Goal: Task Accomplishment & Management: Manage account settings

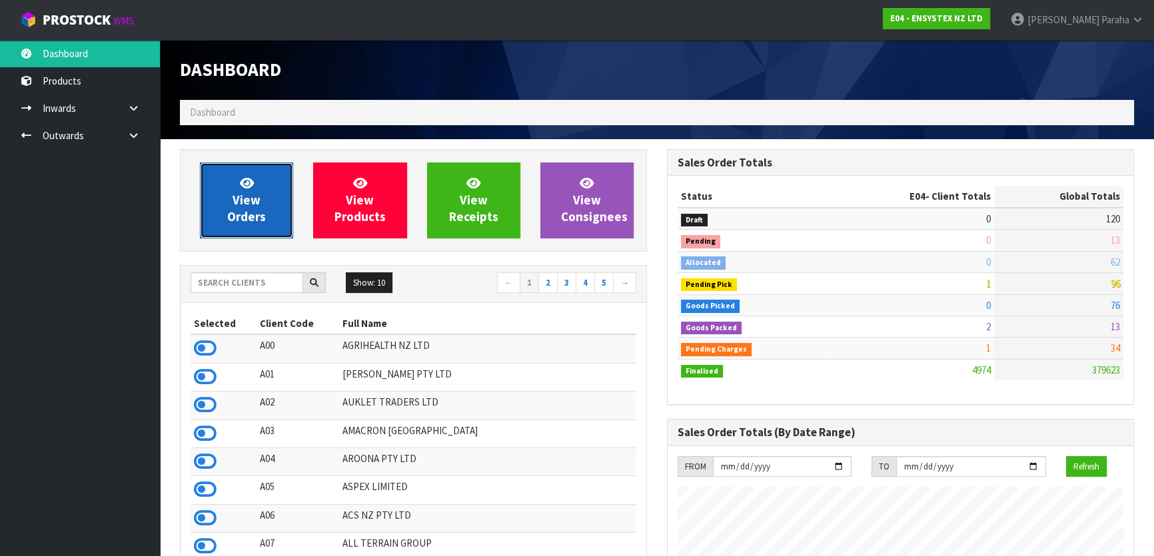
drag, startPoint x: 0, startPoint y: 0, endPoint x: 234, endPoint y: 200, distance: 307.6
click at [234, 200] on span "View Orders" at bounding box center [246, 200] width 39 height 50
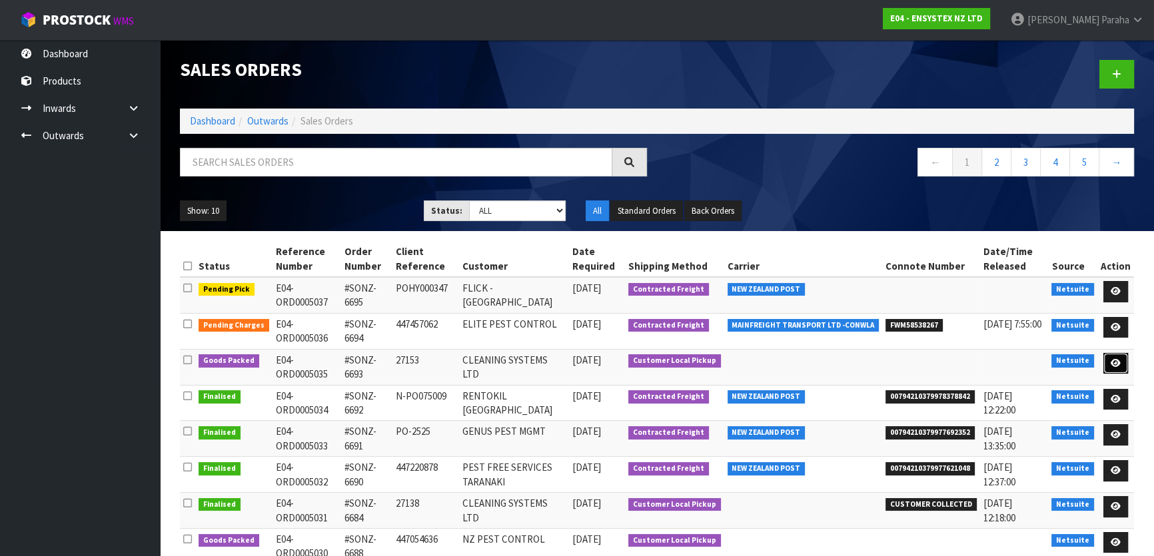
click at [1114, 361] on icon at bounding box center [1116, 363] width 10 height 9
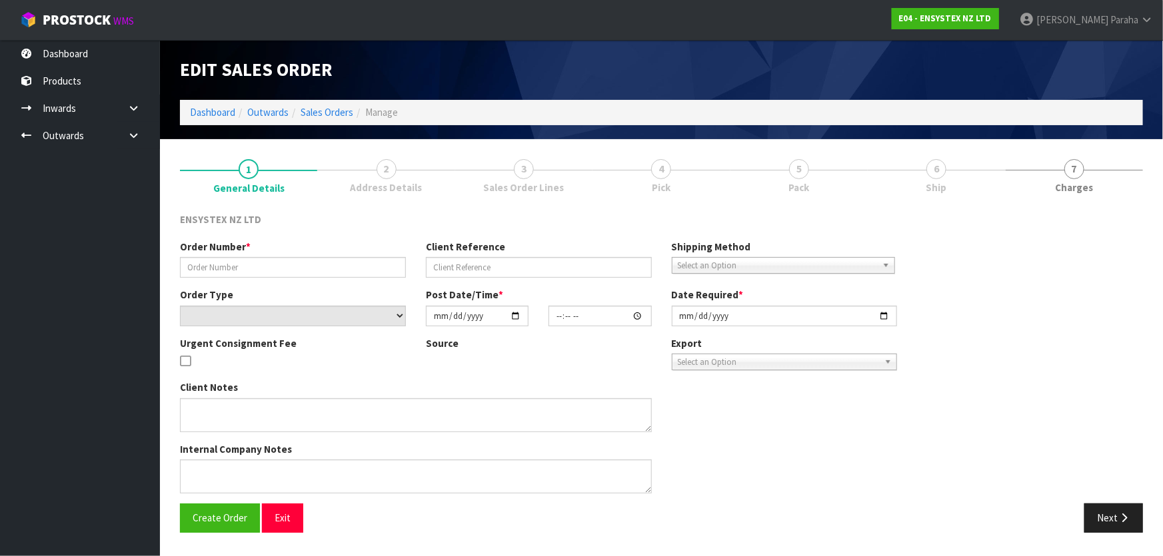
type input "#SONZ-6693"
type input "27153"
select select "number:0"
type input "[DATE]"
type input "11:30:20.000"
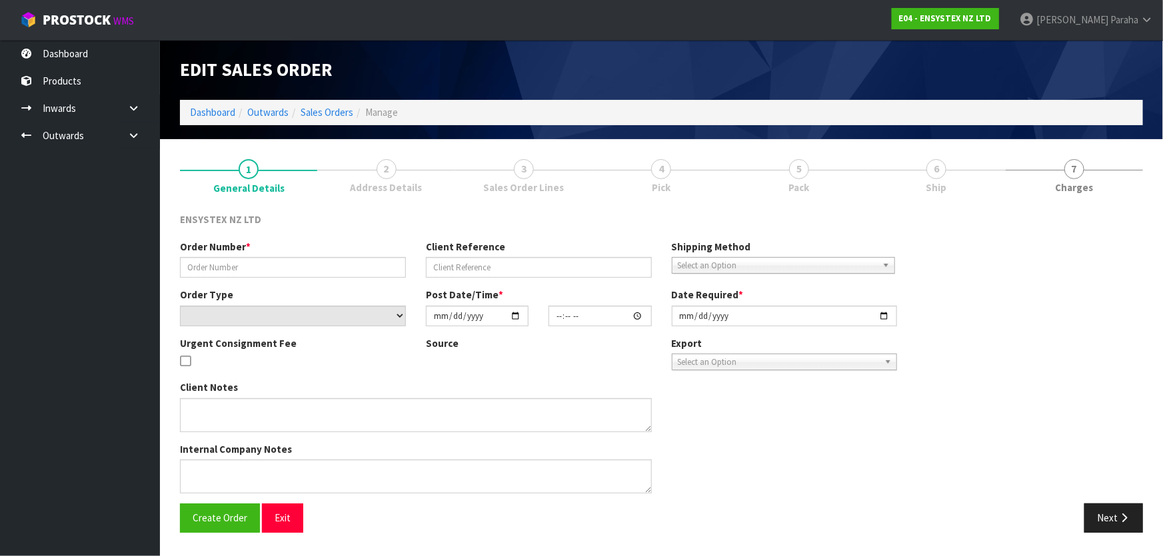
type input "[DATE]"
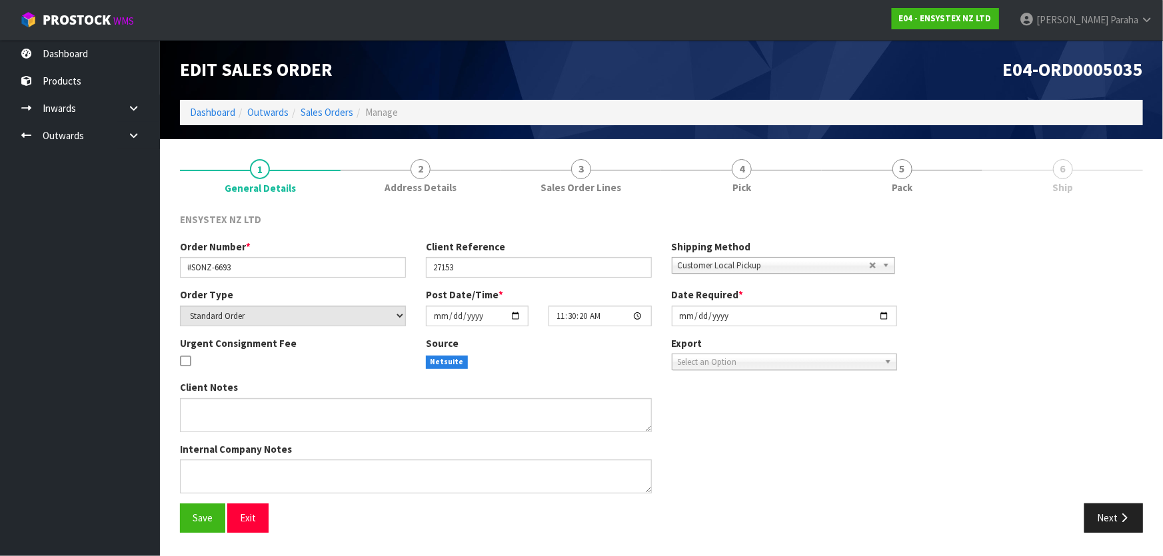
drag, startPoint x: 968, startPoint y: 170, endPoint x: 983, endPoint y: 181, distance: 18.1
click at [967, 169] on link "5 Pack" at bounding box center [901, 175] width 161 height 53
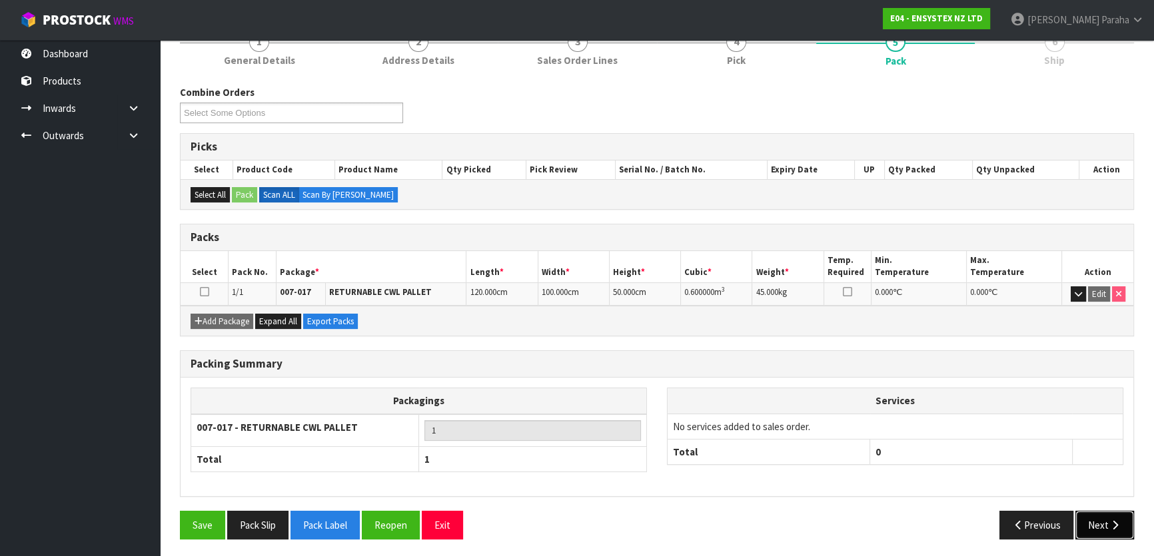
click at [1128, 532] on button "Next" at bounding box center [1104, 525] width 59 height 29
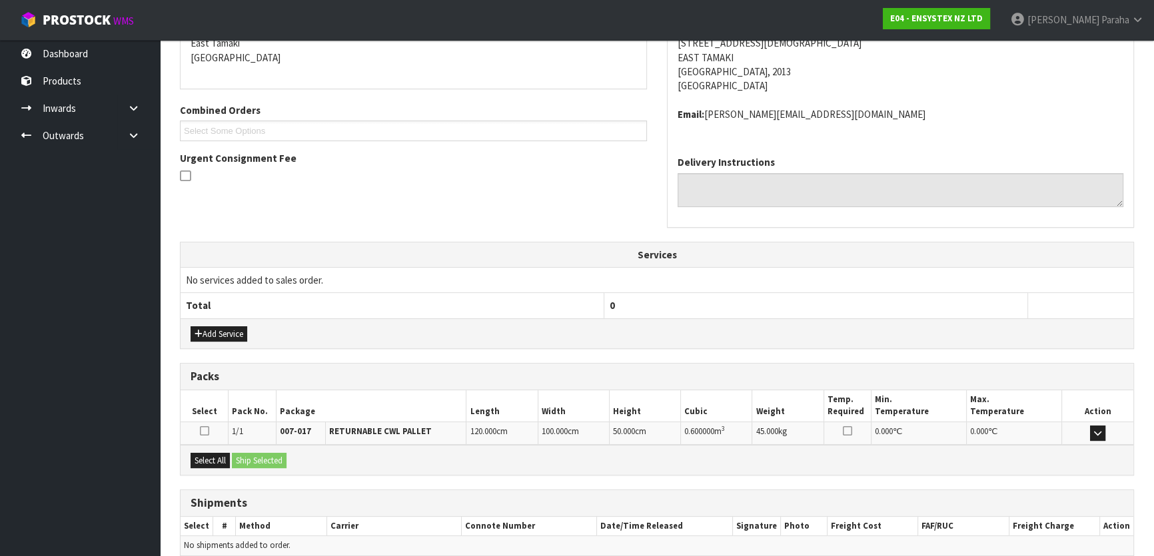
scroll to position [301, 0]
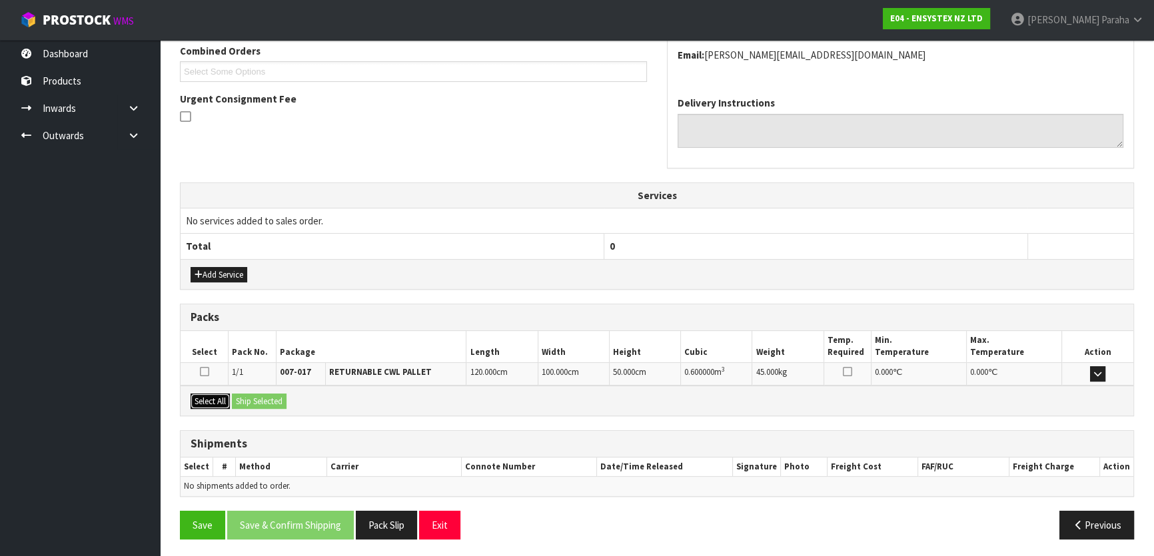
click at [214, 398] on button "Select All" at bounding box center [210, 402] width 39 height 16
click at [253, 400] on button "Ship Selected" at bounding box center [259, 402] width 55 height 16
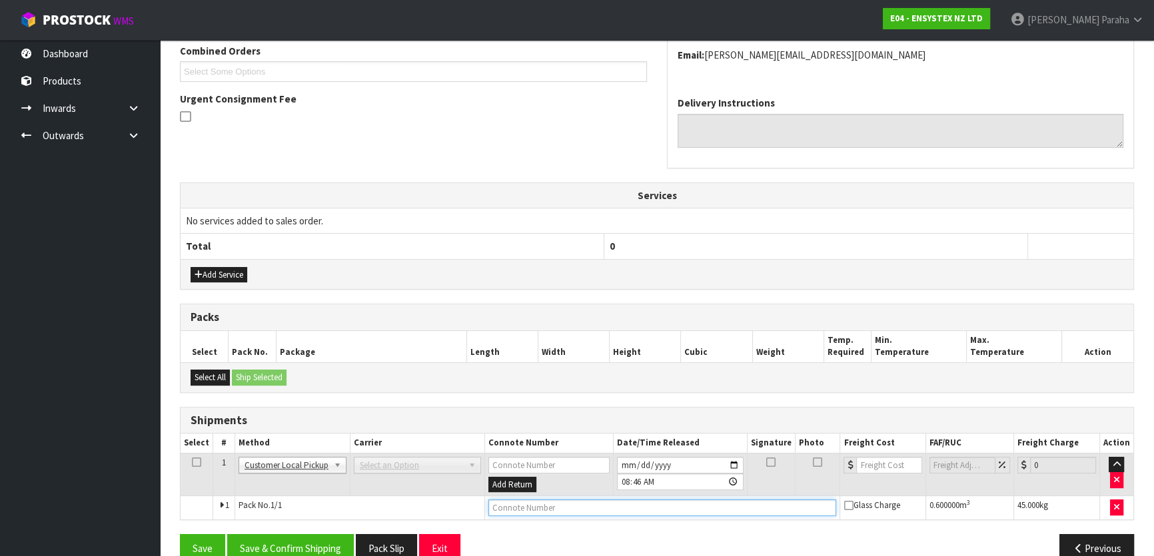
click at [529, 502] on input "text" at bounding box center [662, 508] width 348 height 17
type input "CUSTOMER COLLECTED"
click at [266, 540] on button "Save & Confirm Shipping" at bounding box center [290, 548] width 127 height 29
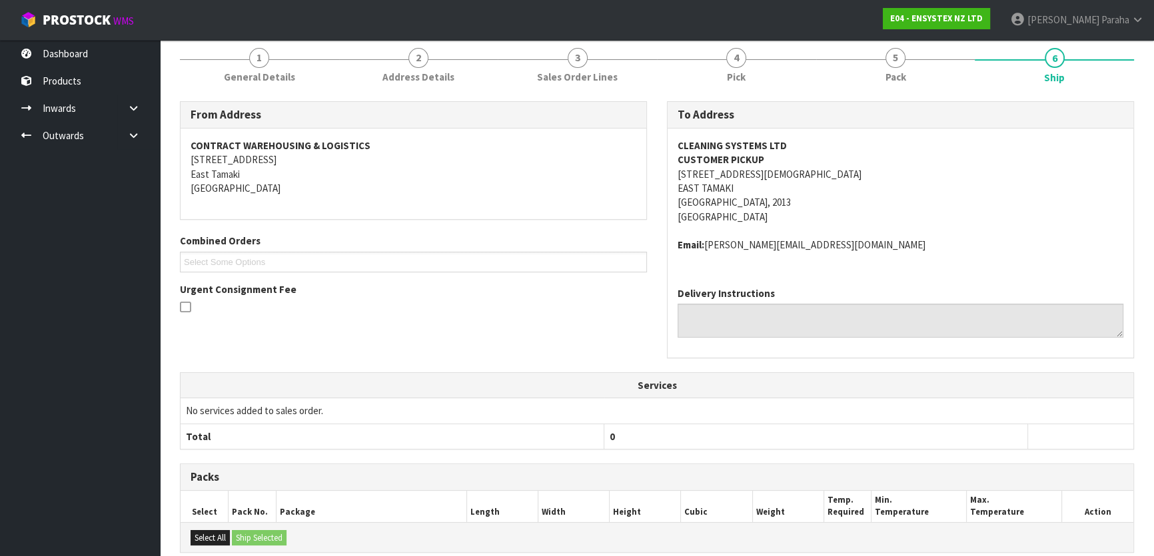
scroll to position [0, 0]
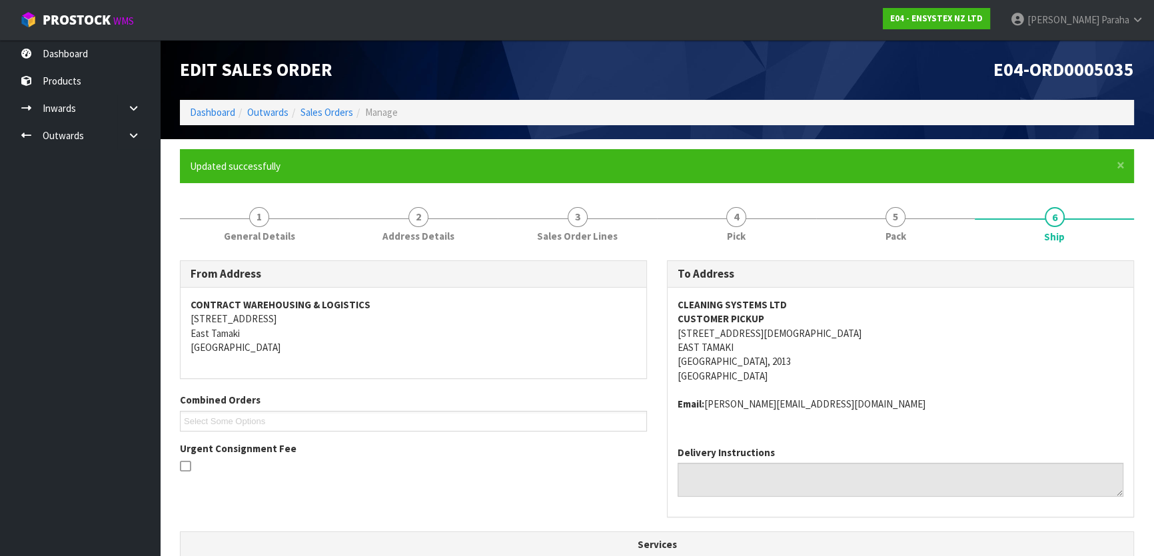
click at [207, 121] on ol "Dashboard Outwards Sales Orders Manage" at bounding box center [657, 112] width 954 height 25
click at [208, 114] on link "Dashboard" at bounding box center [212, 112] width 45 height 13
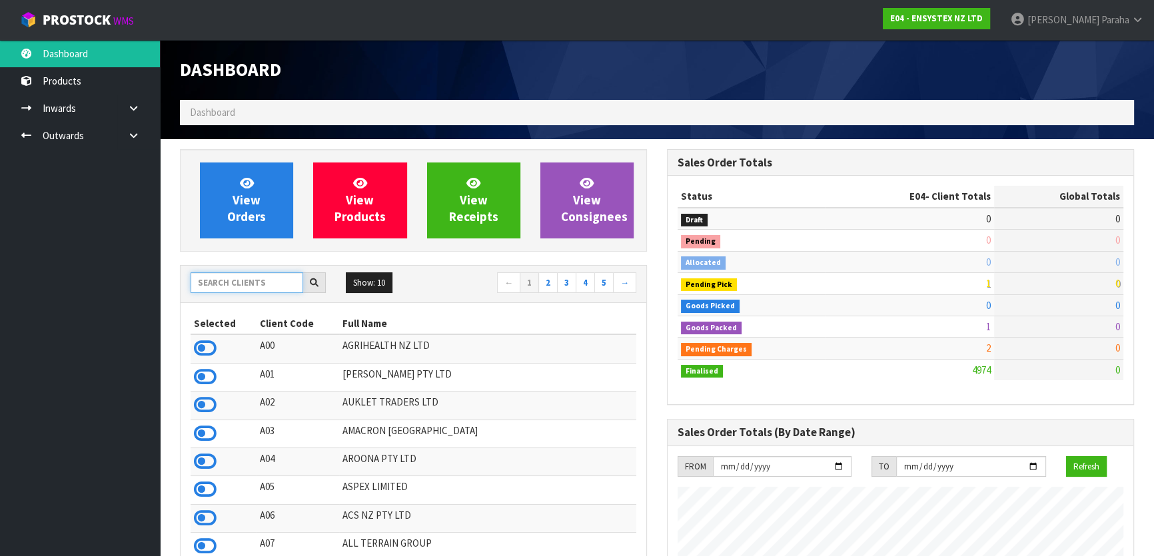
scroll to position [1036, 486]
click at [232, 284] on input "text" at bounding box center [247, 282] width 113 height 21
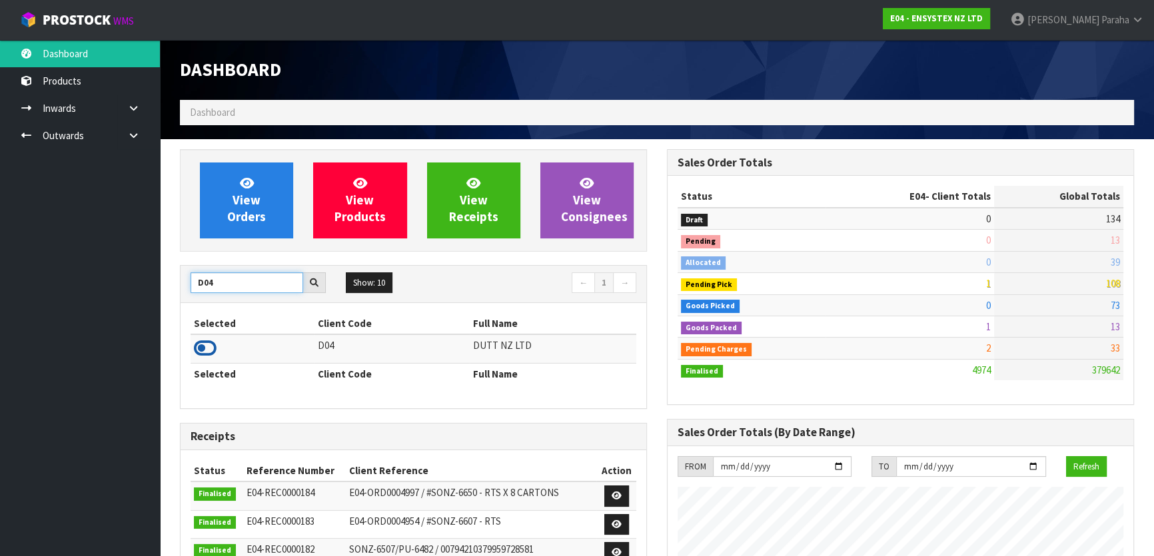
type input "D04"
click at [195, 352] on icon at bounding box center [205, 348] width 23 height 20
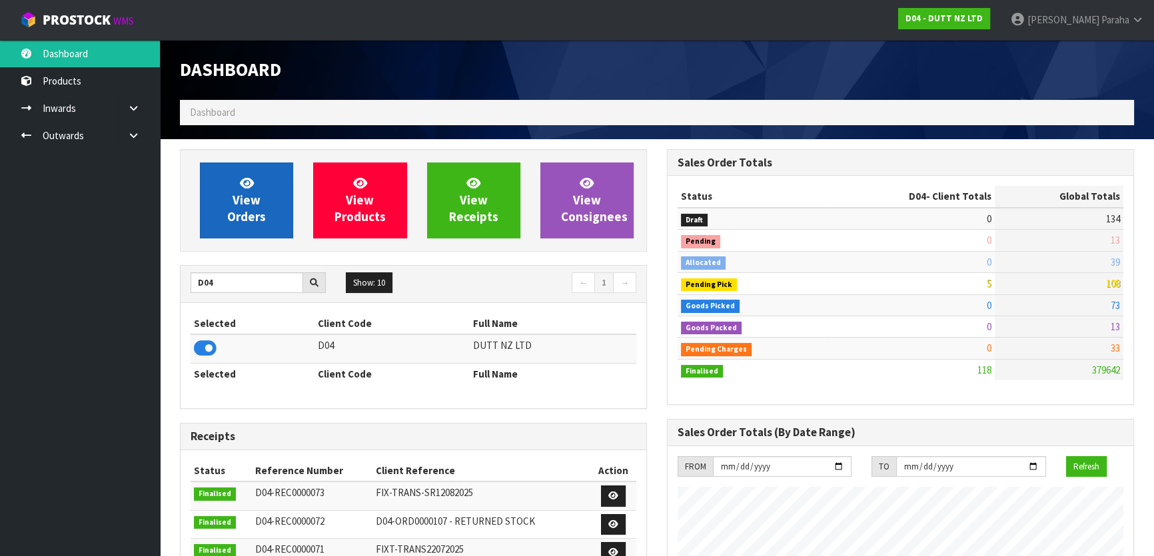
scroll to position [921, 486]
click at [264, 206] on link "View Orders" at bounding box center [246, 201] width 93 height 76
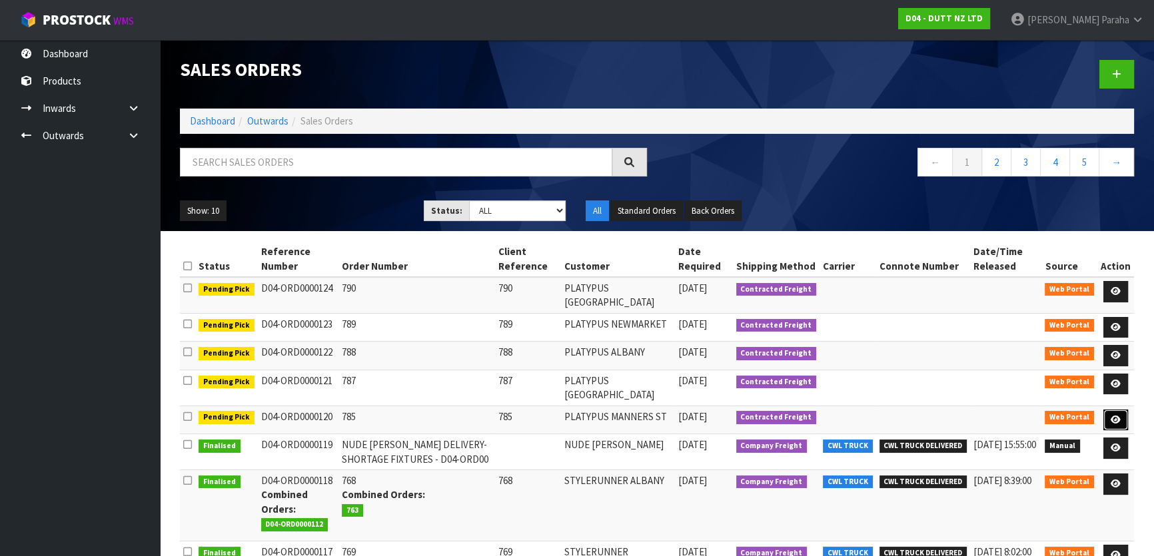
click at [1123, 428] on link at bounding box center [1115, 420] width 25 height 21
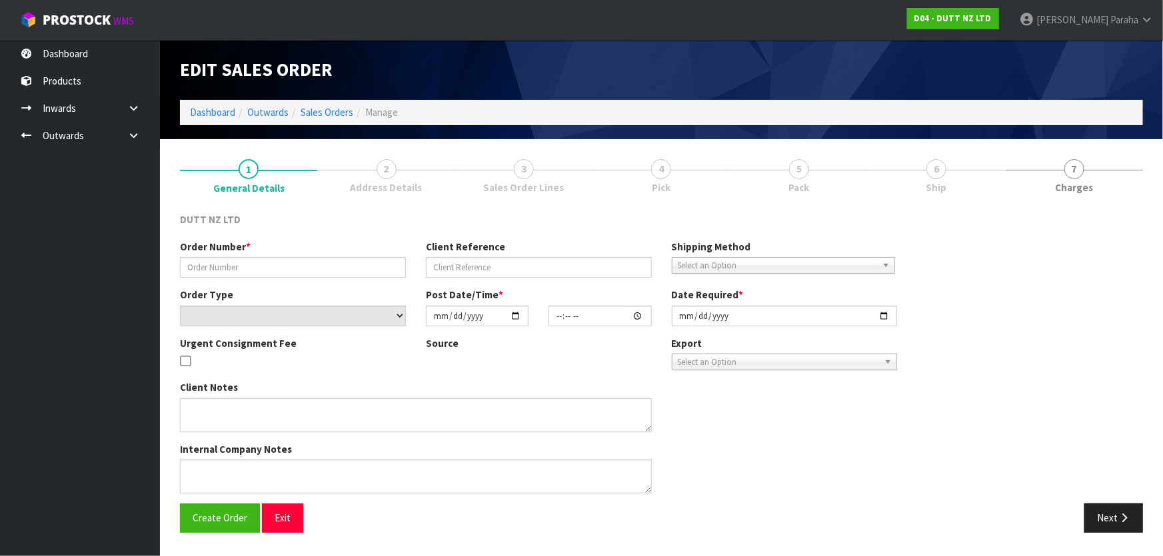
type input "785"
select select "number:0"
type input "[DATE]"
type input "11:40:00.000"
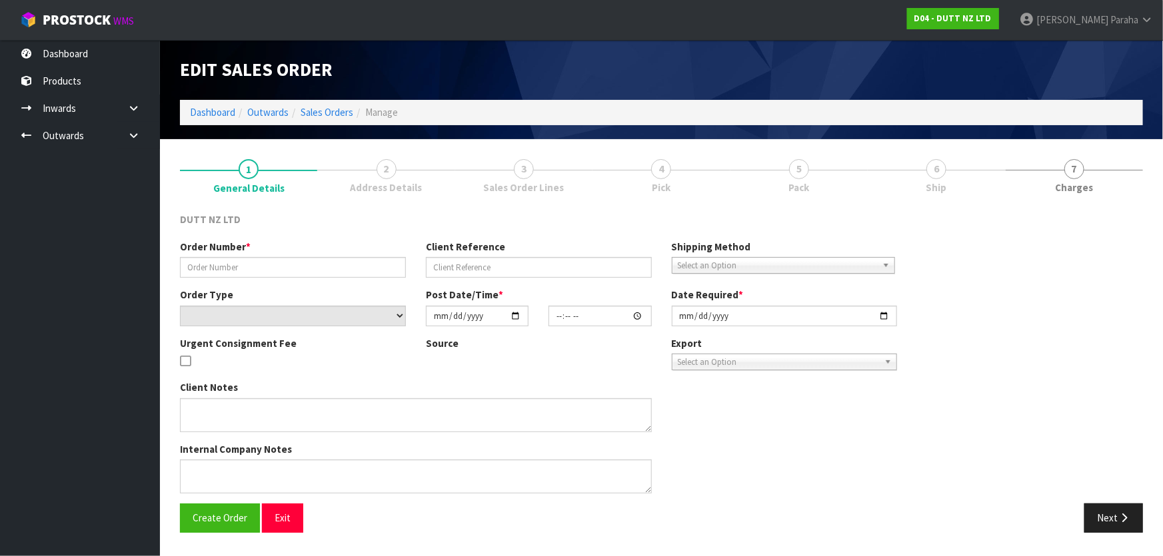
type input "[DATE]"
type textarea "DELVIERY TO STORE [PHONE_NUMBER]"
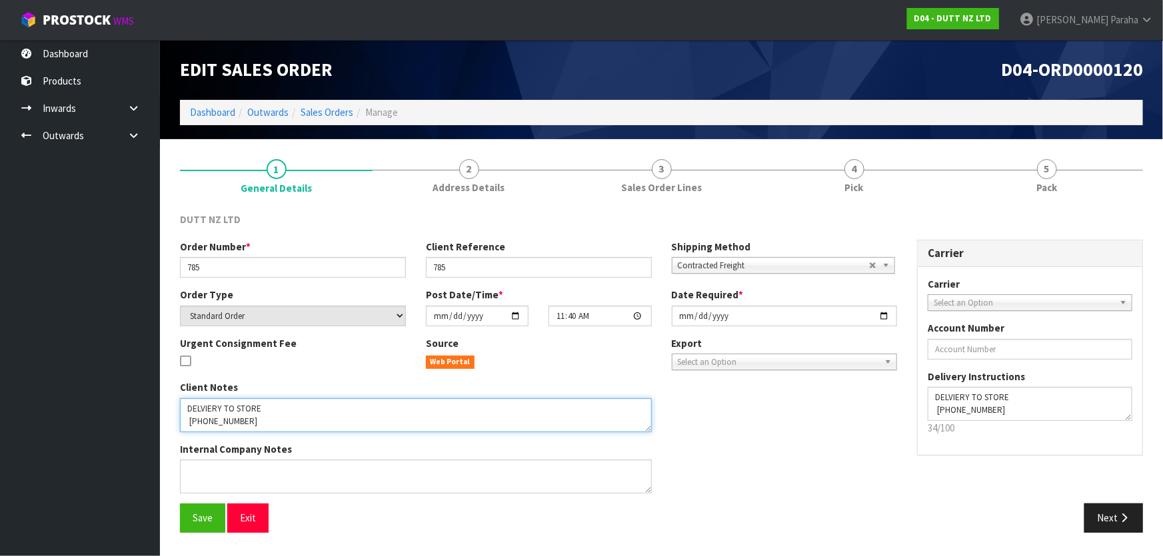
click at [235, 422] on textarea at bounding box center [416, 415] width 472 height 34
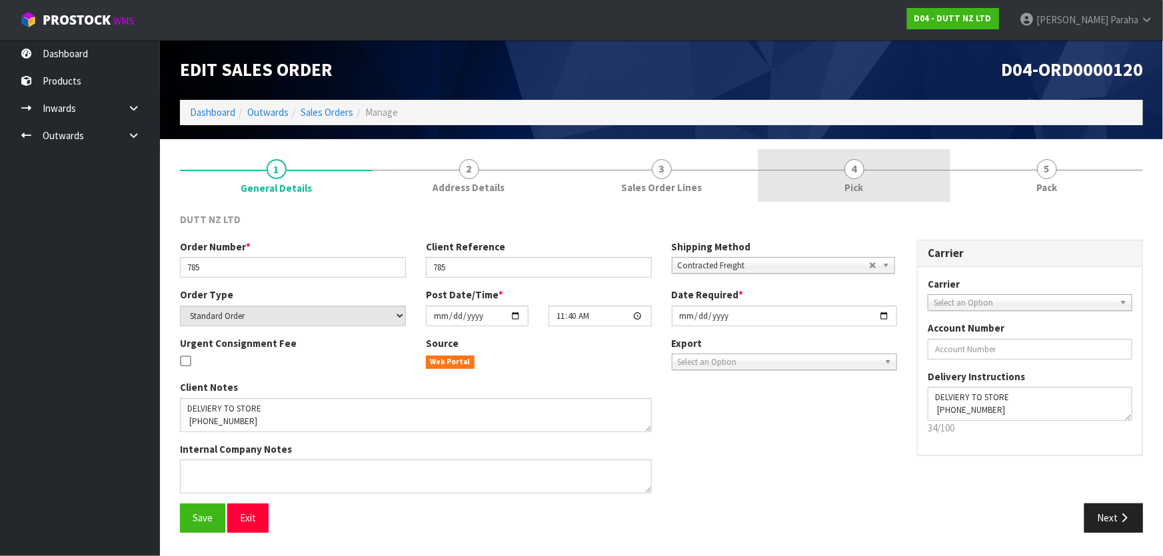
click at [893, 181] on link "4 Pick" at bounding box center [854, 175] width 193 height 53
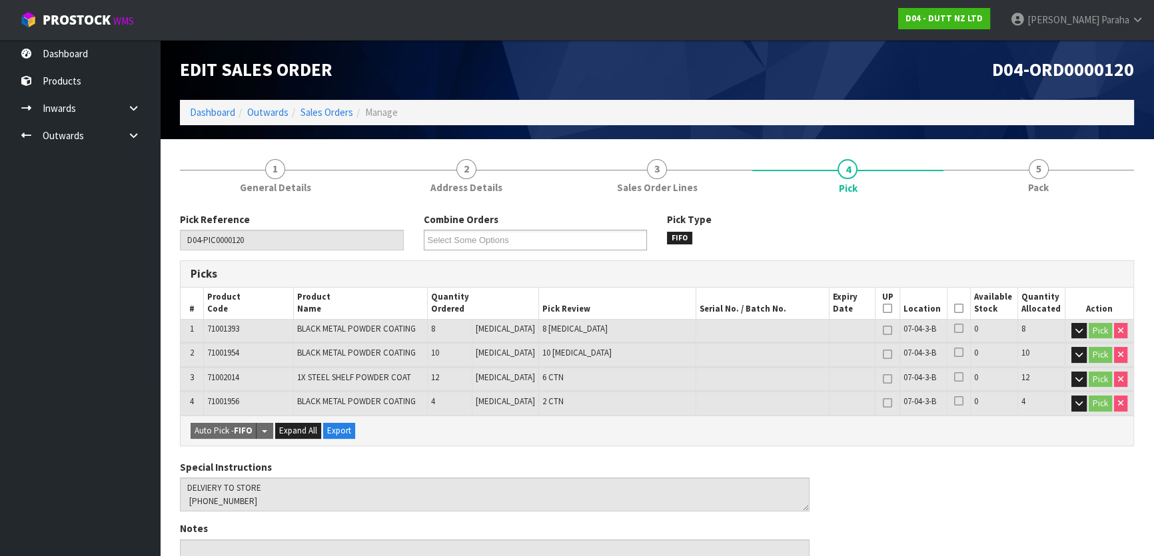
click at [954, 308] on icon at bounding box center [958, 308] width 9 height 1
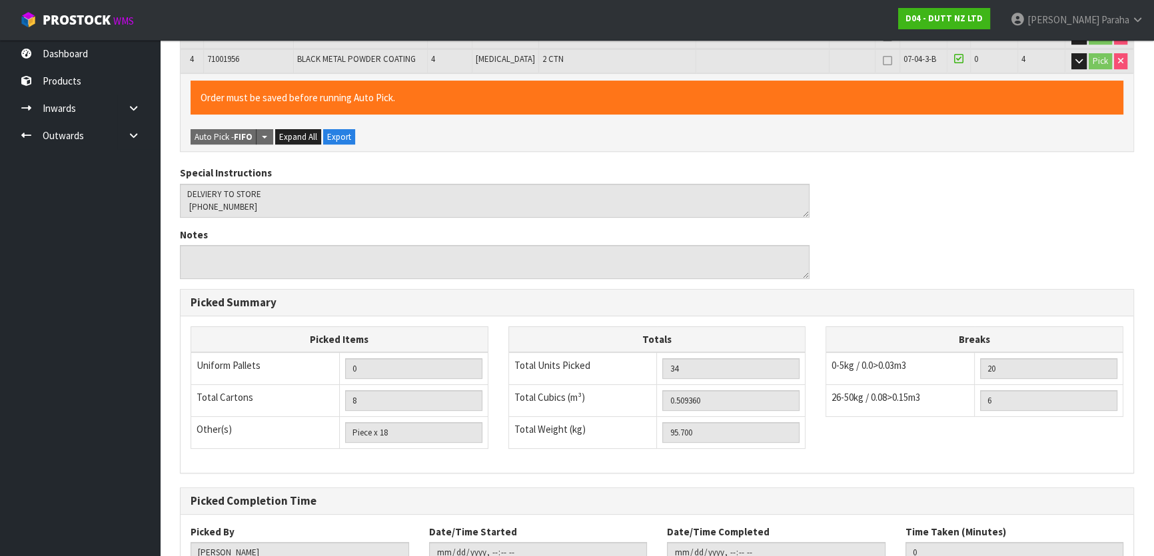
scroll to position [439, 0]
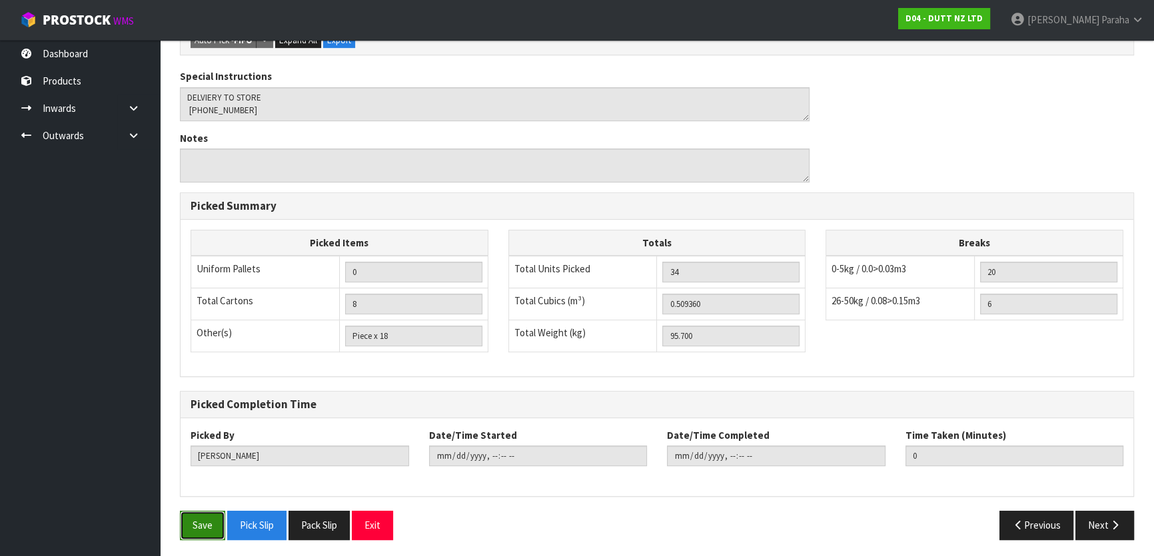
click at [219, 524] on button "Save" at bounding box center [202, 525] width 45 height 29
click at [1115, 526] on icon "button" at bounding box center [1115, 525] width 13 height 10
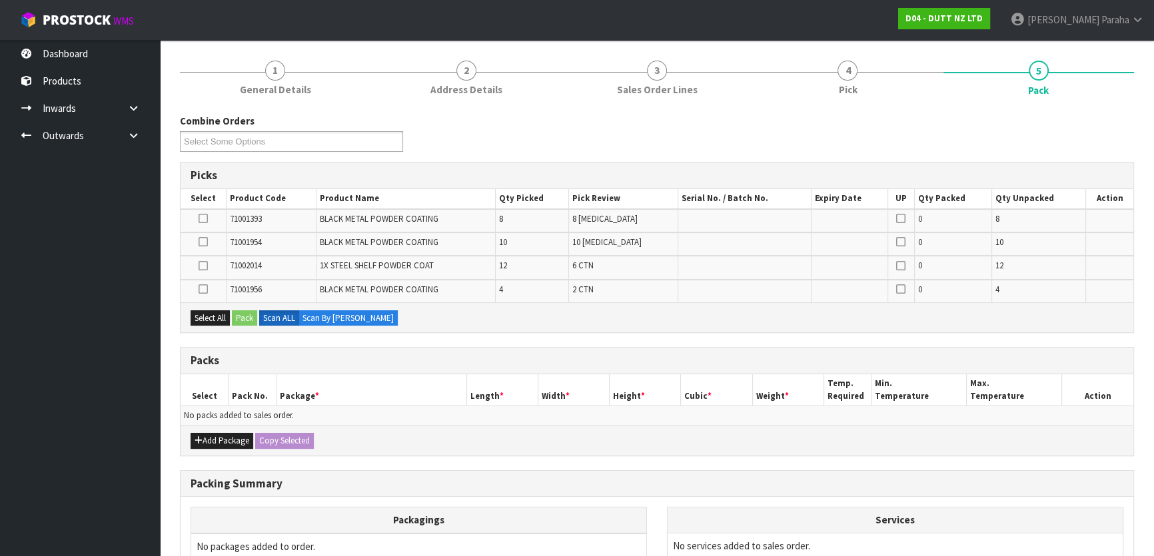
scroll to position [289, 0]
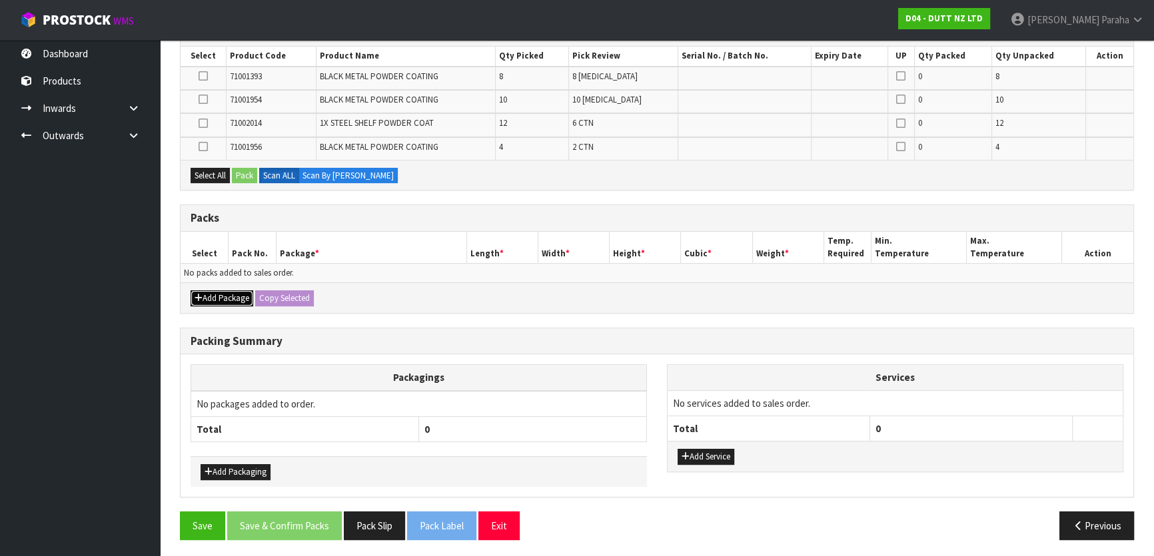
click at [207, 292] on button "Add Package" at bounding box center [222, 298] width 63 height 16
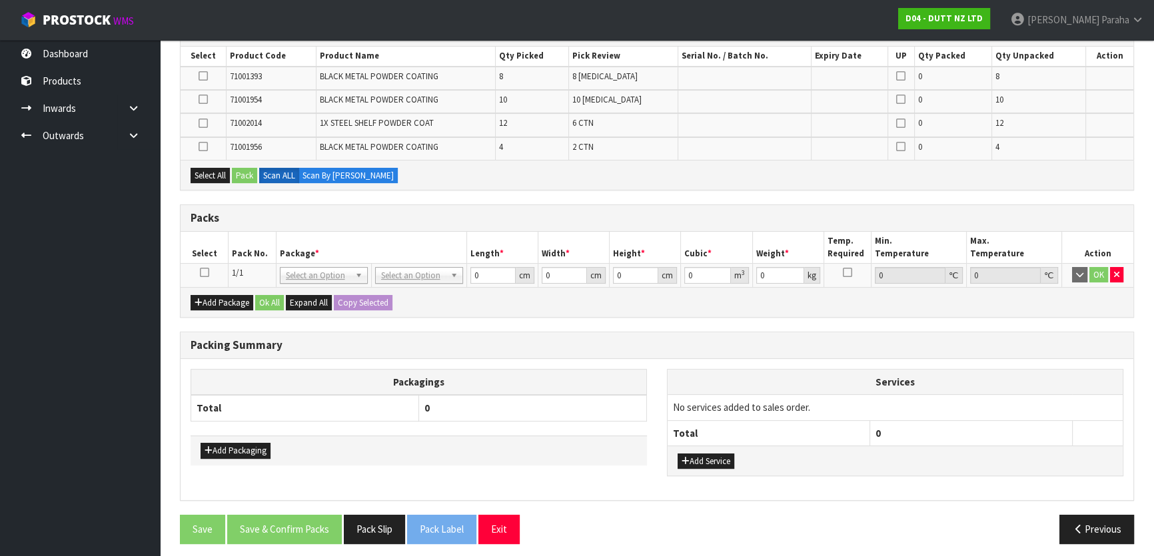
click at [203, 272] on icon at bounding box center [204, 272] width 9 height 1
click at [208, 176] on button "Select All" at bounding box center [210, 176] width 39 height 16
click at [242, 178] on button "Pack" at bounding box center [244, 176] width 25 height 16
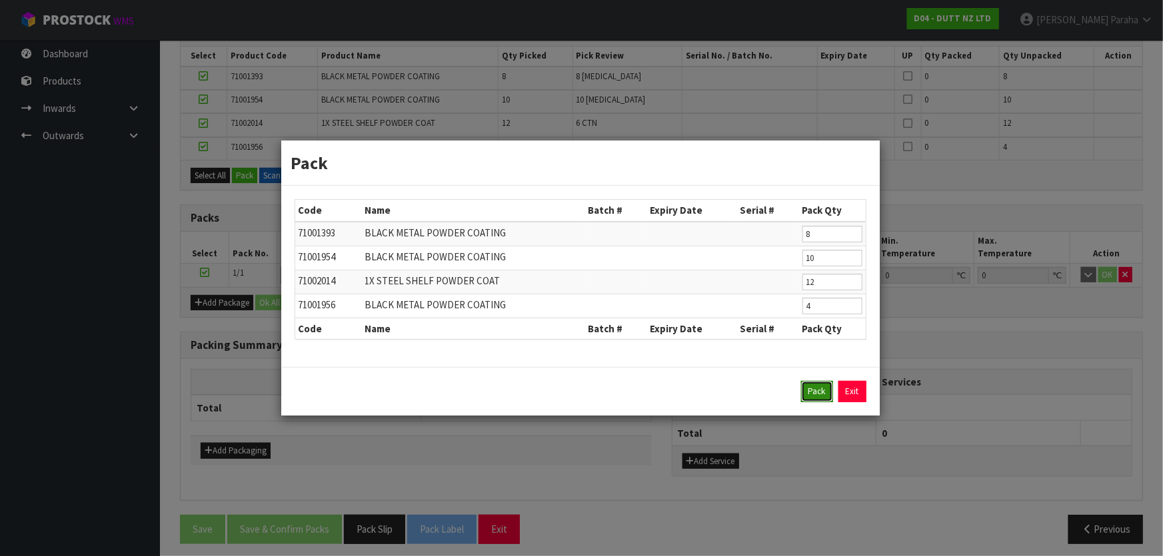
click at [811, 392] on button "Pack" at bounding box center [817, 391] width 32 height 21
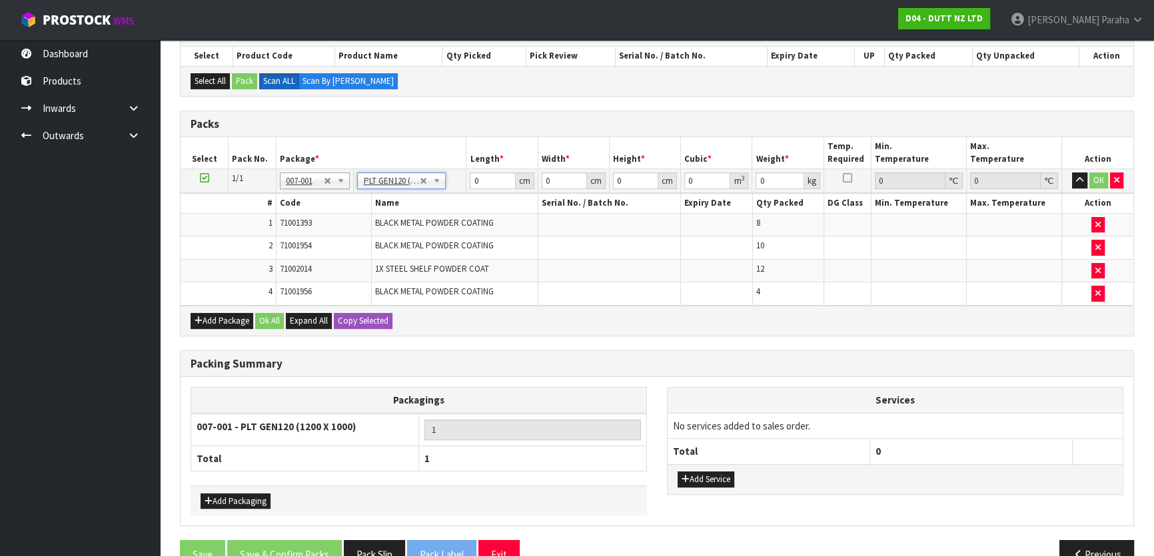
type input "120"
type input "100"
type input "95.7"
drag, startPoint x: 558, startPoint y: 181, endPoint x: 462, endPoint y: 197, distance: 96.6
click at [465, 195] on tbody "1/1 NONE 007-001 007-002 007-004 007-009 007-013 007-014 007-015 007-017 007-01…" at bounding box center [657, 237] width 953 height 137
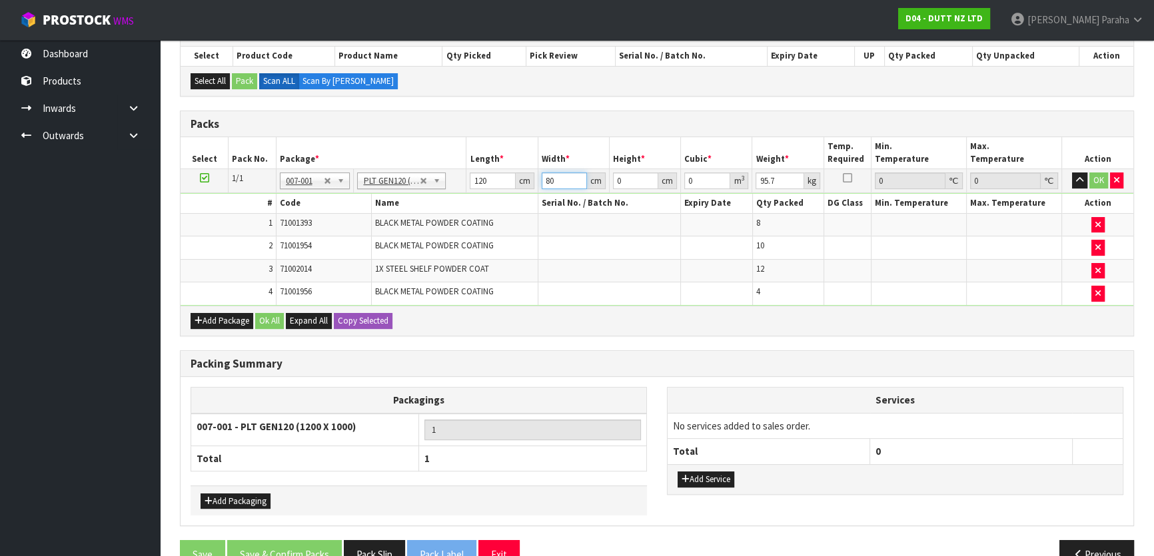
type input "80"
type input "8"
type input "0.0768"
type input "88"
type input "0.8448"
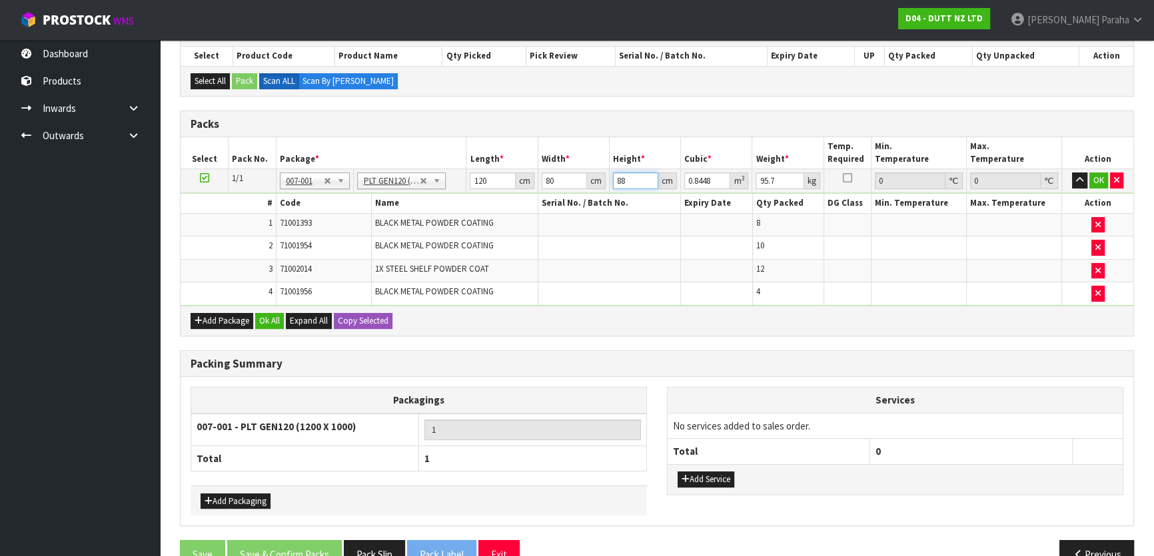
type input "88"
type input "103"
click at [282, 316] on button "Ok All" at bounding box center [269, 321] width 29 height 16
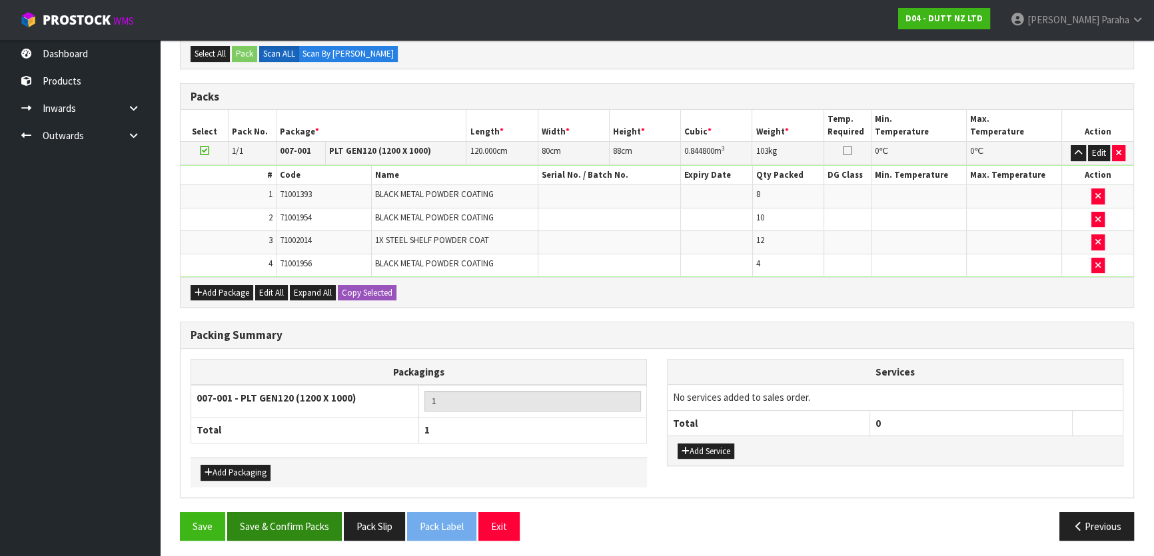
scroll to position [317, 0]
click at [311, 518] on button "Save & Confirm Packs" at bounding box center [284, 526] width 115 height 29
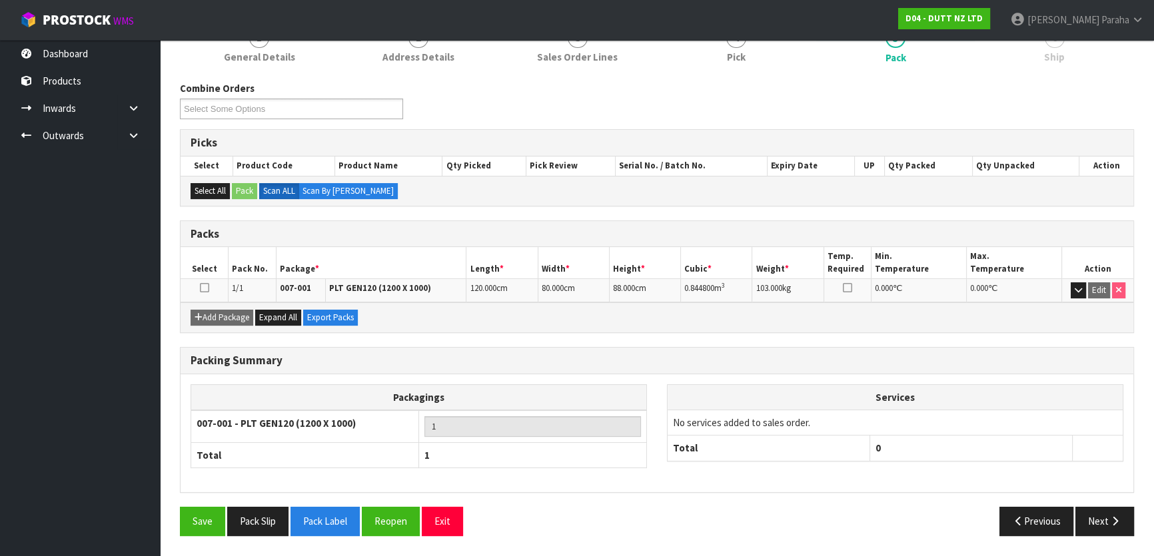
scroll to position [0, 0]
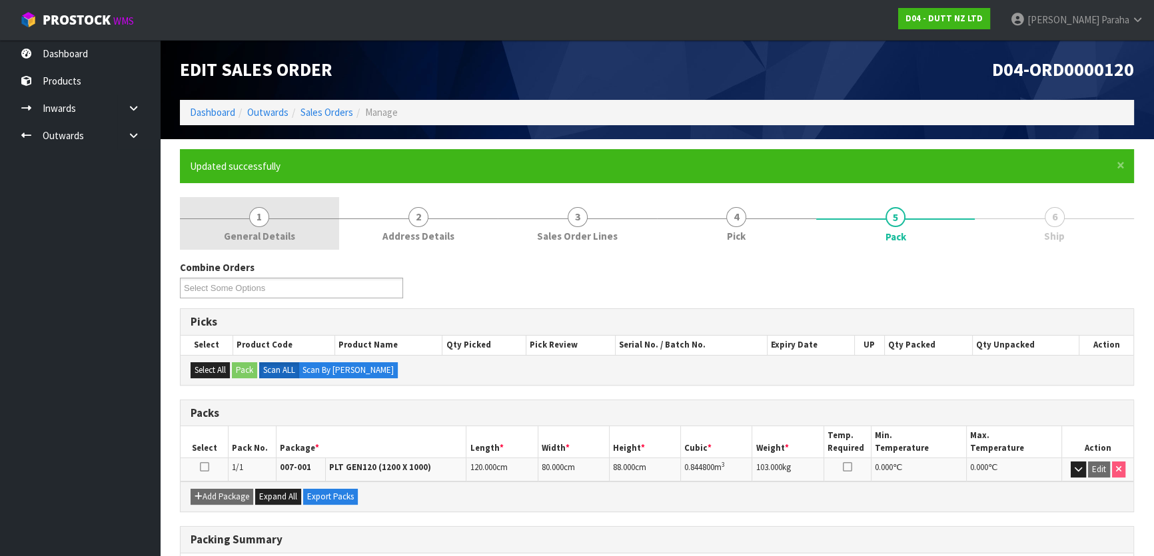
click at [253, 219] on span "1" at bounding box center [259, 217] width 20 height 20
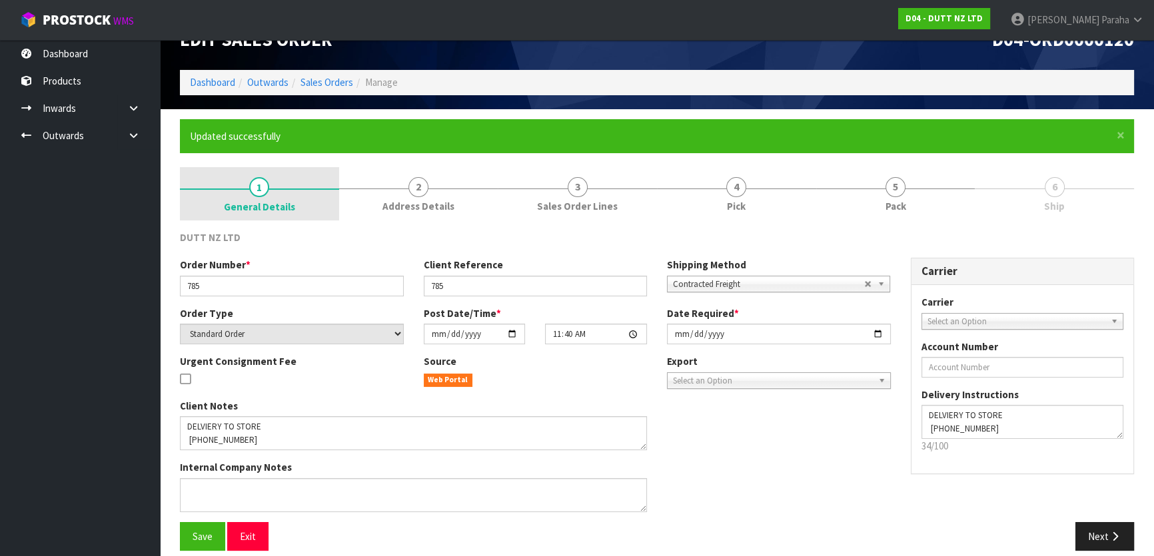
scroll to position [43, 0]
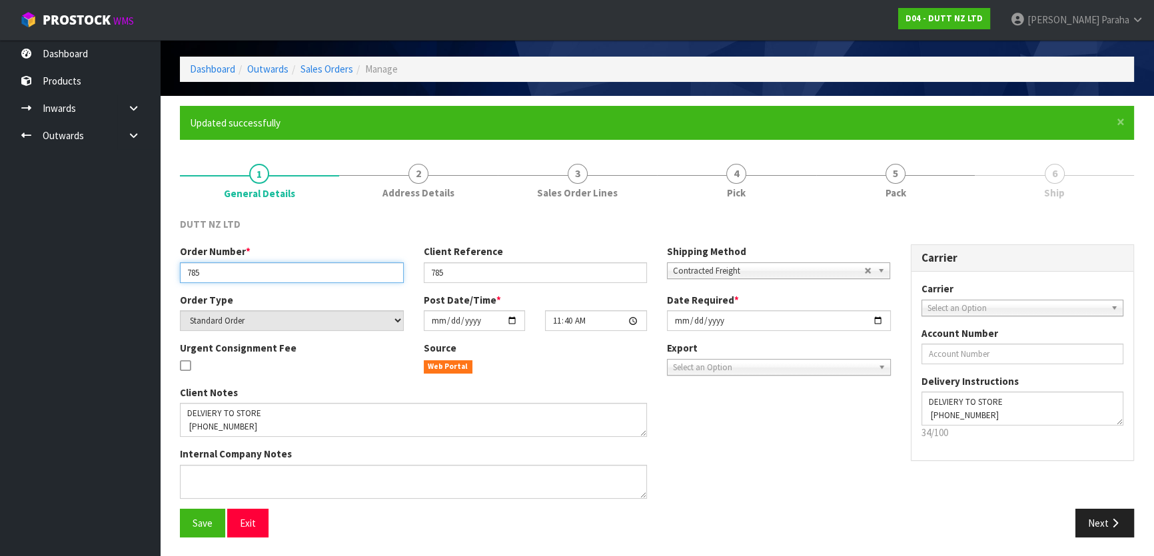
drag, startPoint x: 194, startPoint y: 276, endPoint x: 151, endPoint y: 280, distance: 42.9
click at [151, 280] on body "Toggle navigation ProStock WMS D04 - DUTT NZ LTD [PERSON_NAME] Logout Dashboard…" at bounding box center [577, 235] width 1154 height 556
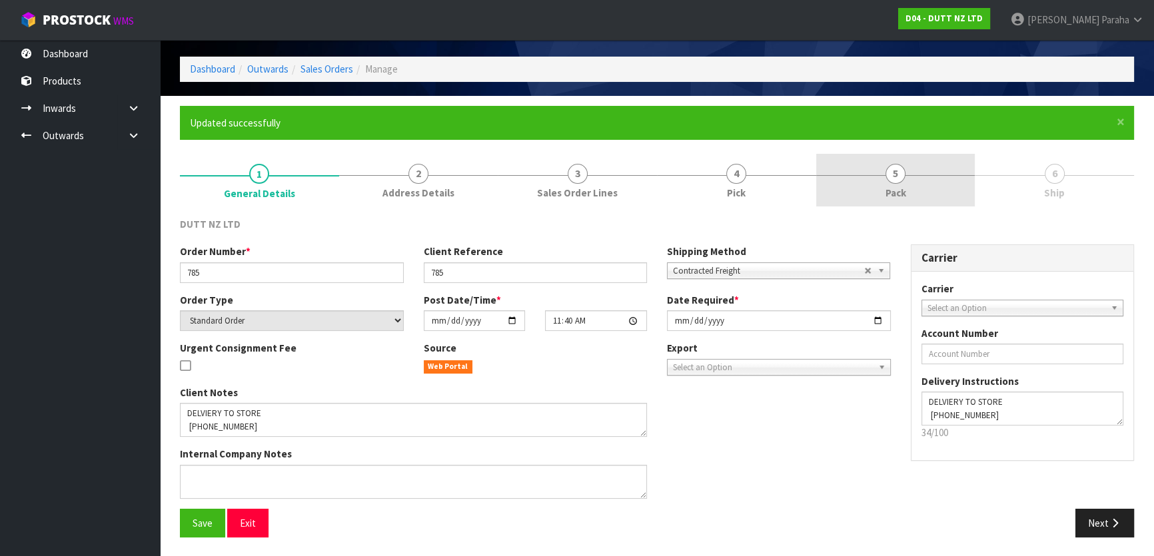
click at [895, 181] on span "5" at bounding box center [895, 174] width 20 height 20
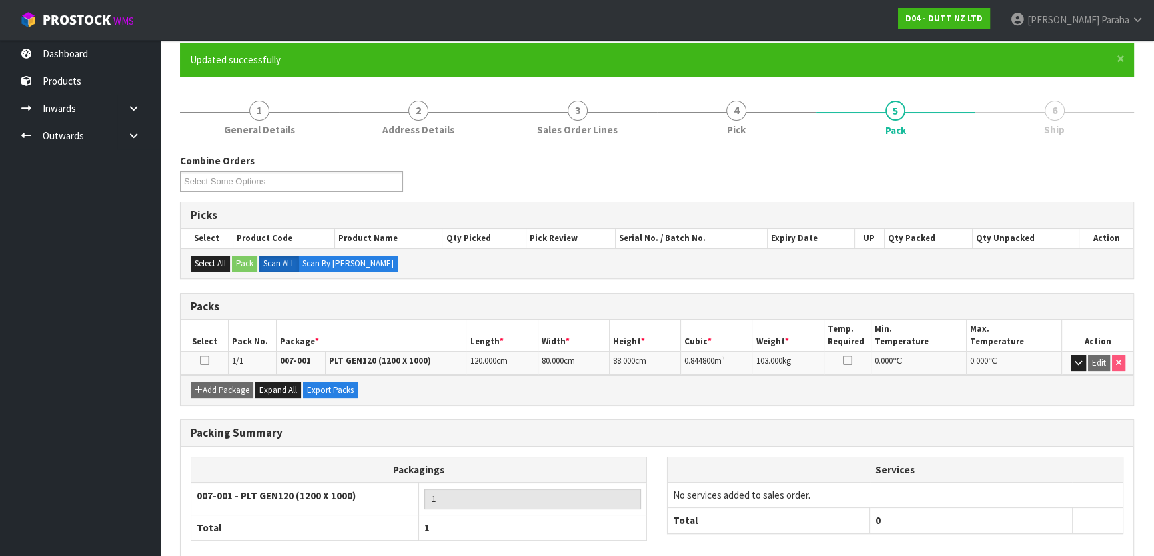
scroll to position [176, 0]
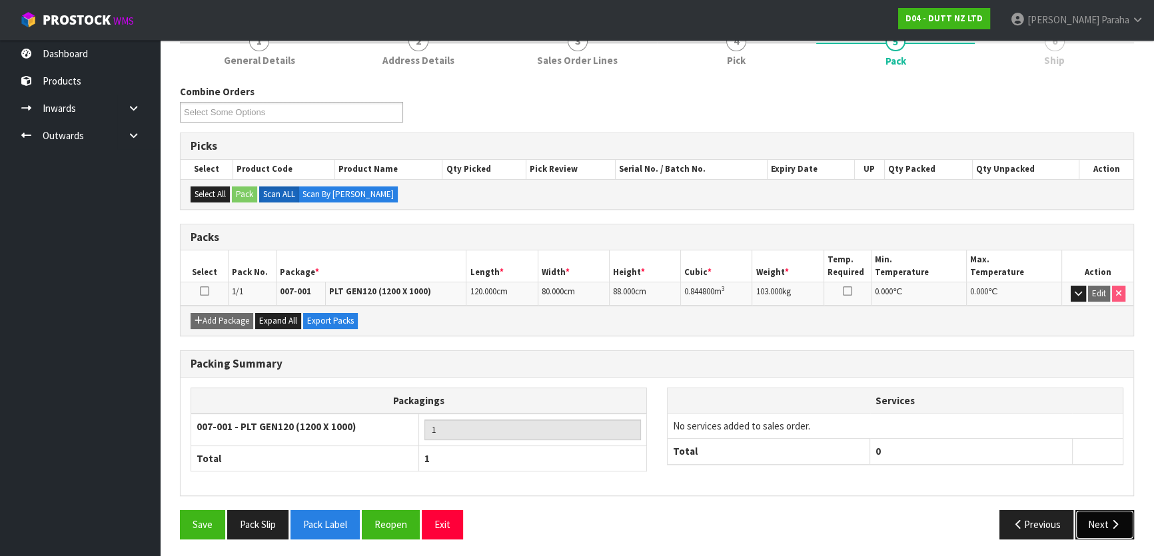
click at [1103, 524] on button "Next" at bounding box center [1104, 524] width 59 height 29
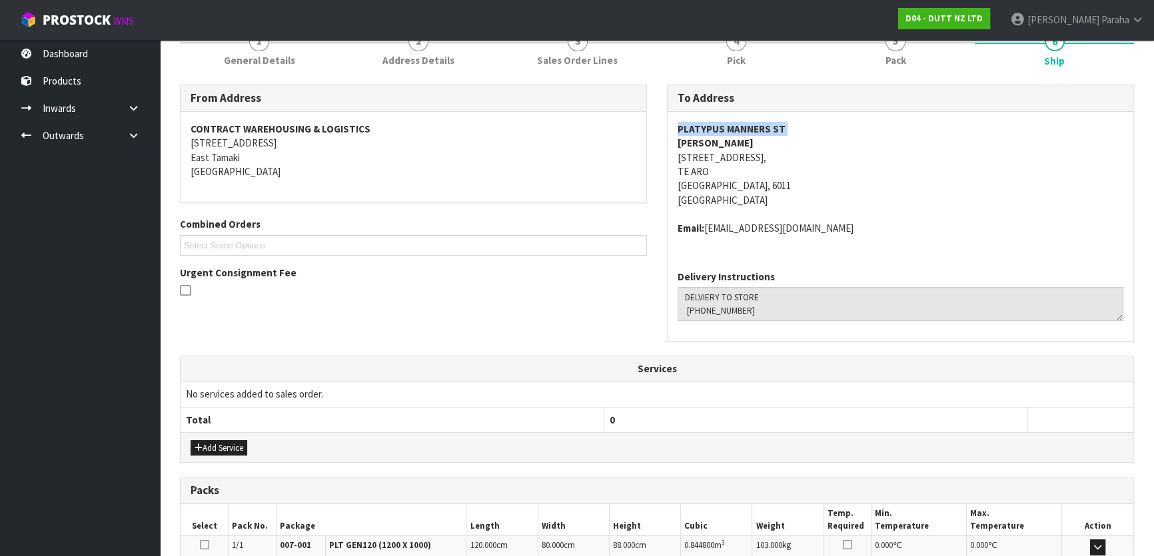
drag, startPoint x: 770, startPoint y: 127, endPoint x: 674, endPoint y: 135, distance: 96.3
click at [674, 135] on div "PLATYPUS MANNERS ST [PERSON_NAME] [STREET_ADDRESS] Email: [EMAIL_ADDRESS][DOMAI…" at bounding box center [901, 186] width 466 height 148
click at [708, 127] on strong "PLATYPUS MANNERS ST" at bounding box center [732, 129] width 108 height 13
drag, startPoint x: 779, startPoint y: 126, endPoint x: 665, endPoint y: 131, distance: 114.7
click at [665, 131] on div "To Address PLATYPUS MANNERS ST [PERSON_NAME] [STREET_ADDRESS] Email: [EMAIL_ADD…" at bounding box center [900, 220] width 487 height 271
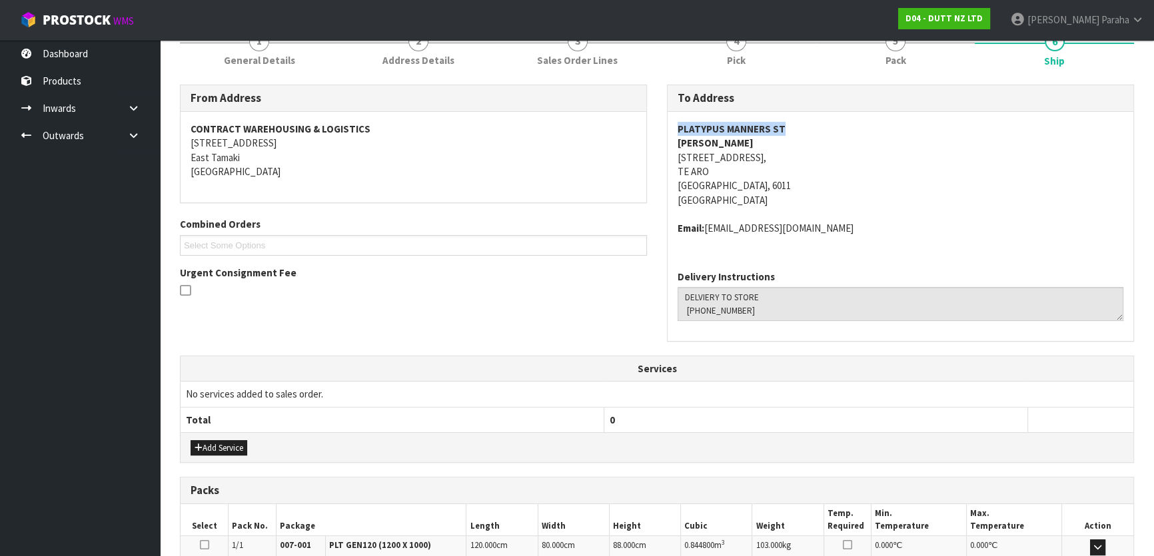
copy strong "PLATYPUS MANNERS ST"
click at [808, 229] on address "Email: [EMAIL_ADDRESS][DOMAIN_NAME]" at bounding box center [901, 228] width 446 height 14
drag, startPoint x: 808, startPoint y: 227, endPoint x: 706, endPoint y: 233, distance: 102.2
click at [706, 233] on address "Email: [EMAIL_ADDRESS][DOMAIN_NAME]" at bounding box center [901, 228] width 446 height 14
copy address "[EMAIL_ADDRESS][DOMAIN_NAME]"
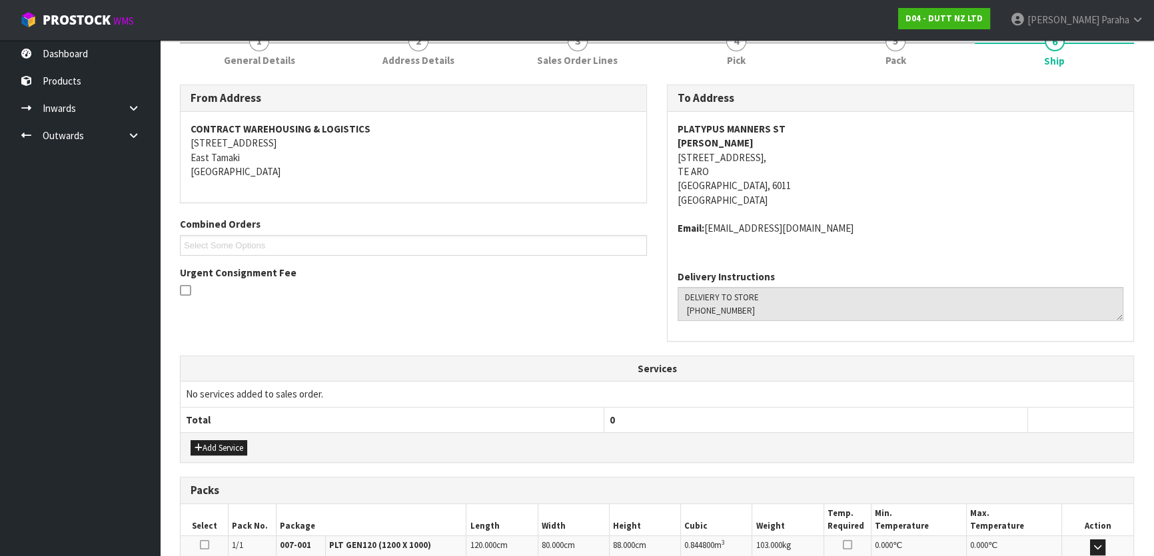
click at [821, 262] on div "Delivery Instructions" at bounding box center [901, 300] width 466 height 81
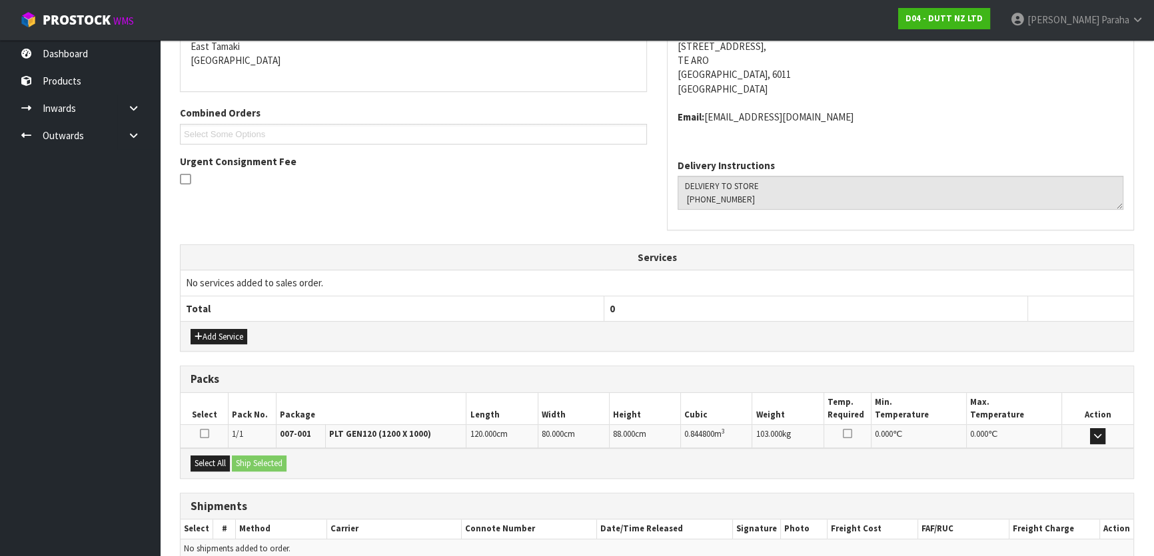
scroll to position [297, 0]
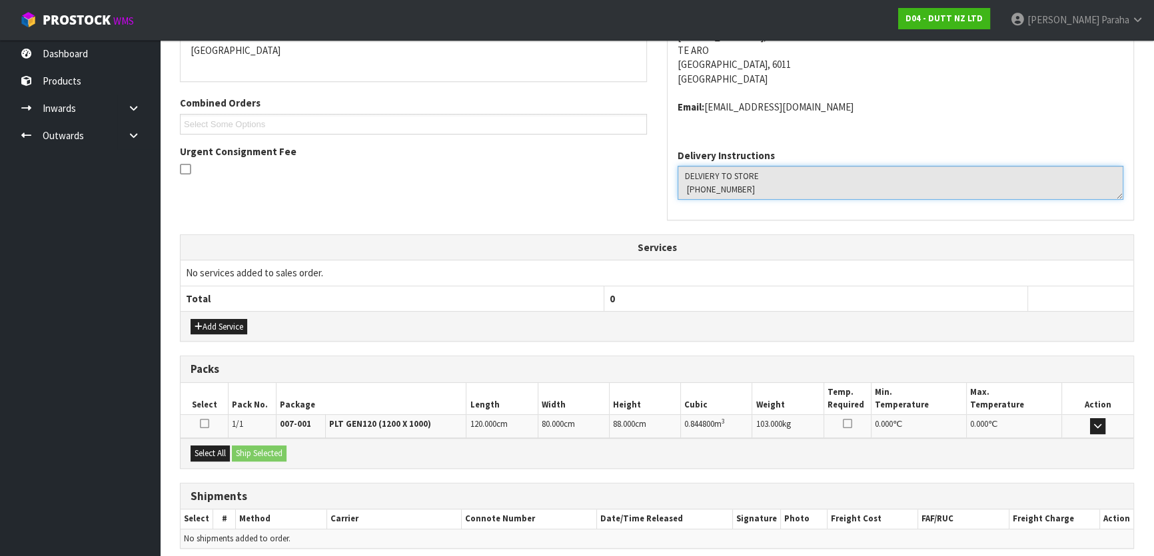
drag, startPoint x: 753, startPoint y: 190, endPoint x: 684, endPoint y: 194, distance: 68.7
click at [684, 194] on textarea at bounding box center [901, 183] width 446 height 34
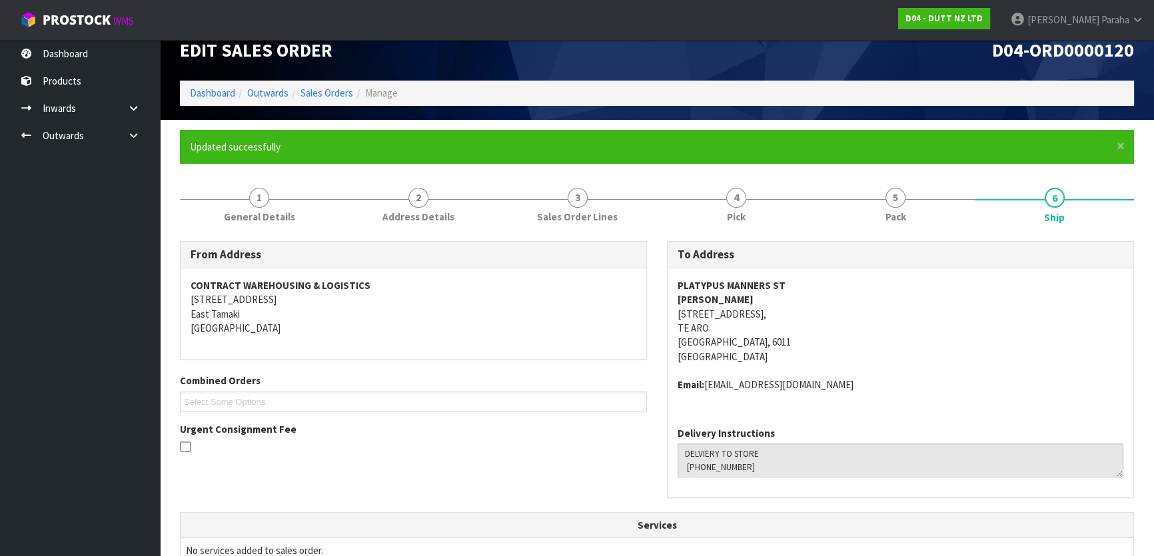
scroll to position [0, 0]
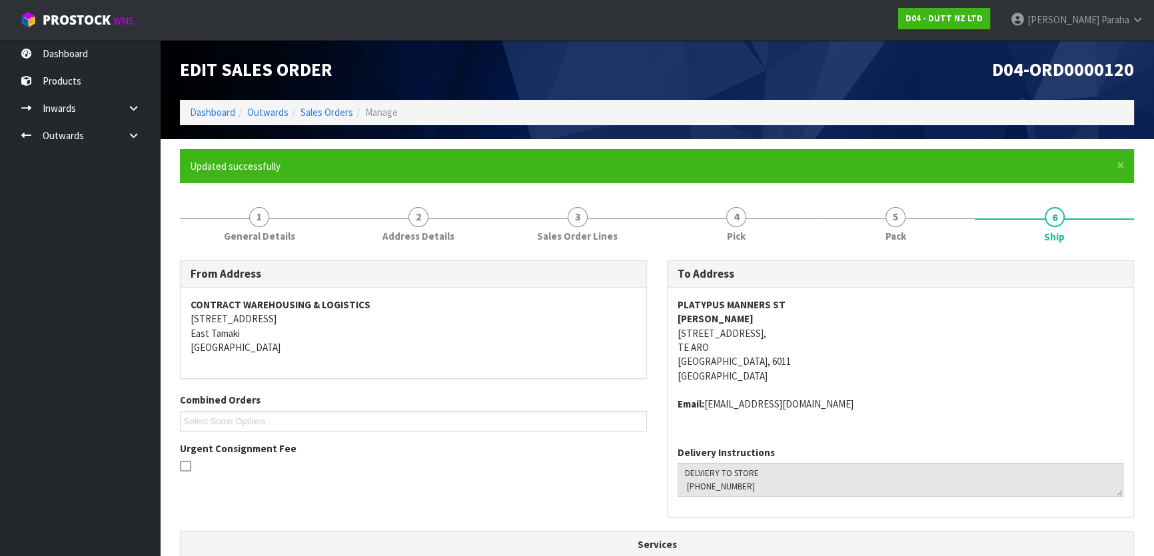
click at [746, 304] on strong "PLATYPUS MANNERS ST" at bounding box center [732, 304] width 108 height 13
copy strong "PLATYPUS MANNERS ST"
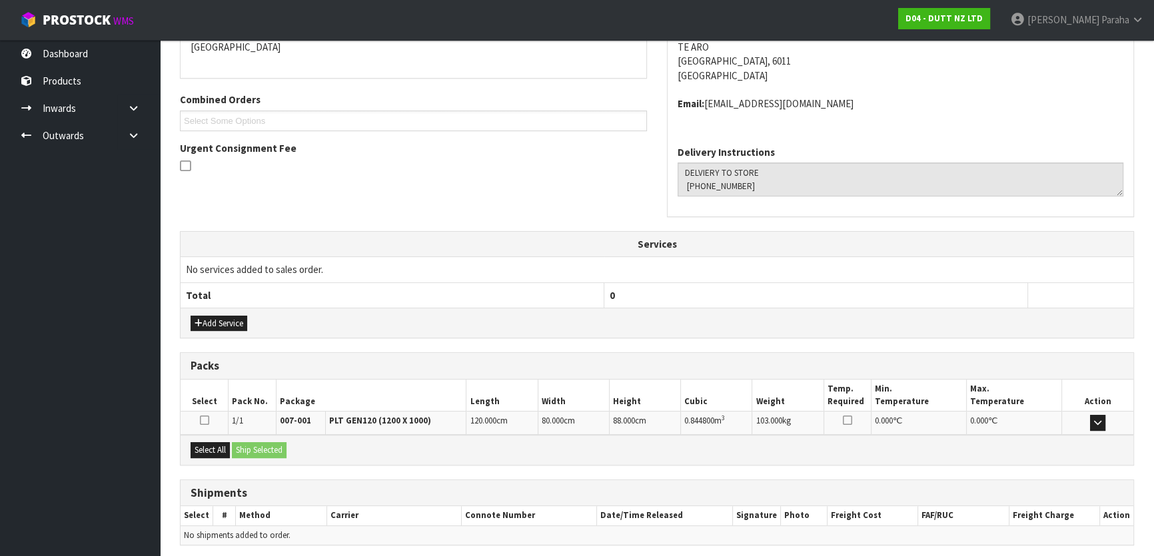
scroll to position [350, 0]
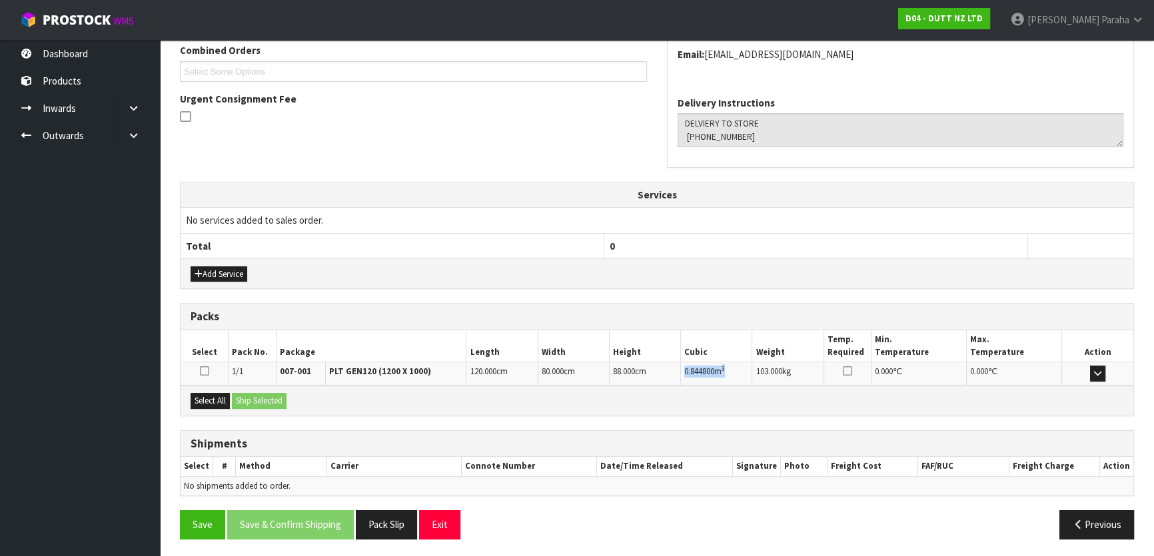
drag, startPoint x: 731, startPoint y: 366, endPoint x: 682, endPoint y: 373, distance: 49.1
click at [682, 373] on td "0.844800 m 3" at bounding box center [716, 373] width 71 height 23
copy td "0.844800 m 3"
drag, startPoint x: 207, startPoint y: 402, endPoint x: 221, endPoint y: 404, distance: 14.2
click at [210, 402] on button "Select All" at bounding box center [210, 401] width 39 height 16
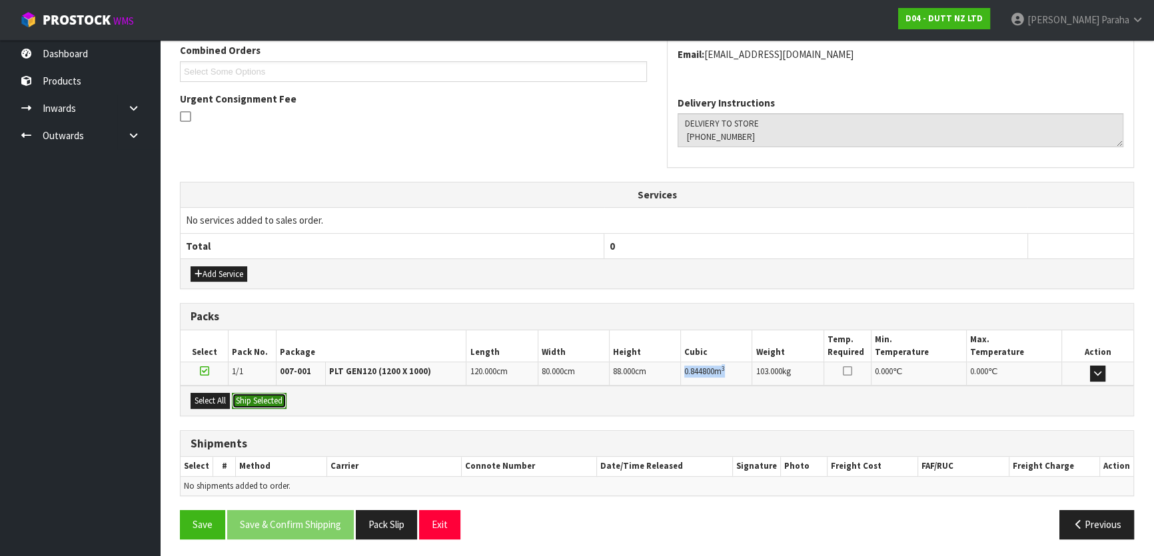
click at [253, 401] on button "Ship Selected" at bounding box center [259, 401] width 55 height 16
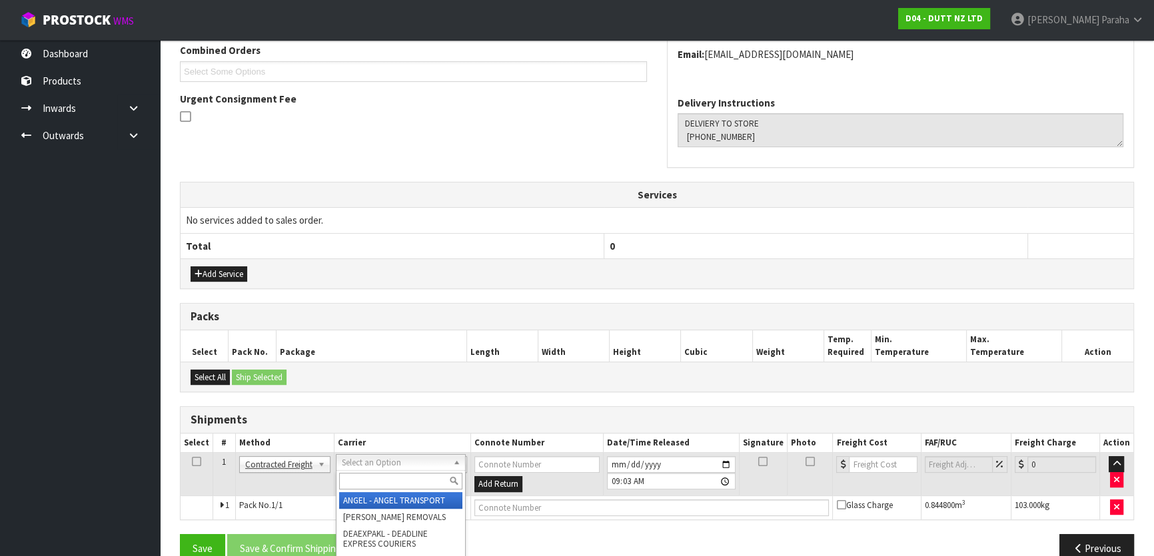
click at [404, 476] on input "text" at bounding box center [400, 481] width 123 height 17
type input "MA"
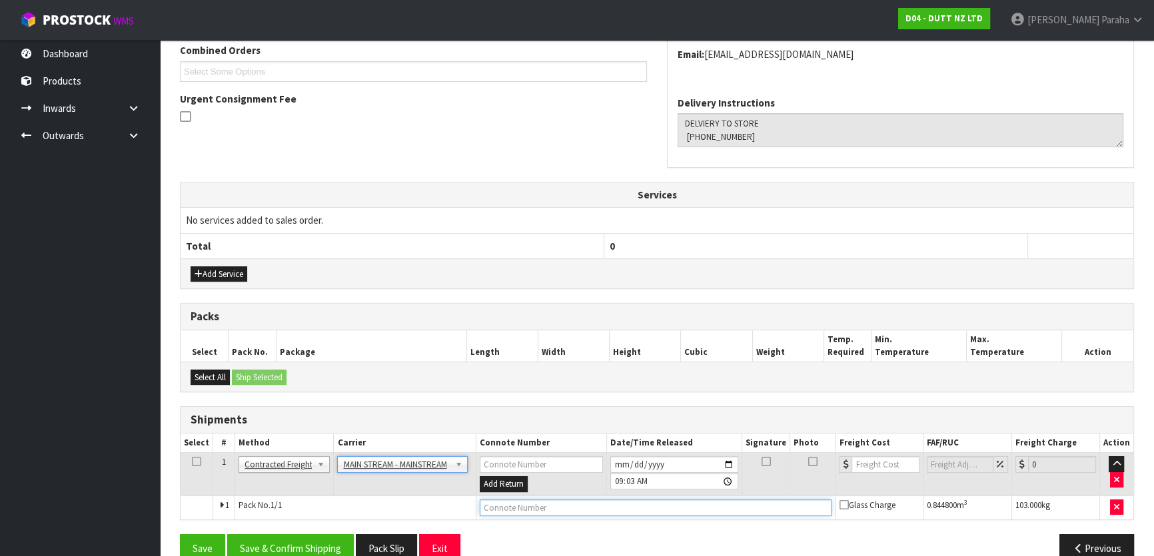
click at [515, 507] on input "text" at bounding box center [656, 508] width 352 height 17
paste input "CWL7720812"
type input "CWL7720812"
click at [887, 459] on input "number" at bounding box center [884, 464] width 67 height 17
type input "49.56"
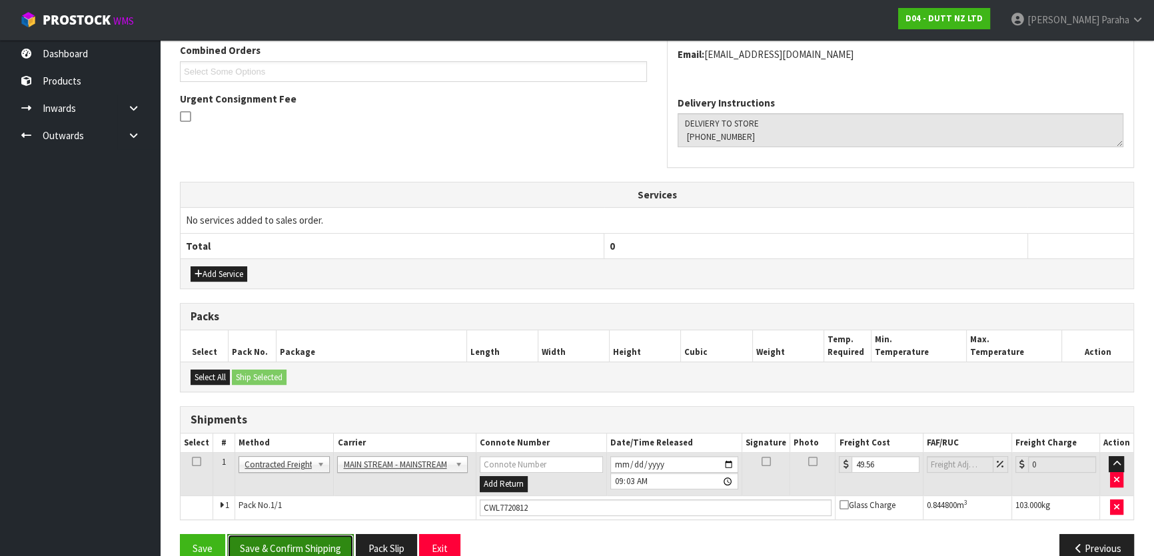
click at [308, 543] on button "Save & Confirm Shipping" at bounding box center [290, 548] width 127 height 29
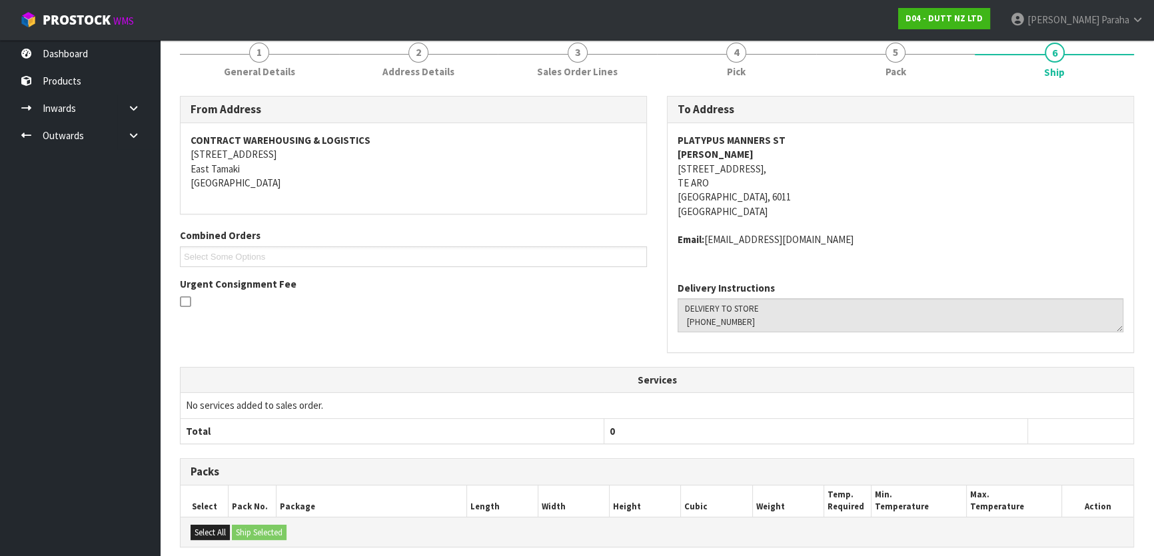
scroll to position [0, 0]
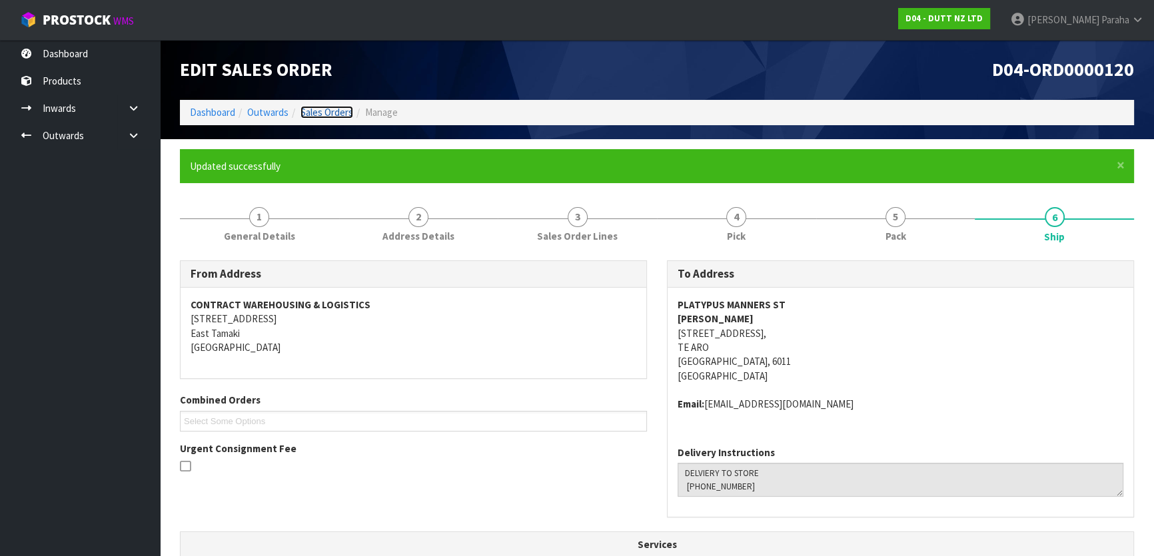
click at [330, 113] on link "Sales Orders" at bounding box center [326, 112] width 53 height 13
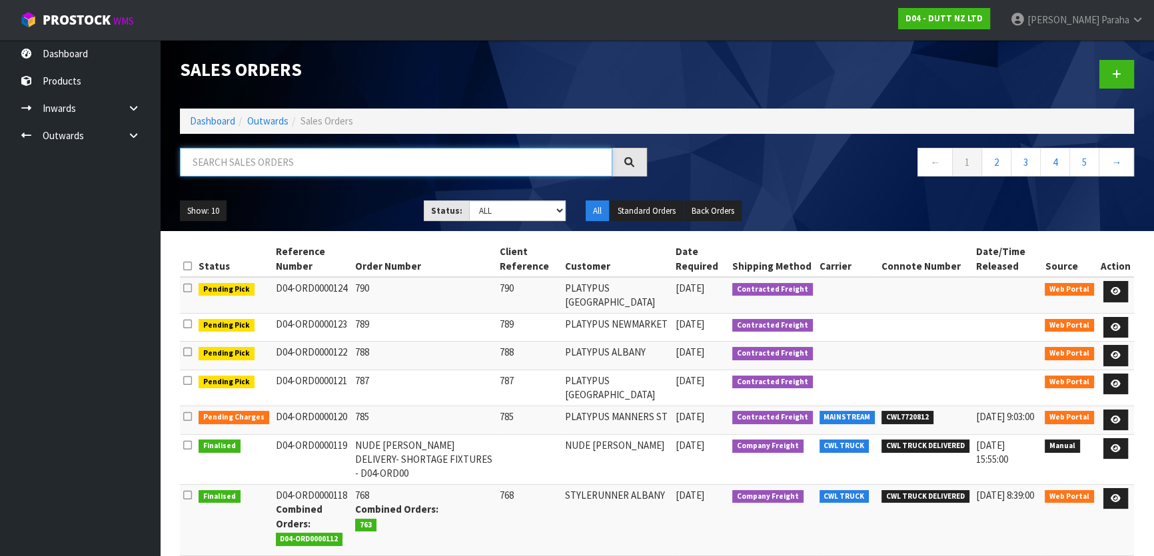
click at [318, 165] on input "text" at bounding box center [396, 162] width 432 height 29
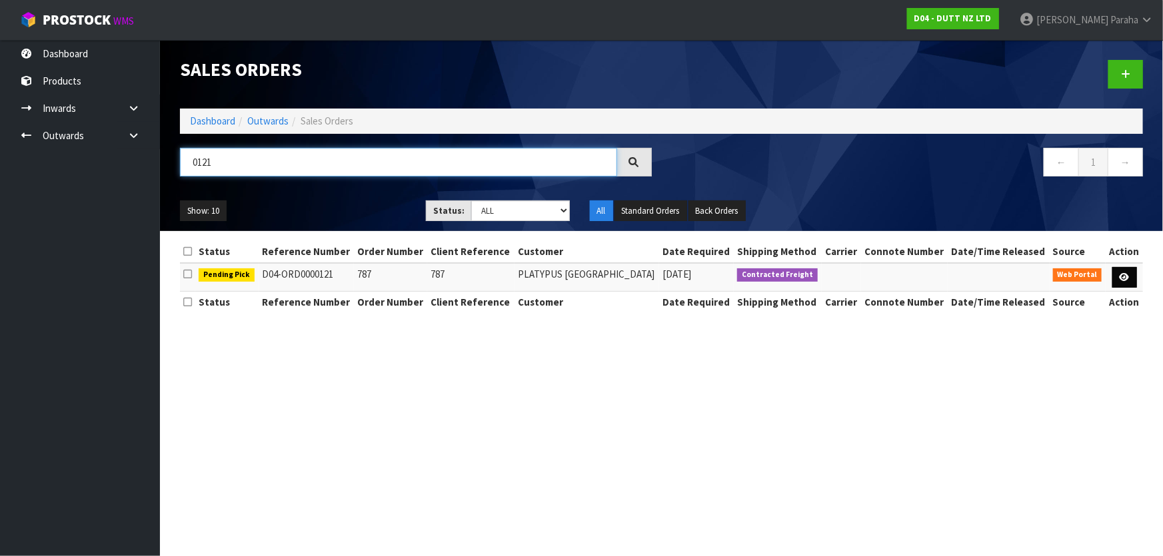
type input "0121"
click at [1128, 284] on link at bounding box center [1124, 277] width 25 height 21
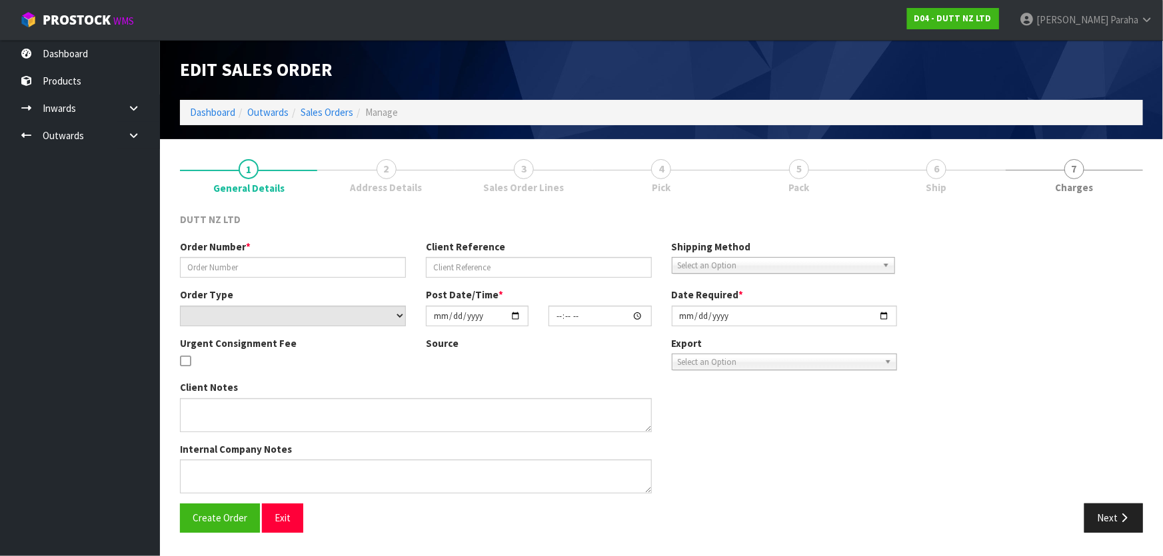
type input "787"
select select "number:0"
type input "[DATE]"
type input "11:44:00.000"
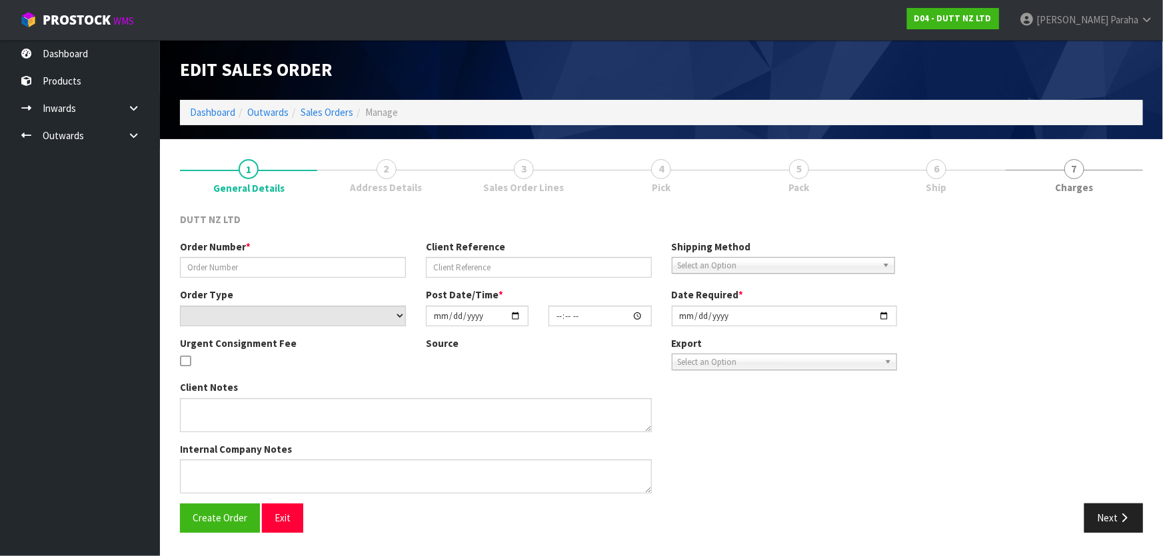
type input "[DATE]"
type textarea "DELIVERY TO STORE CONTACT SITE BEFORE DELIVERY [PHONE_NUMBER]"
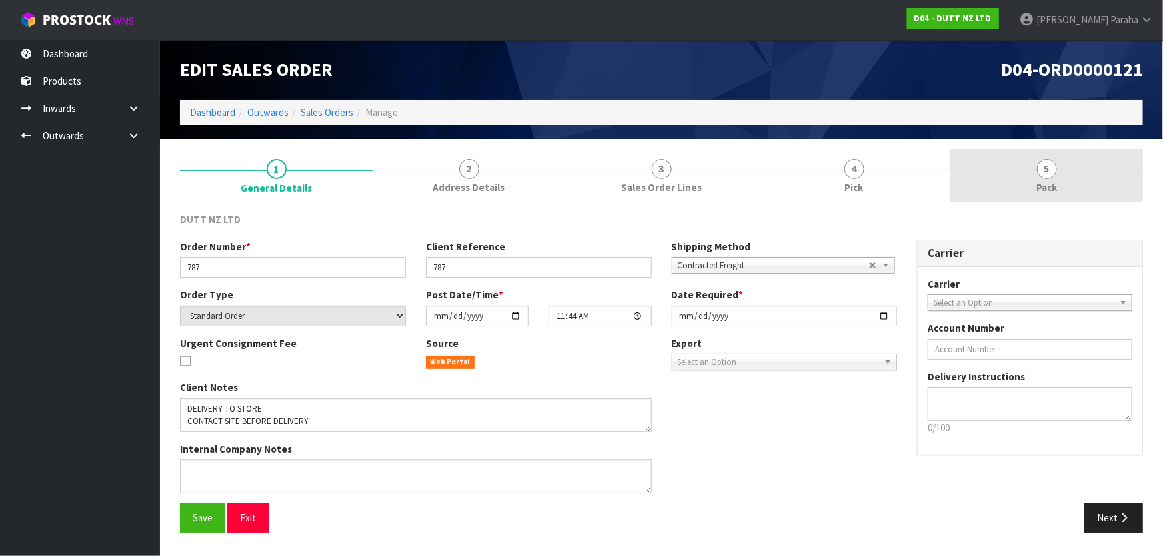
click at [1047, 171] on span "5" at bounding box center [1047, 169] width 20 height 20
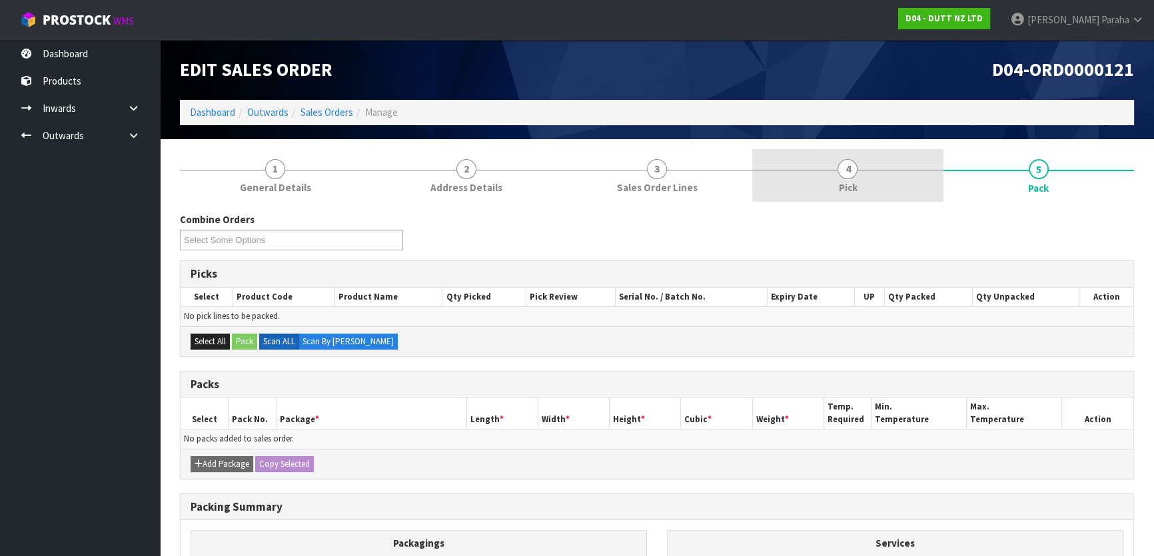
click at [845, 173] on span "4" at bounding box center [847, 169] width 20 height 20
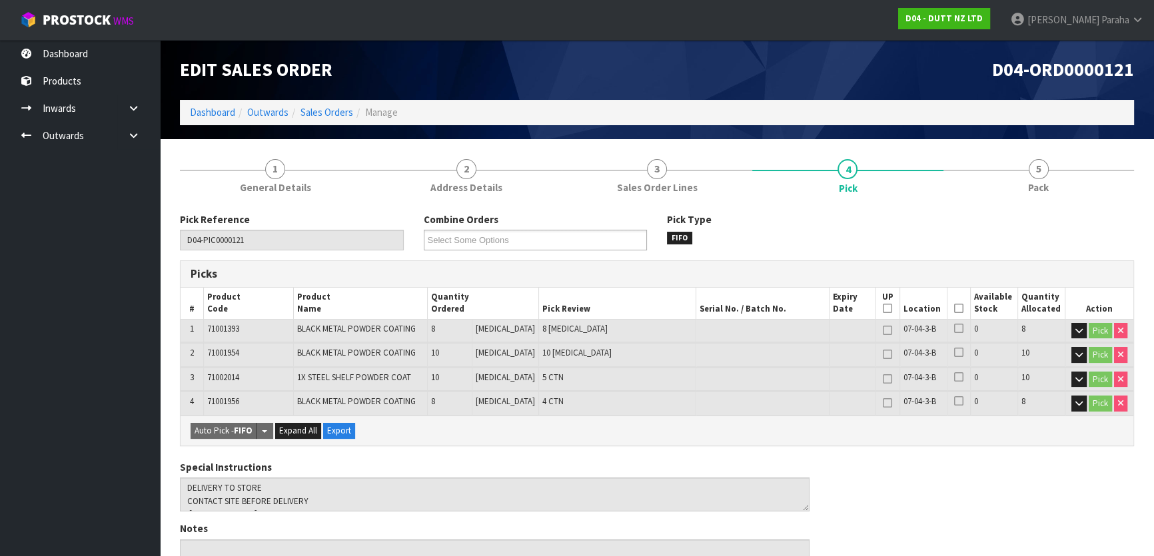
click at [957, 309] on icon at bounding box center [958, 308] width 9 height 1
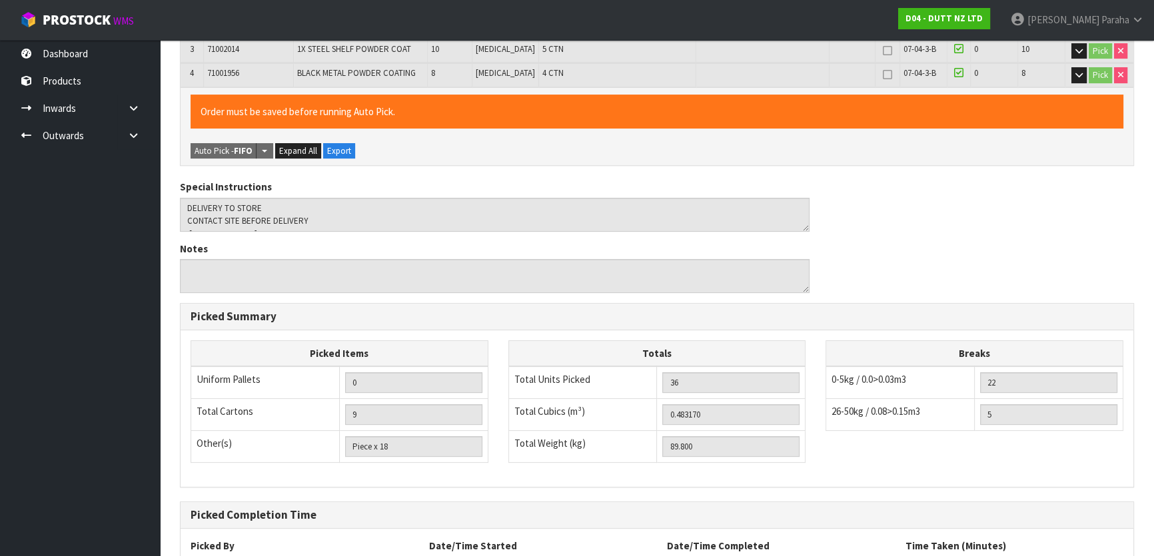
scroll to position [439, 0]
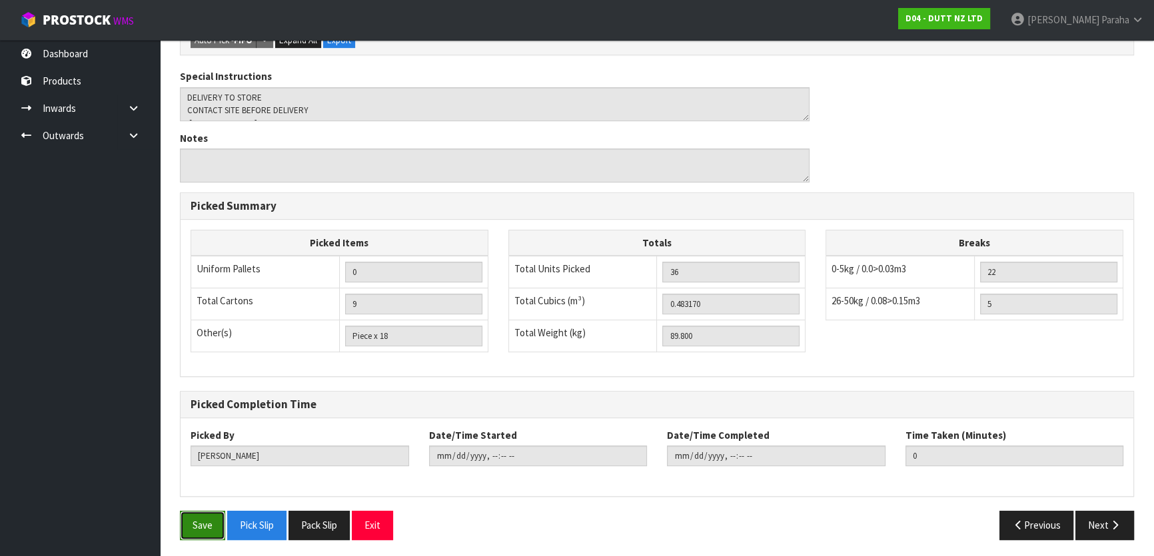
click at [211, 525] on button "Save" at bounding box center [202, 525] width 45 height 29
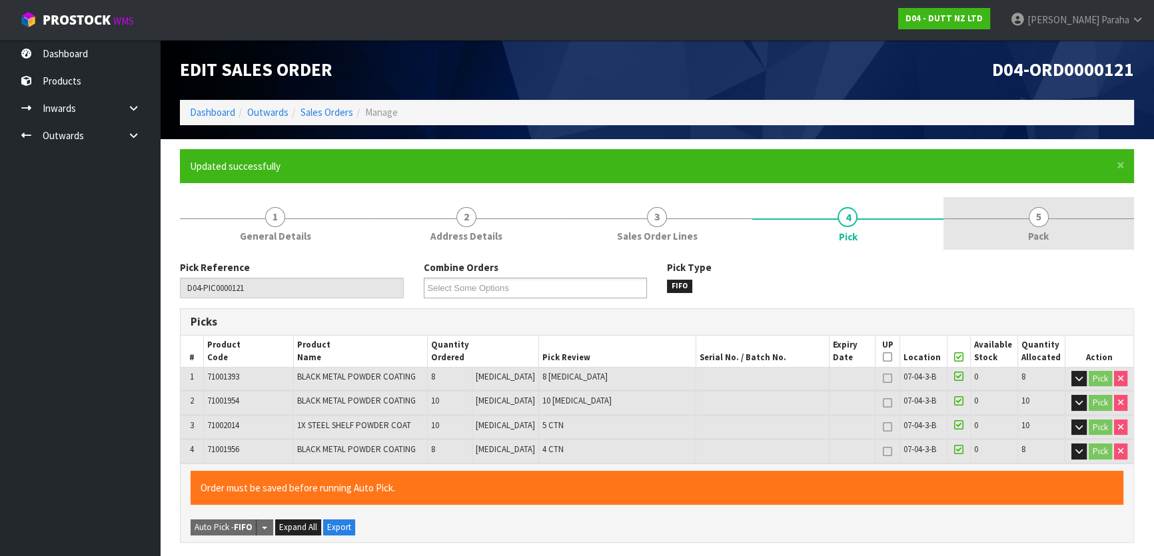
type input "[PERSON_NAME]"
type input "[DATE]T09:34:28"
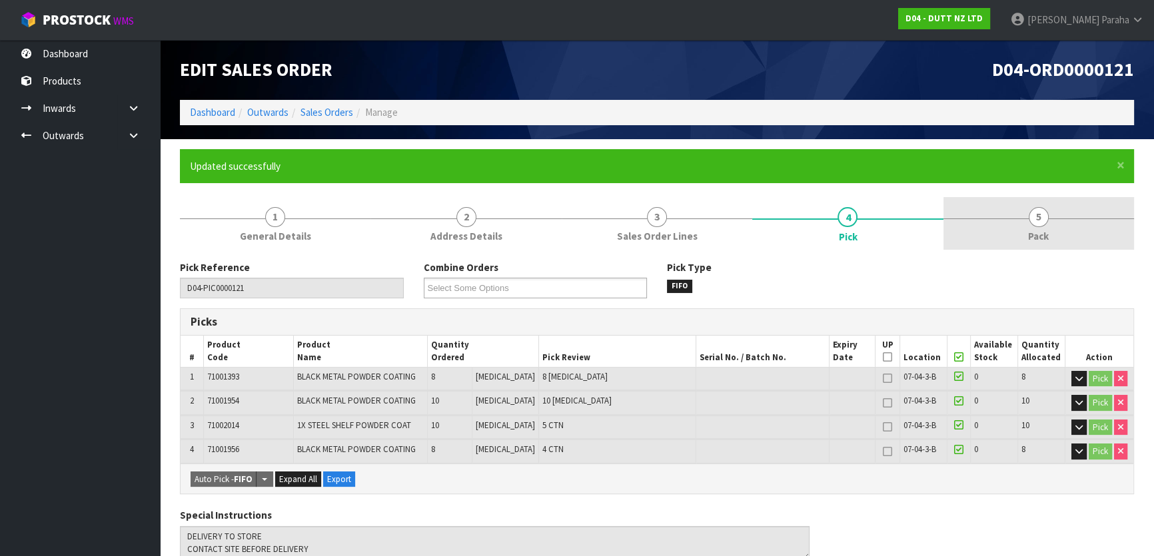
click at [1046, 217] on span "5" at bounding box center [1039, 217] width 20 height 20
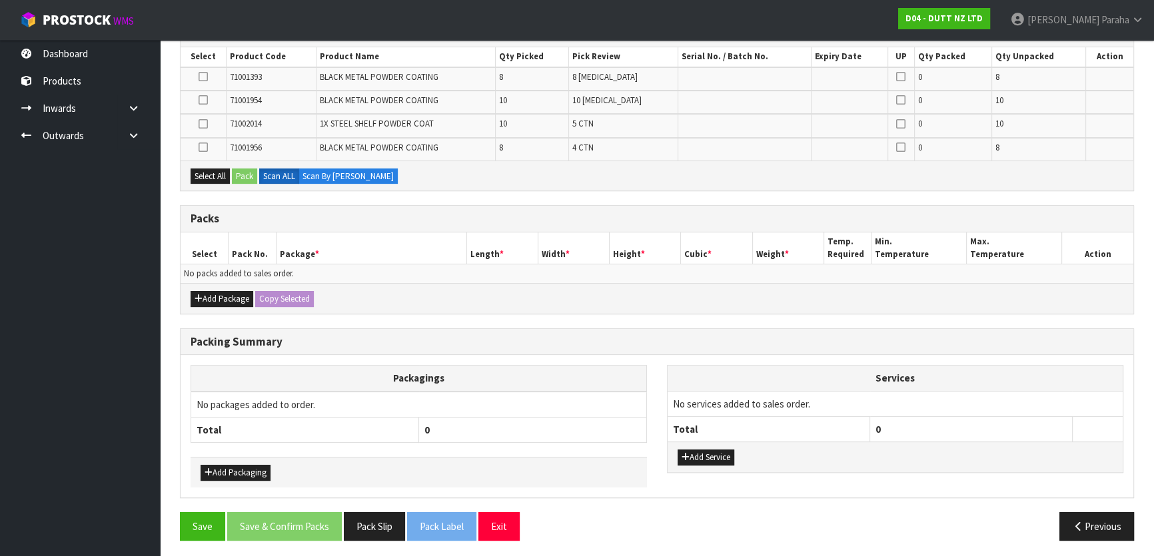
scroll to position [289, 0]
click at [209, 300] on button "Add Package" at bounding box center [222, 298] width 63 height 16
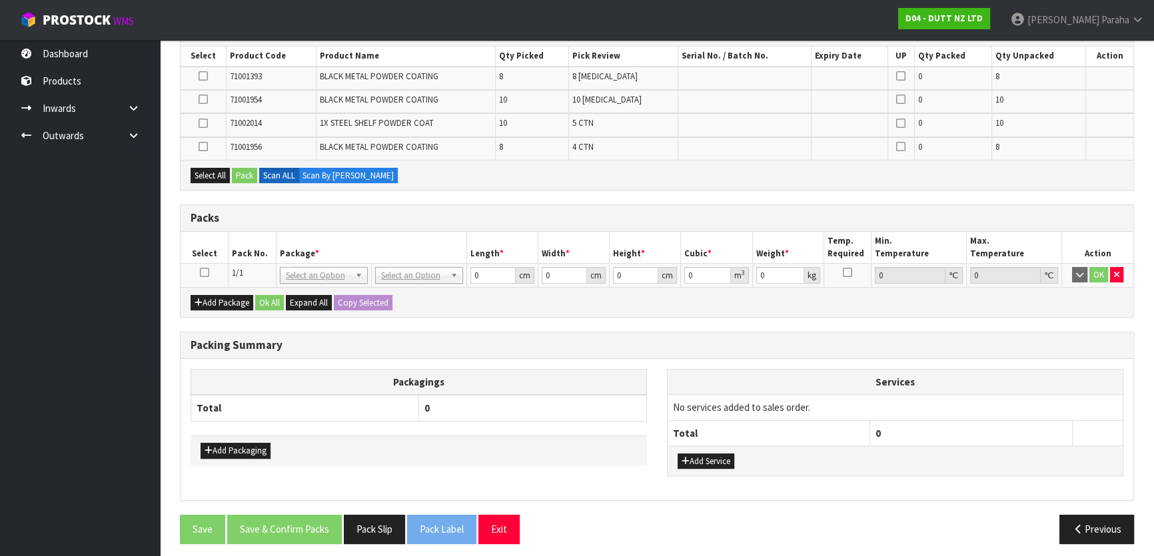
click at [203, 272] on icon at bounding box center [204, 272] width 9 height 1
click at [206, 179] on button "Select All" at bounding box center [210, 176] width 39 height 16
click at [241, 177] on button "Pack" at bounding box center [244, 176] width 25 height 16
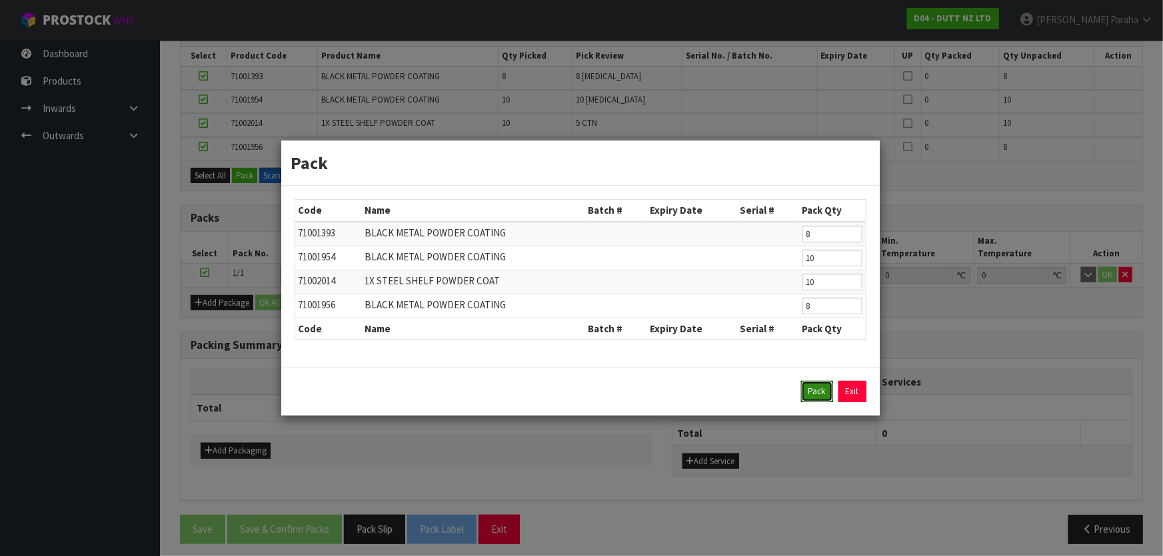
click at [807, 386] on button "Pack" at bounding box center [817, 391] width 32 height 21
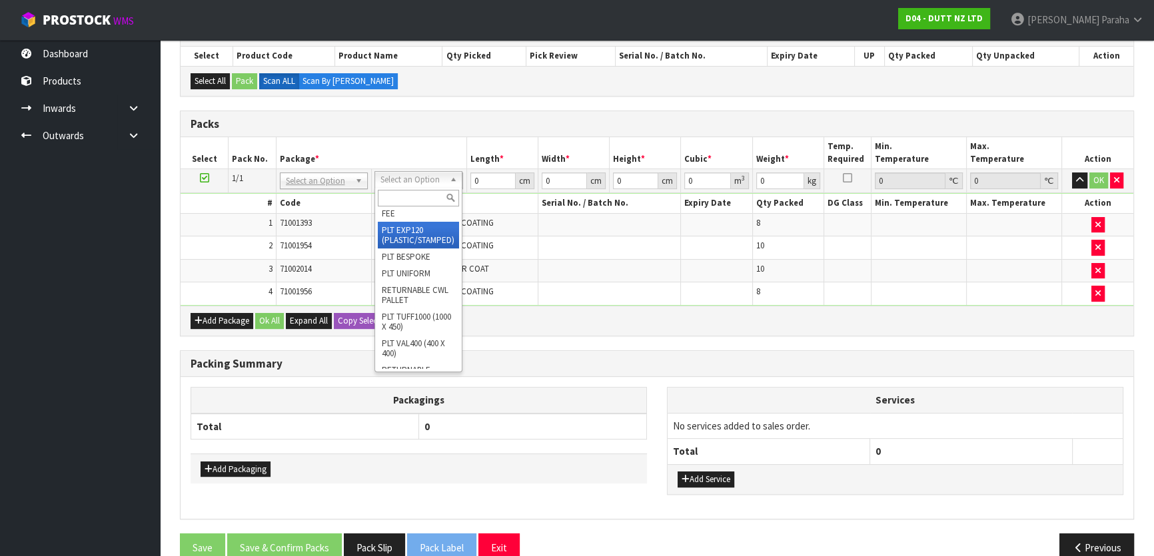
scroll to position [181, 0]
type input "89.8"
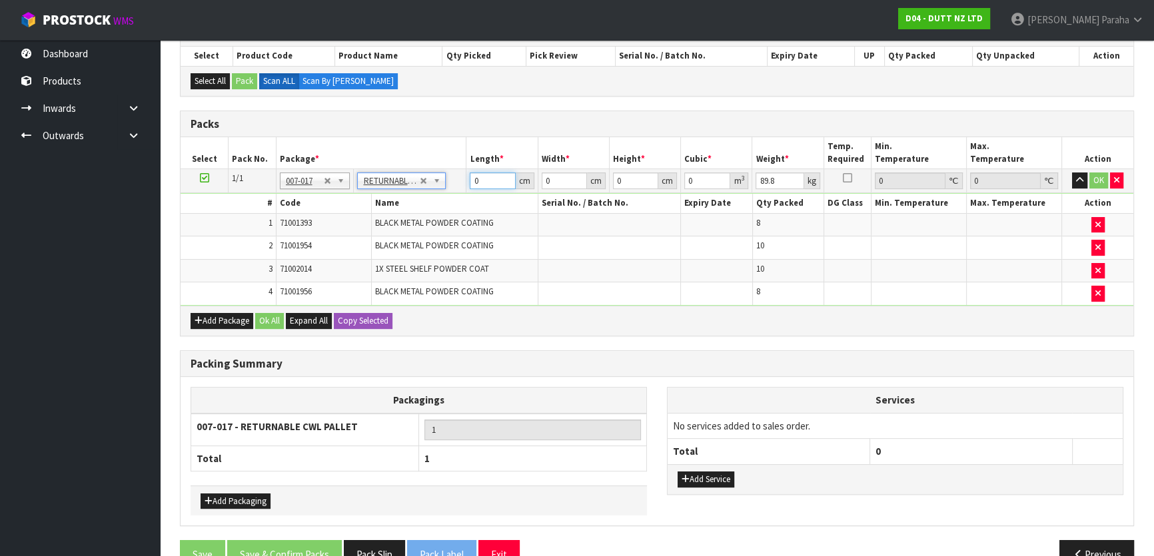
drag, startPoint x: 488, startPoint y: 181, endPoint x: 487, endPoint y: 169, distance: 12.0
click at [488, 180] on input "0" at bounding box center [492, 181] width 45 height 17
type input "114"
type input "104"
type input "8"
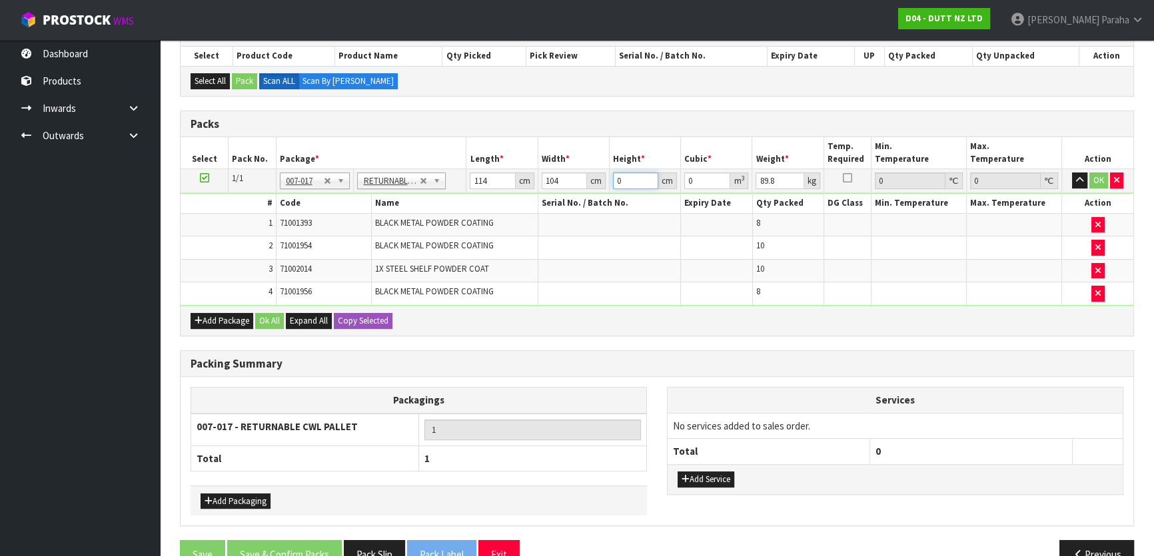
type input "0.094848"
type input "80"
type input "0.94848"
type input "80"
type input "114"
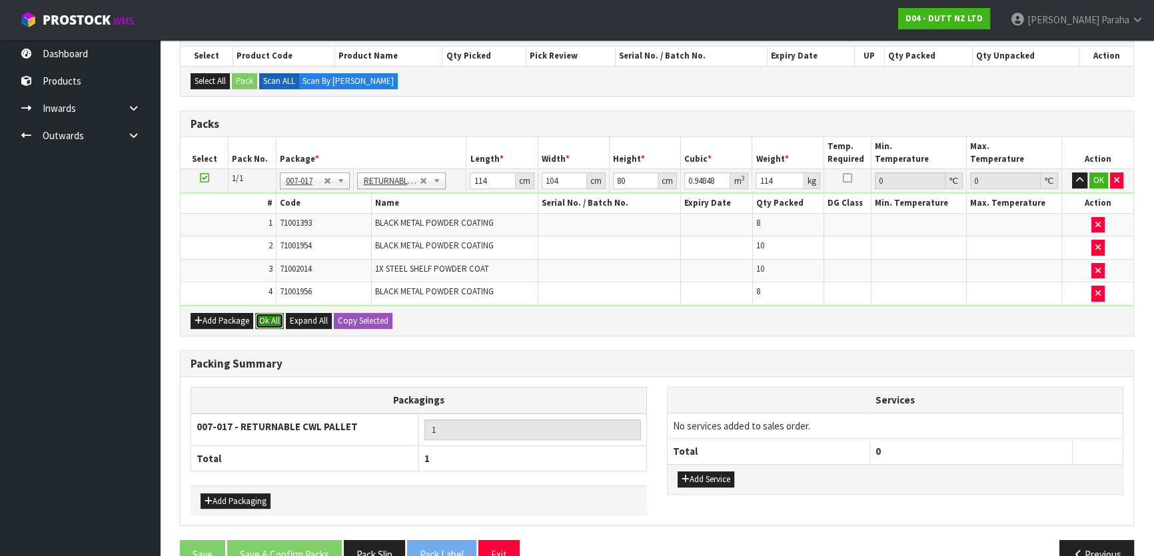
click at [273, 319] on button "Ok All" at bounding box center [269, 321] width 29 height 16
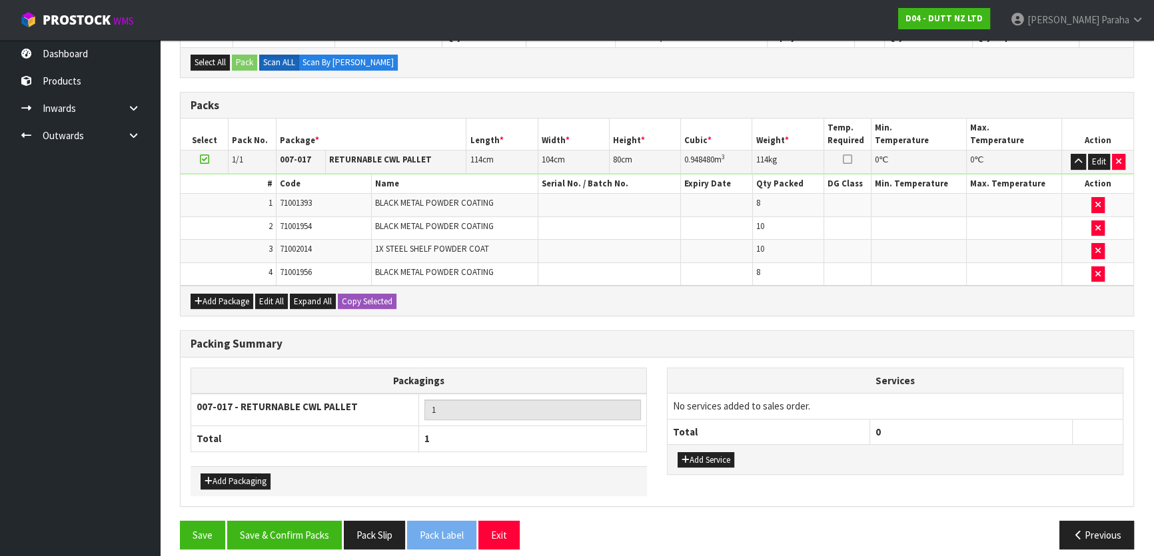
scroll to position [317, 0]
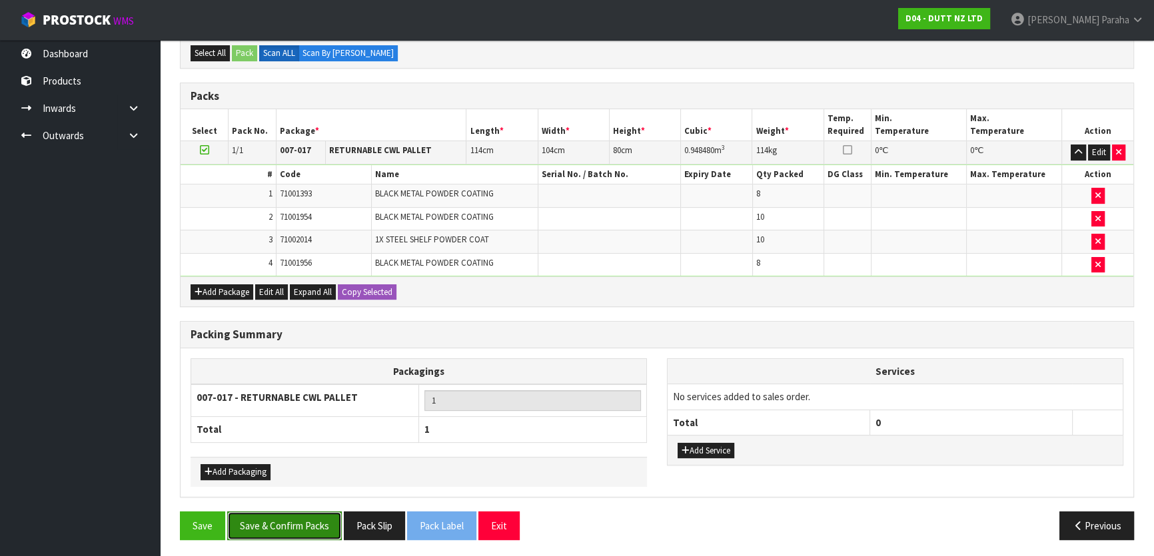
click at [280, 520] on button "Save & Confirm Packs" at bounding box center [284, 526] width 115 height 29
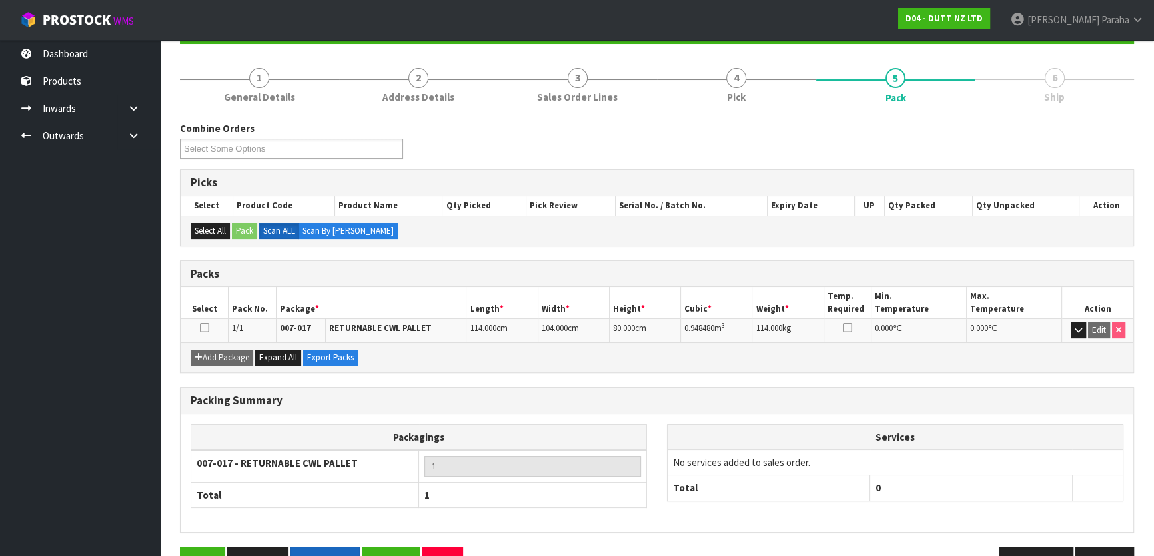
scroll to position [176, 0]
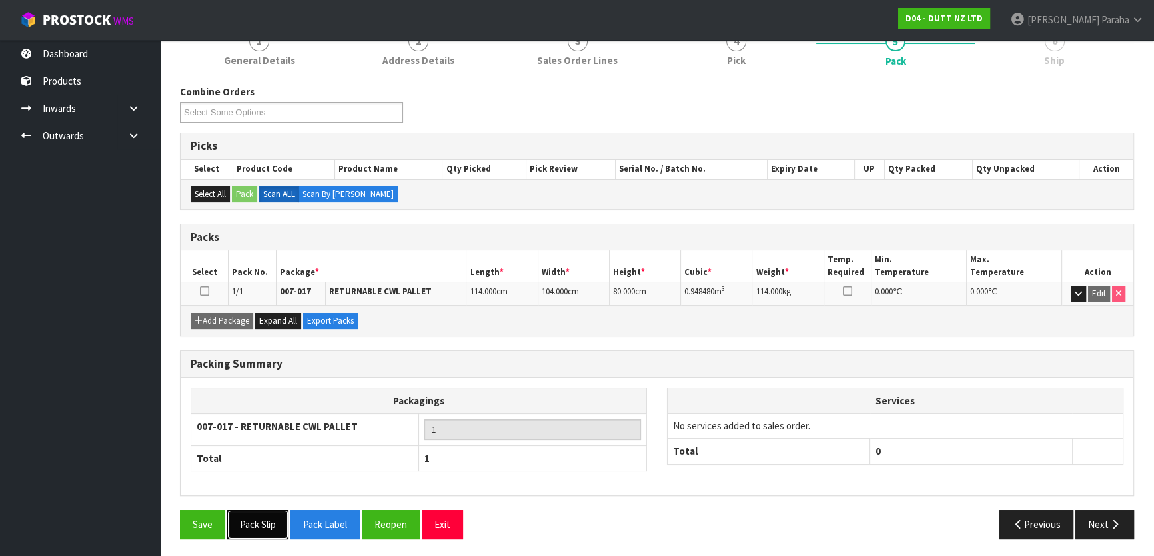
click at [256, 523] on button "Pack Slip" at bounding box center [257, 524] width 61 height 29
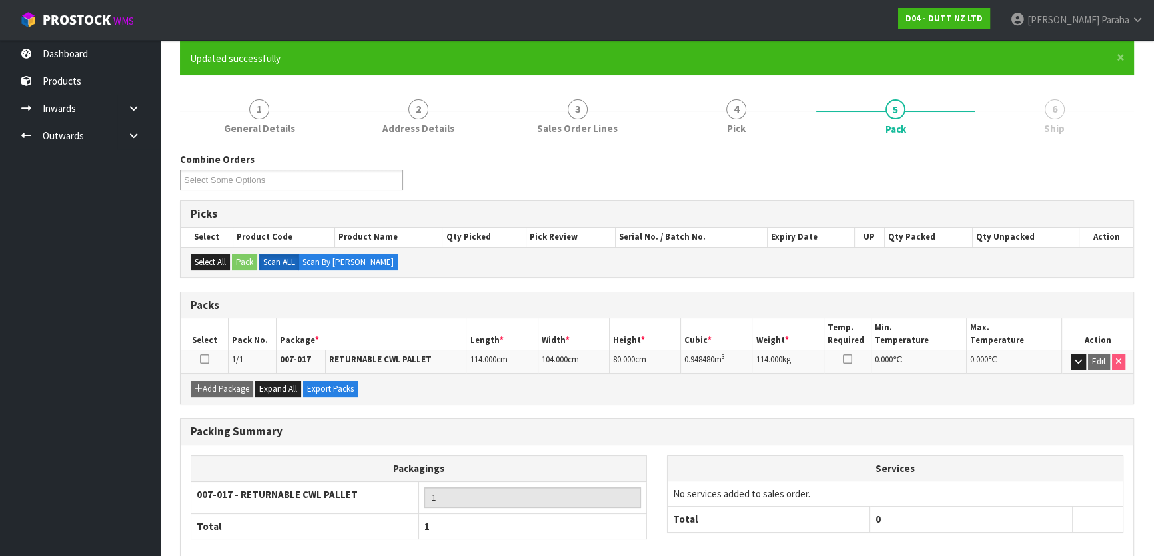
scroll to position [0, 0]
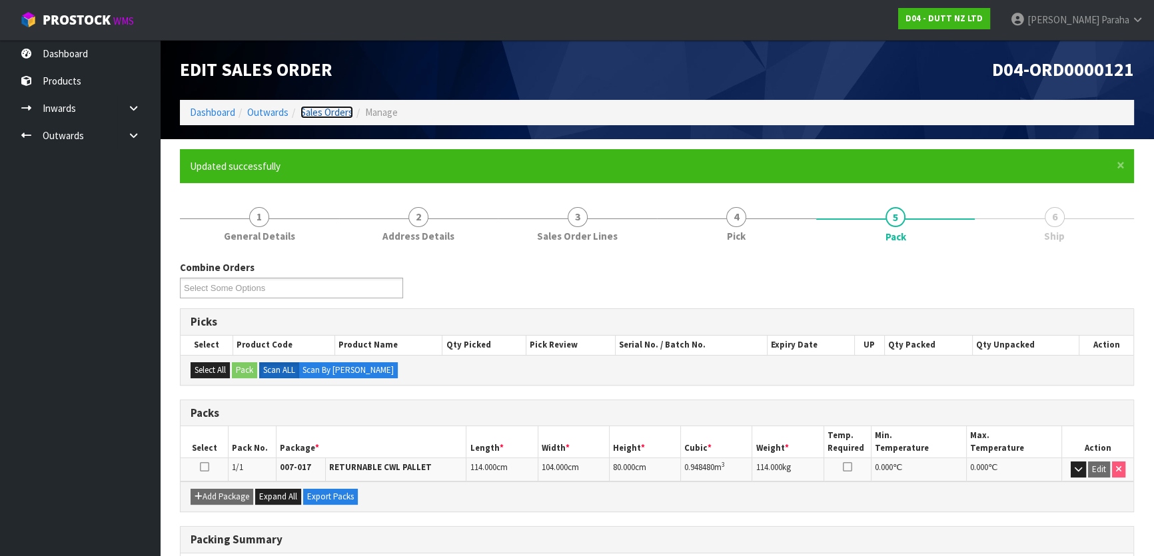
click at [309, 111] on link "Sales Orders" at bounding box center [326, 112] width 53 height 13
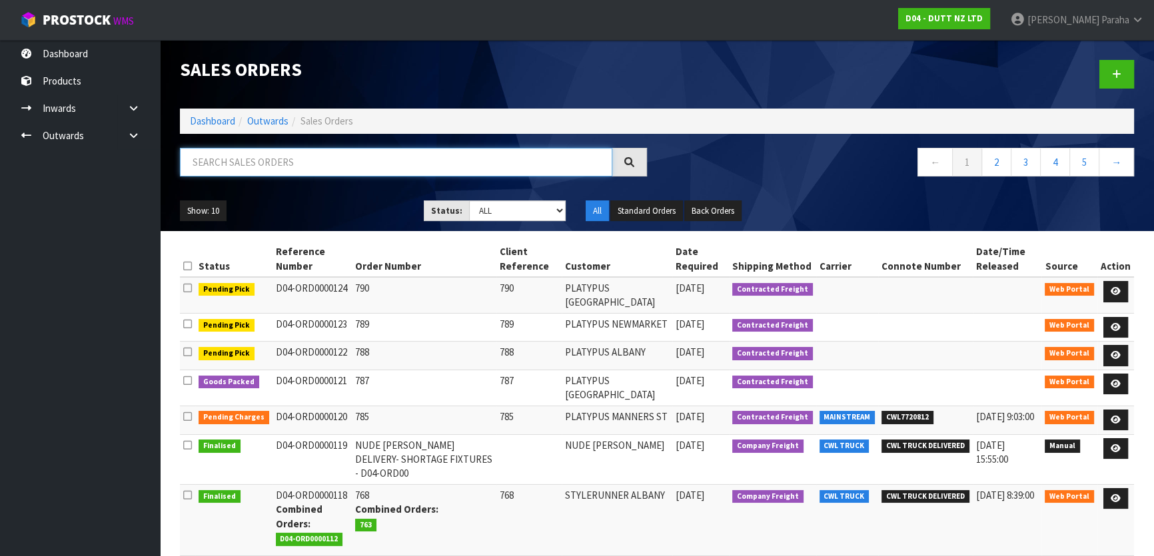
click at [330, 164] on input "text" at bounding box center [396, 162] width 432 height 29
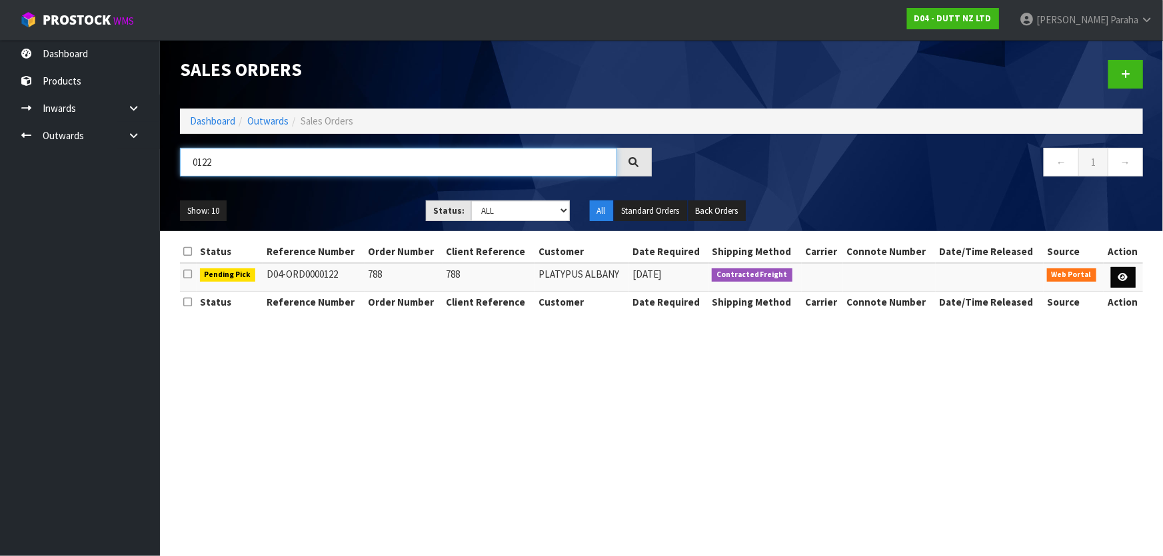
type input "0122"
click at [1119, 278] on icon at bounding box center [1123, 277] width 10 height 9
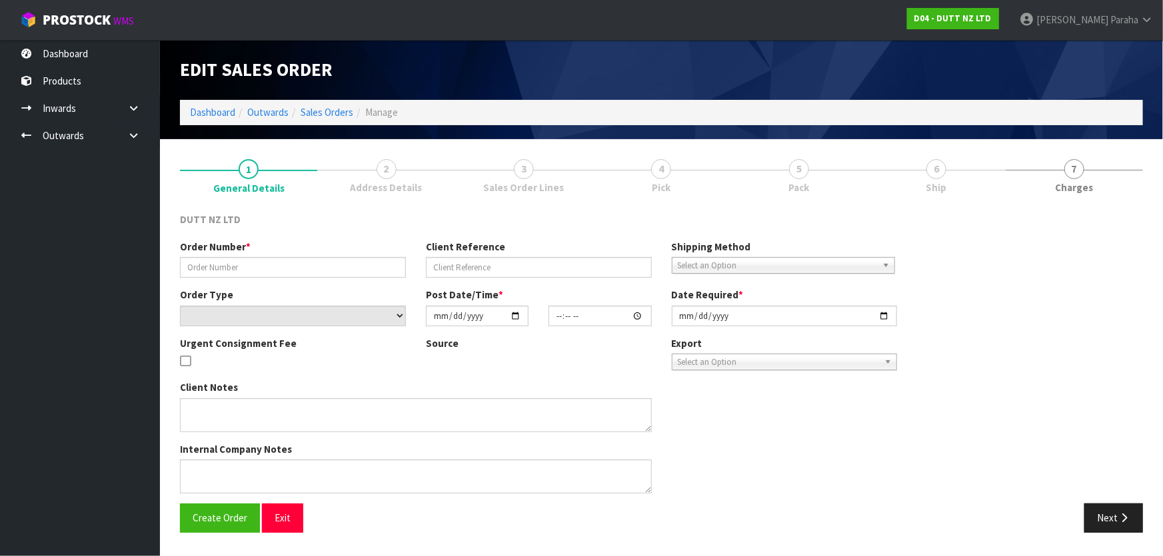
type input "788"
select select "number:0"
type input "[DATE]"
type input "11:47:00.000"
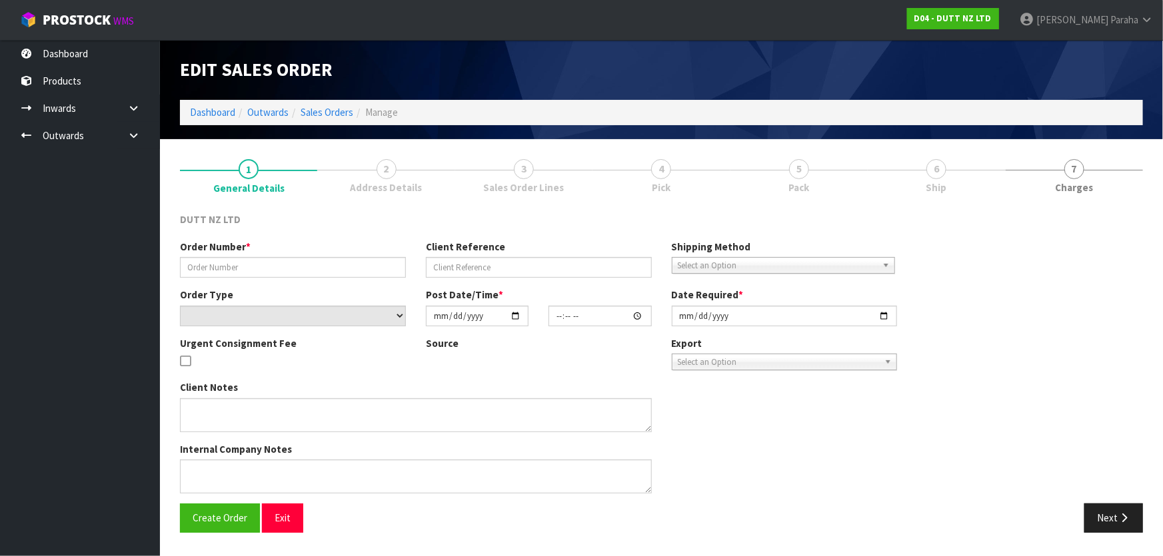
type input "[DATE]"
type textarea "DELVIERY TO STORE CONTACT SITE BEFORE DELIVERY [PHONE_NUMBER]"
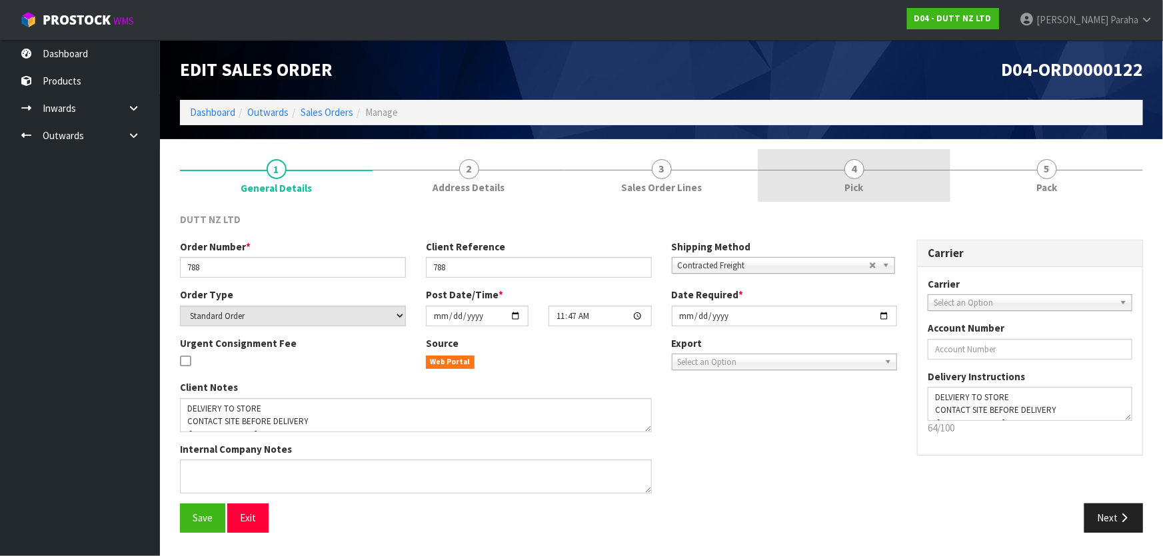
click at [857, 177] on span "4" at bounding box center [854, 169] width 20 height 20
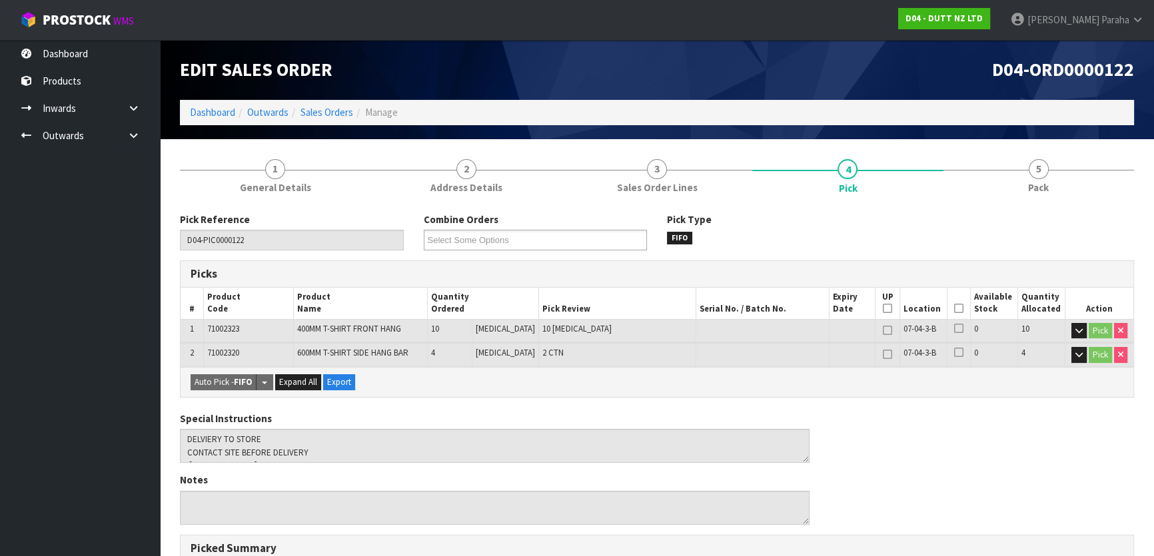
click at [954, 309] on icon at bounding box center [958, 308] width 9 height 1
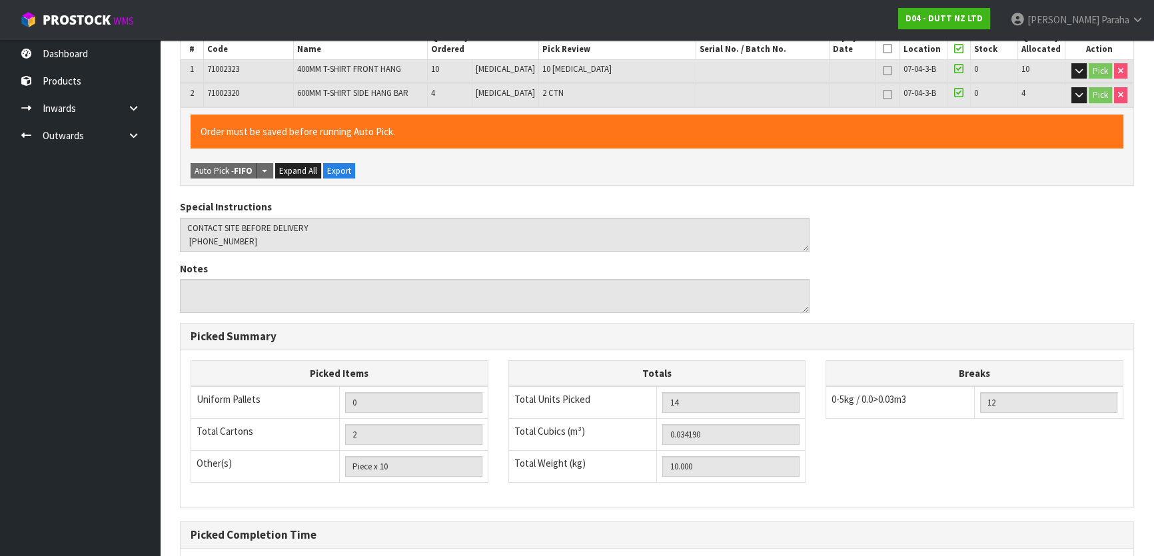
scroll to position [391, 0]
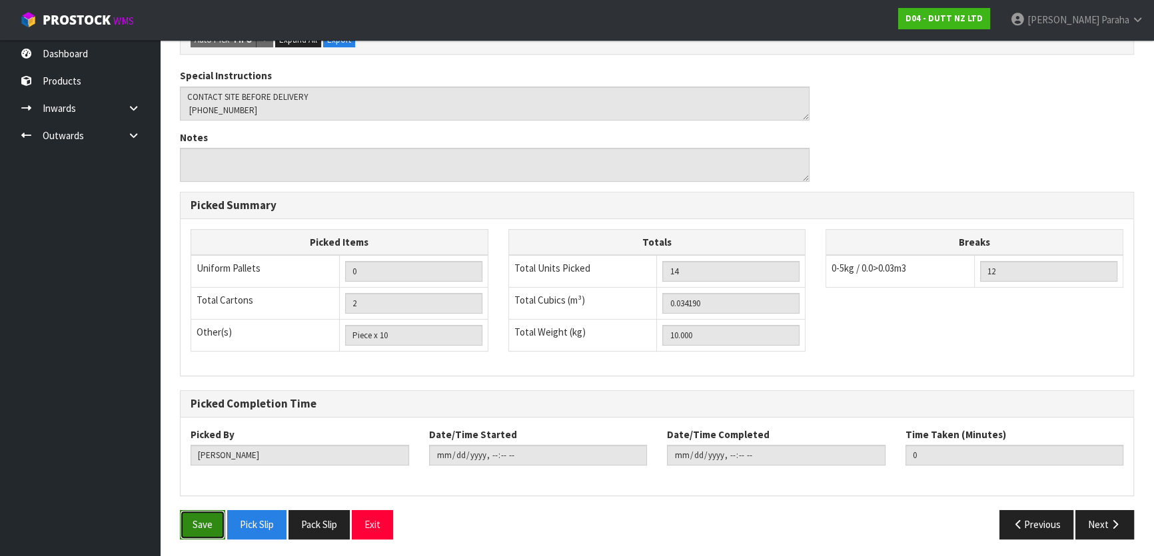
click at [187, 519] on button "Save" at bounding box center [202, 524] width 45 height 29
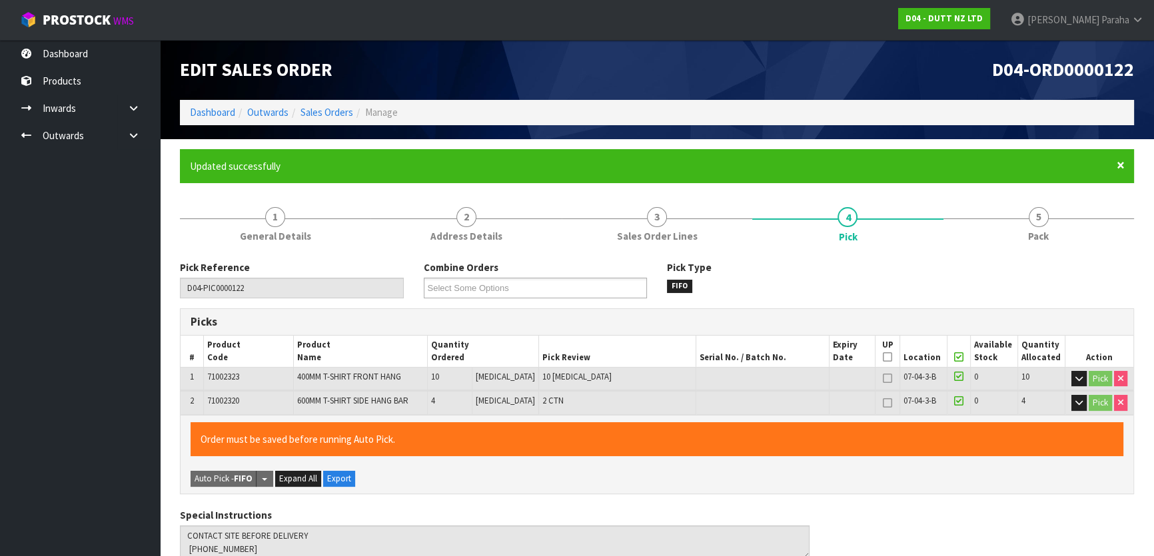
type input "[PERSON_NAME]"
type input "[DATE]T09:52:11"
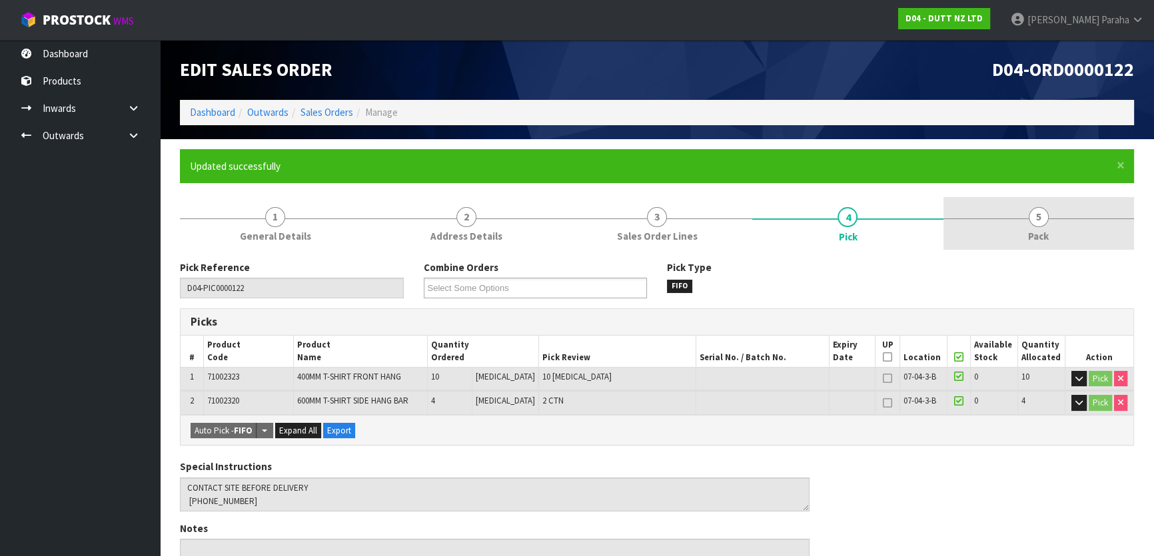
click at [1035, 217] on span "5" at bounding box center [1039, 217] width 20 height 20
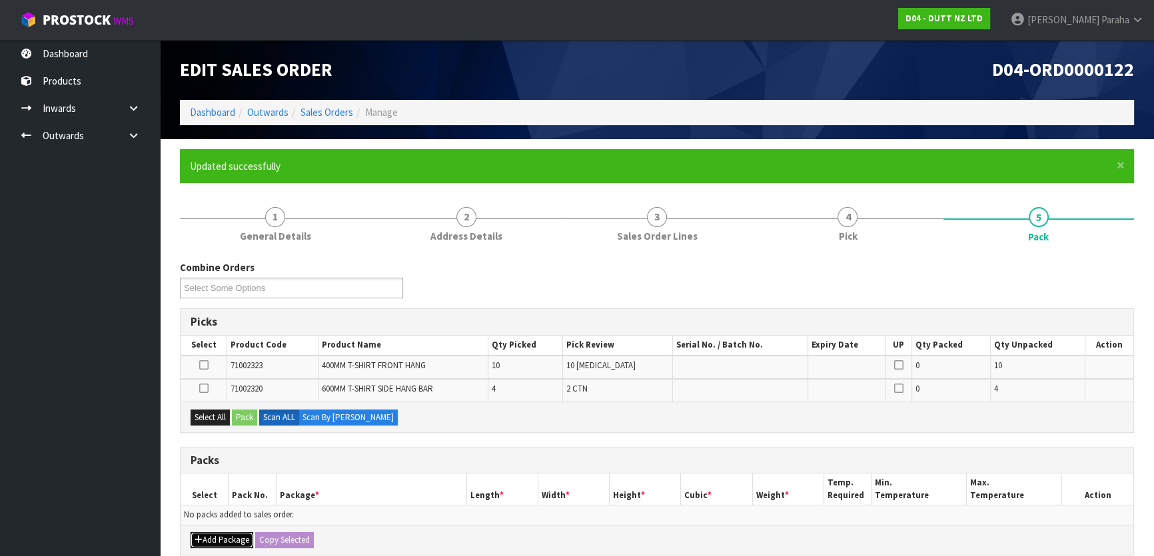
click at [229, 532] on button "Add Package" at bounding box center [222, 540] width 63 height 16
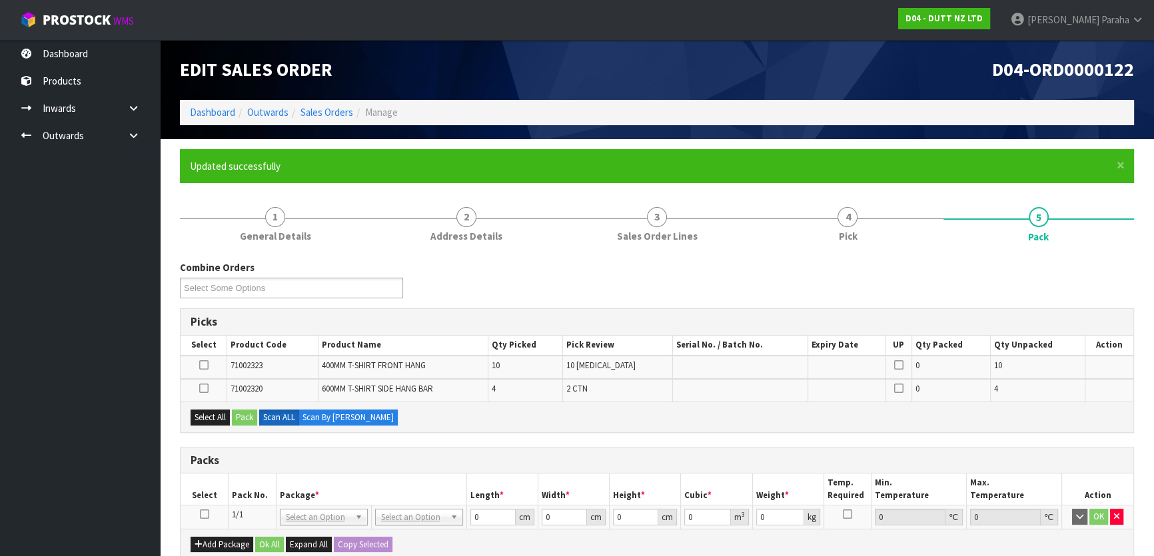
click at [204, 514] on icon at bounding box center [204, 514] width 9 height 1
click at [207, 412] on button "Select All" at bounding box center [210, 418] width 39 height 16
click at [249, 414] on button "Pack" at bounding box center [244, 418] width 25 height 16
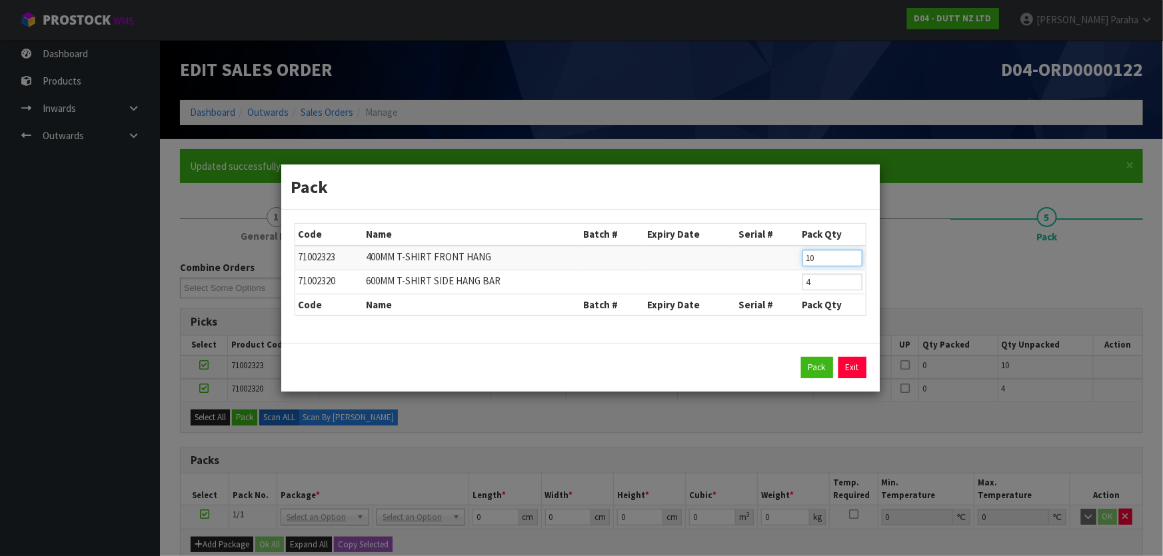
click at [826, 263] on input "10" at bounding box center [832, 258] width 60 height 17
type input "1"
type input "5"
click at [820, 280] on input "4" at bounding box center [832, 282] width 60 height 17
type input "2"
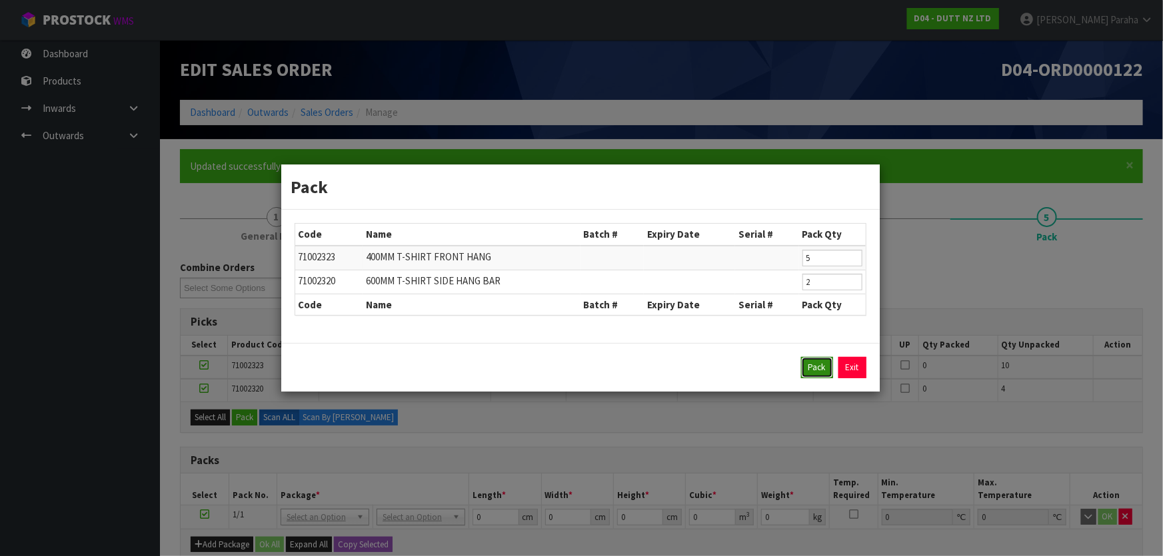
click at [815, 368] on button "Pack" at bounding box center [817, 367] width 32 height 21
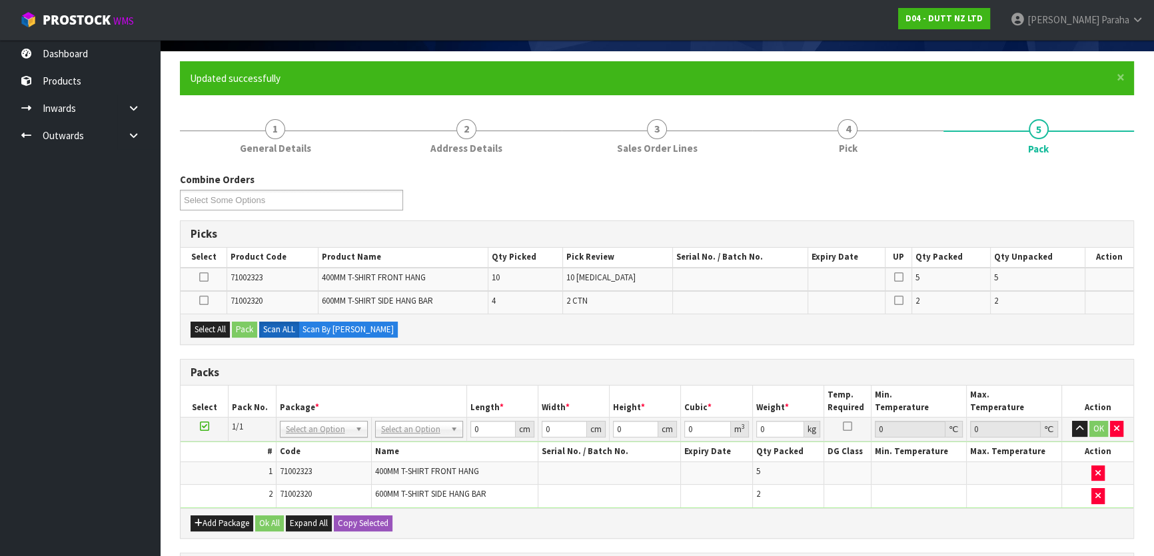
scroll to position [181, 0]
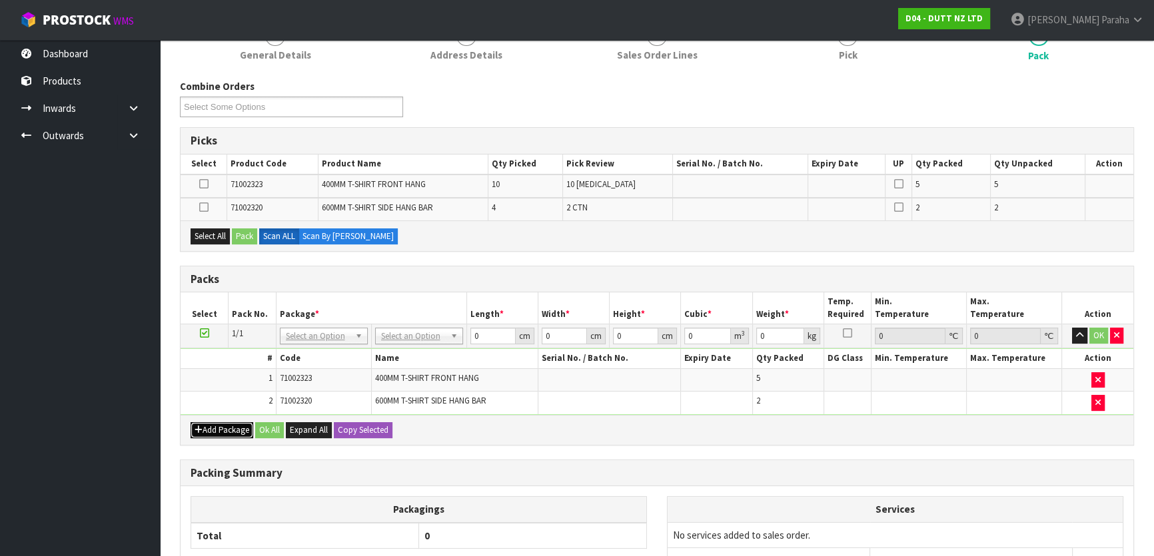
click at [213, 425] on button "Add Package" at bounding box center [222, 430] width 63 height 16
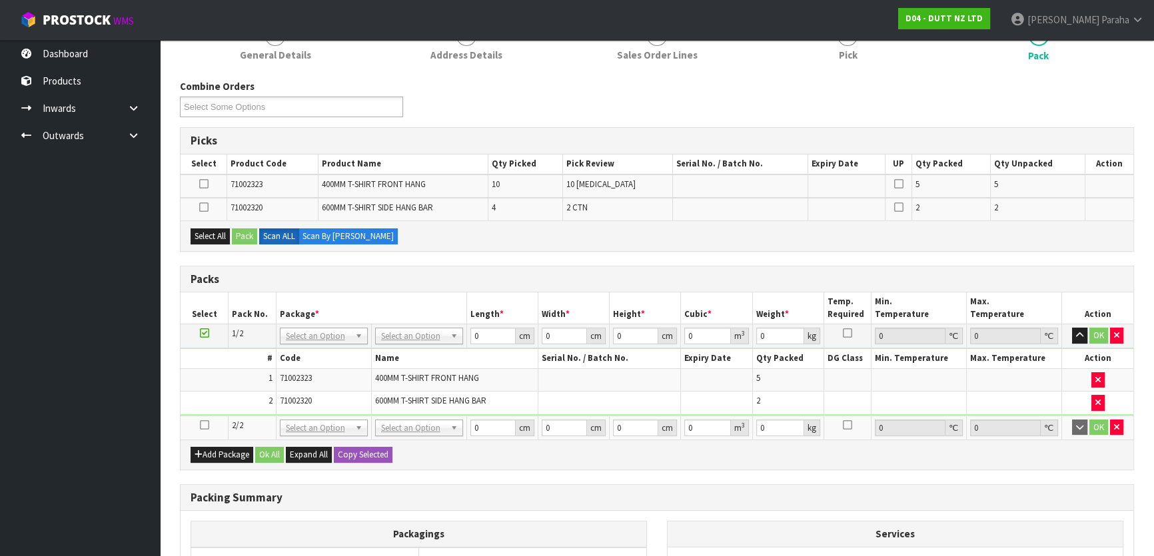
click at [203, 425] on icon at bounding box center [204, 425] width 9 height 1
click at [197, 232] on button "Select All" at bounding box center [210, 237] width 39 height 16
click at [249, 235] on button "Pack" at bounding box center [244, 237] width 25 height 16
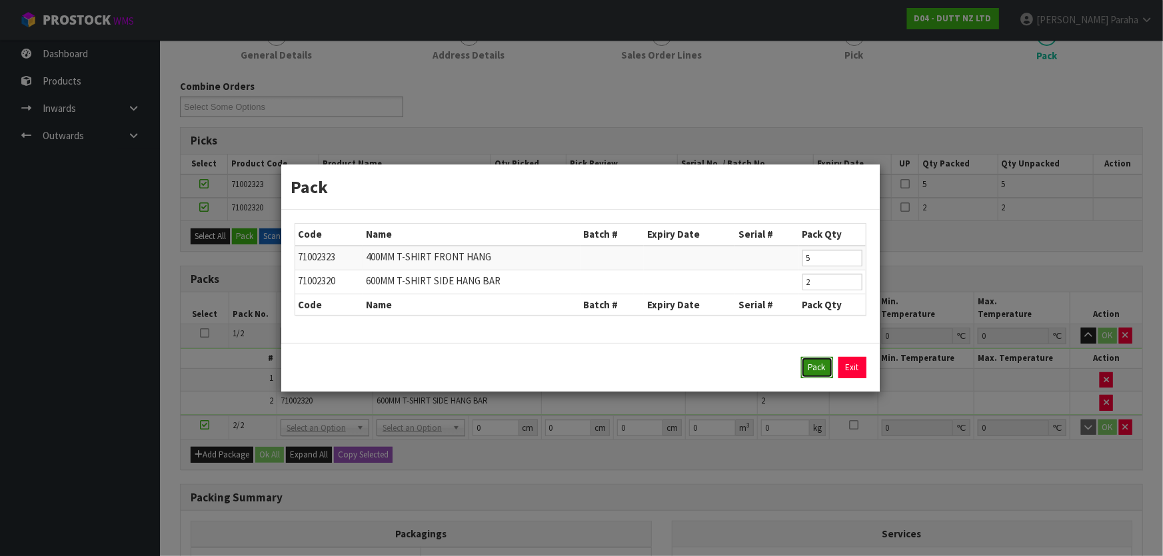
click at [809, 365] on button "Pack" at bounding box center [817, 367] width 32 height 21
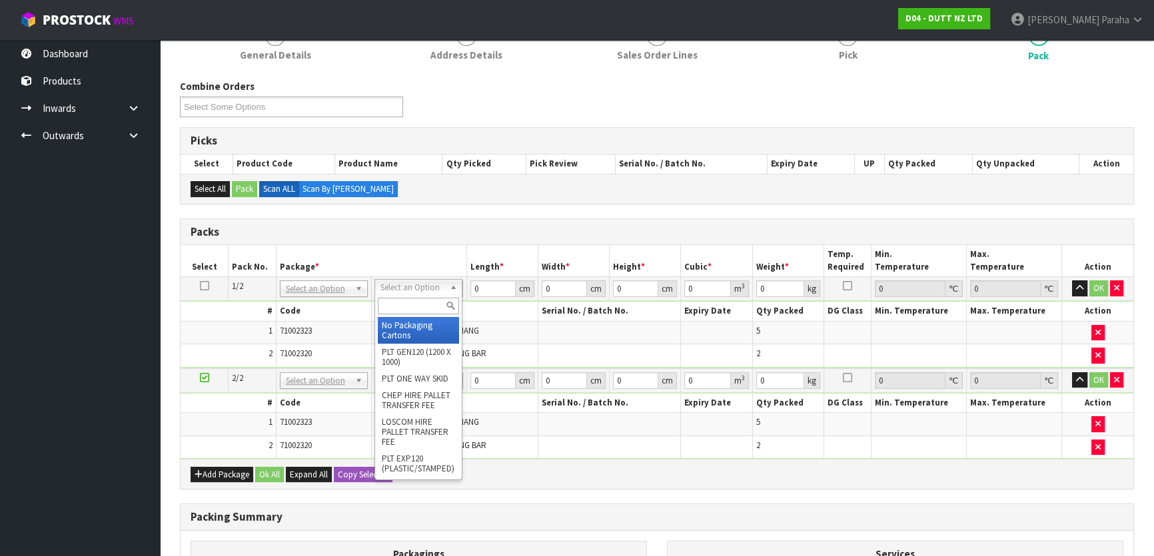
click at [414, 303] on input "text" at bounding box center [418, 306] width 81 height 17
type input "oc"
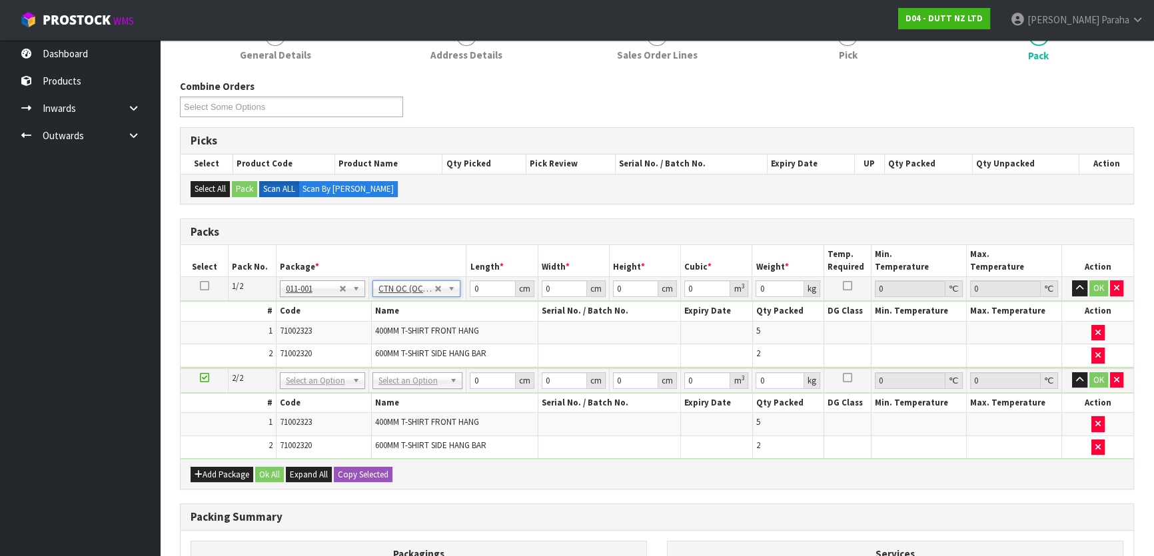
type input "5"
click at [478, 290] on input "0" at bounding box center [492, 288] width 45 height 17
type input "70"
type input "29"
type input "8"
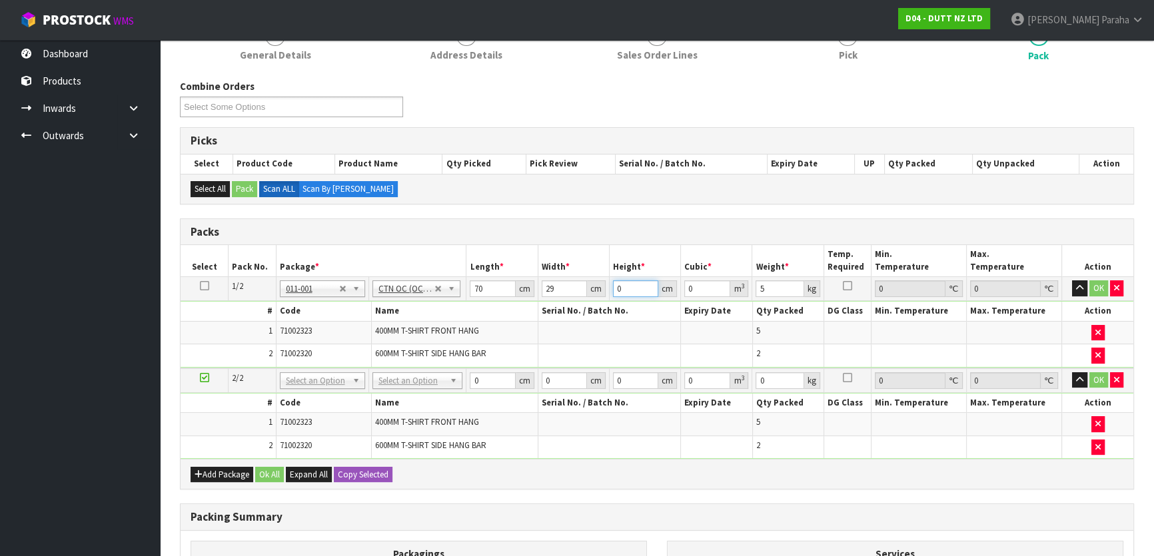
type input "0.01624"
type input "8"
click at [556, 288] on input "29" at bounding box center [564, 288] width 45 height 17
type input "2"
type input "0.00112"
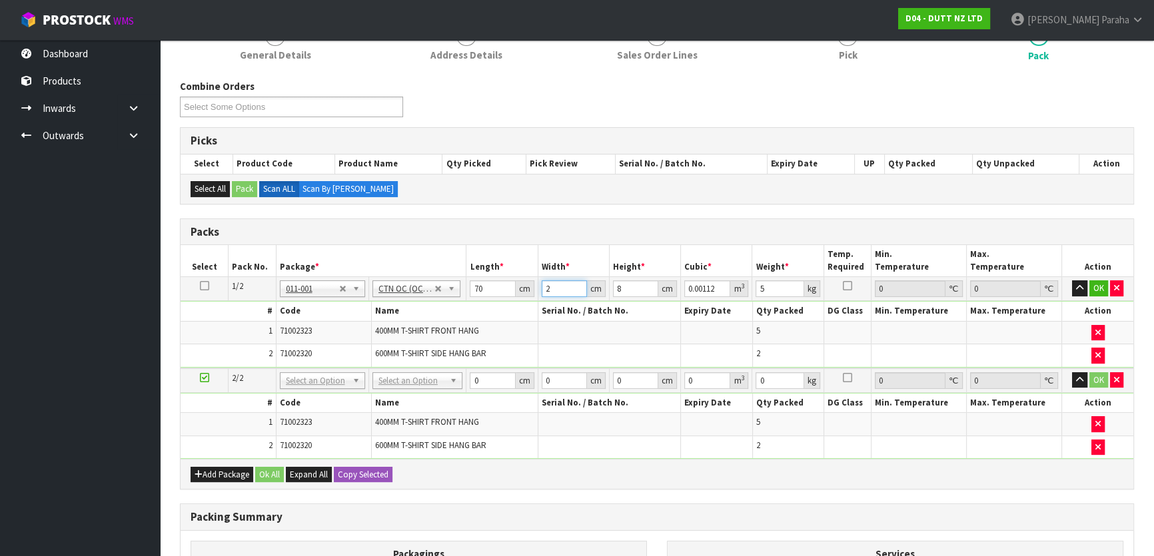
type input "28"
type input "0.01568"
type input "28"
click at [621, 288] on input "8" at bounding box center [635, 288] width 45 height 17
type input "0"
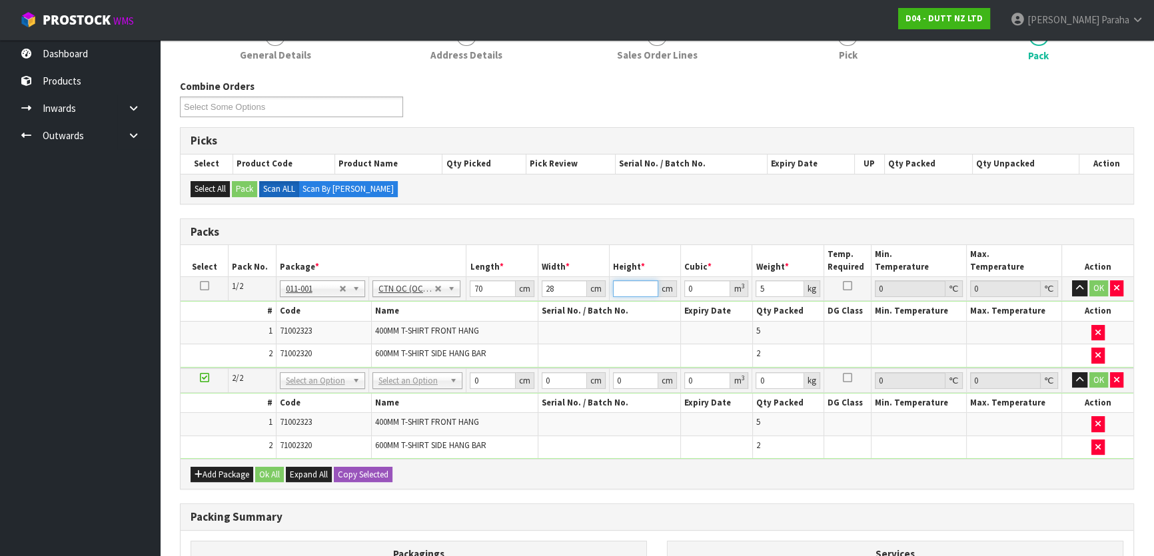
type input "7"
type input "0.01372"
type input "7"
click at [204, 286] on icon at bounding box center [204, 286] width 9 height 1
click at [356, 474] on button "Copy Selected" at bounding box center [363, 475] width 59 height 16
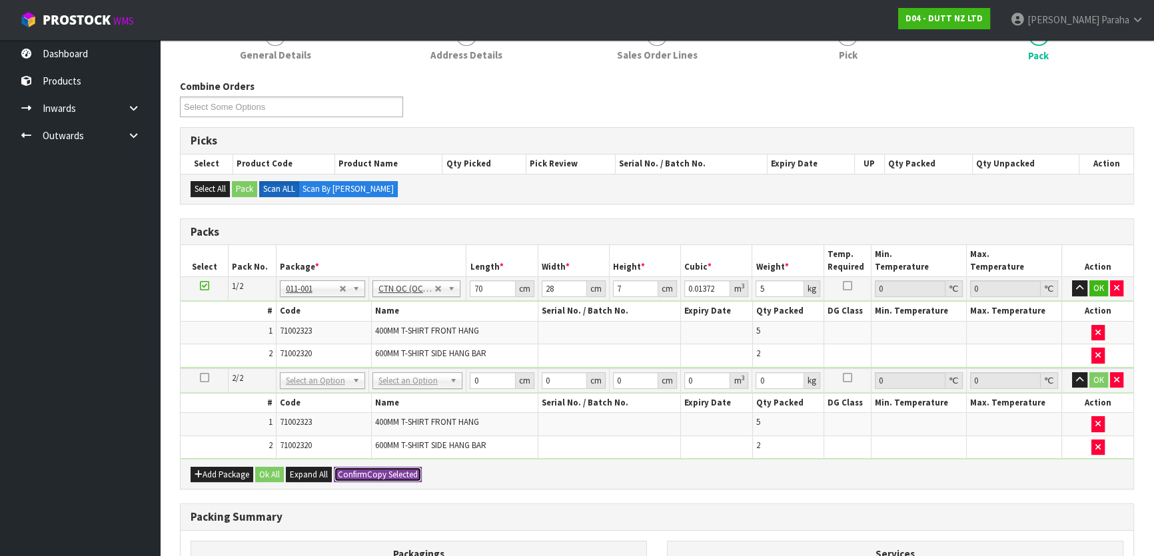
click at [356, 474] on span "Confirm" at bounding box center [352, 474] width 29 height 11
type input "70"
type input "28"
type input "7"
type input "0.01372"
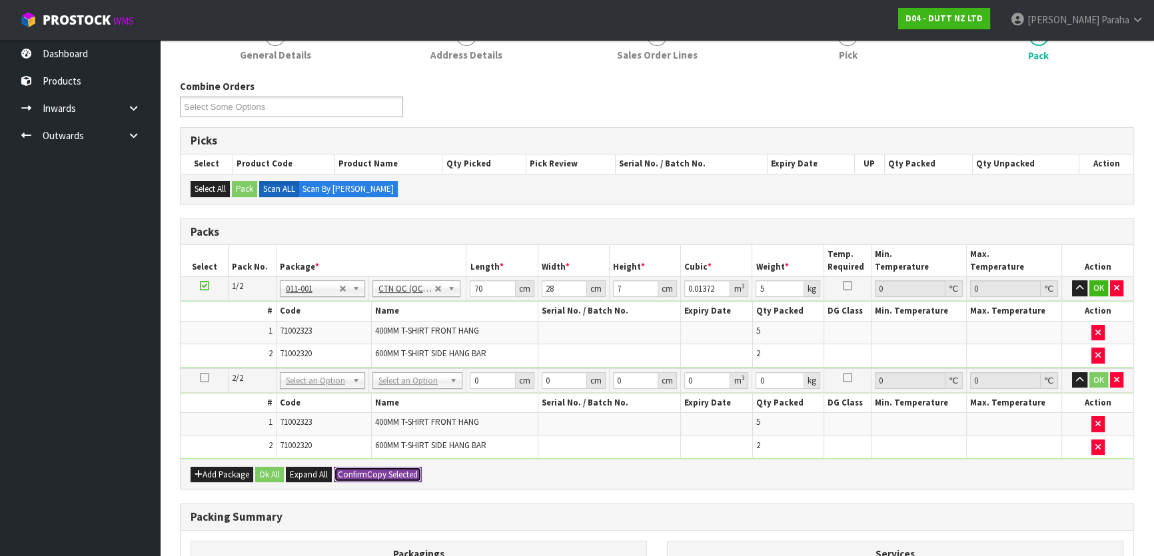
type input "5"
type input "2"
click at [272, 467] on button "Ok All" at bounding box center [269, 475] width 29 height 16
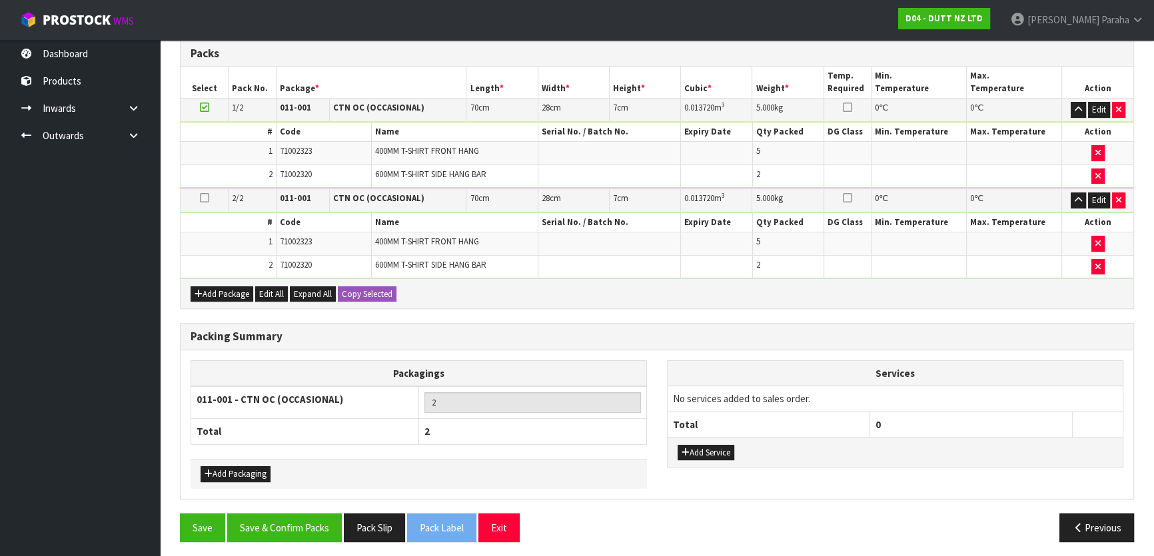
scroll to position [361, 0]
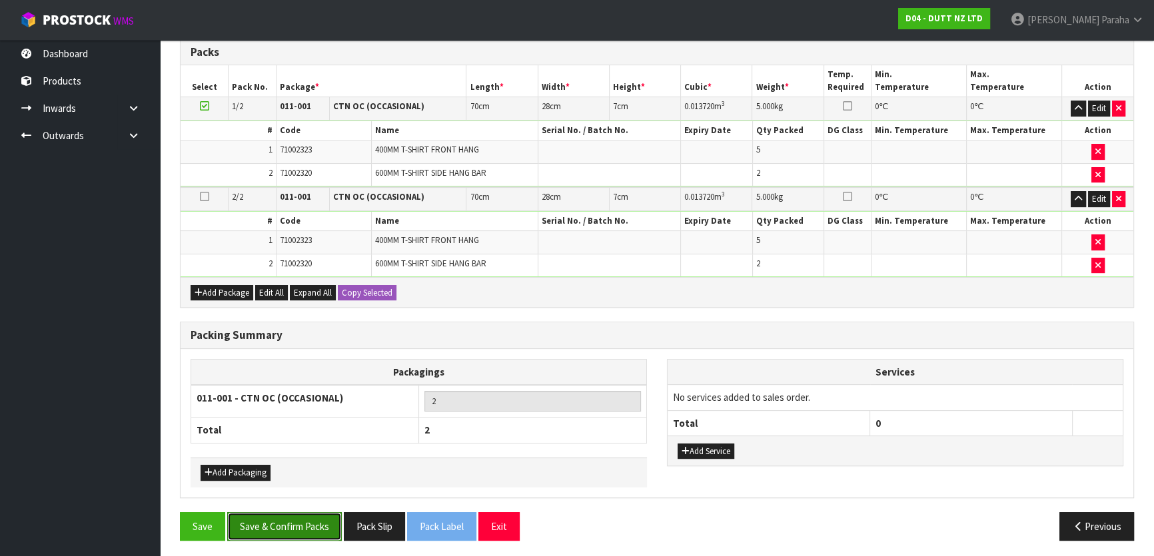
click at [295, 529] on button "Save & Confirm Packs" at bounding box center [284, 526] width 115 height 29
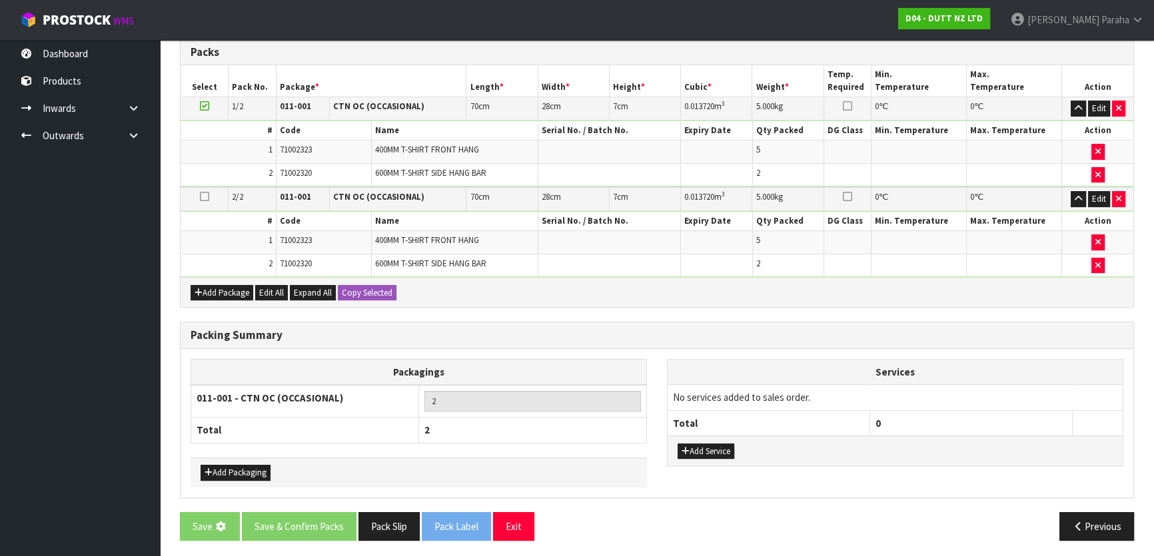
scroll to position [0, 0]
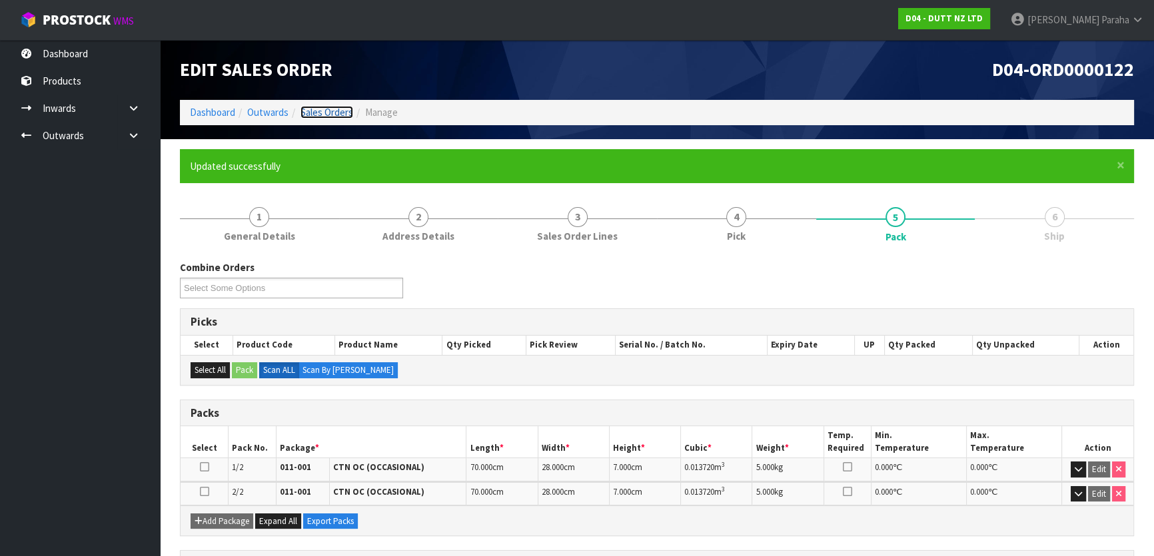
click at [331, 111] on link "Sales Orders" at bounding box center [326, 112] width 53 height 13
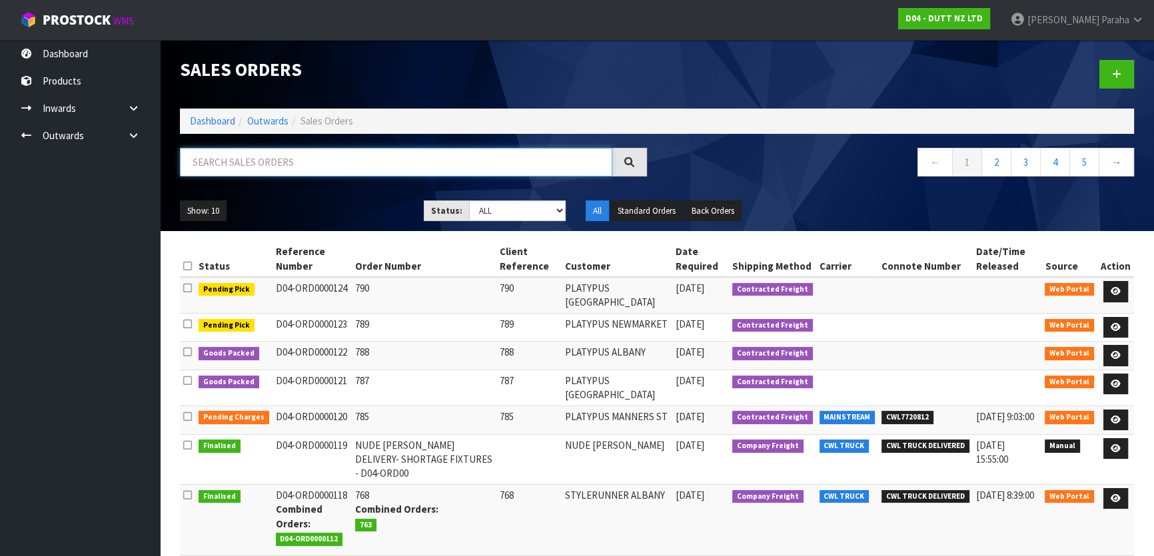
click at [272, 163] on input "text" at bounding box center [396, 162] width 432 height 29
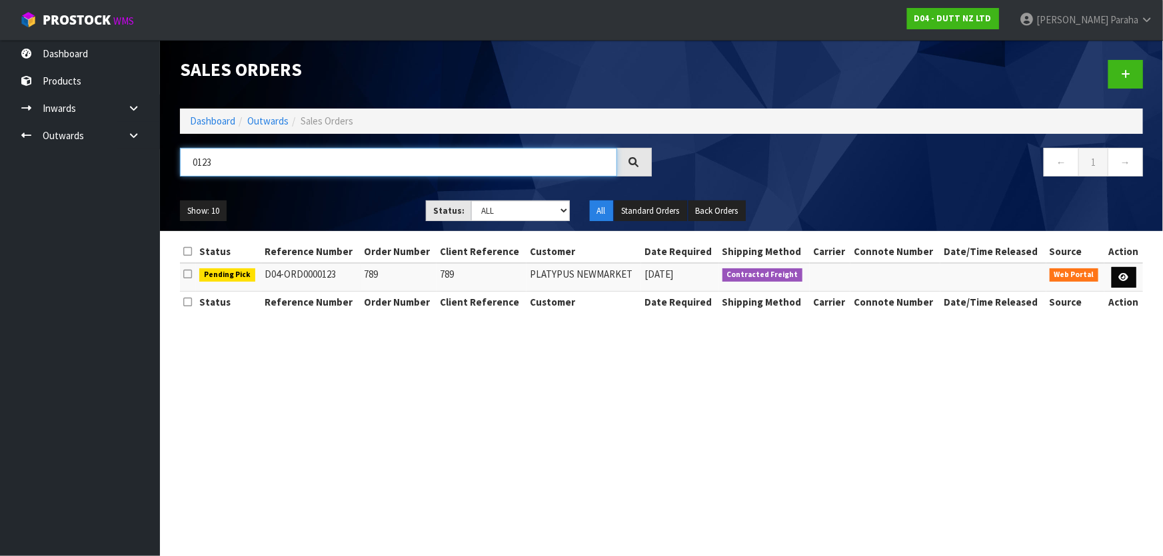
type input "0123"
click at [1121, 278] on icon at bounding box center [1124, 277] width 10 height 9
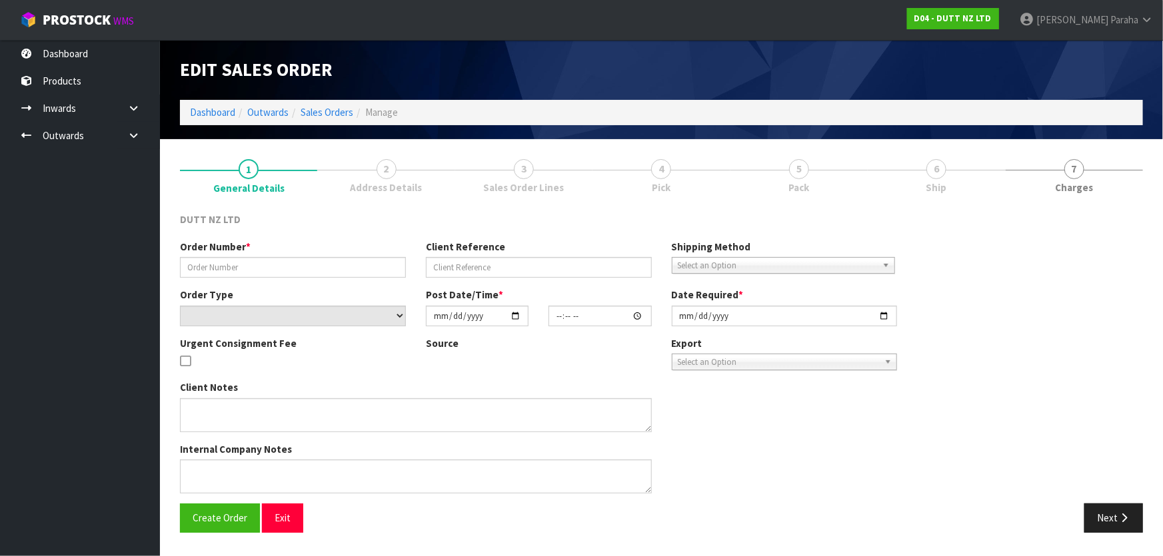
type input "789"
select select "number:0"
type input "[DATE]"
type input "11:49:00.000"
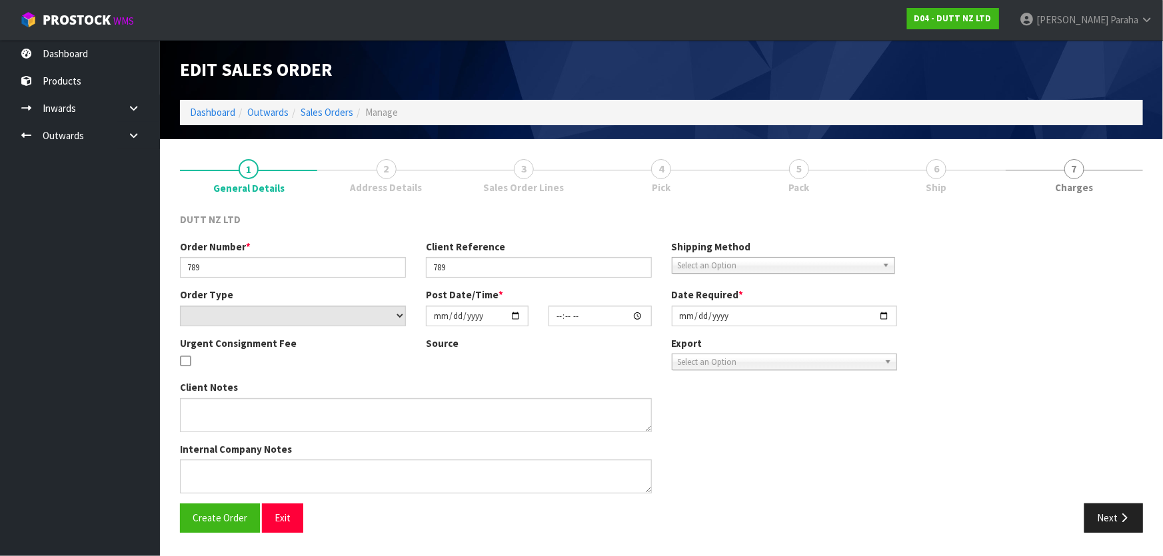
type input "[DATE]"
type textarea "DELIVERY TO STORE CONTACT SITE BEFORE DELIVERY [PHONE_NUMBER]"
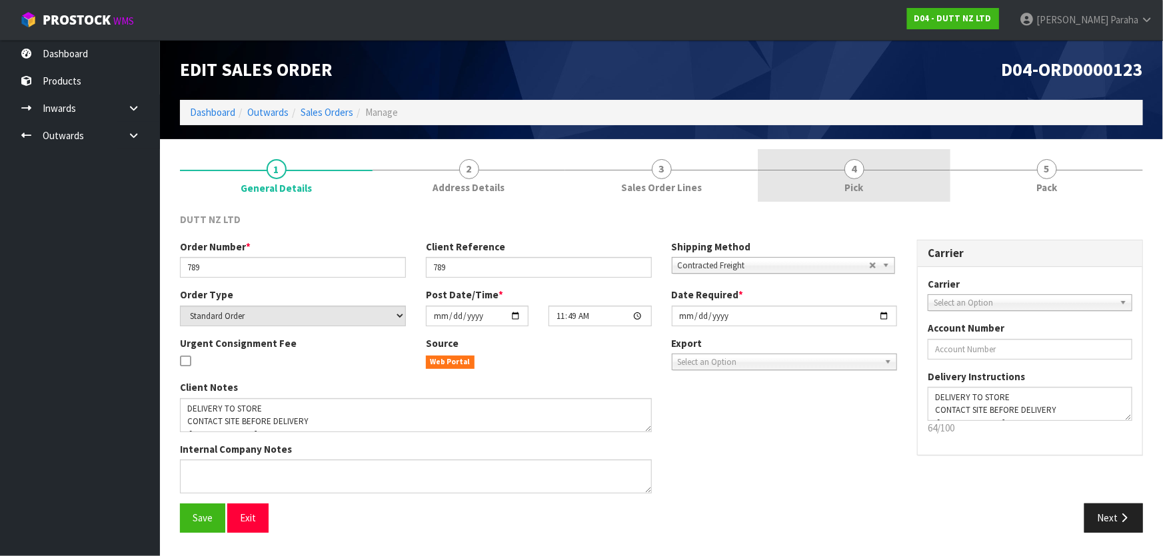
click at [851, 173] on span "4" at bounding box center [854, 169] width 20 height 20
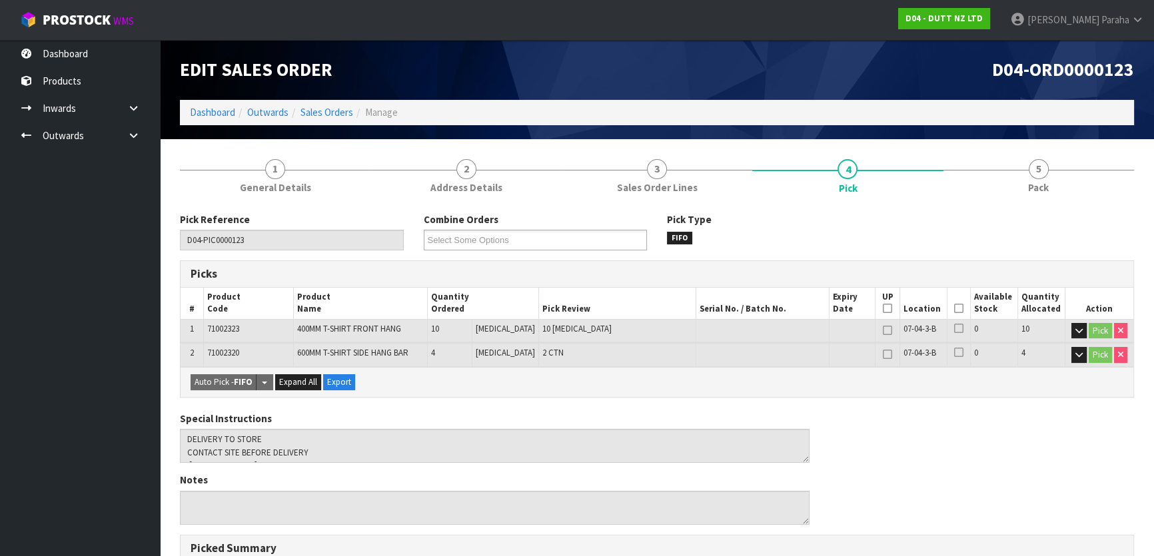
click at [957, 309] on icon at bounding box center [958, 308] width 9 height 1
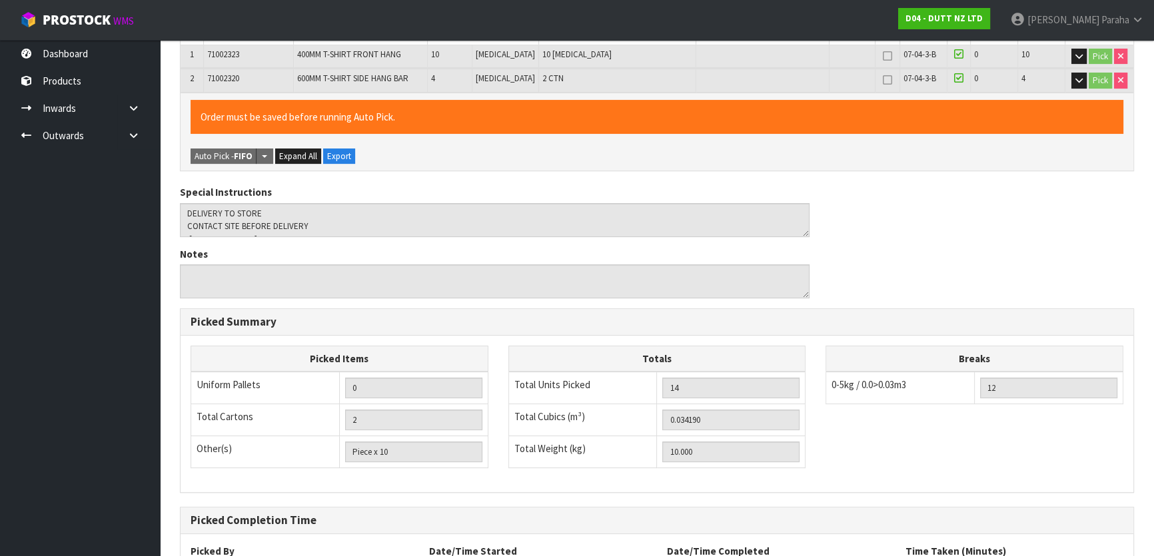
scroll to position [391, 0]
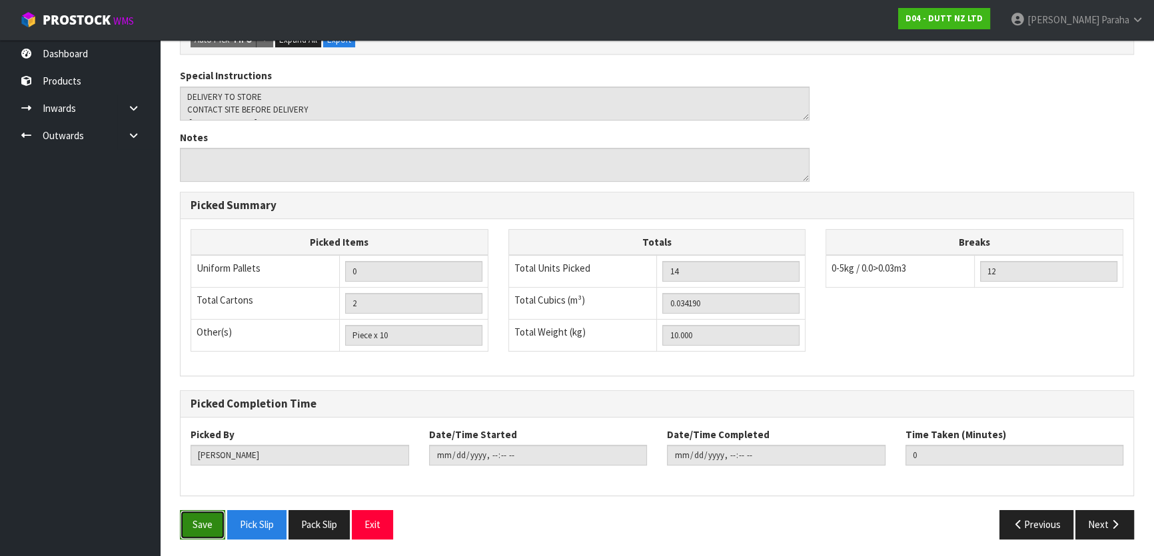
click at [200, 533] on button "Save" at bounding box center [202, 524] width 45 height 29
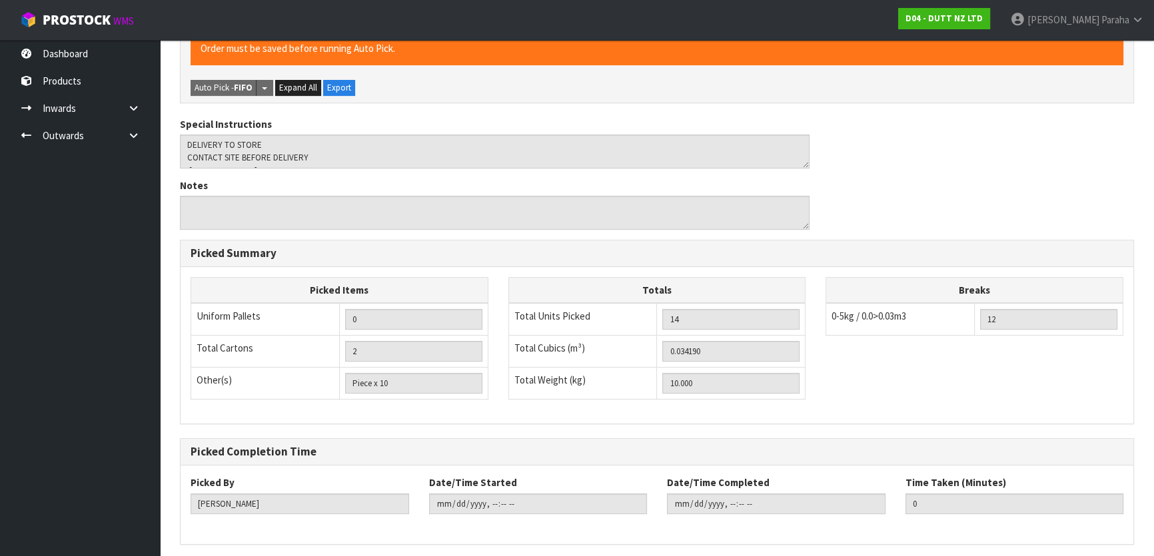
scroll to position [0, 0]
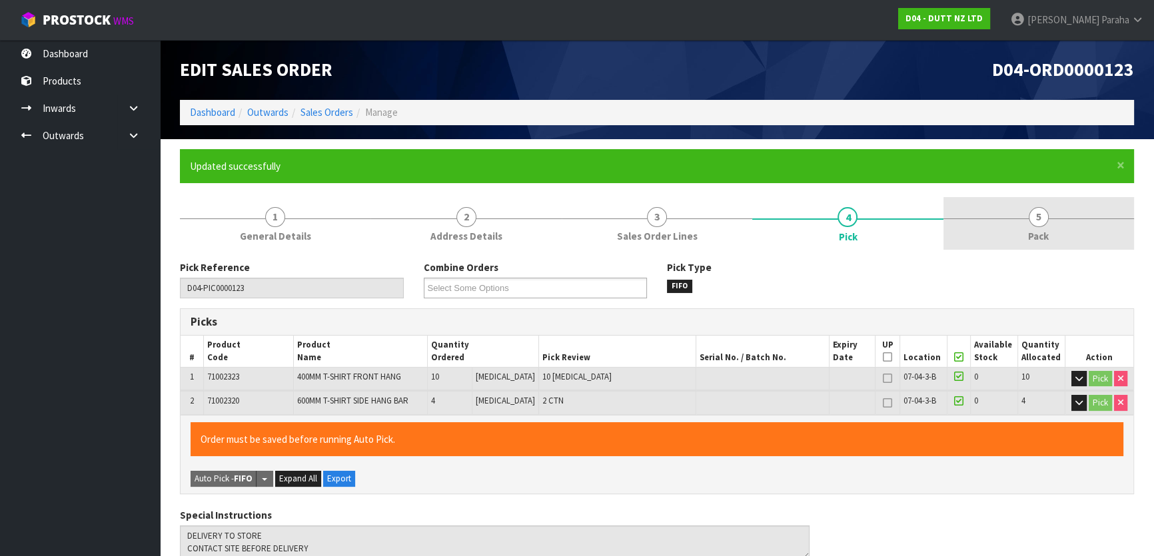
type input "[PERSON_NAME]"
type input "[DATE]T10:00:12"
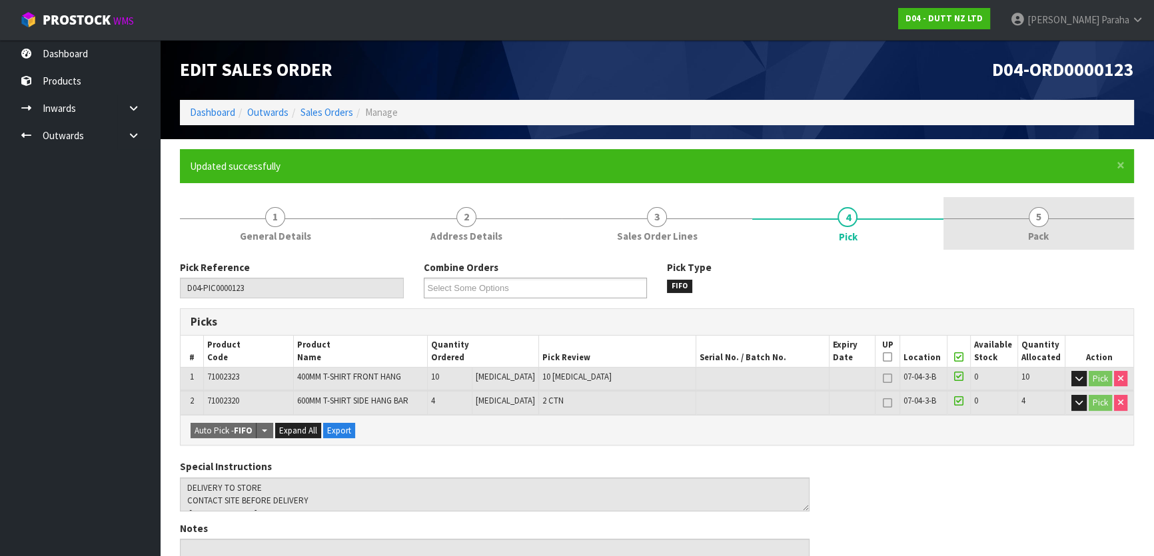
click at [1039, 223] on span "5" at bounding box center [1039, 217] width 20 height 20
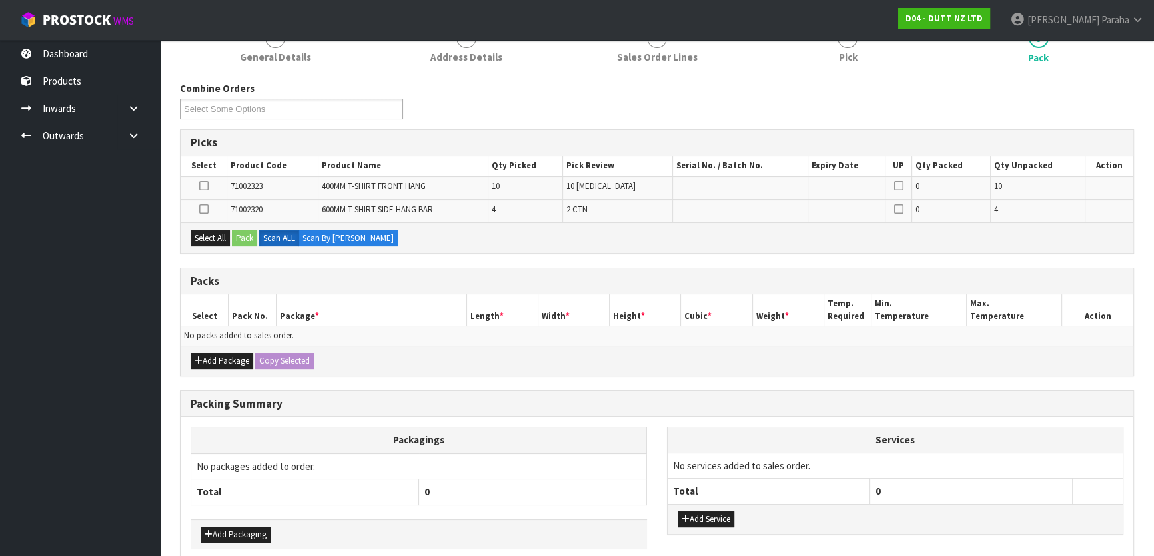
scroll to position [181, 0]
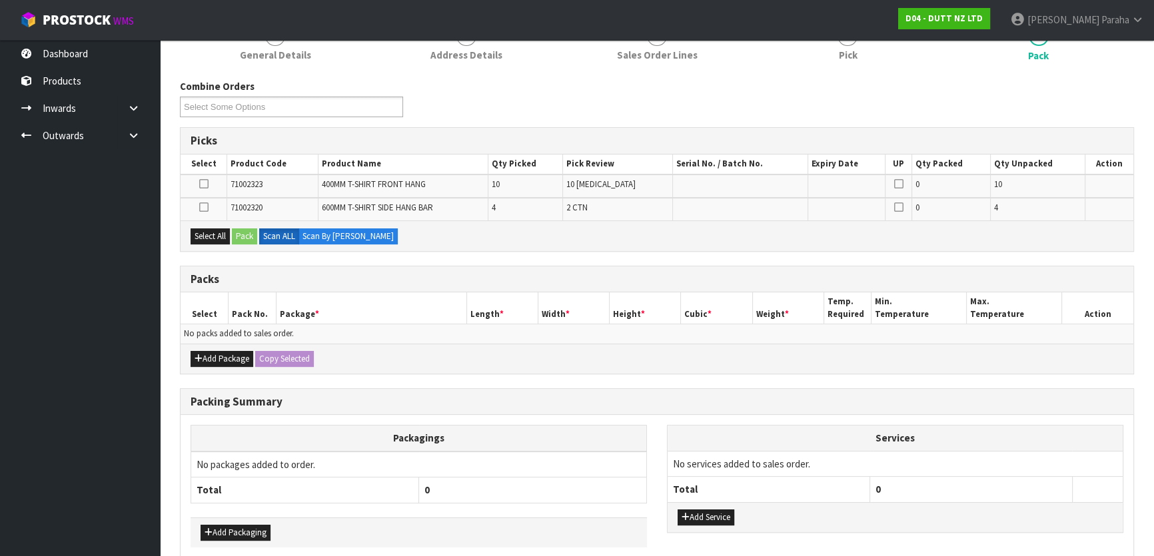
drag, startPoint x: 215, startPoint y: 364, endPoint x: 216, endPoint y: 349, distance: 15.3
click at [215, 364] on div "Add Package Copy Selected" at bounding box center [657, 359] width 953 height 30
click at [216, 358] on button "Add Package" at bounding box center [222, 359] width 63 height 16
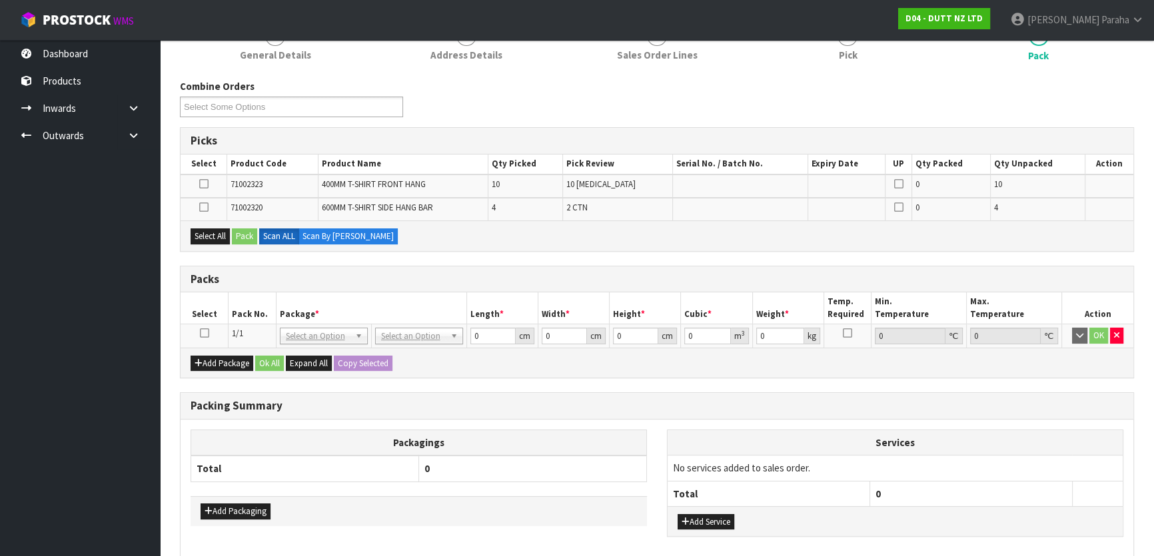
click at [206, 333] on icon at bounding box center [204, 333] width 9 height 1
click at [213, 237] on button "Select All" at bounding box center [210, 237] width 39 height 16
click at [247, 232] on button "Pack" at bounding box center [244, 237] width 25 height 16
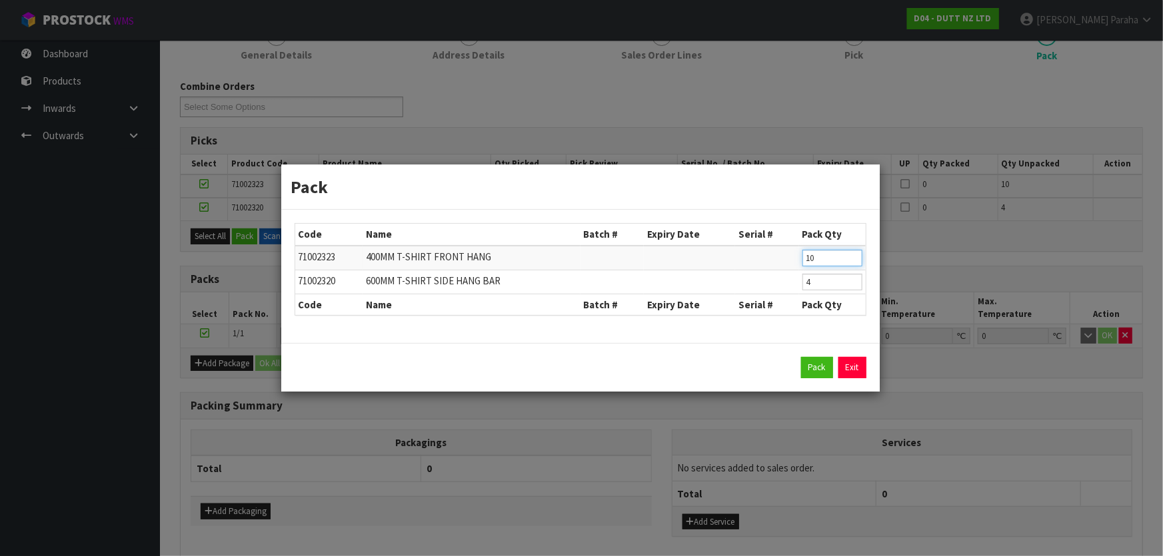
click at [829, 256] on input "10" at bounding box center [832, 258] width 60 height 17
type input "1"
type input "5"
click at [836, 285] on input "4" at bounding box center [832, 282] width 60 height 17
type input "2"
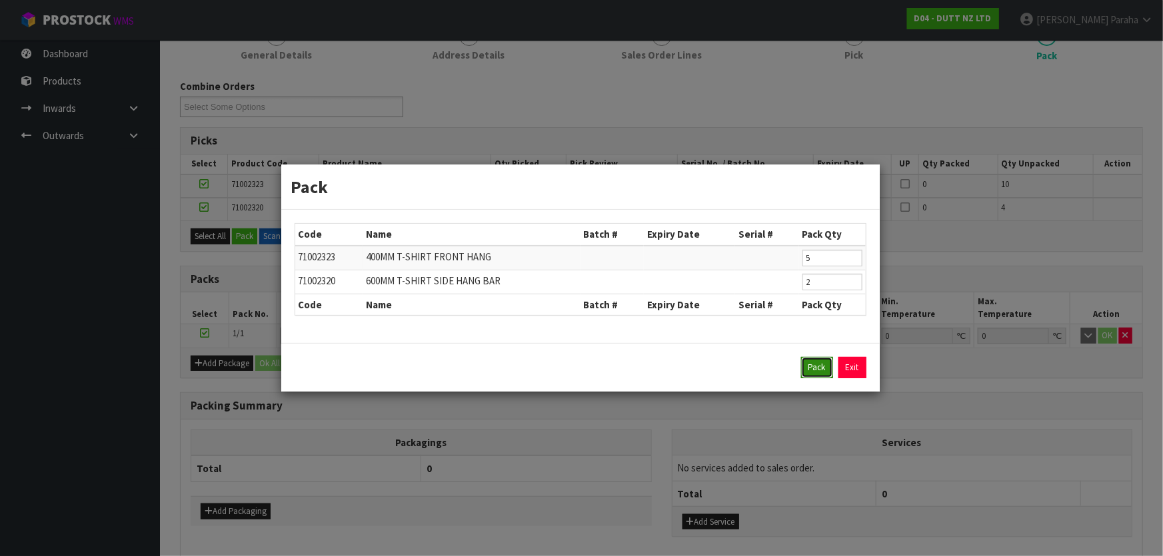
click at [807, 366] on button "Pack" at bounding box center [817, 367] width 32 height 21
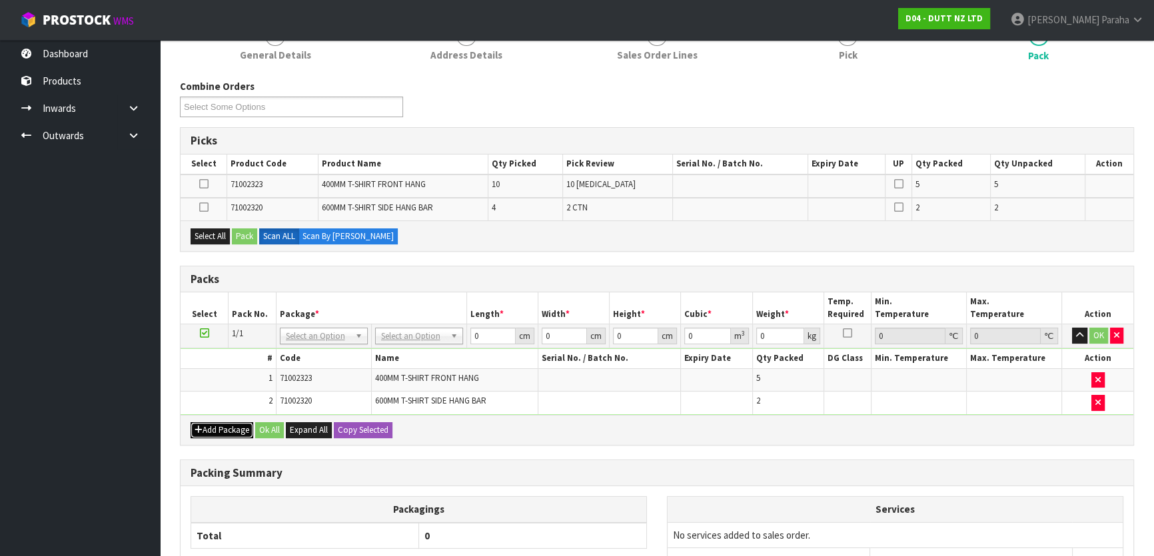
click at [233, 424] on button "Add Package" at bounding box center [222, 430] width 63 height 16
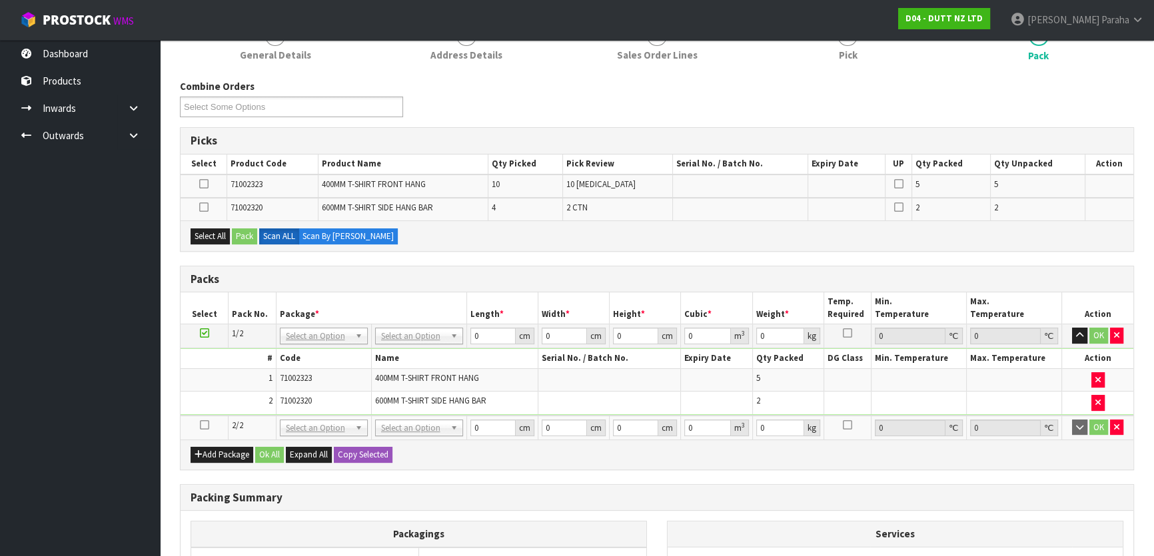
click at [205, 425] on icon at bounding box center [204, 425] width 9 height 1
click at [212, 236] on button "Select All" at bounding box center [210, 237] width 39 height 16
click at [239, 235] on button "Pack" at bounding box center [244, 237] width 25 height 16
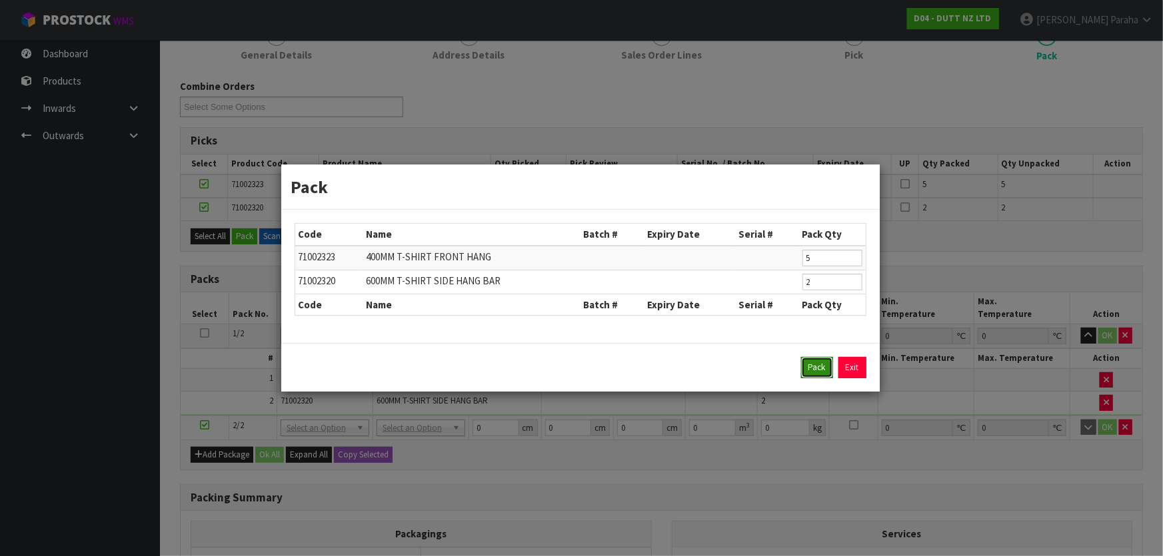
click at [822, 369] on button "Pack" at bounding box center [817, 367] width 32 height 21
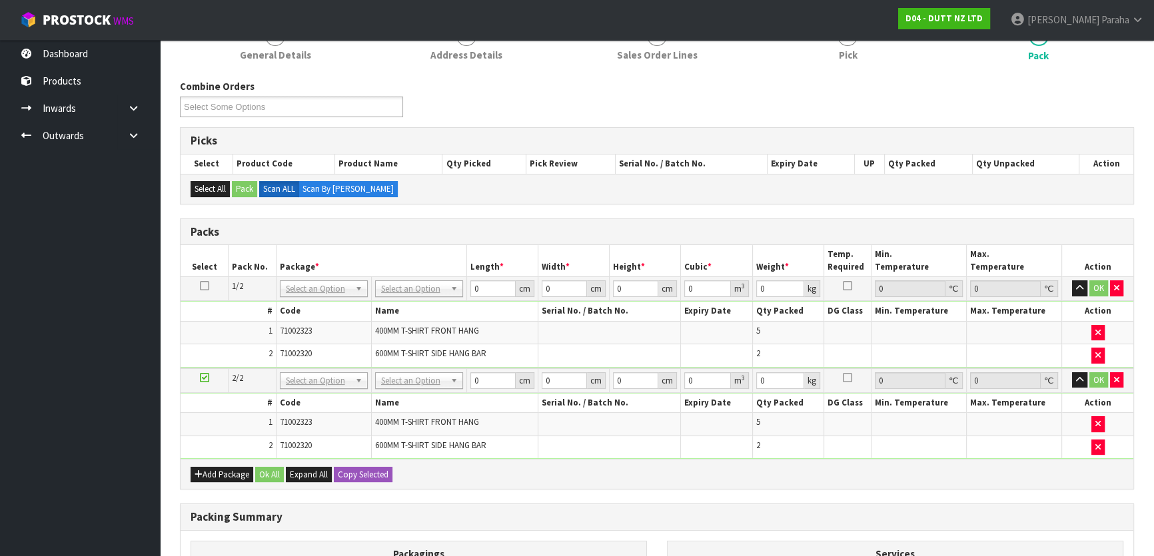
drag, startPoint x: 430, startPoint y: 288, endPoint x: 428, endPoint y: 298, distance: 10.8
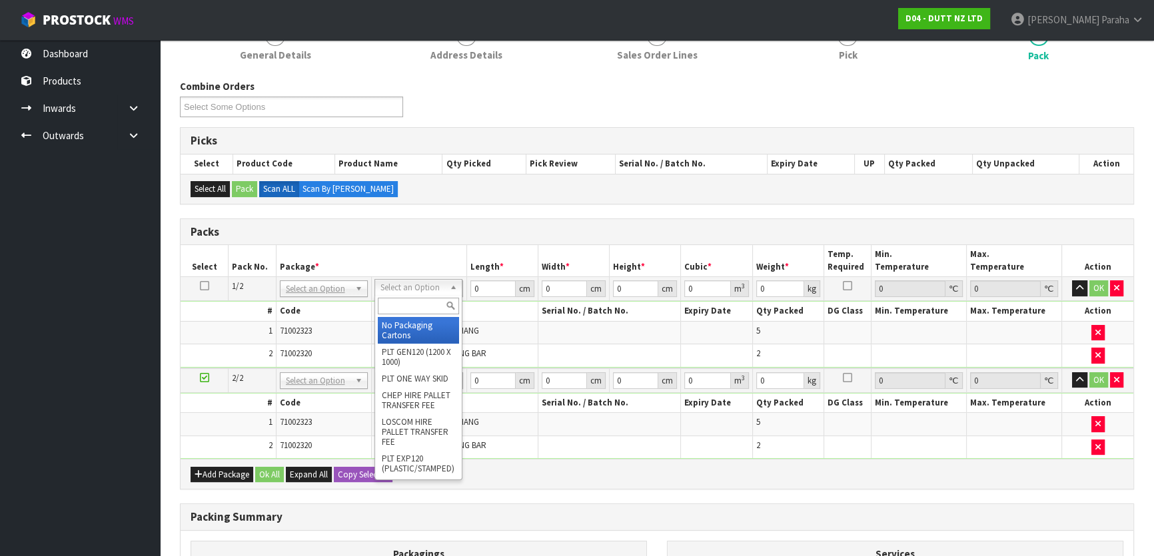
click at [424, 302] on input "text" at bounding box center [418, 306] width 81 height 17
type input "oc"
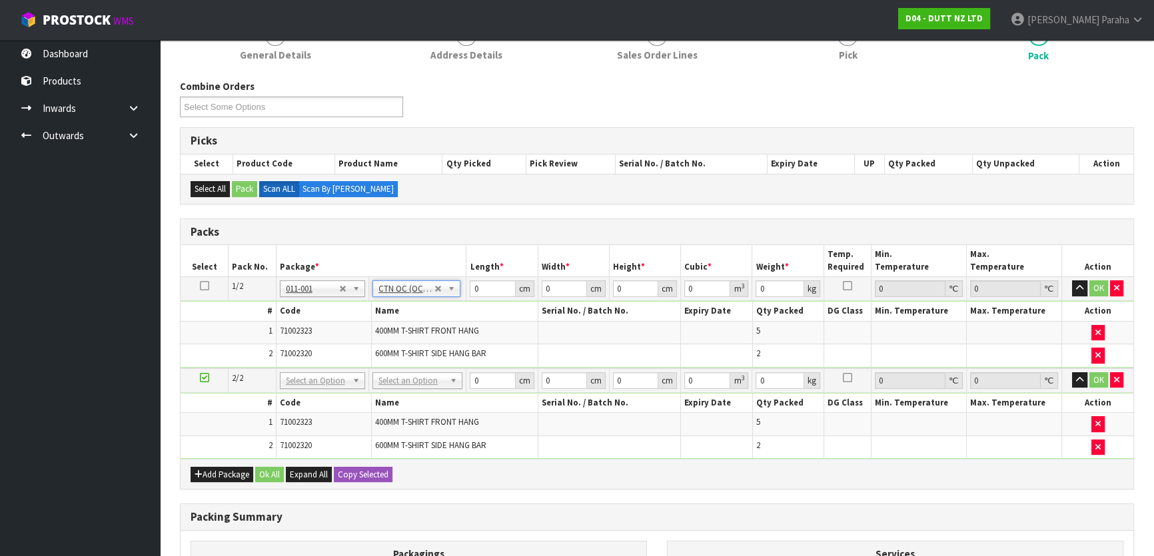
type input "5"
click at [486, 288] on input "0" at bounding box center [492, 288] width 45 height 17
type input "70"
type input "28"
type input "7"
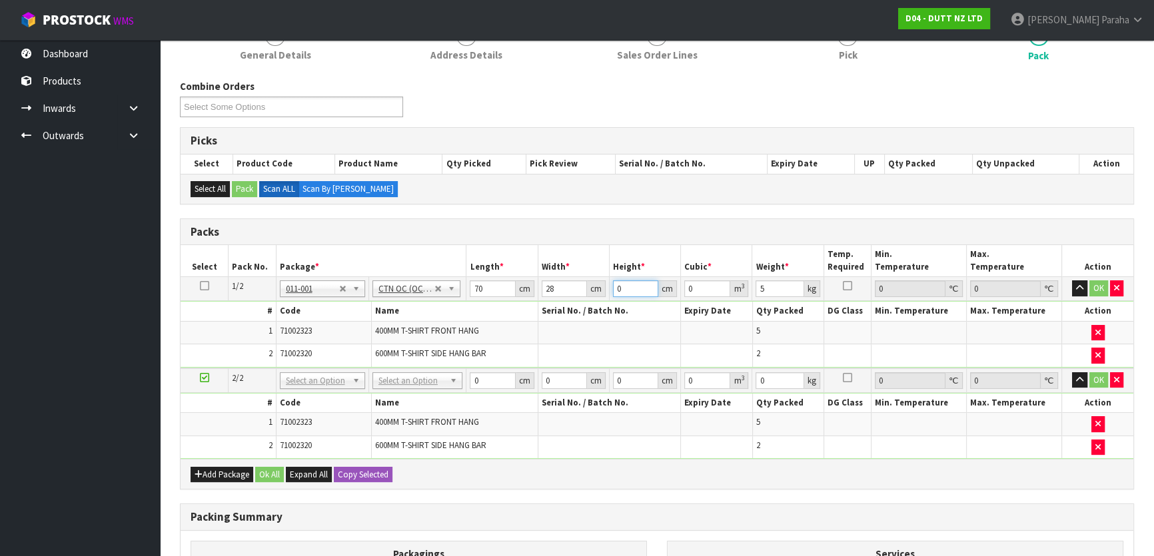
type input "0.01372"
type input "7"
click at [205, 286] on icon at bounding box center [204, 286] width 9 height 1
click at [360, 467] on button "Copy Selected" at bounding box center [363, 475] width 59 height 16
click at [362, 469] on span "Confirm" at bounding box center [352, 474] width 29 height 11
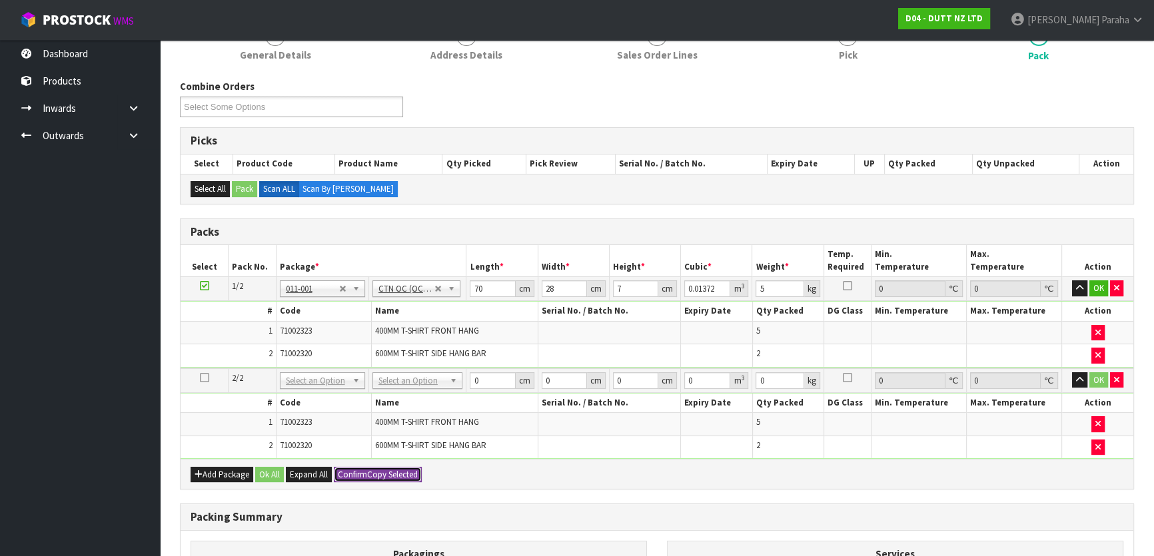
type input "70"
type input "28"
type input "7"
type input "0.01372"
type input "5"
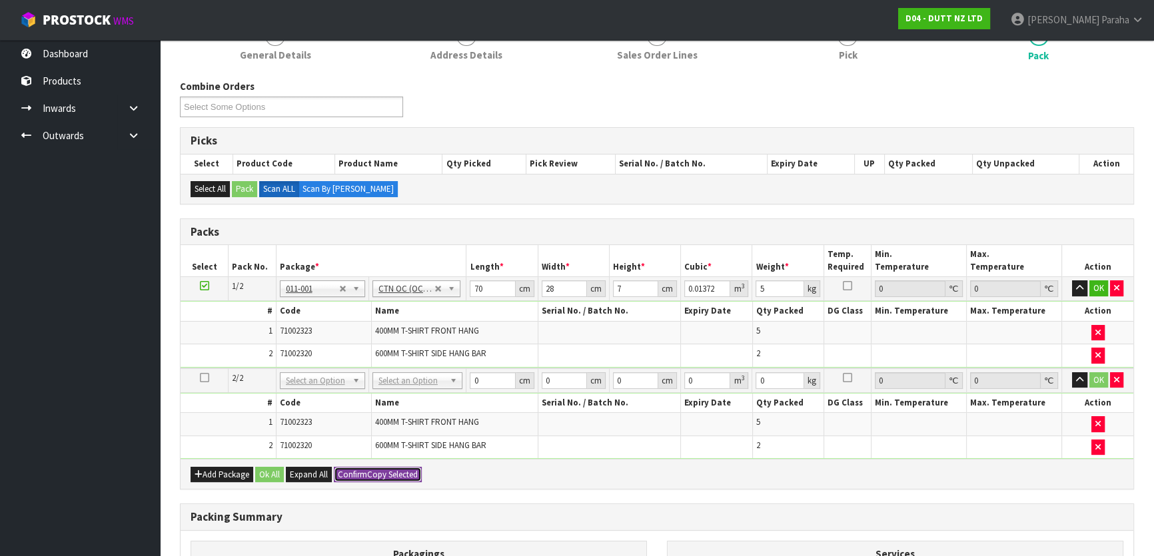
type input "2"
click at [279, 469] on button "Ok All" at bounding box center [269, 475] width 29 height 16
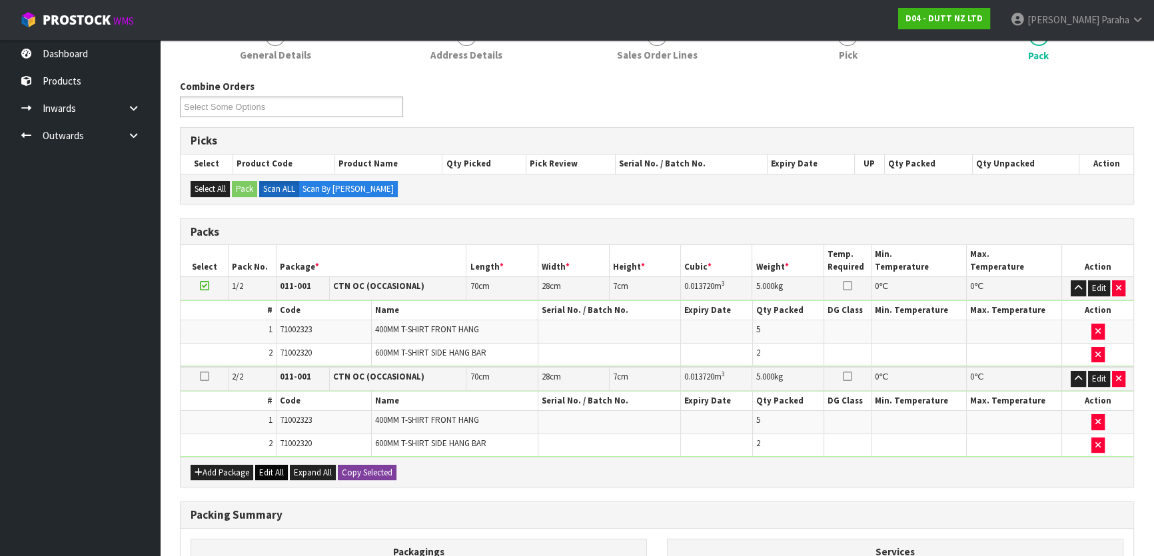
scroll to position [361, 0]
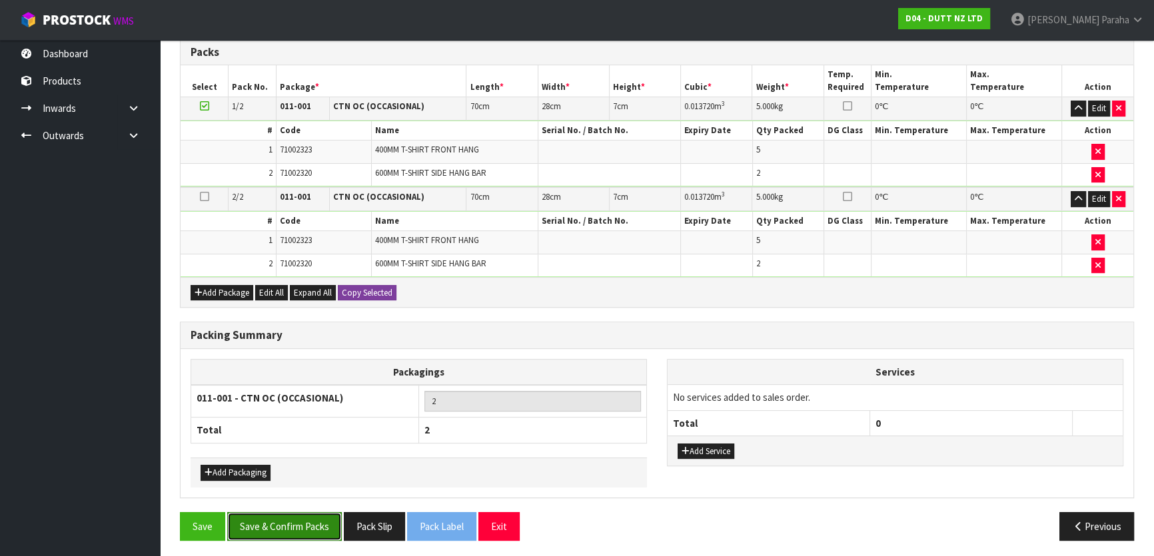
click at [283, 518] on button "Save & Confirm Packs" at bounding box center [284, 526] width 115 height 29
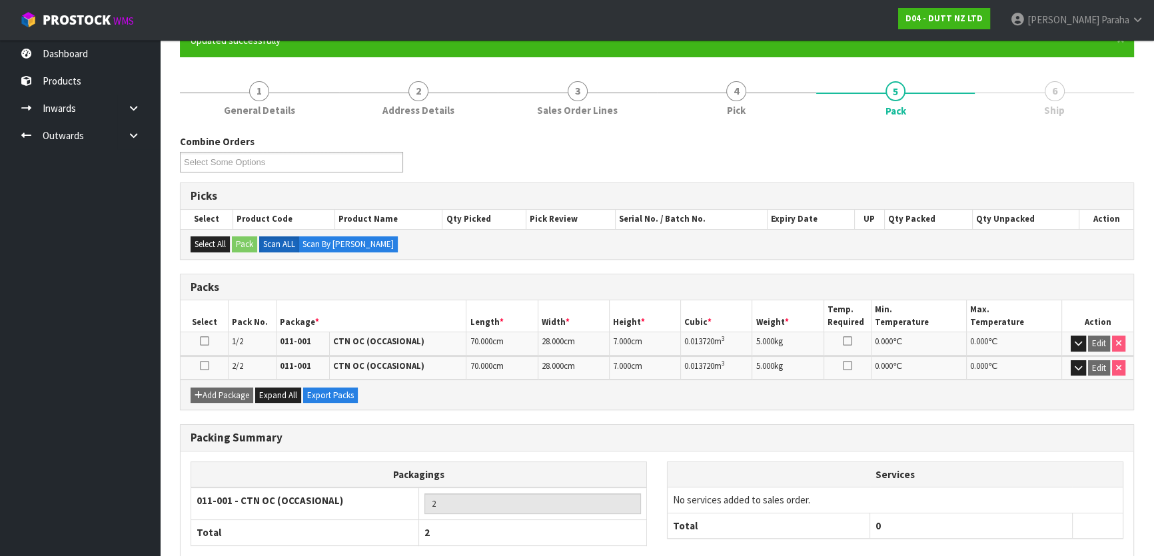
scroll to position [0, 0]
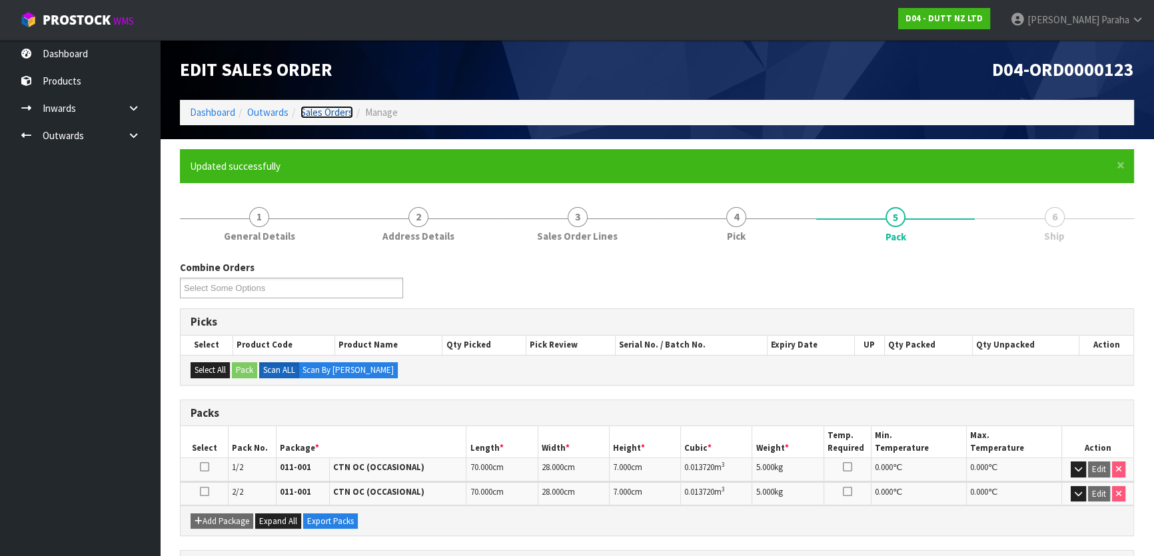
click at [320, 113] on link "Sales Orders" at bounding box center [326, 112] width 53 height 13
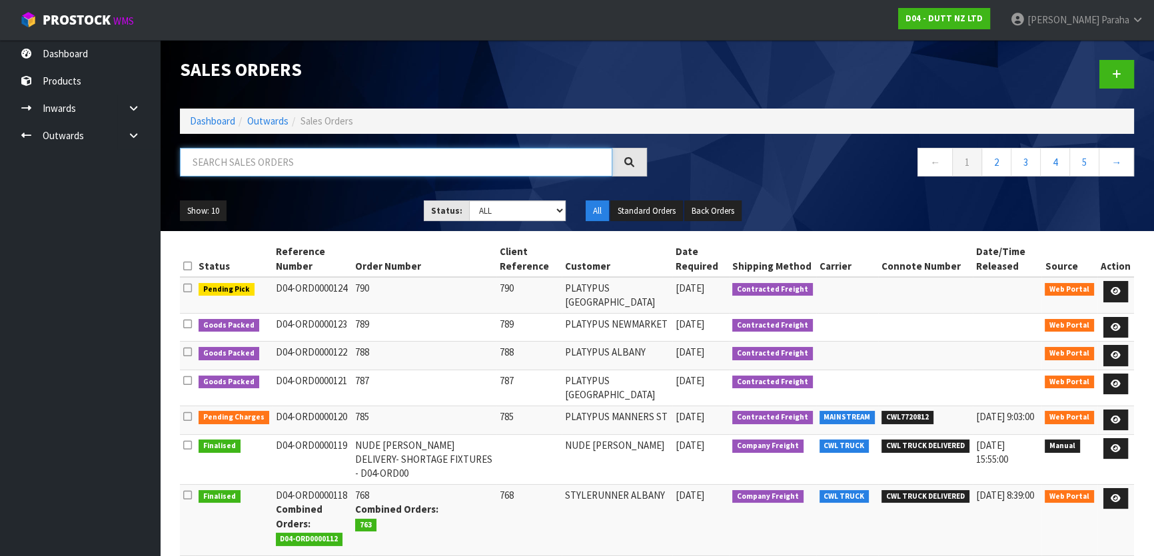
click at [230, 153] on input "text" at bounding box center [396, 162] width 432 height 29
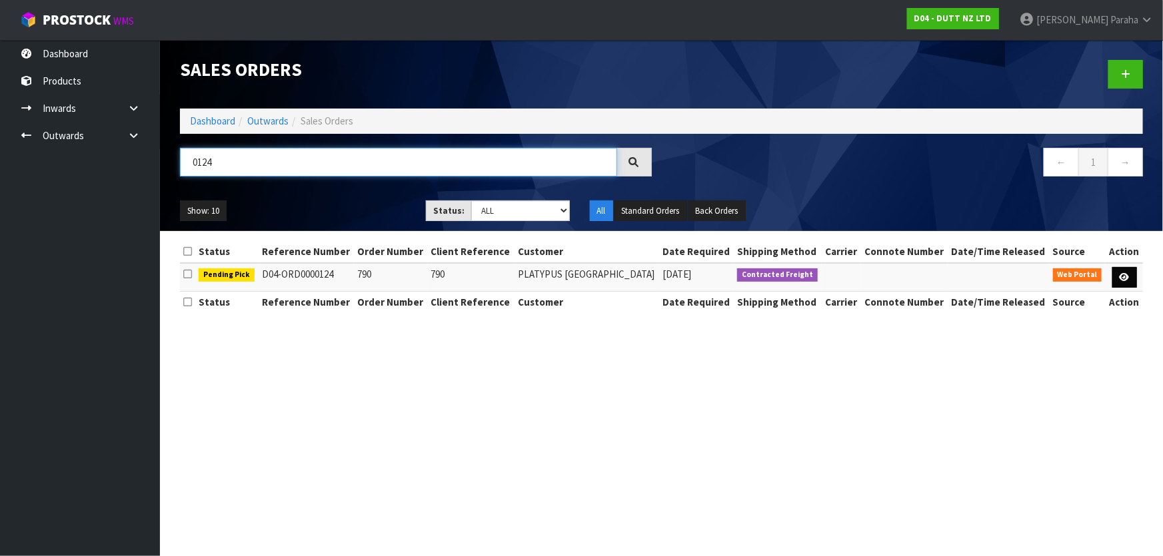
type input "0124"
click at [1130, 275] on link at bounding box center [1124, 277] width 25 height 21
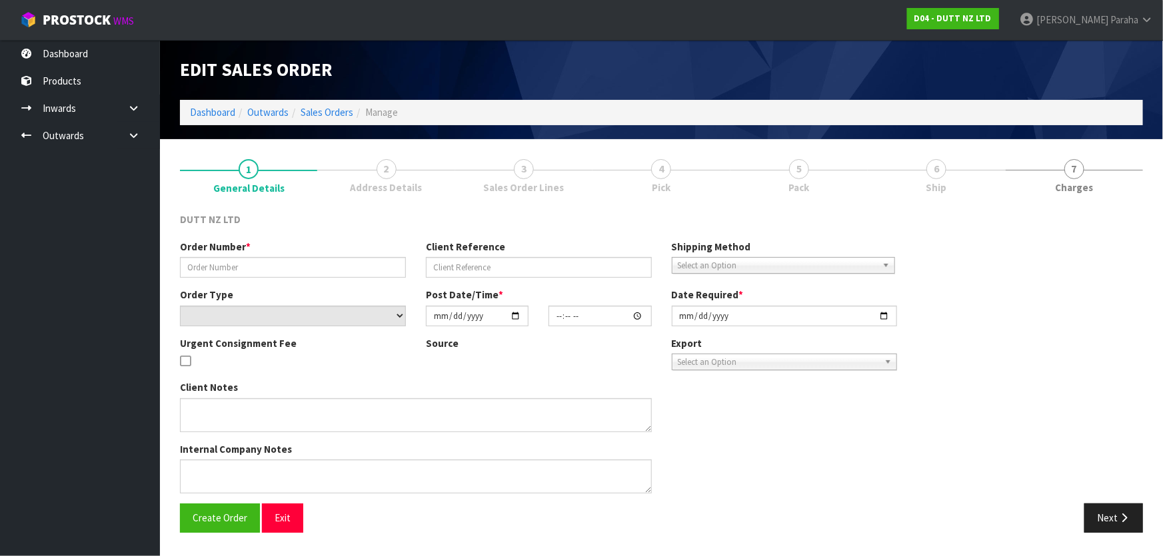
type input "790"
select select "number:0"
type input "[DATE]"
type input "11:52:00.000"
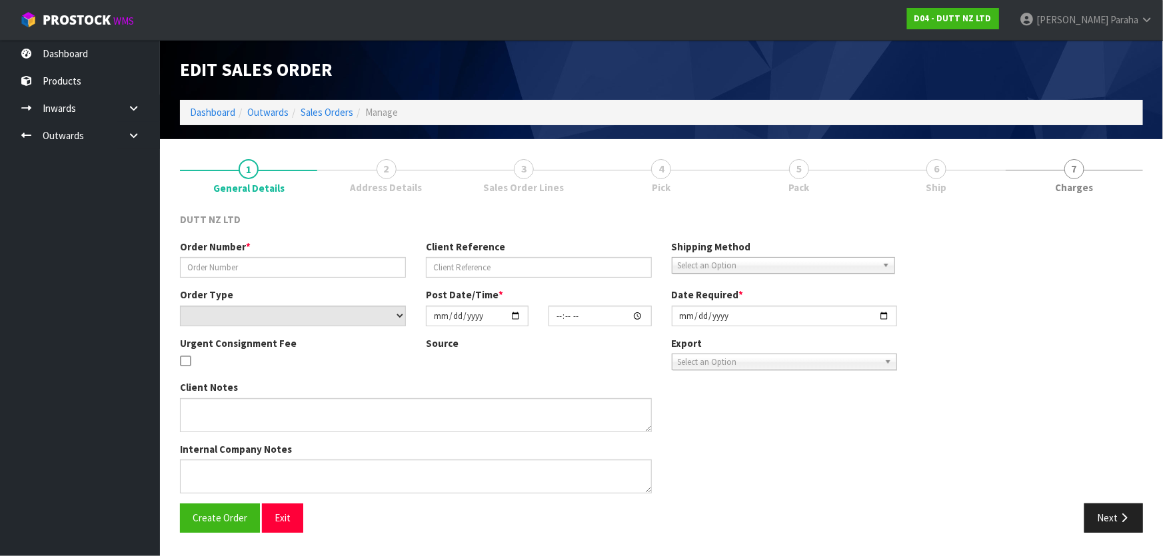
type input "[DATE]"
type textarea "DELVIERY TO STORE CONTACT STORE BEFORE DELIVERY [PHONE_NUMBER]"
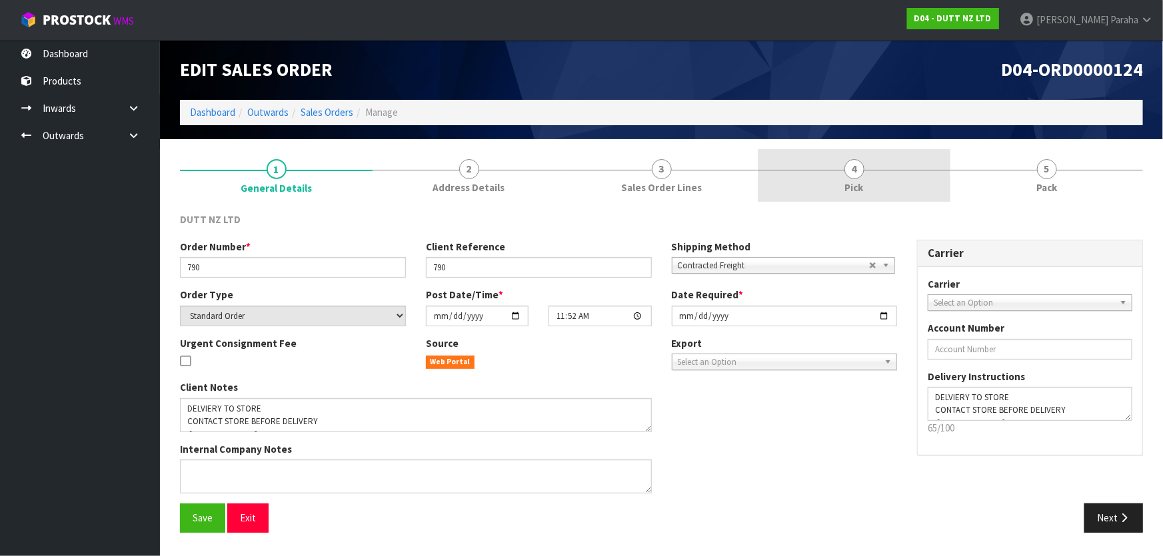
click at [841, 171] on link "4 Pick" at bounding box center [854, 175] width 193 height 53
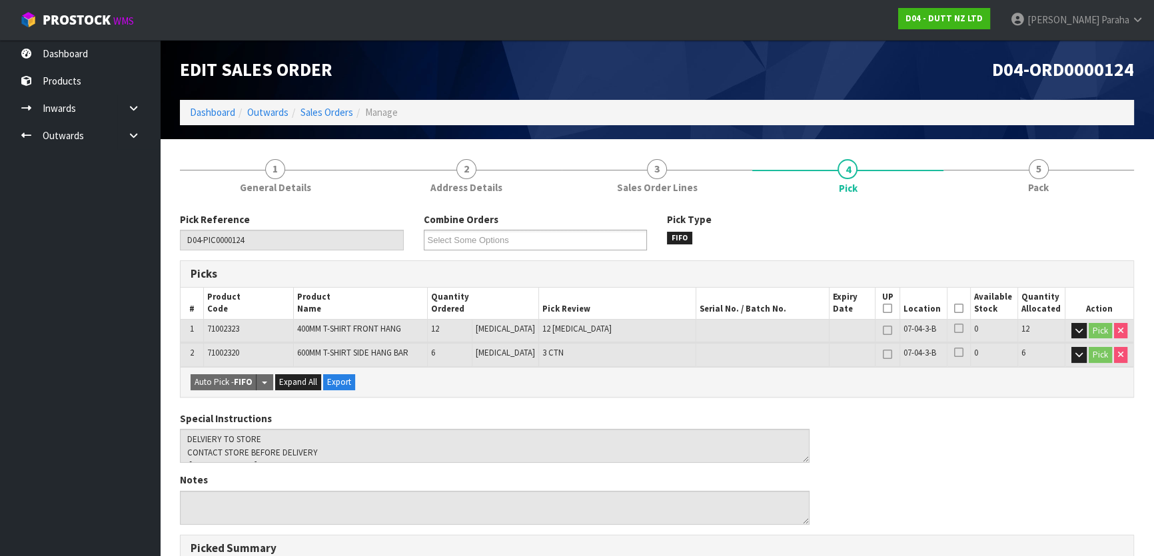
click at [954, 308] on icon at bounding box center [958, 308] width 9 height 1
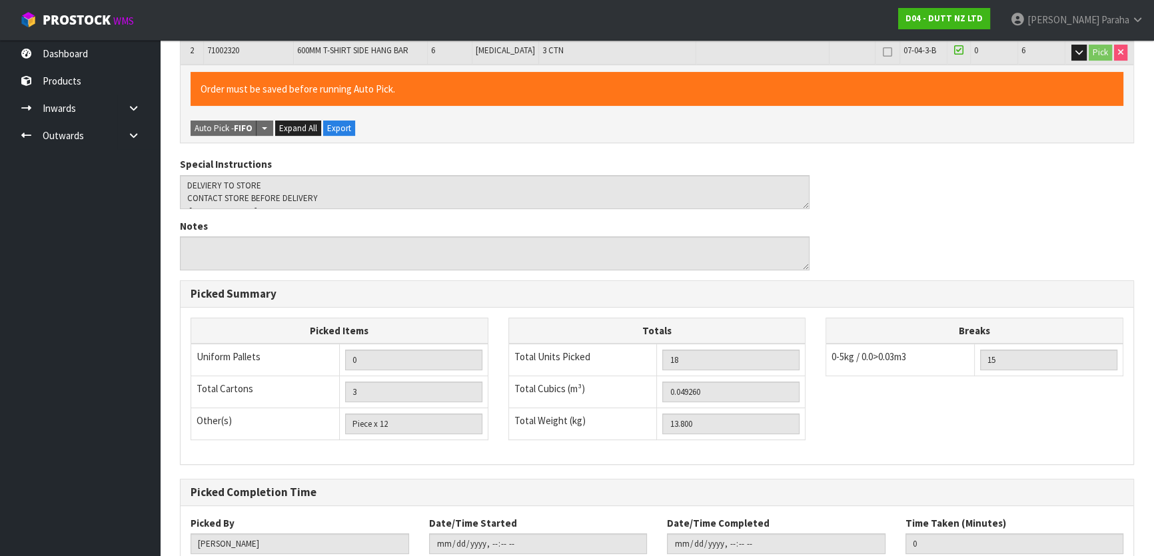
scroll to position [391, 0]
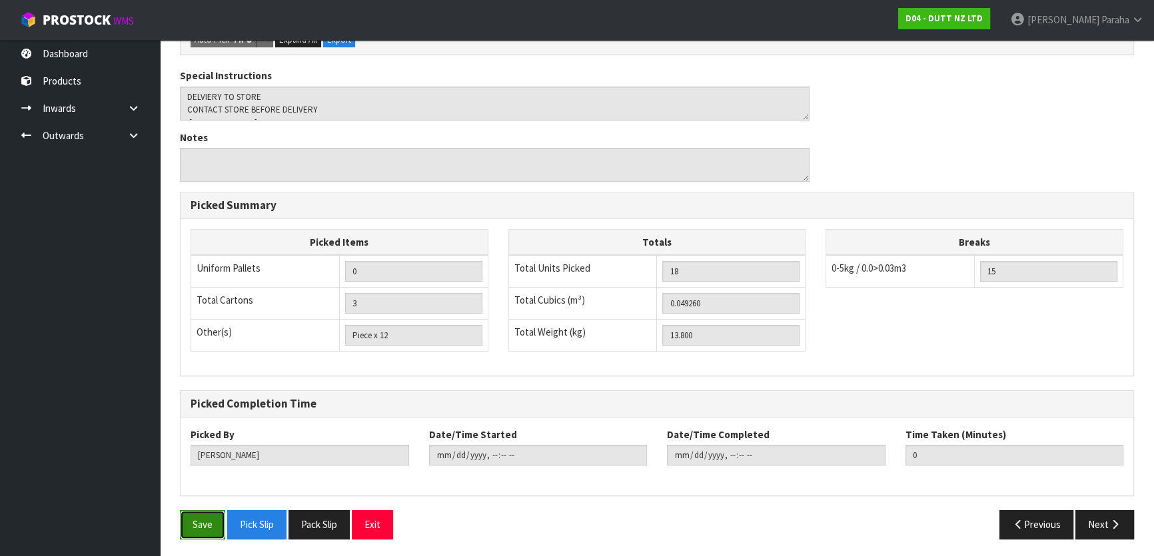
click at [183, 524] on button "Save" at bounding box center [202, 524] width 45 height 29
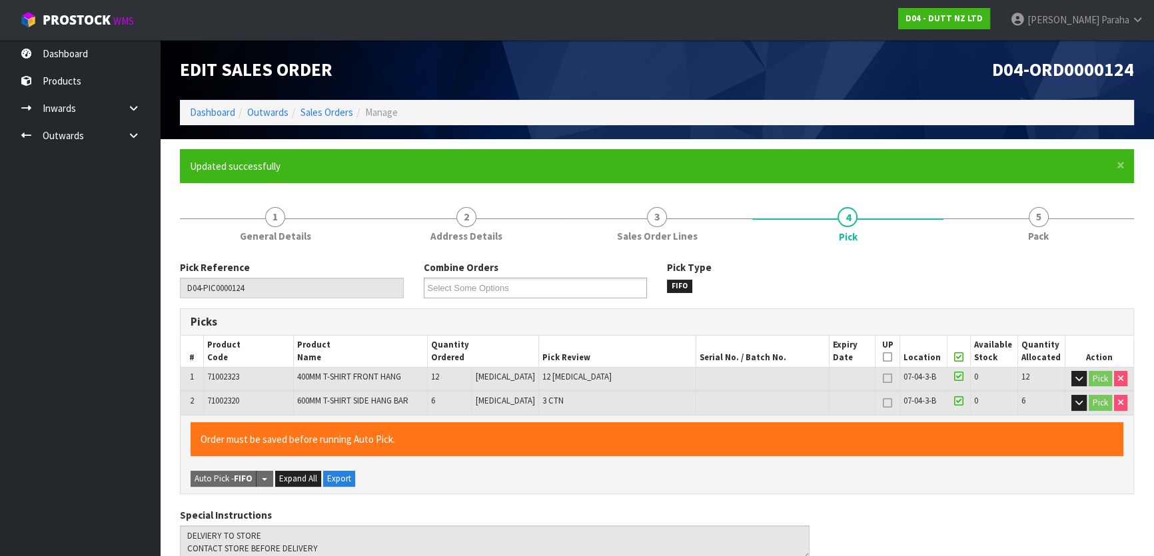
type input "[PERSON_NAME]"
type input "[DATE]T10:11:21"
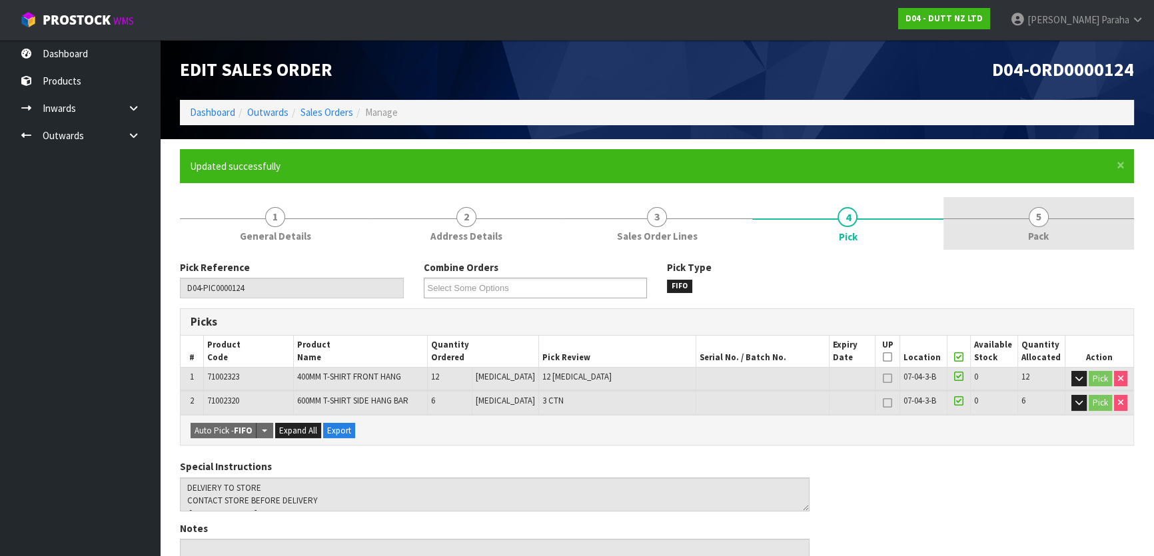
click at [1033, 223] on span "5" at bounding box center [1039, 217] width 20 height 20
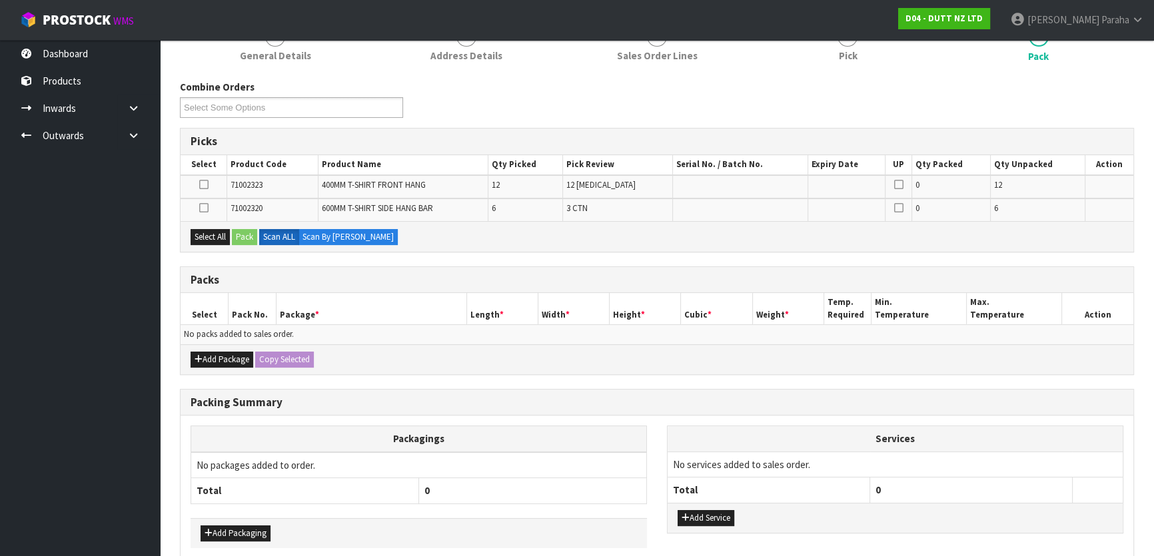
scroll to position [181, 0]
click at [214, 356] on button "Add Package" at bounding box center [222, 359] width 63 height 16
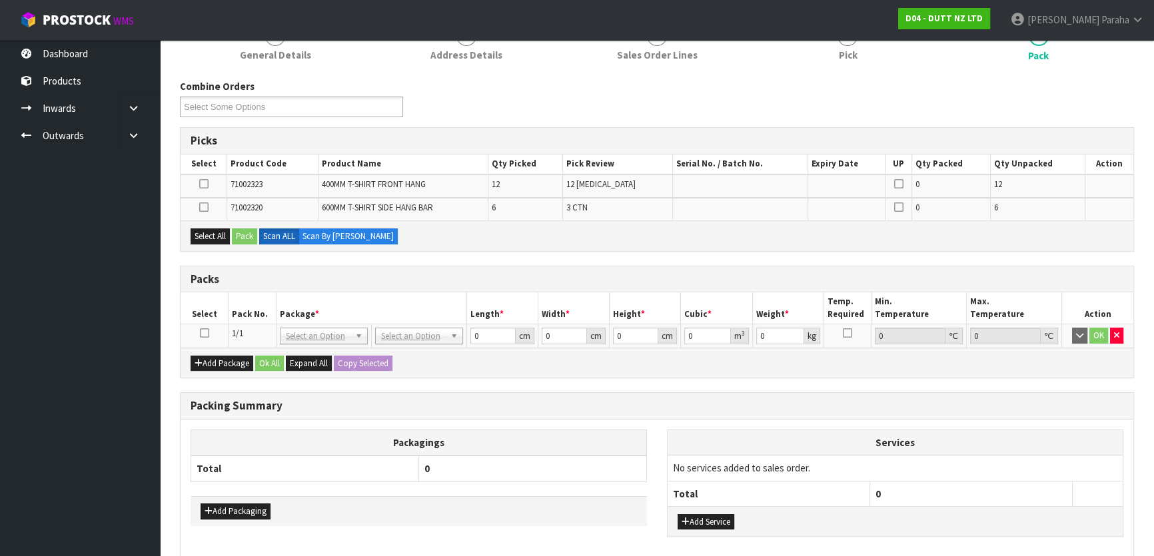
click at [207, 333] on icon at bounding box center [204, 333] width 9 height 1
click at [205, 207] on icon at bounding box center [203, 207] width 9 height 1
click at [0, 0] on input "checkbox" at bounding box center [0, 0] width 0 height 0
click at [240, 231] on button "Pack" at bounding box center [244, 237] width 25 height 16
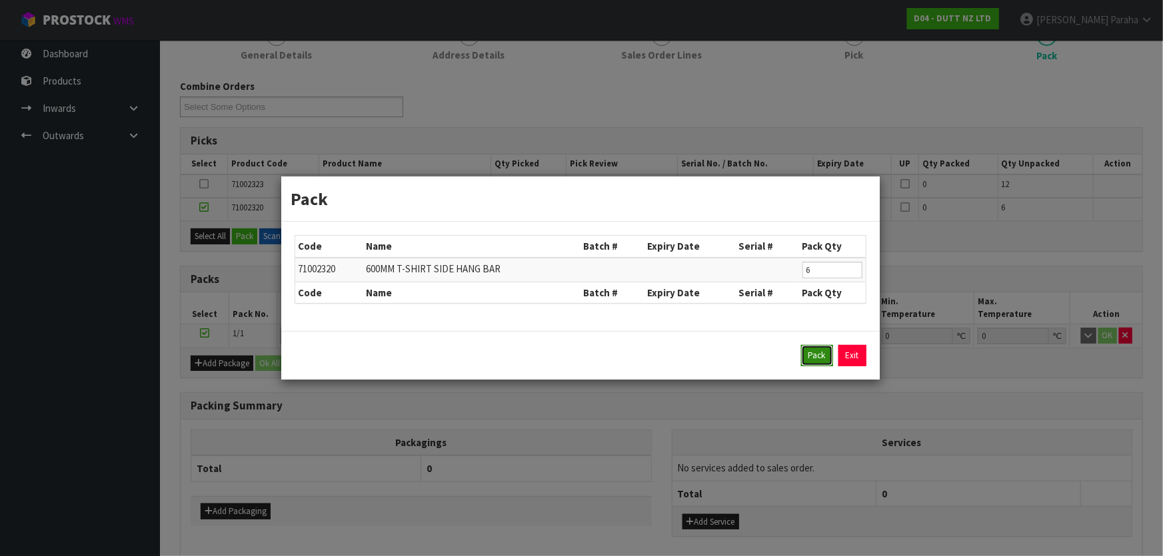
click at [811, 353] on button "Pack" at bounding box center [817, 355] width 32 height 21
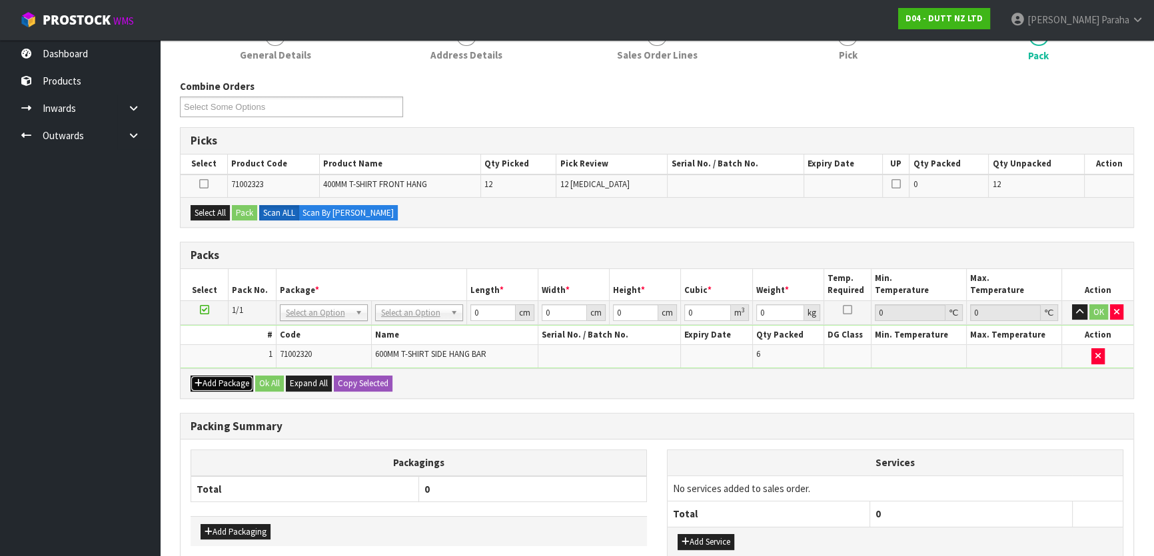
click at [216, 376] on button "Add Package" at bounding box center [222, 384] width 63 height 16
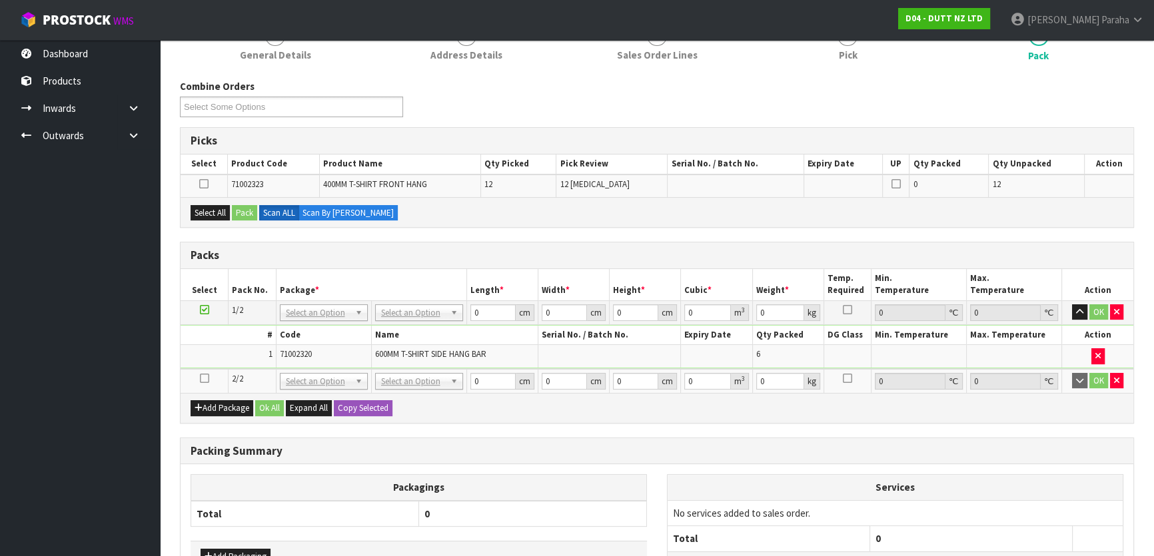
click at [207, 378] on icon at bounding box center [204, 378] width 9 height 1
click at [210, 212] on button "Select All" at bounding box center [210, 213] width 39 height 16
click at [241, 213] on button "Pack" at bounding box center [244, 213] width 25 height 16
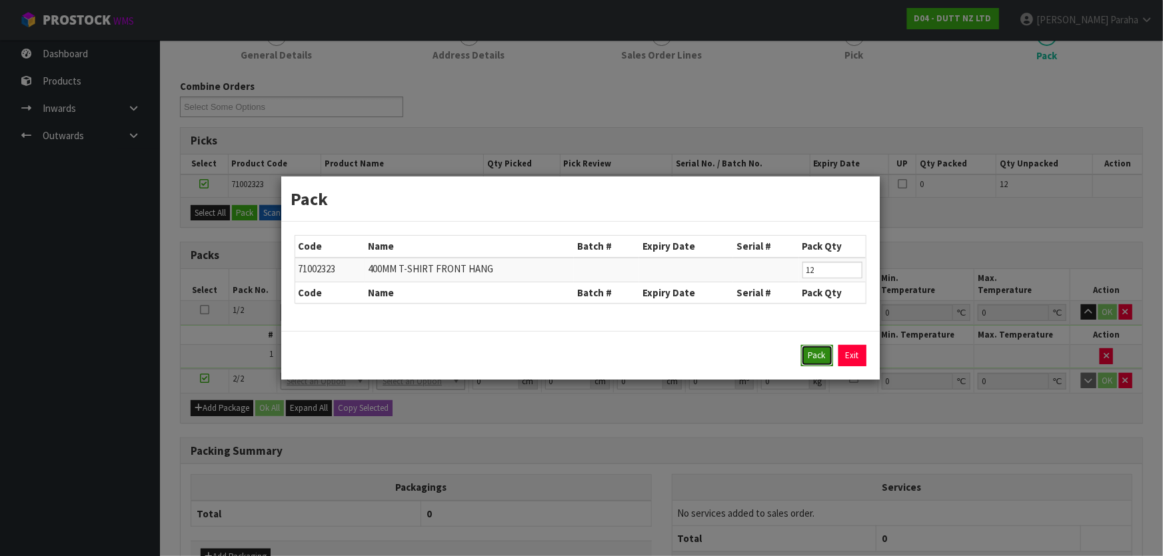
click at [815, 361] on button "Pack" at bounding box center [817, 355] width 32 height 21
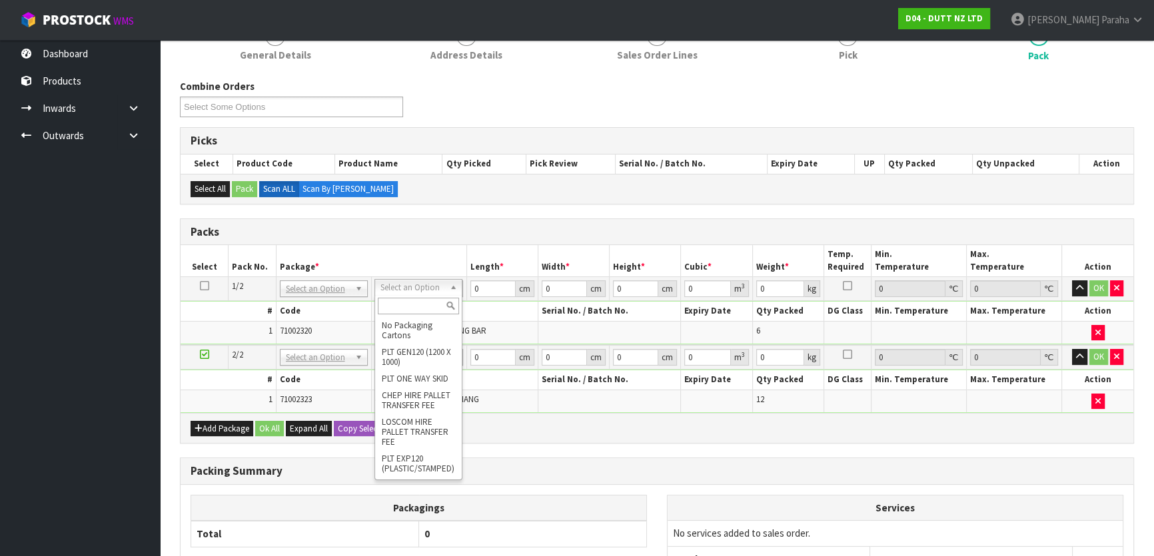
click at [428, 302] on input "text" at bounding box center [418, 306] width 81 height 17
type input "oc"
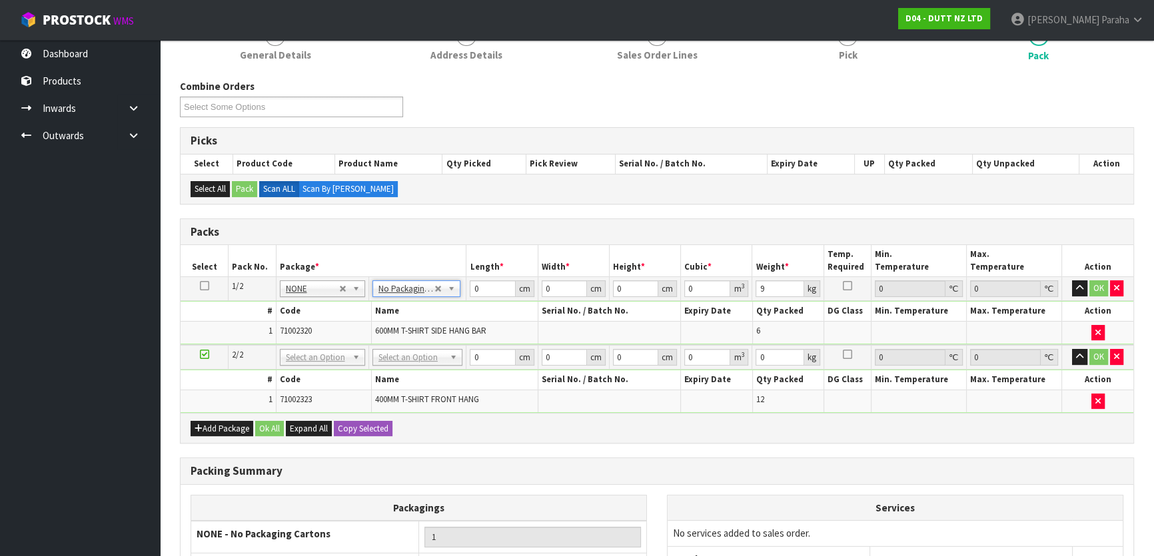
type input "0"
click at [486, 289] on input "0" at bounding box center [492, 288] width 45 height 17
type input "72"
type input "29"
type input "2"
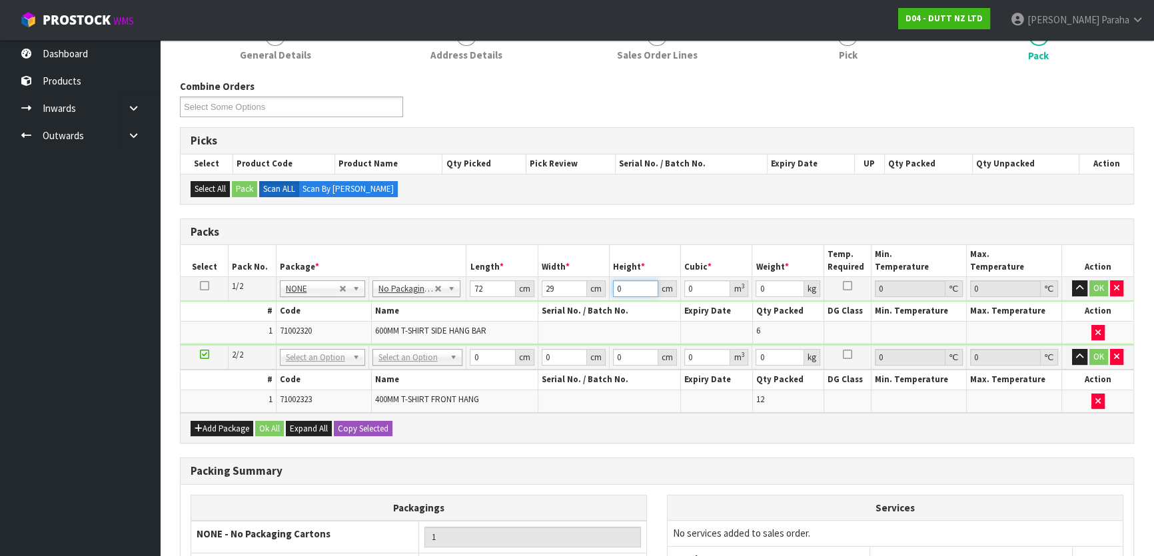
type input "0.004176"
type input "22"
type input "0.045936"
type input "22"
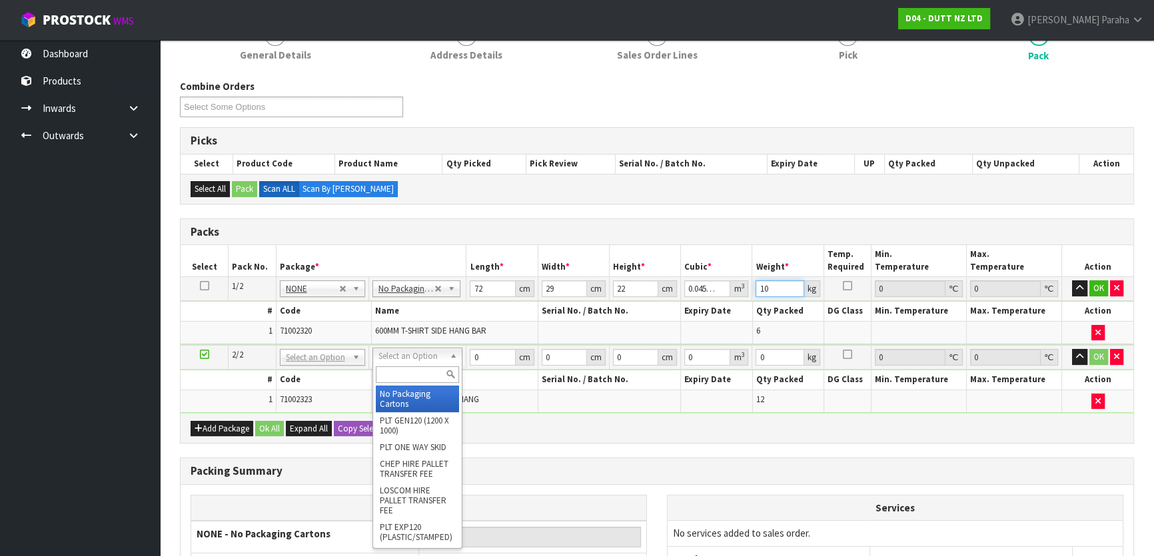
type input "10"
type input "2"
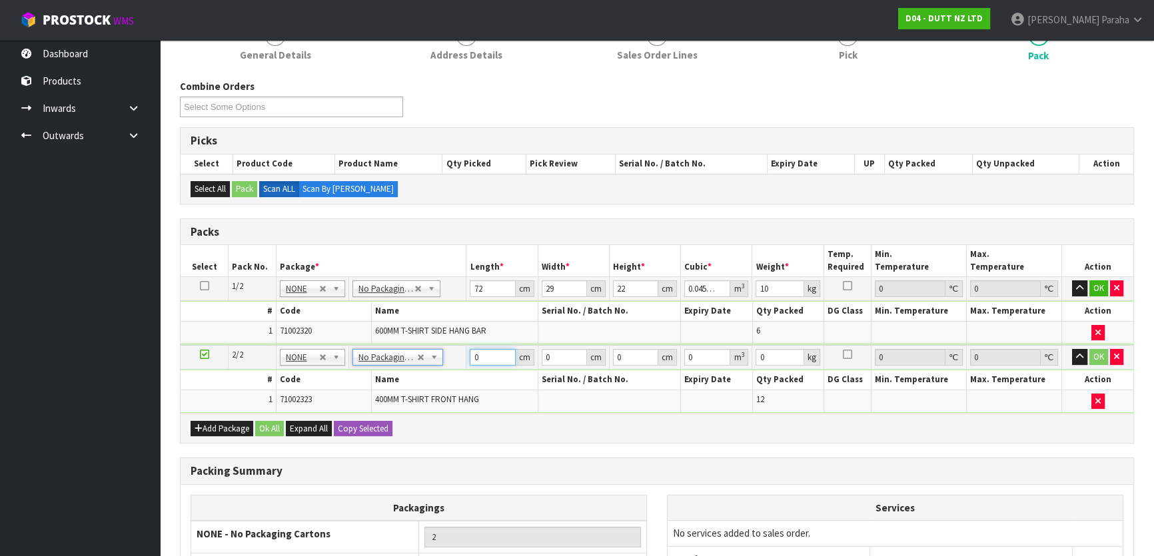
click at [480, 356] on input "0" at bounding box center [492, 357] width 45 height 17
type input "53"
type input "31"
type input "1"
type input "0.001643"
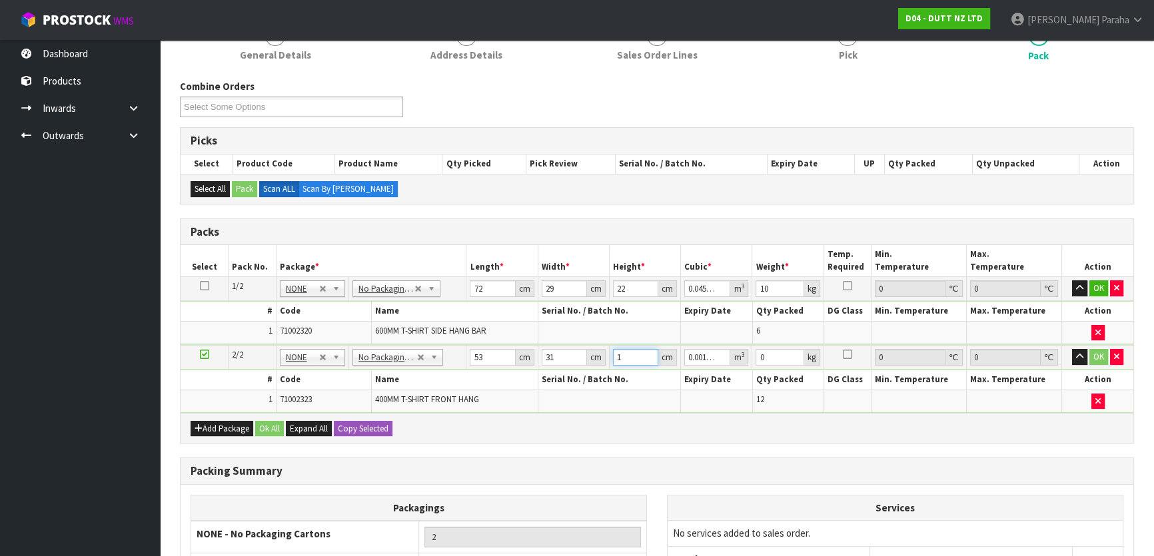
type input "12"
type input "0.019716"
type input "12"
type input "6"
click at [274, 428] on button "Ok All" at bounding box center [269, 429] width 29 height 16
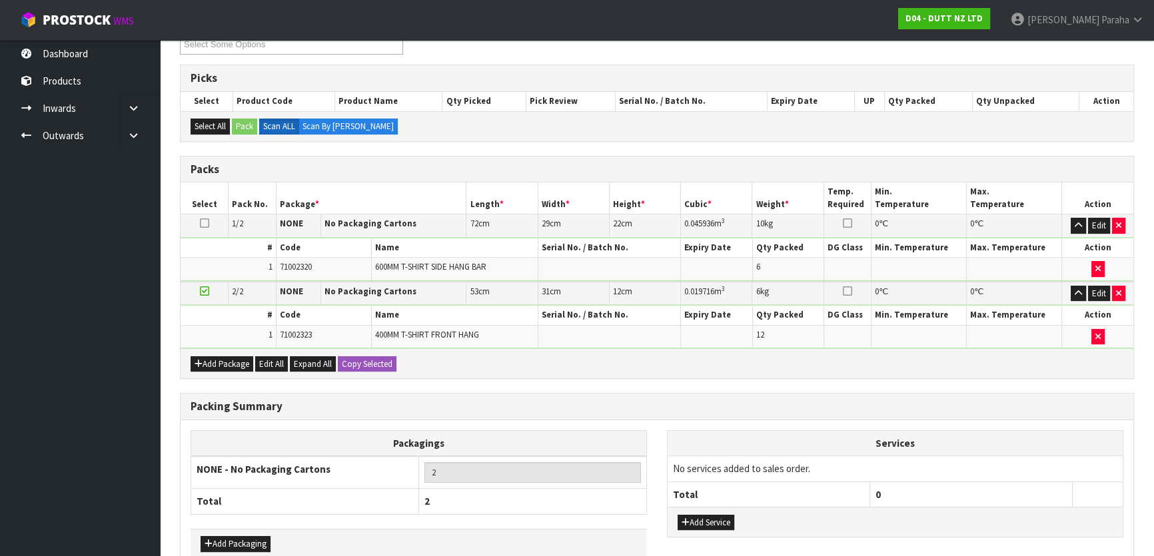
scroll to position [315, 0]
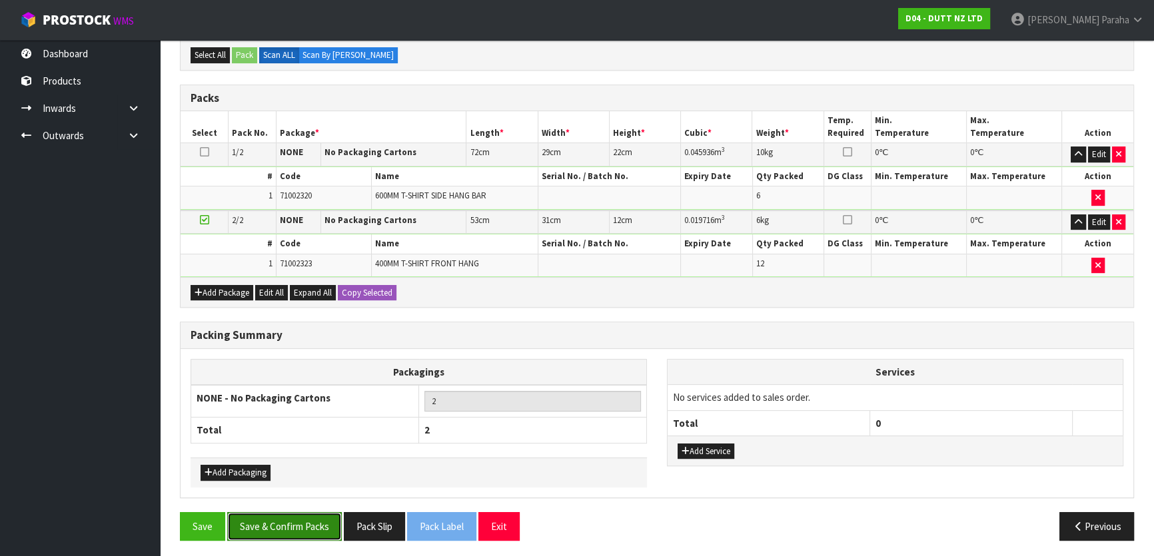
click at [272, 520] on button "Save & Confirm Packs" at bounding box center [284, 526] width 115 height 29
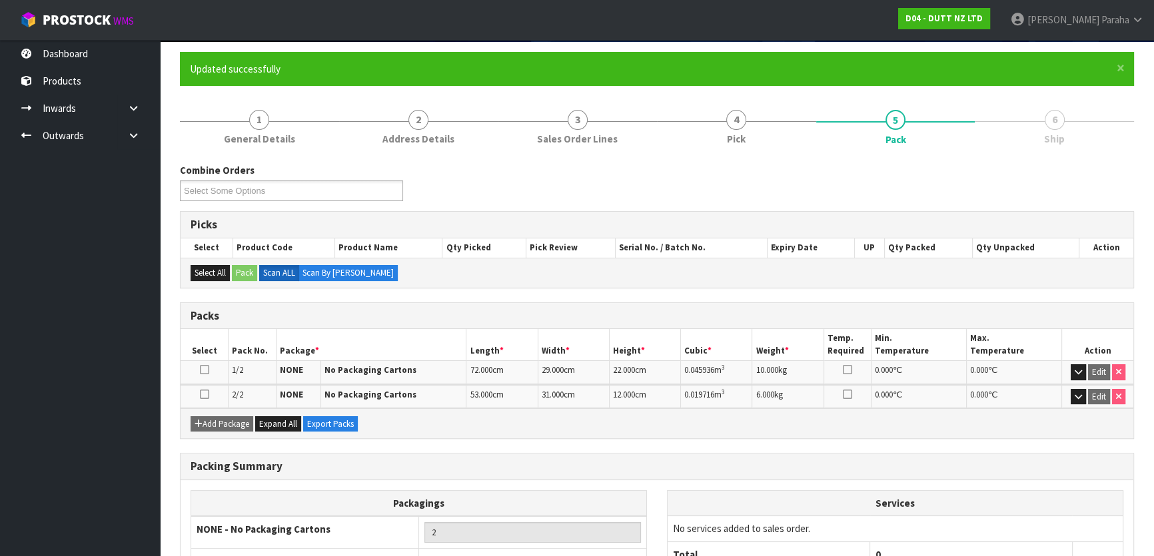
scroll to position [200, 0]
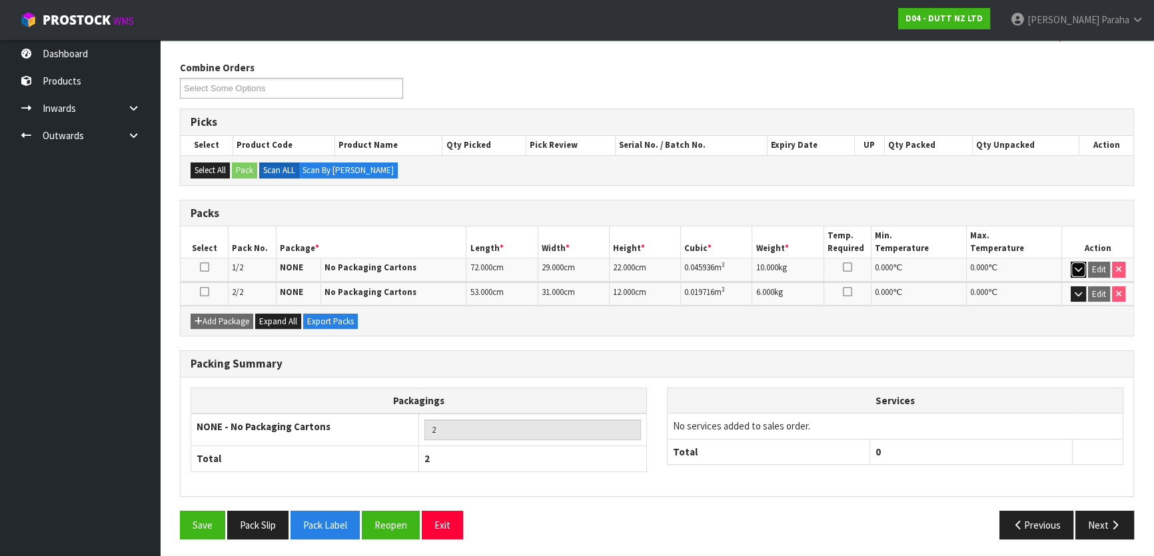
click at [1079, 266] on icon "button" at bounding box center [1078, 269] width 7 height 9
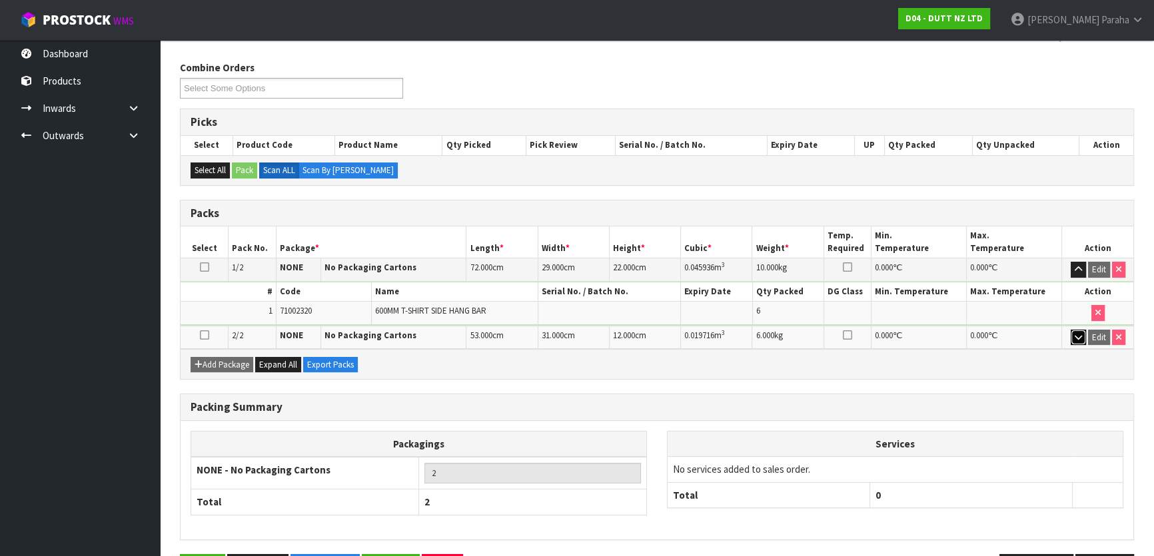
click at [1075, 335] on icon "button" at bounding box center [1078, 337] width 7 height 9
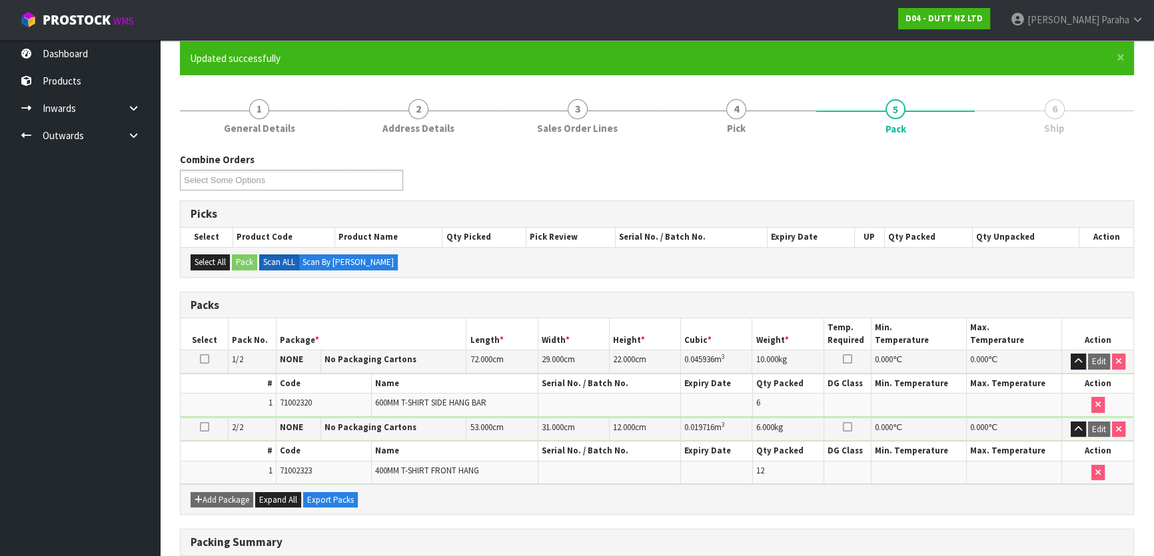
scroll to position [0, 0]
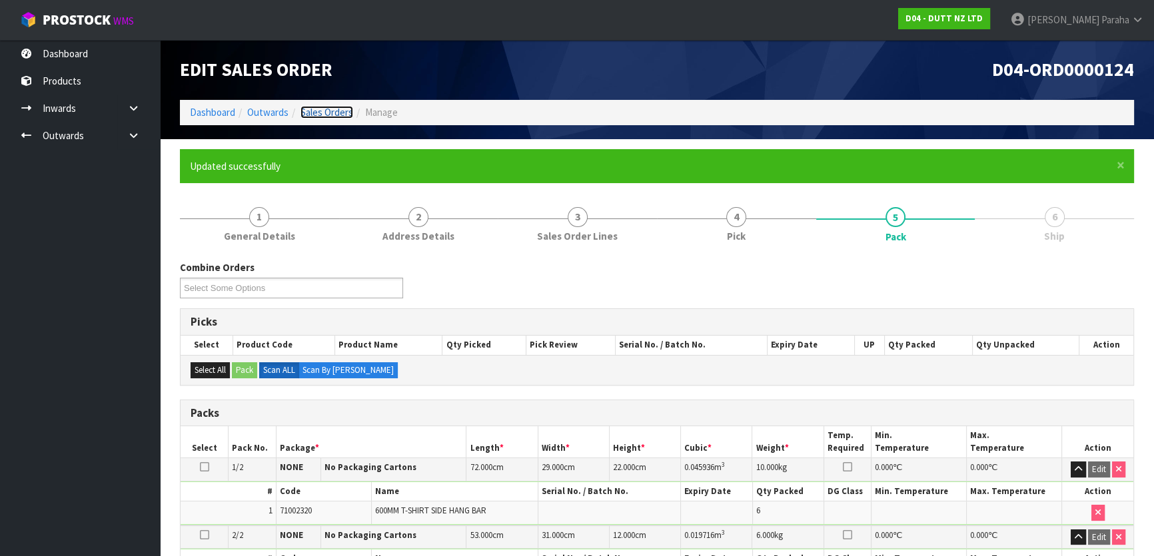
click at [331, 115] on link "Sales Orders" at bounding box center [326, 112] width 53 height 13
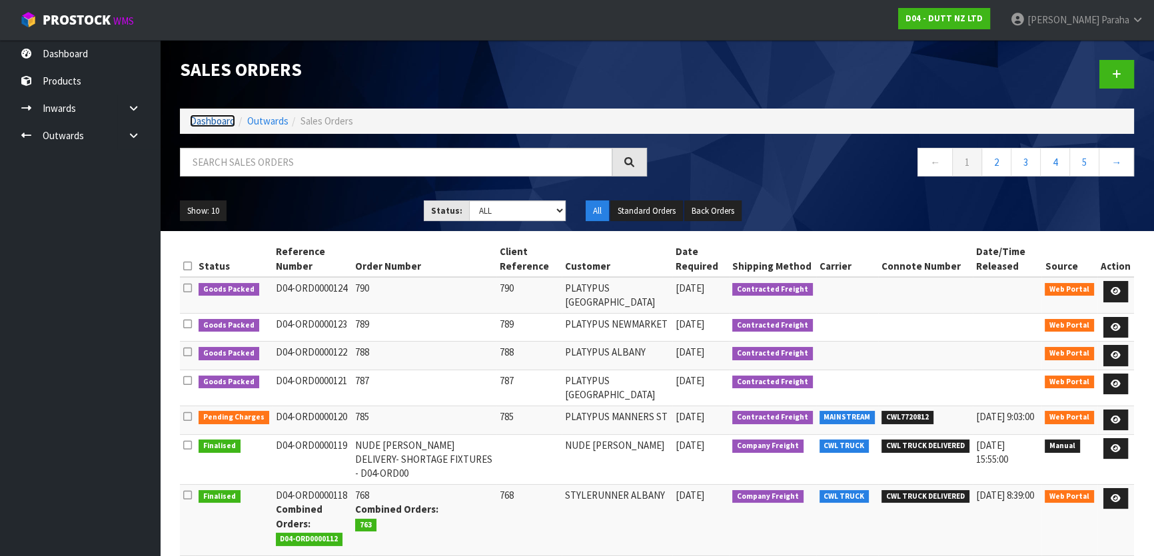
click at [206, 121] on link "Dashboard" at bounding box center [212, 121] width 45 height 13
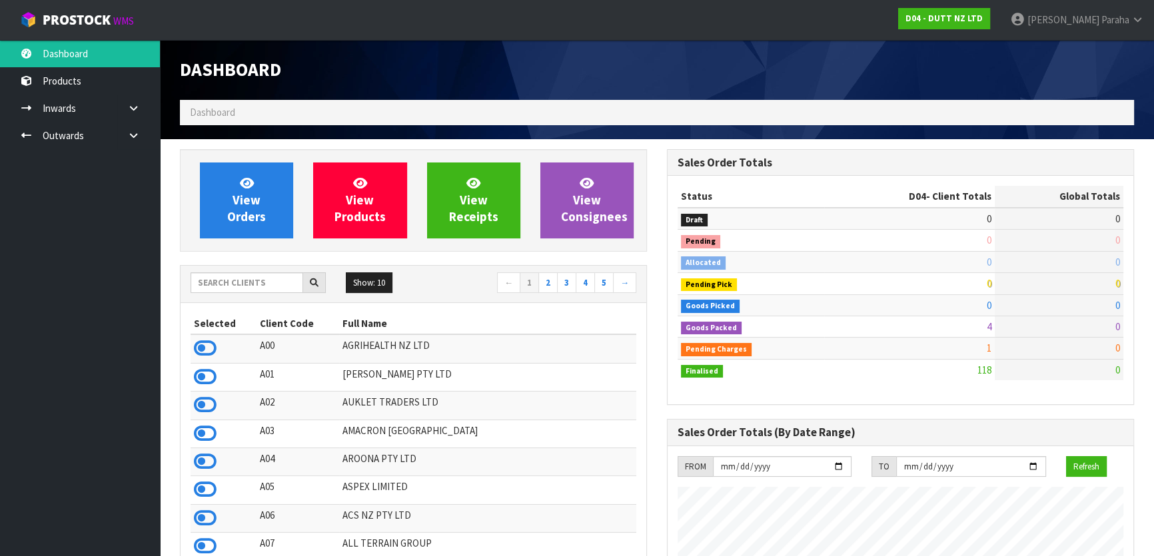
scroll to position [921, 486]
click at [266, 288] on input "text" at bounding box center [247, 282] width 113 height 21
type input "C"
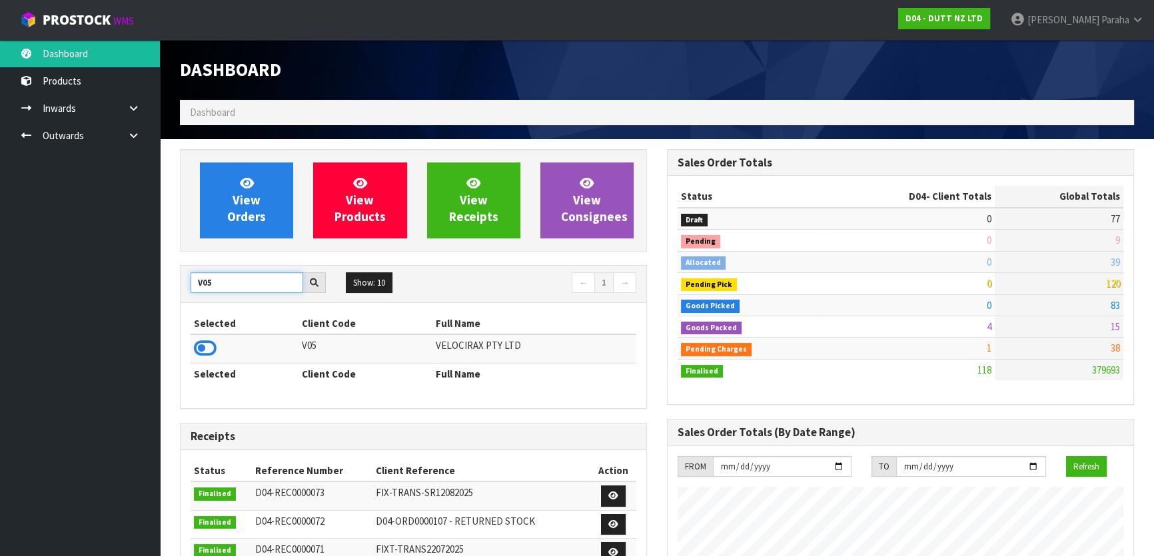
type input "V05"
click at [205, 360] on td at bounding box center [245, 348] width 108 height 29
click at [207, 346] on icon at bounding box center [205, 348] width 23 height 20
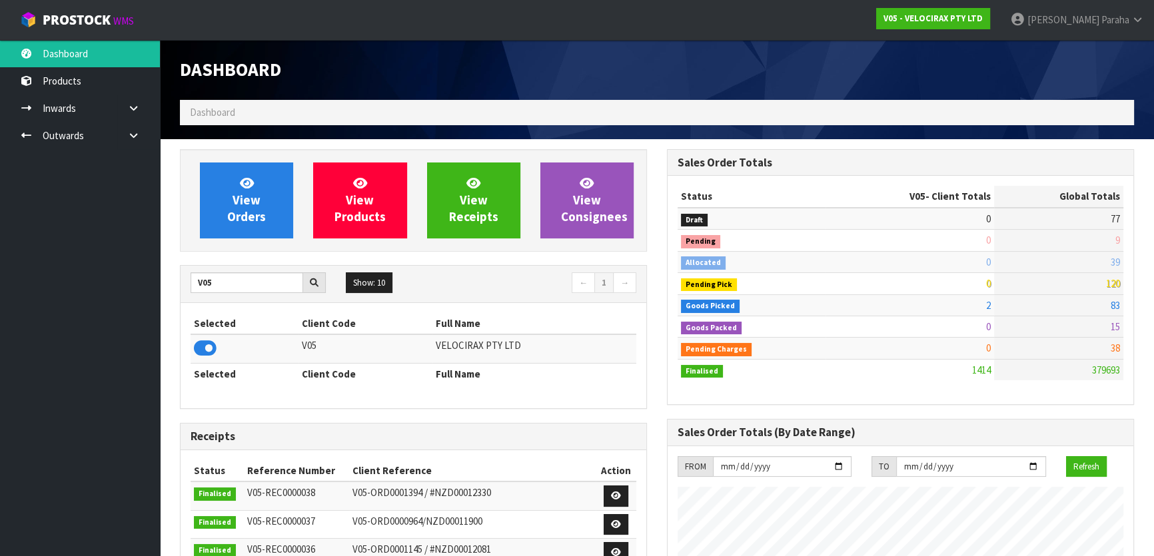
scroll to position [1050, 486]
click at [265, 211] on link "View Orders" at bounding box center [246, 201] width 93 height 76
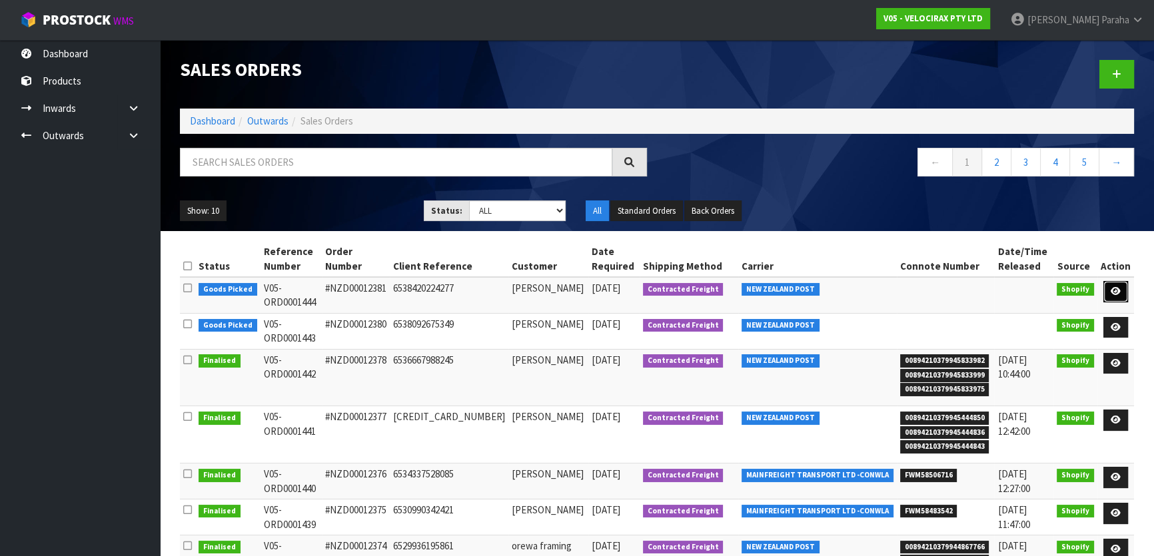
click at [1117, 288] on icon at bounding box center [1116, 291] width 10 height 9
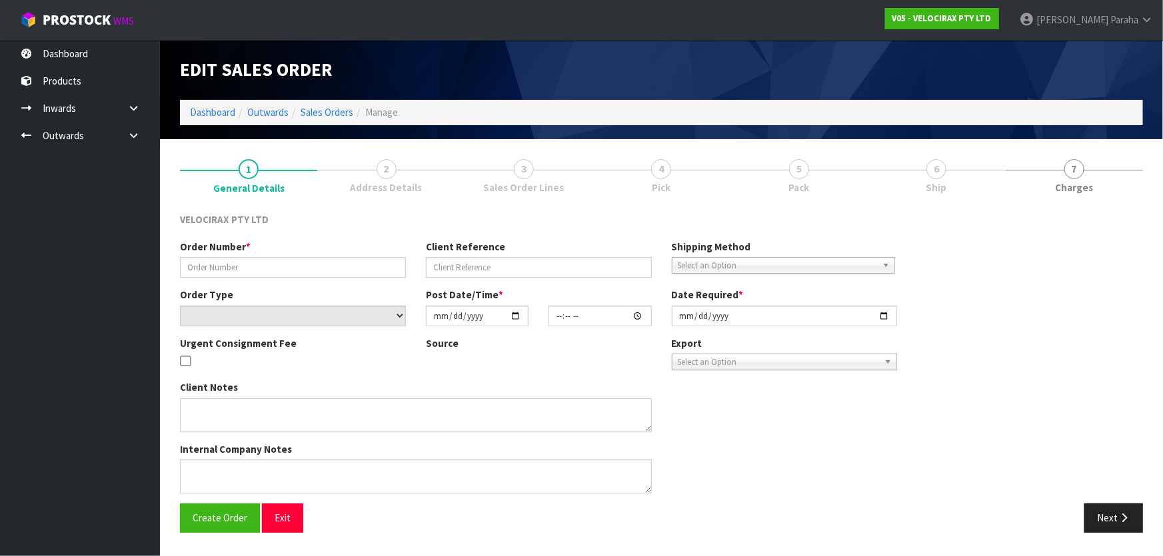
type input "#NZD00012381"
type input "6538420224277"
select select "number:0"
type input "[DATE]"
type input "03:55:24.000"
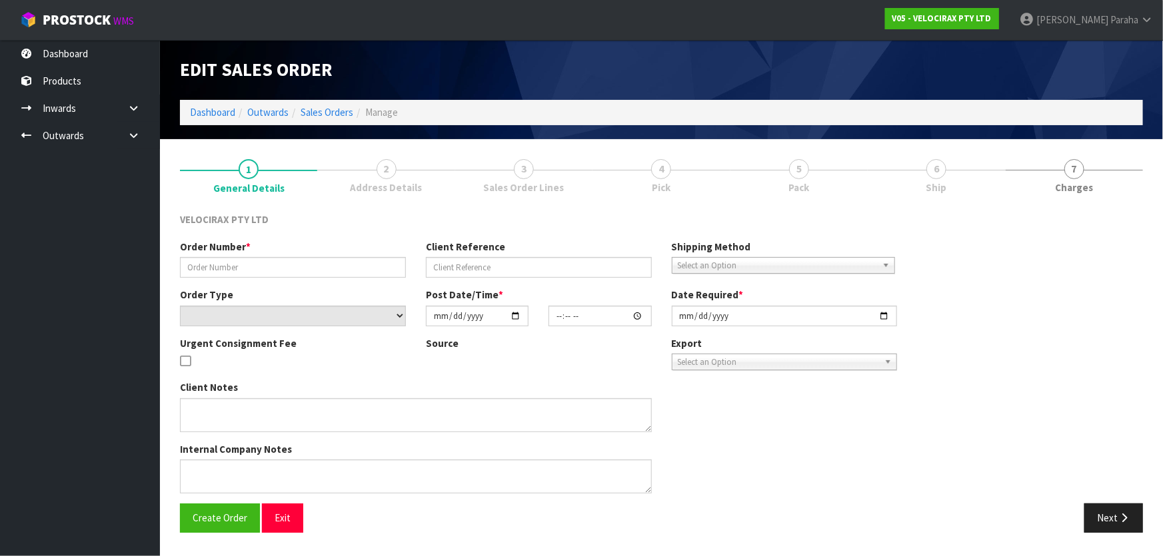
type input "[DATE]"
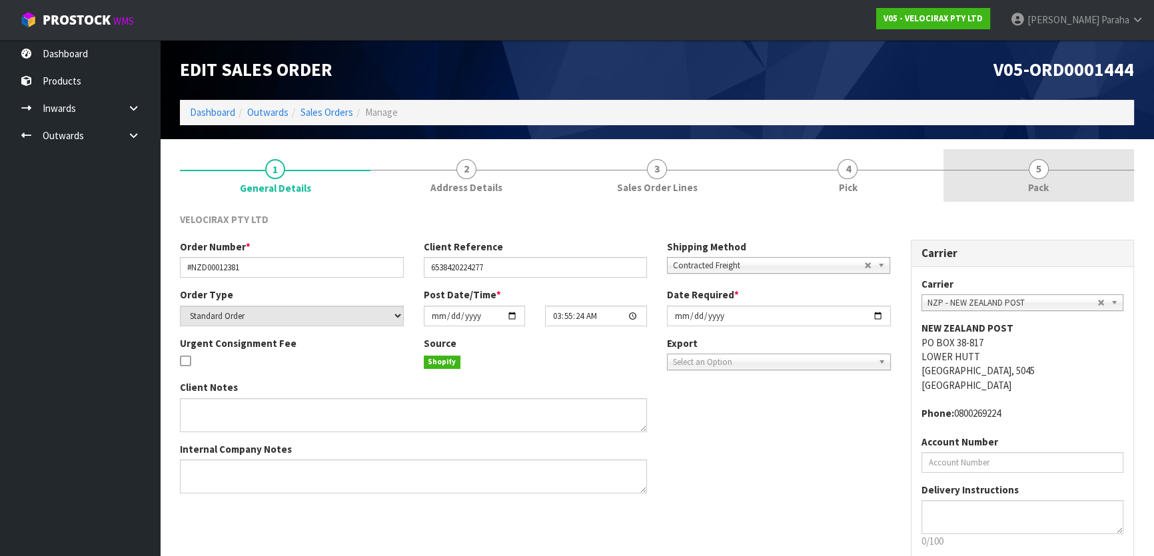
click at [1040, 177] on span "5" at bounding box center [1039, 169] width 20 height 20
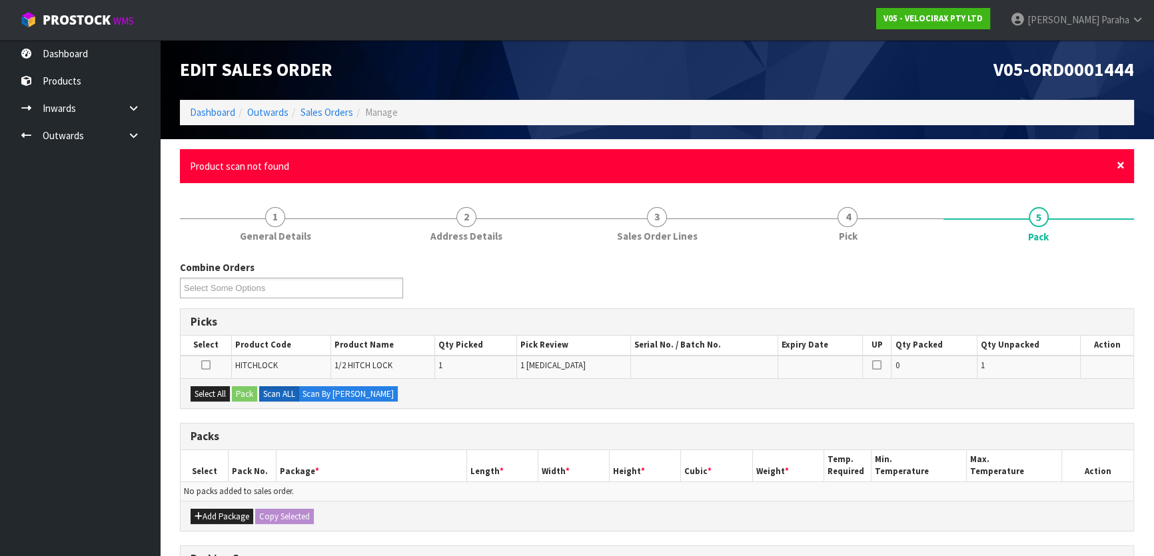
click at [1122, 166] on span "×" at bounding box center [1121, 165] width 8 height 19
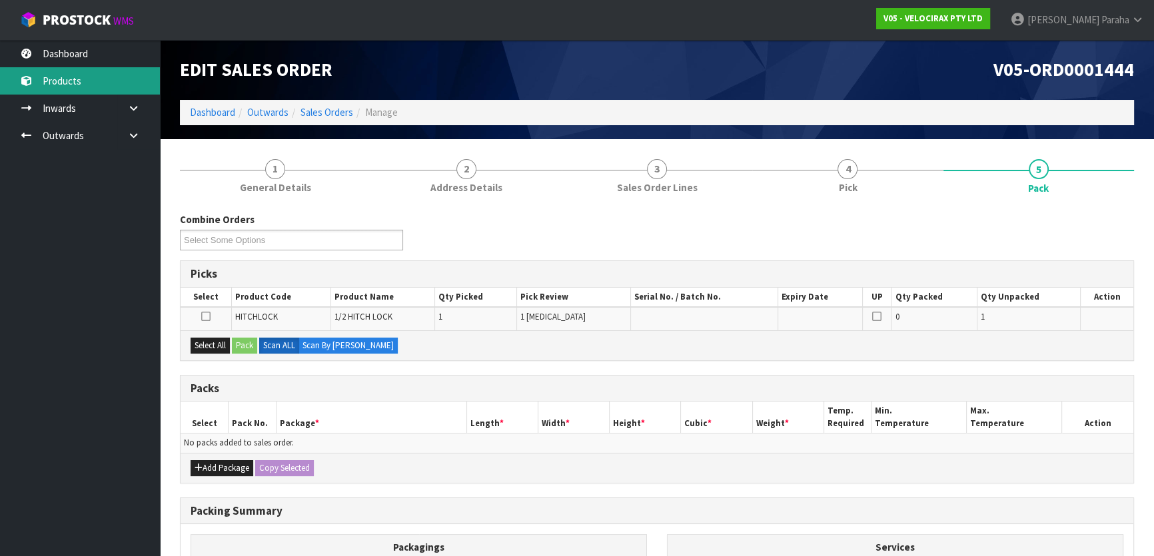
click at [49, 75] on link "Products" at bounding box center [80, 80] width 160 height 27
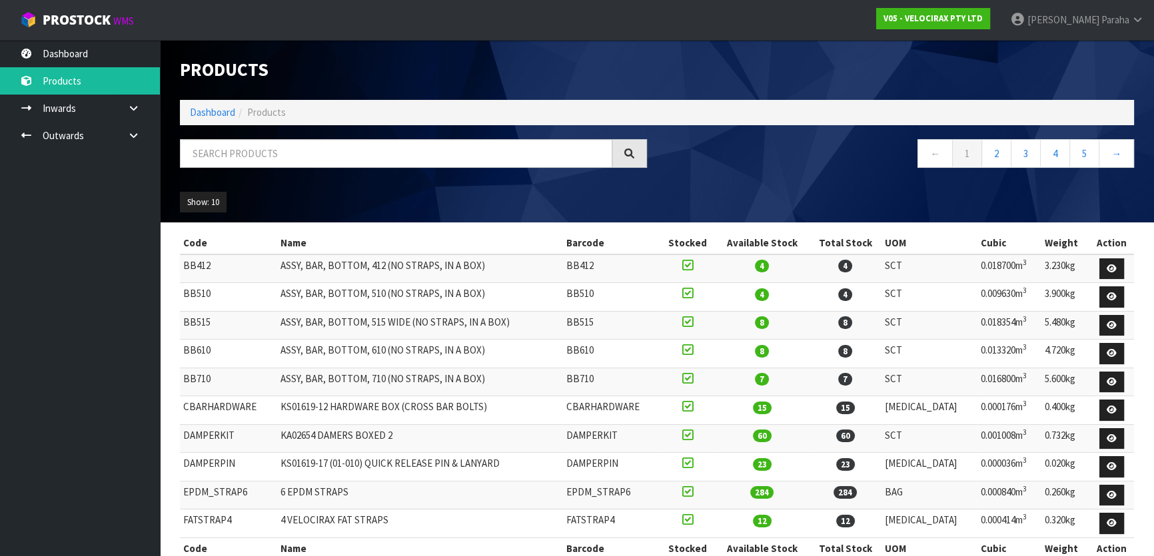
click at [260, 137] on div "Products Import Products Drop file here to import csv template Dashboard Produc…" at bounding box center [657, 131] width 974 height 183
click at [263, 143] on input "text" at bounding box center [396, 153] width 432 height 29
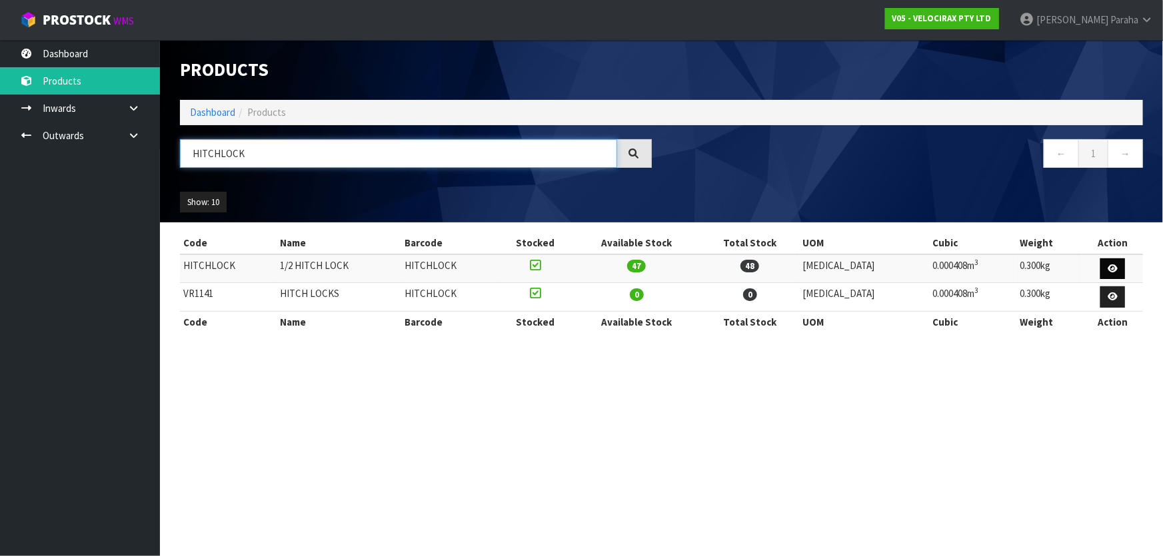
type input "HITCHLOCK"
click at [1108, 260] on link at bounding box center [1112, 268] width 25 height 21
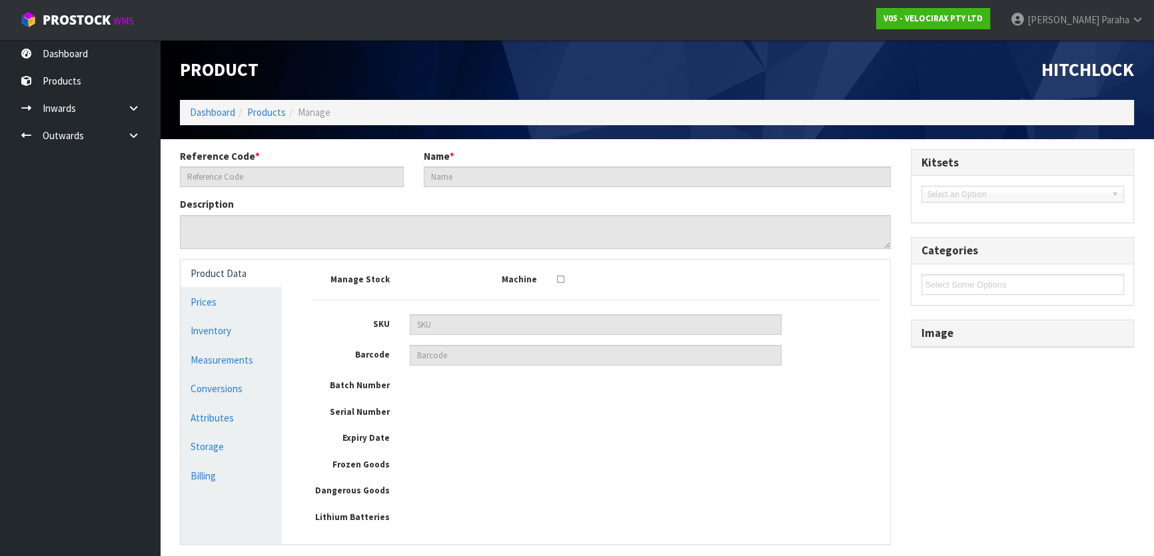
type input "HITCHLOCK"
type input "1/2 HITCH LOCK"
type textarea "<p>1/2 Hitch lock</p>"
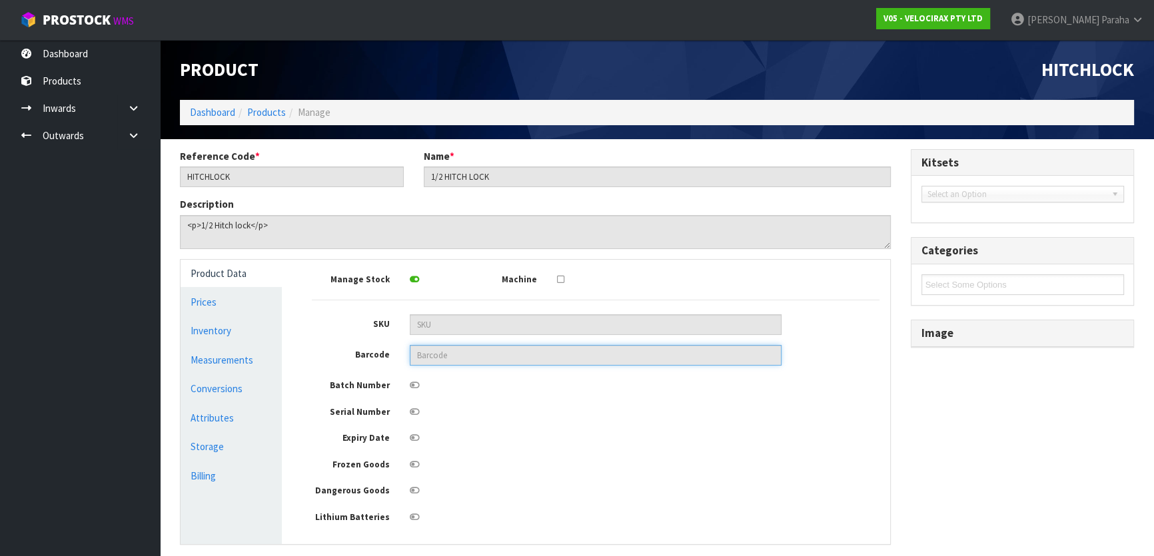
click at [468, 362] on input "text" at bounding box center [596, 355] width 372 height 21
click at [424, 358] on input "text" at bounding box center [596, 355] width 372 height 21
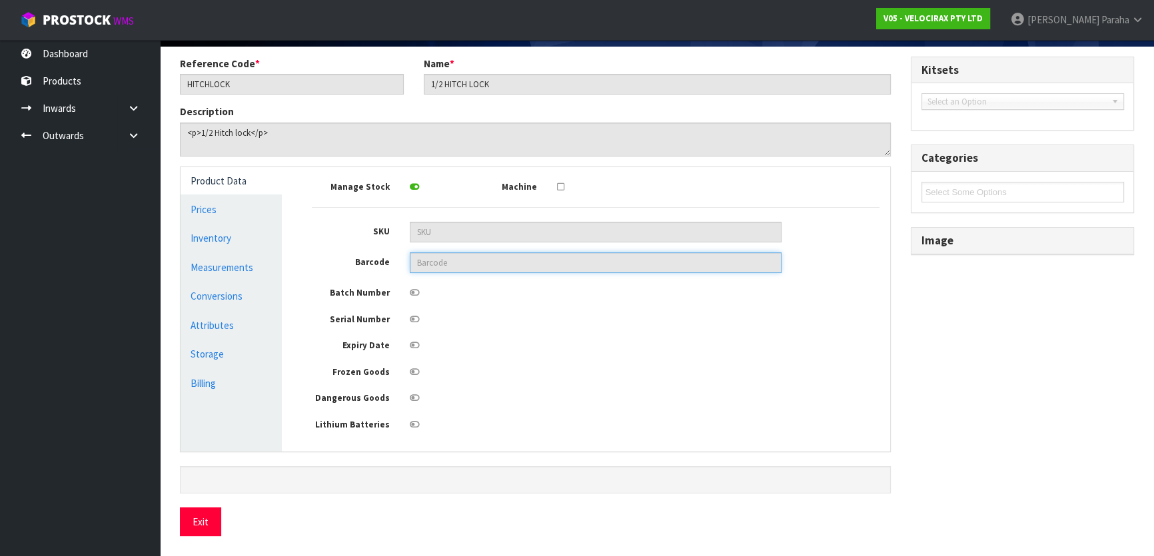
click at [472, 264] on input "text" at bounding box center [596, 263] width 372 height 21
click at [472, 262] on input "text" at bounding box center [596, 263] width 372 height 21
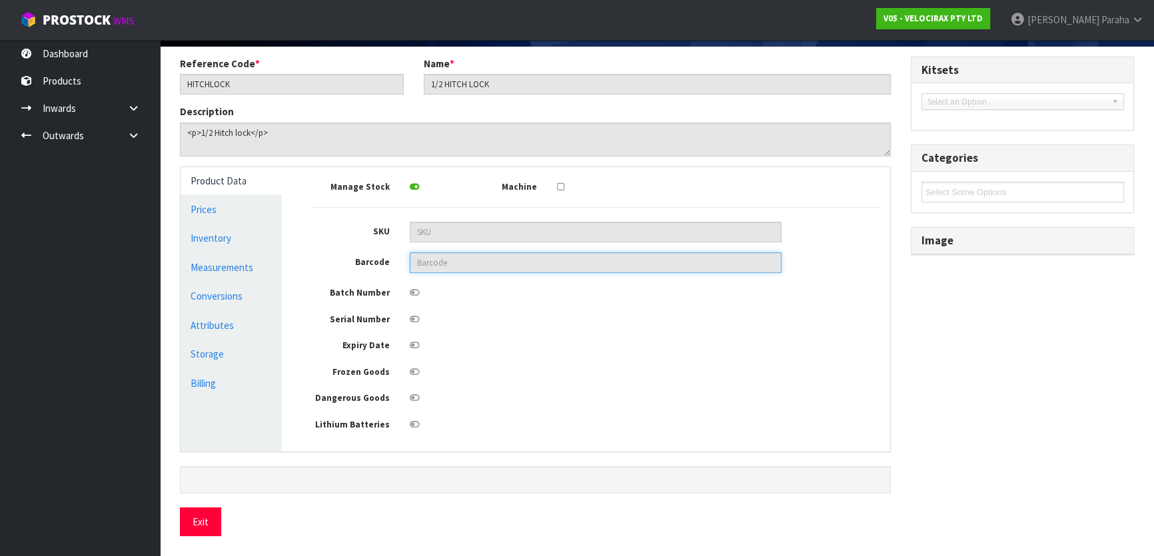
click at [472, 262] on input "text" at bounding box center [596, 263] width 372 height 21
click at [472, 261] on input "text" at bounding box center [596, 263] width 372 height 21
click at [473, 259] on input "text" at bounding box center [596, 263] width 372 height 21
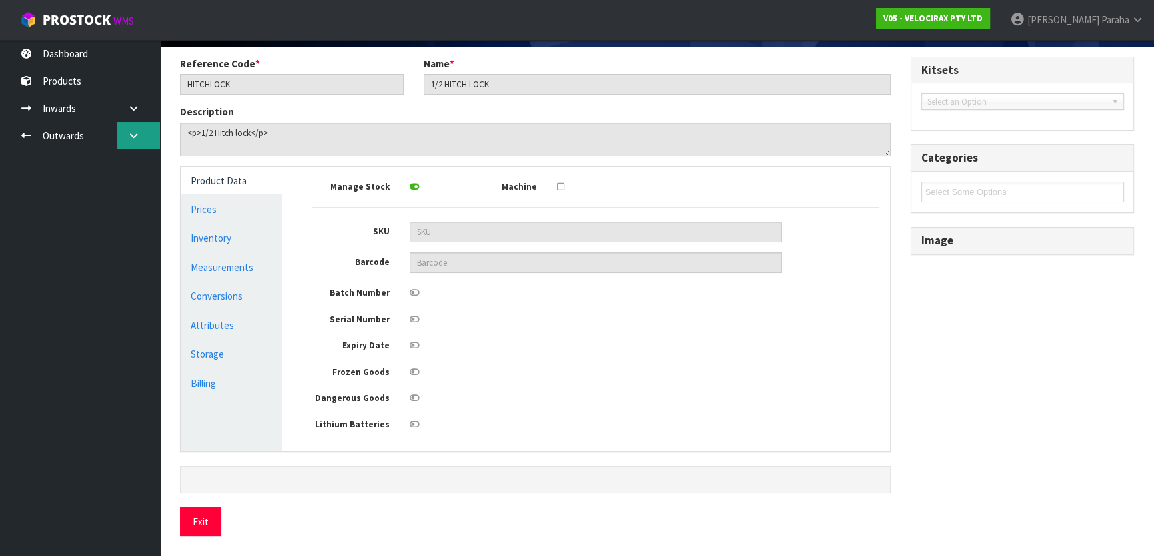
click at [134, 138] on icon at bounding box center [133, 136] width 13 height 10
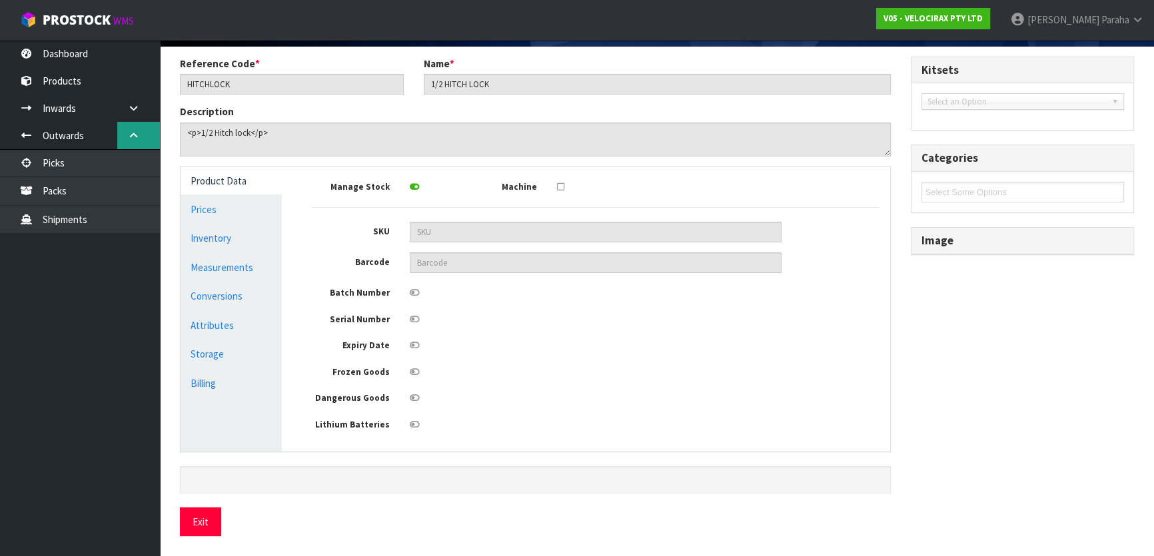
click at [129, 139] on icon at bounding box center [133, 136] width 13 height 10
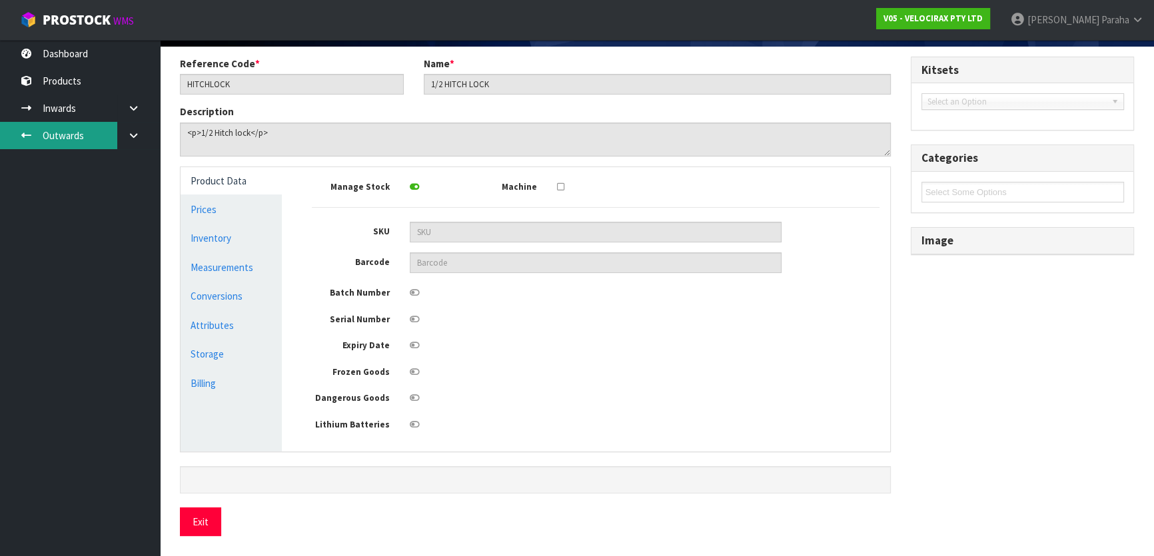
click at [67, 134] on link "Outwards" at bounding box center [80, 135] width 160 height 27
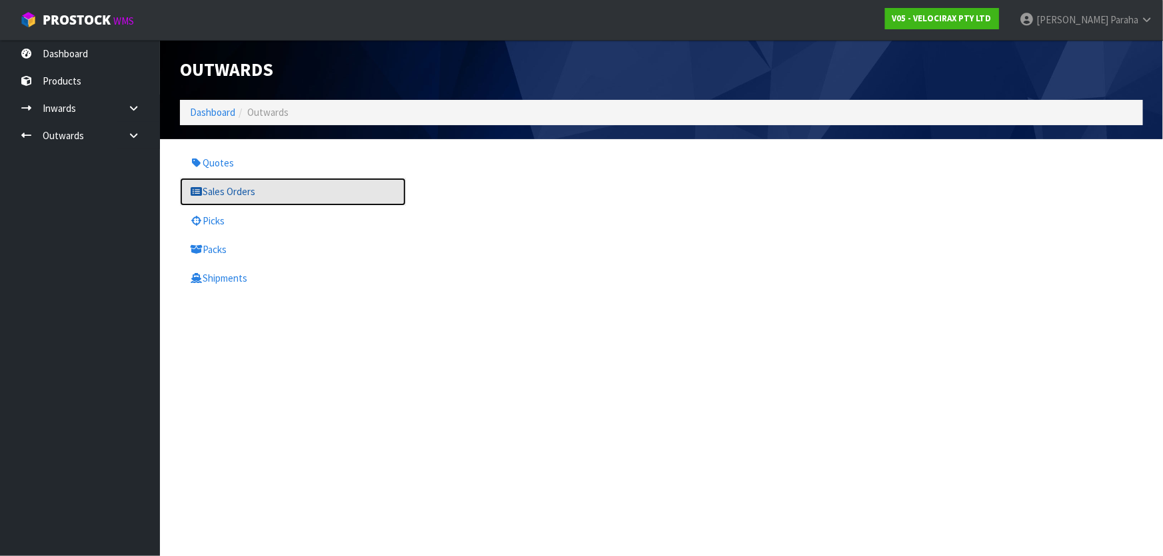
click at [220, 191] on link "Sales Orders" at bounding box center [293, 191] width 226 height 27
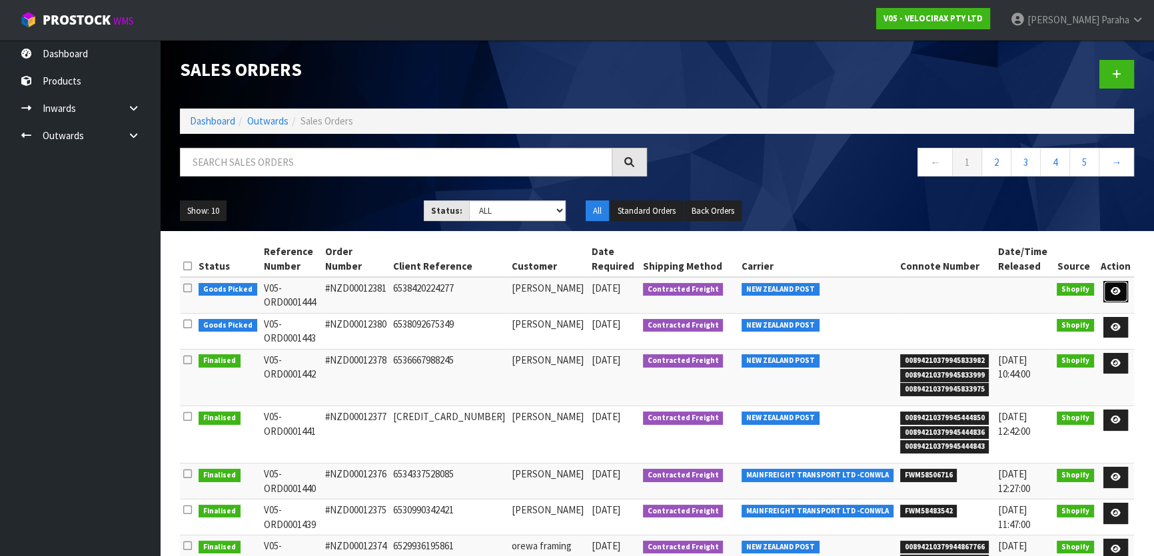
click at [1111, 290] on link at bounding box center [1115, 291] width 25 height 21
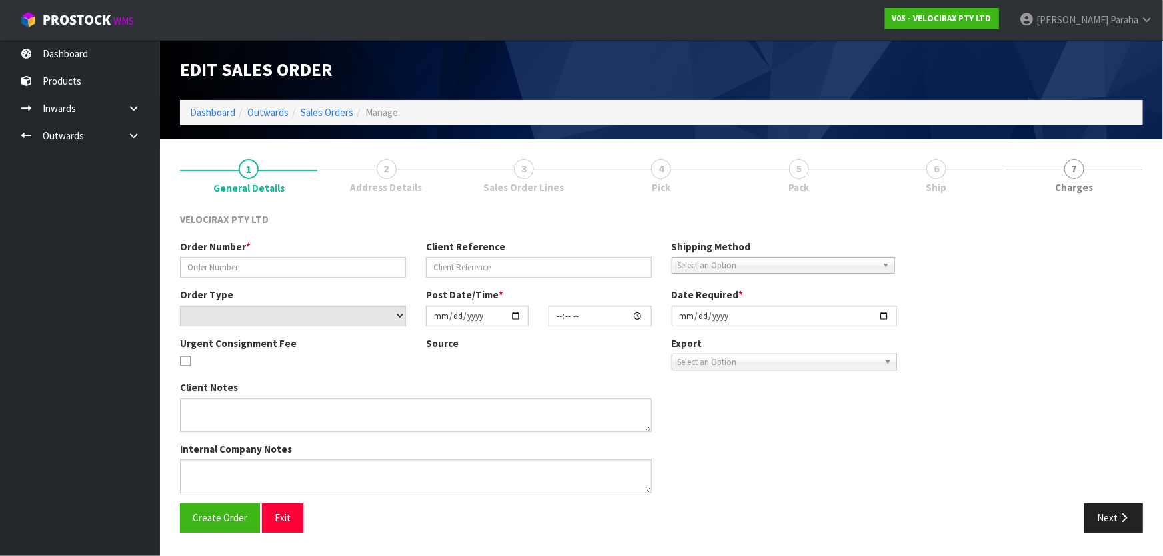
type input "#NZD00012381"
type input "6538420224277"
select select "number:0"
type input "[DATE]"
type input "03:55:24.000"
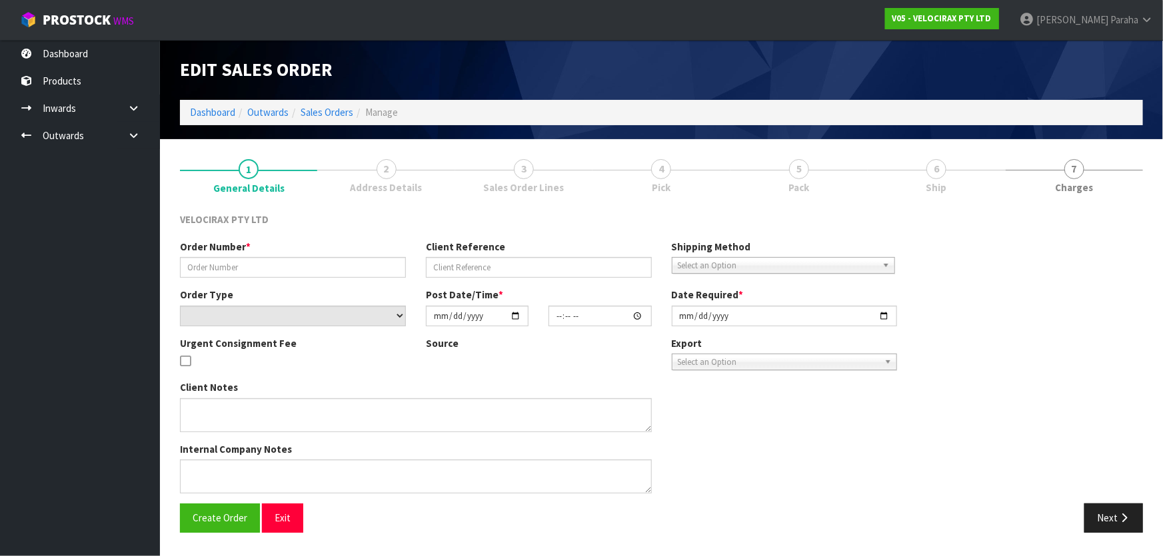
type input "[DATE]"
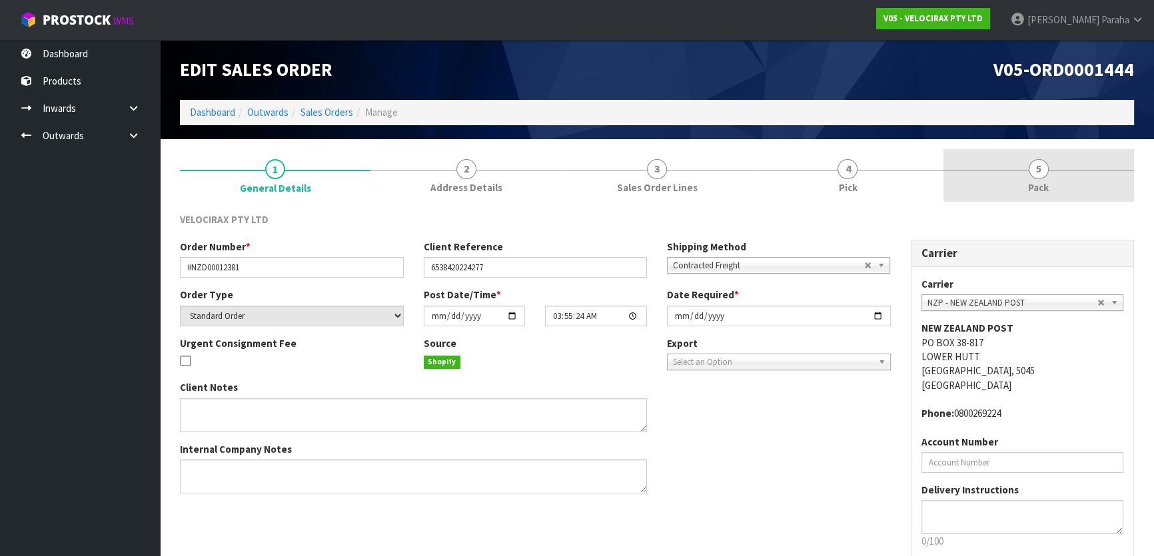
click at [949, 188] on link "5 Pack" at bounding box center [1038, 175] width 191 height 53
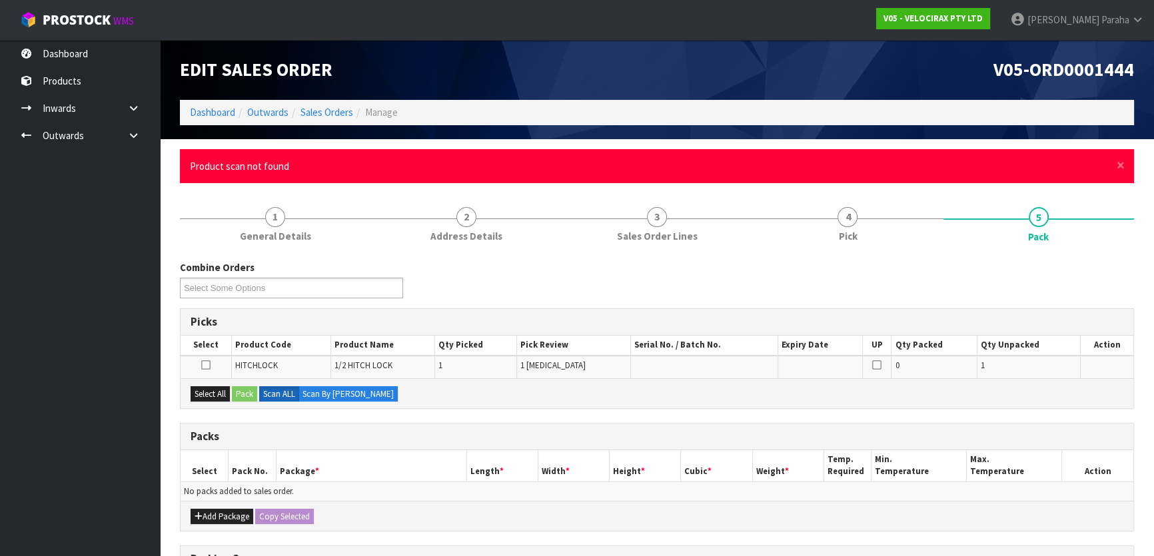
click at [1127, 175] on div "× Close Product scan not found" at bounding box center [657, 166] width 954 height 34
click at [1127, 171] on div "× Close Product scan not found" at bounding box center [657, 166] width 954 height 34
click at [1123, 164] on span "×" at bounding box center [1121, 165] width 8 height 19
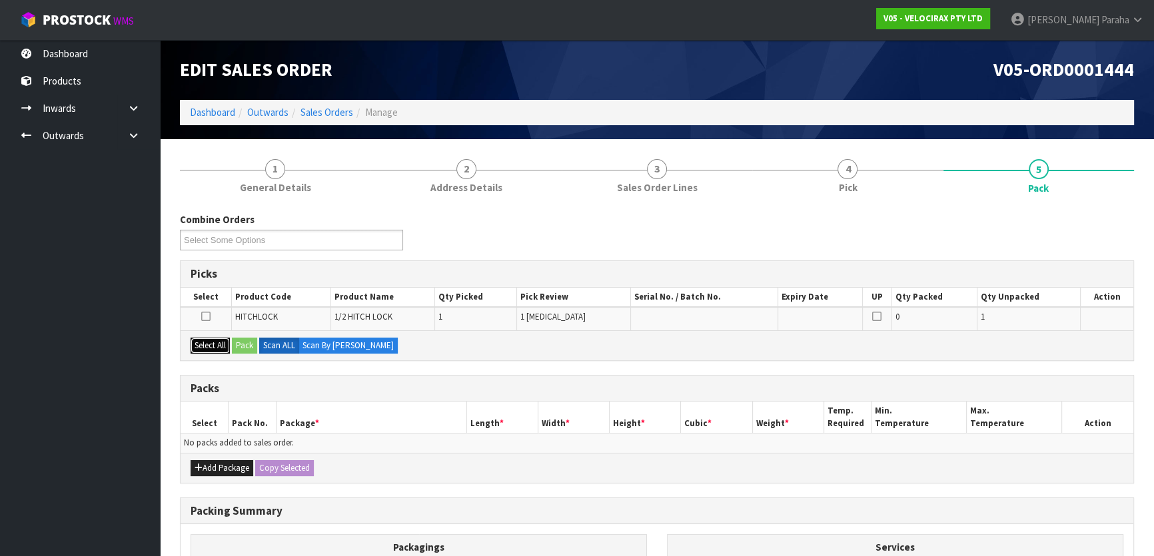
click at [201, 344] on button "Select All" at bounding box center [210, 346] width 39 height 16
click at [243, 352] on button "Pack" at bounding box center [244, 346] width 25 height 16
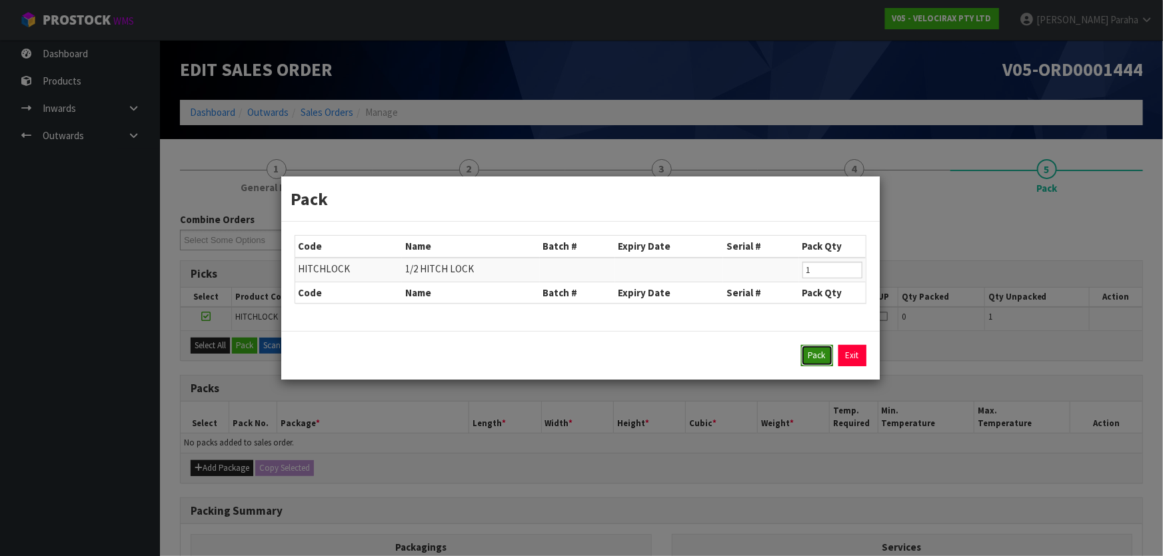
click at [806, 354] on button "Pack" at bounding box center [817, 355] width 32 height 21
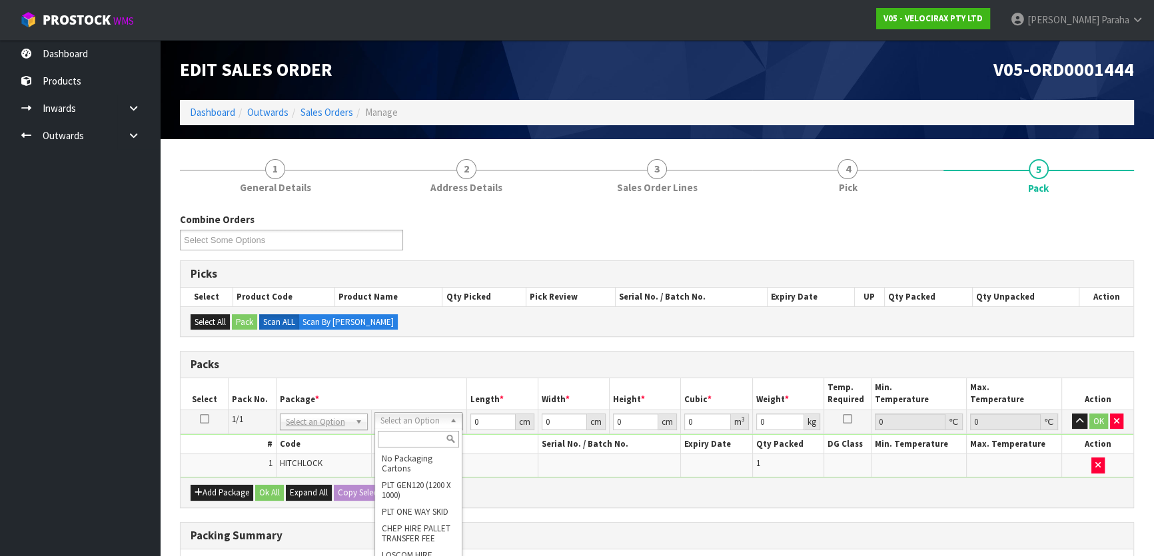
click at [394, 437] on input "text" at bounding box center [418, 439] width 81 height 17
type input "dle"
type input "13"
type input "24"
type input "0.01"
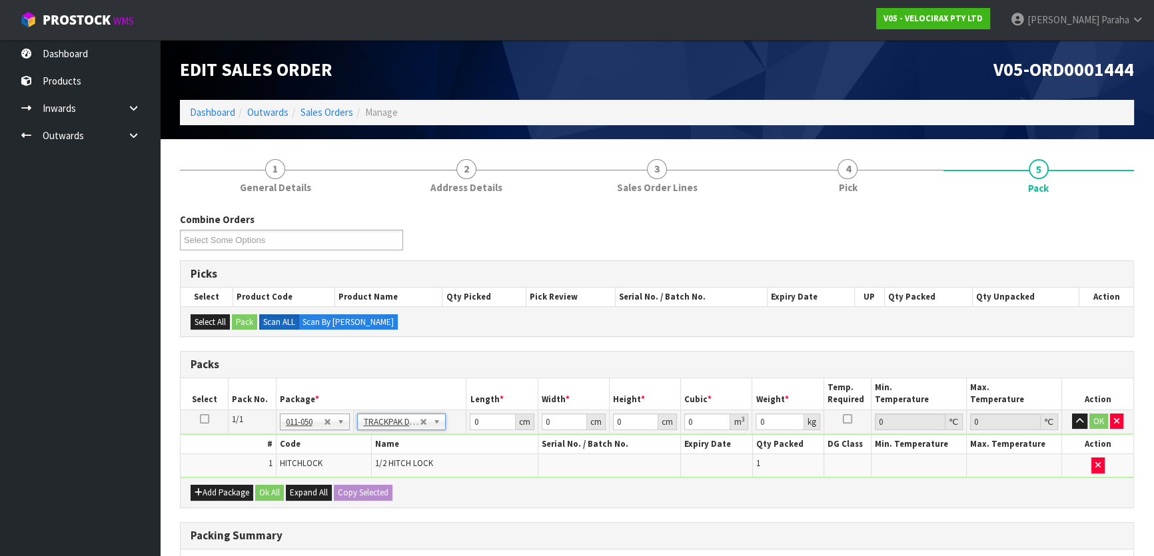
type input "0.000003"
type input "0.31"
drag, startPoint x: 634, startPoint y: 418, endPoint x: 440, endPoint y: 417, distance: 193.9
click at [433, 420] on tr "1/1 NONE 007-001 007-002 007-004 007-009 007-013 007-014 007-015 007-017 007-01…" at bounding box center [657, 422] width 953 height 24
type input "4"
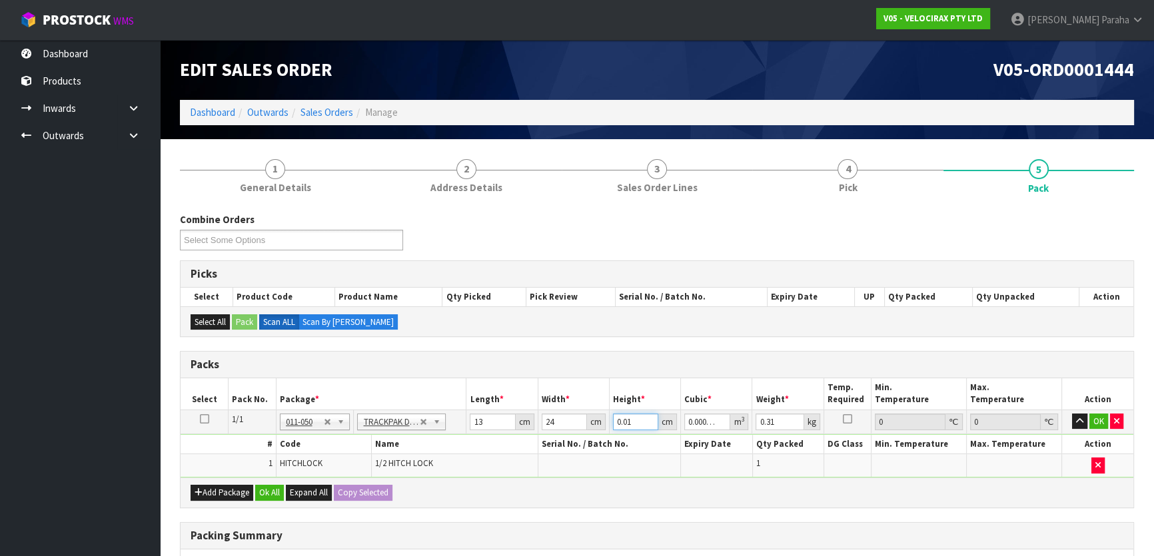
type input "0.001248"
type input "4"
drag, startPoint x: 786, startPoint y: 430, endPoint x: 768, endPoint y: 416, distance: 23.2
click at [770, 418] on td "0.31 kg" at bounding box center [787, 422] width 71 height 24
drag, startPoint x: 718, startPoint y: 437, endPoint x: 649, endPoint y: 460, distance: 72.5
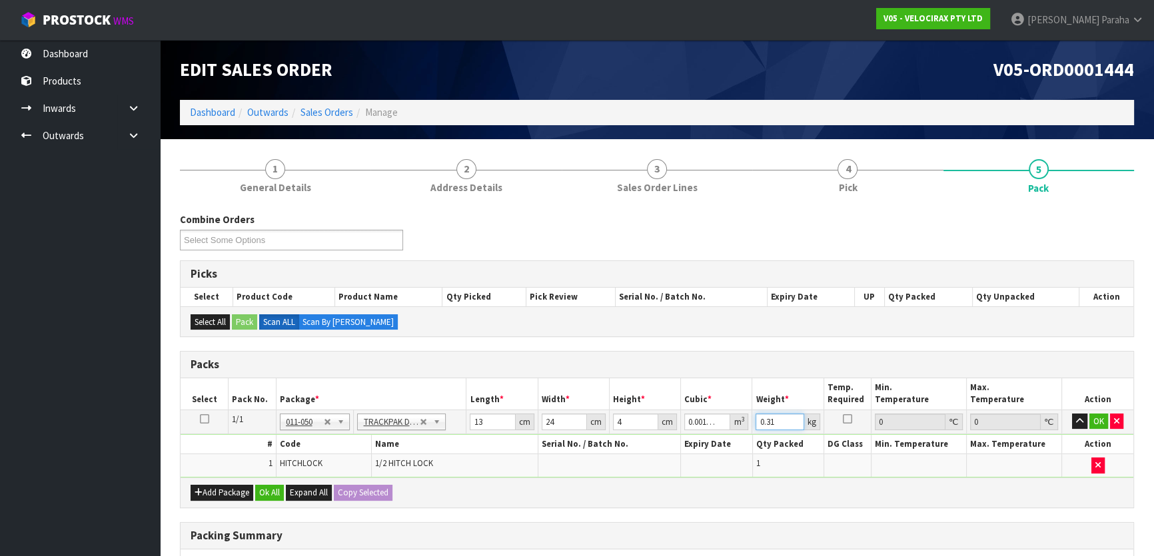
click at [652, 458] on tbody "1/1 NONE 007-001 007-002 007-004 007-009 007-013 007-014 007-015 007-017 007-01…" at bounding box center [657, 443] width 953 height 67
type input "1"
click at [277, 485] on button "Ok All" at bounding box center [269, 493] width 29 height 16
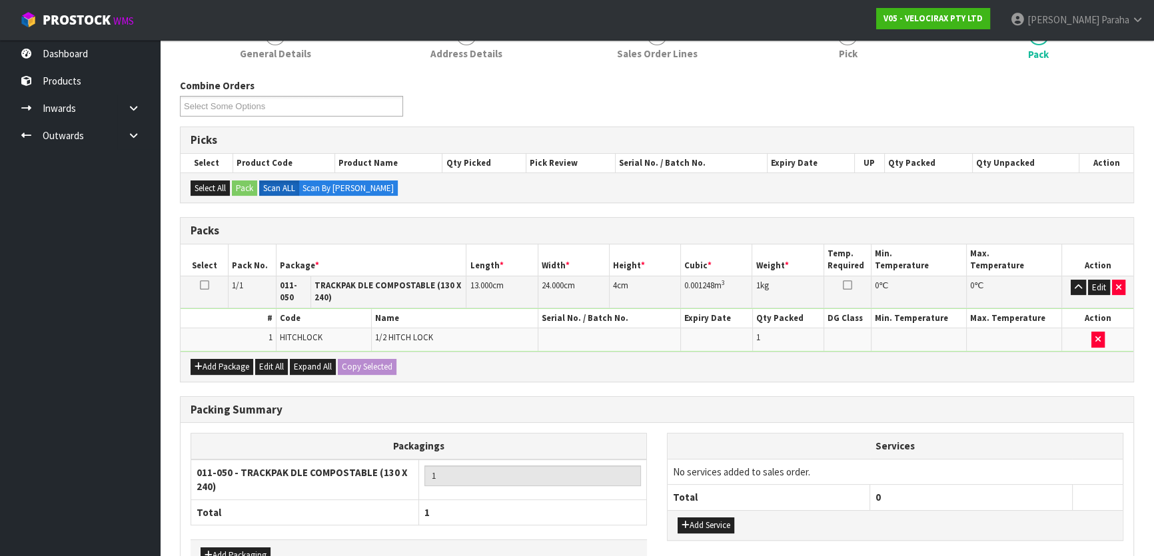
scroll to position [217, 0]
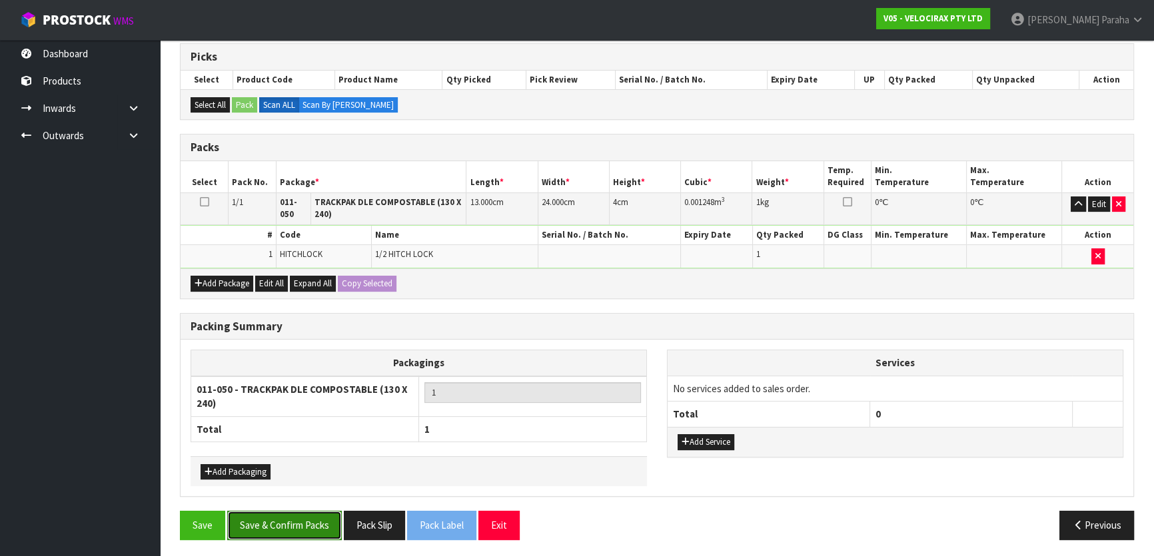
click at [296, 512] on button "Save & Confirm Packs" at bounding box center [284, 525] width 115 height 29
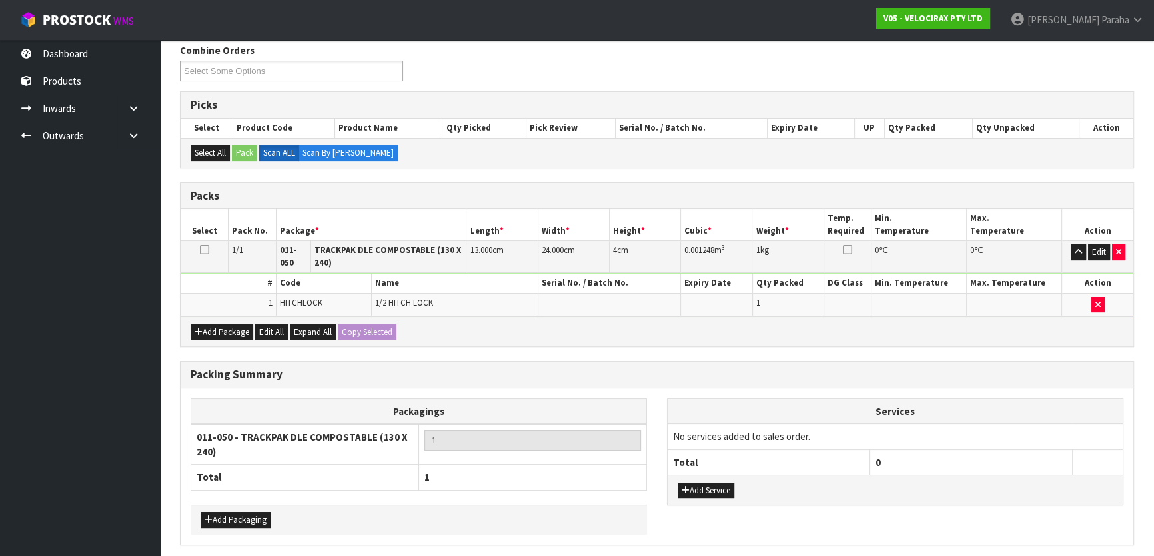
scroll to position [0, 0]
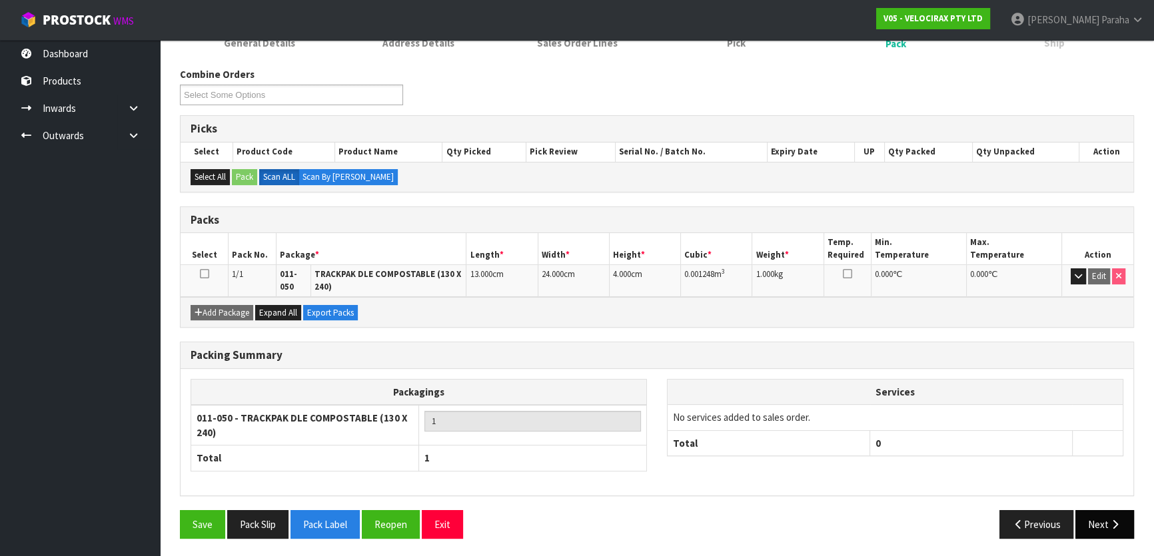
click at [1098, 532] on button "Next" at bounding box center [1104, 524] width 59 height 29
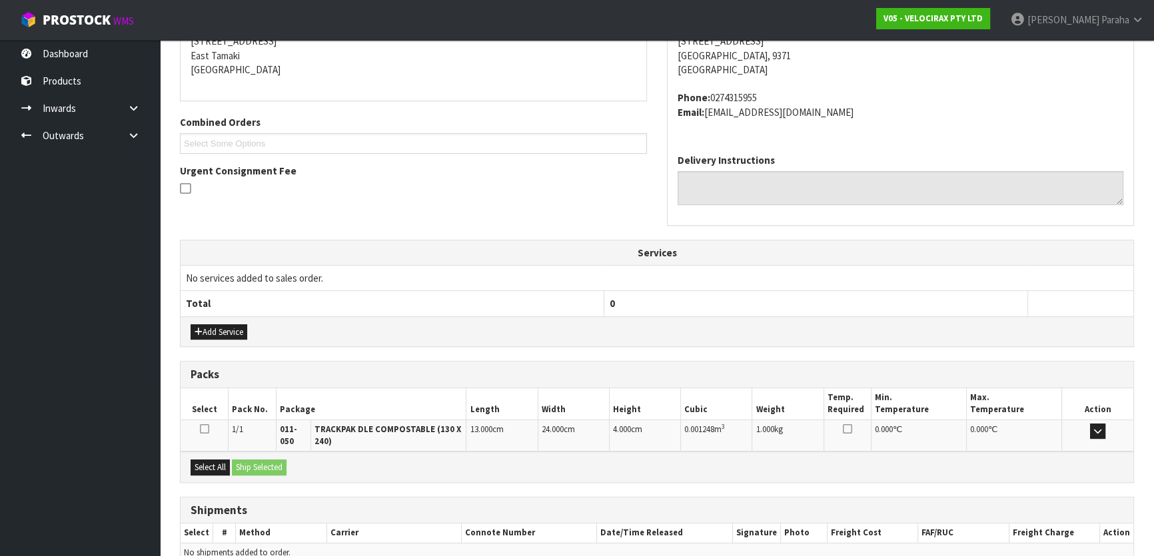
scroll to position [344, 0]
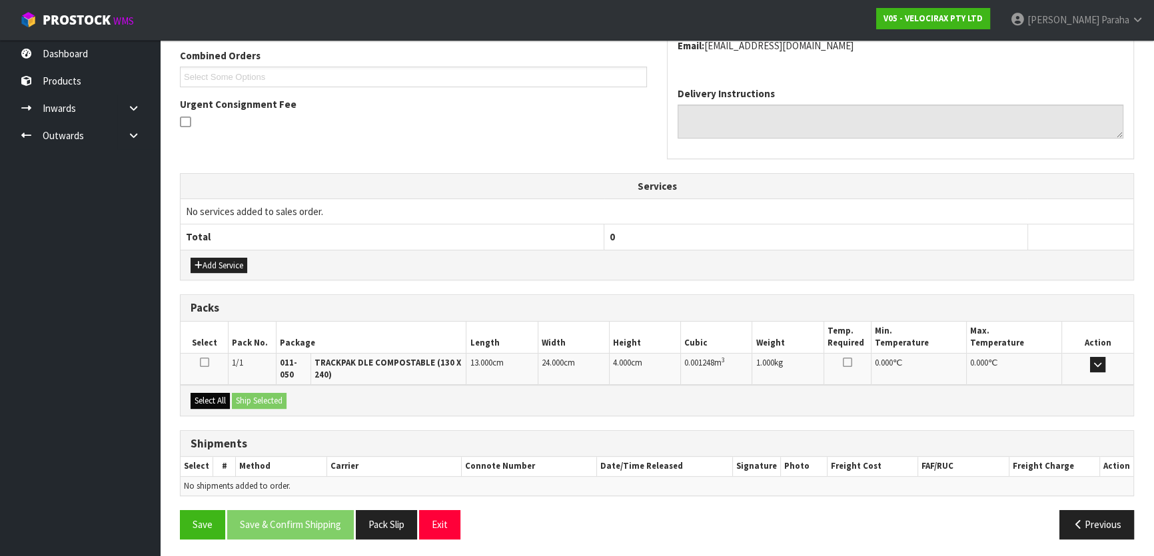
click at [204, 406] on div "Select All Ship Selected" at bounding box center [657, 400] width 953 height 30
click at [215, 400] on button "Select All" at bounding box center [210, 401] width 39 height 16
click at [260, 393] on button "Ship Selected" at bounding box center [259, 401] width 55 height 16
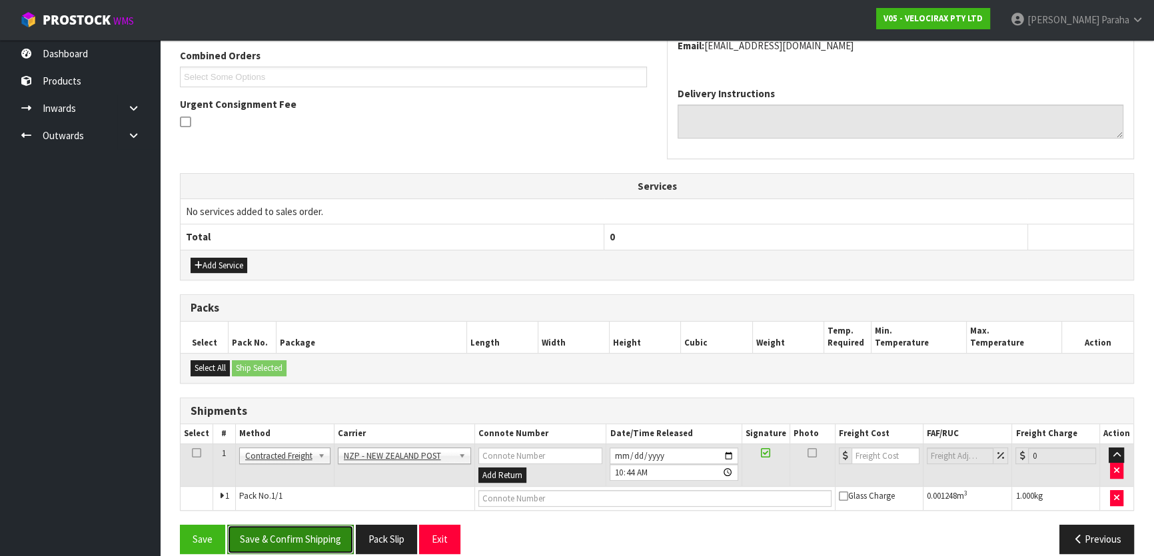
drag, startPoint x: 325, startPoint y: 532, endPoint x: 315, endPoint y: 532, distance: 10.0
click at [325, 532] on button "Save & Confirm Shipping" at bounding box center [290, 539] width 127 height 29
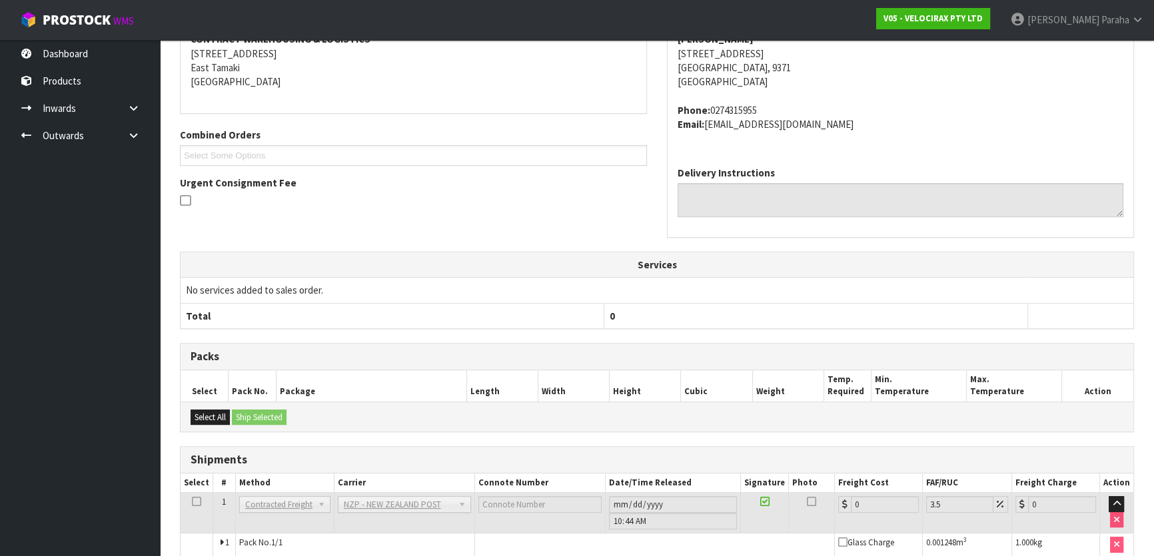
scroll to position [340, 0]
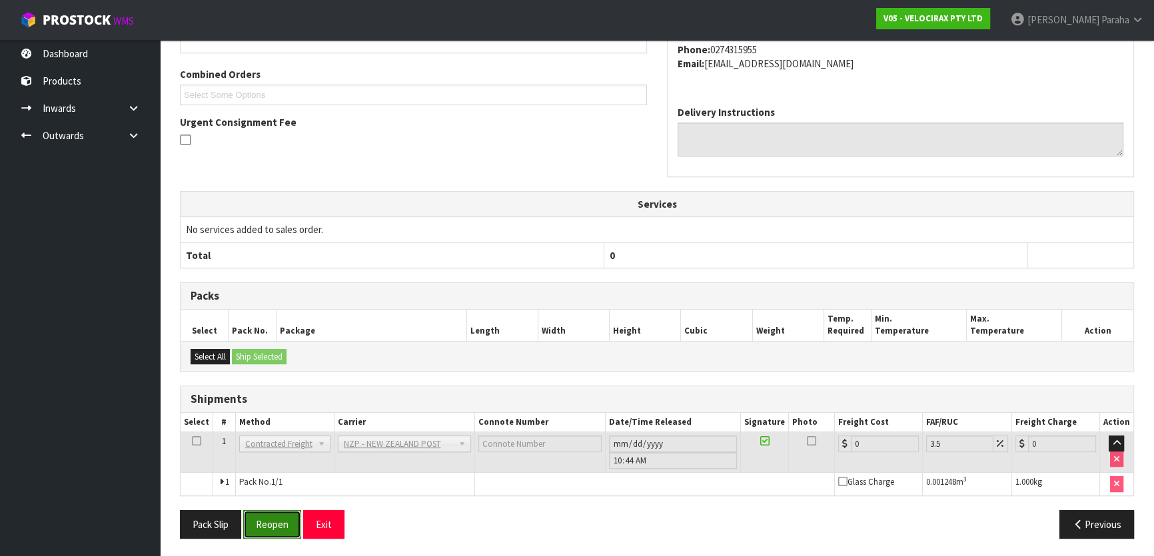
click at [280, 518] on button "Reopen" at bounding box center [272, 524] width 58 height 29
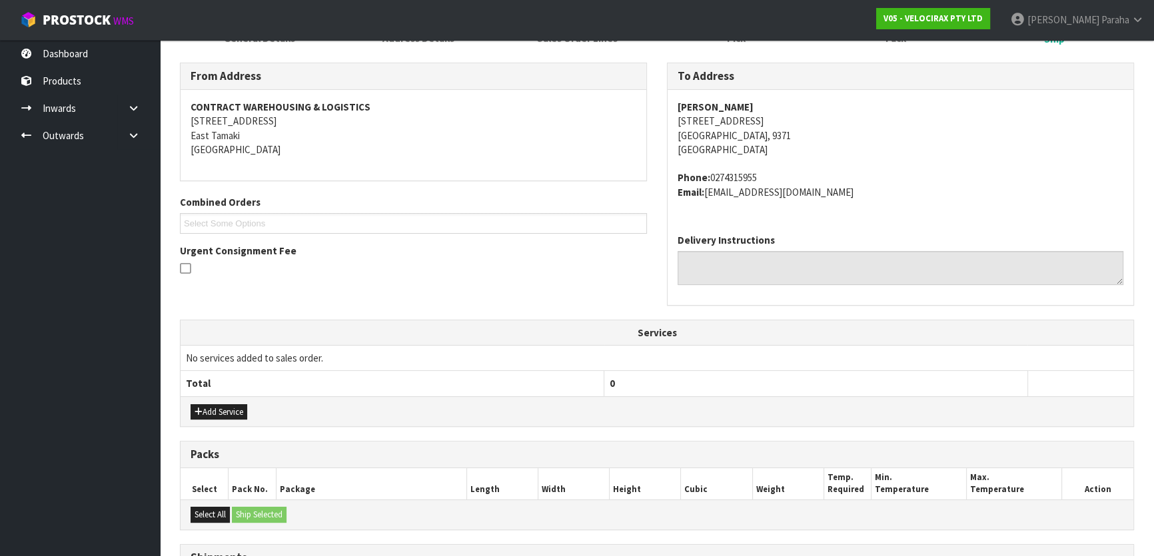
scroll to position [326, 0]
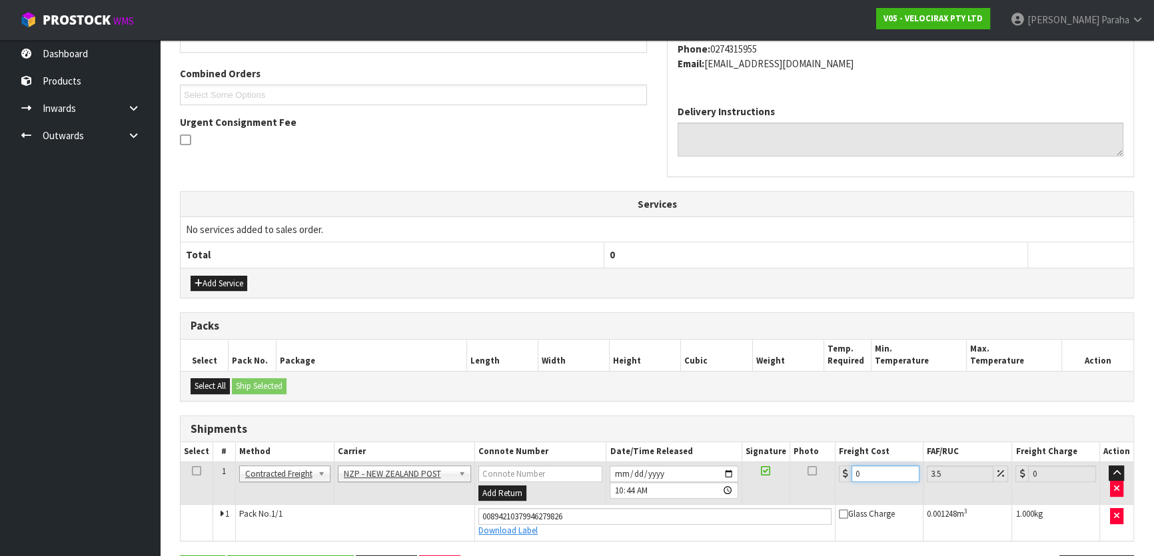
drag, startPoint x: 859, startPoint y: 471, endPoint x: 839, endPoint y: 446, distance: 32.2
click at [836, 456] on table "Select # Method Carrier Connote Number Date/Time Released Signature Photo Freig…" at bounding box center [657, 491] width 953 height 98
type input "1"
type input "1.03"
type input "16"
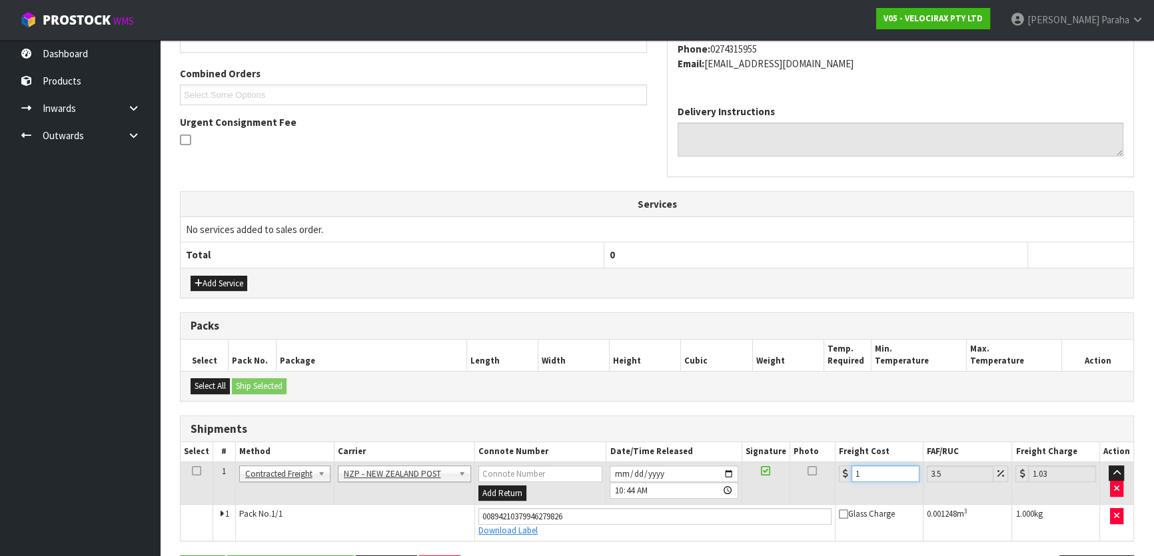
type input "16.56"
type input "16.2"
type input "16.77"
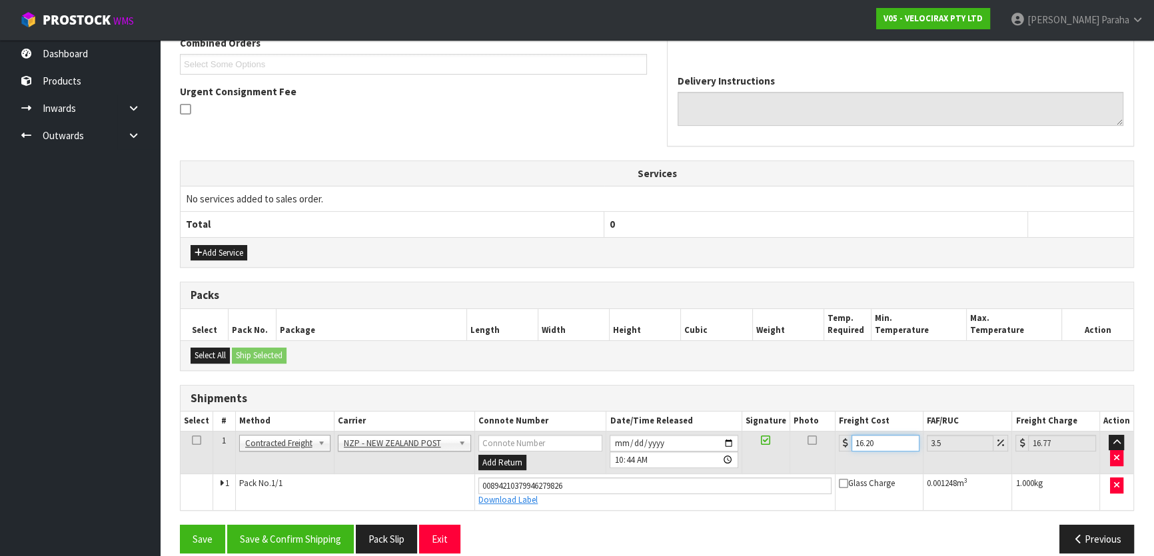
scroll to position [372, 0]
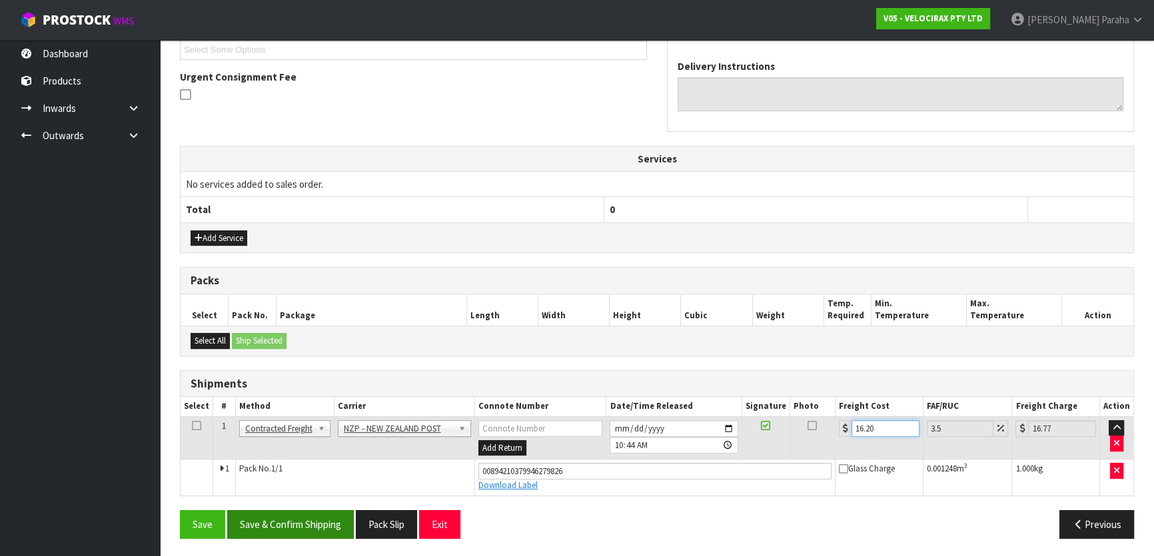
type input "16.20"
click at [302, 524] on button "Save & Confirm Shipping" at bounding box center [290, 524] width 127 height 29
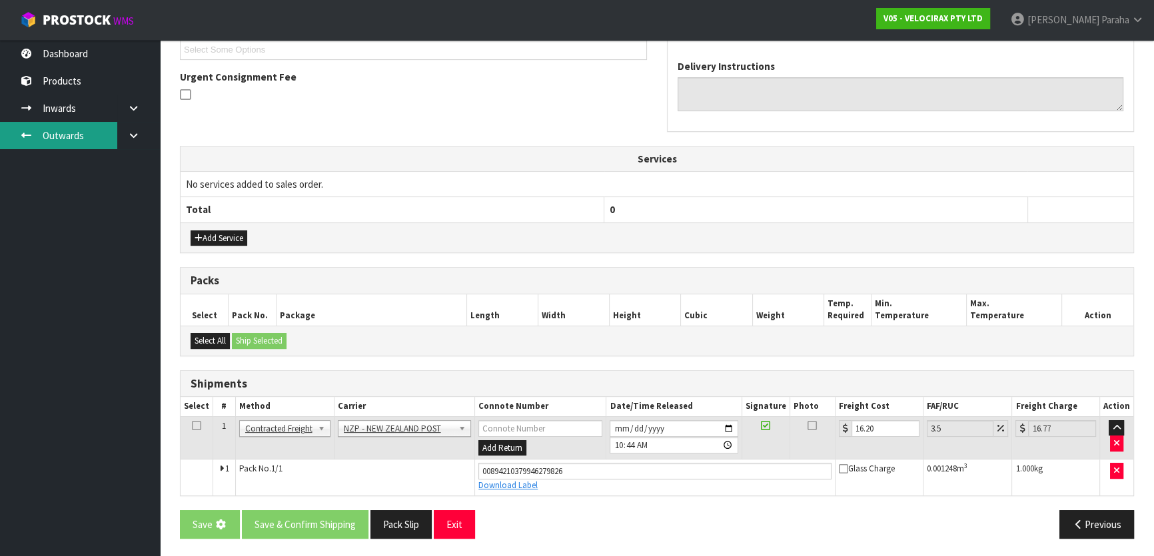
scroll to position [0, 0]
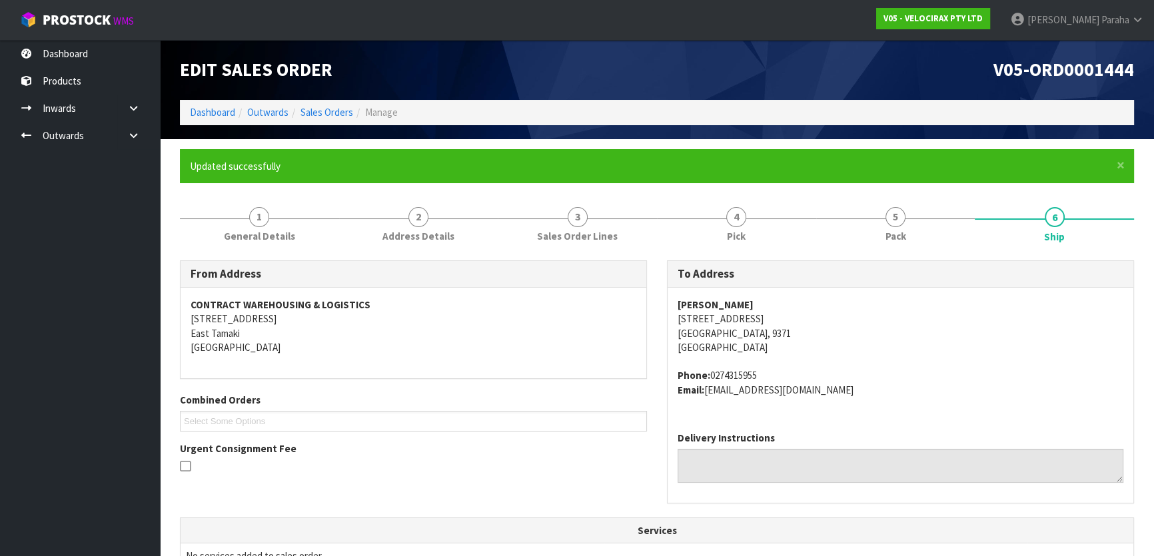
click at [1096, 67] on span "V05-ORD0001444" at bounding box center [1063, 69] width 141 height 23
click at [1095, 65] on span "V05-ORD0001444" at bounding box center [1063, 69] width 141 height 23
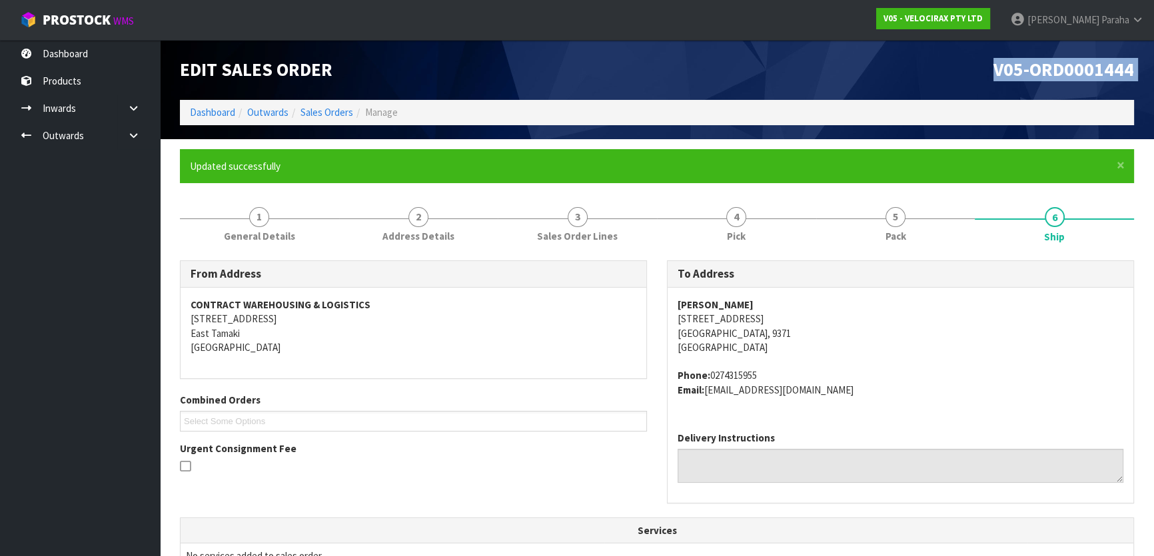
click at [1095, 65] on span "V05-ORD0001444" at bounding box center [1063, 69] width 141 height 23
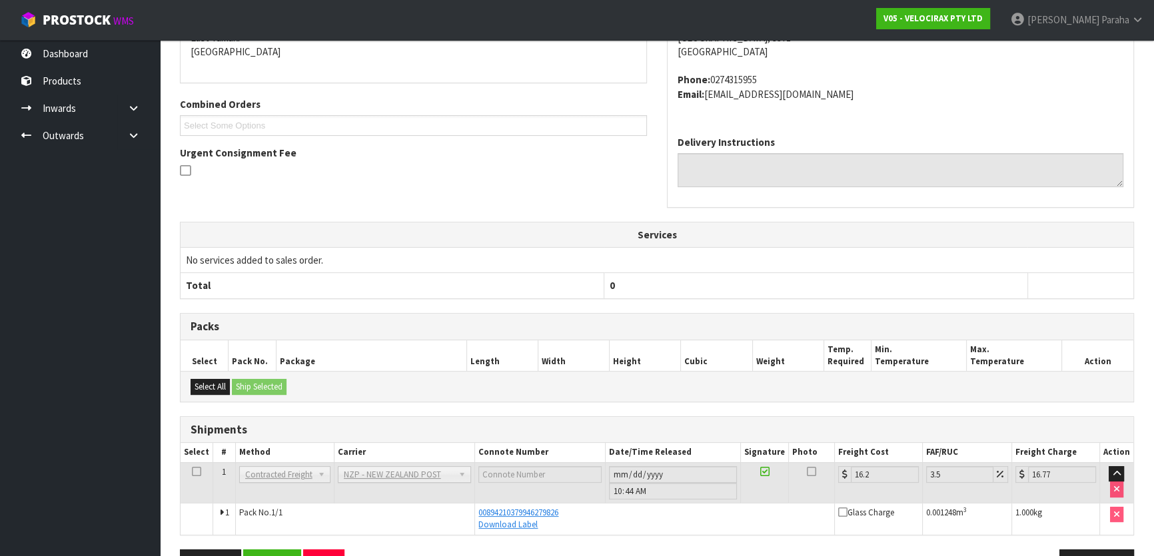
scroll to position [335, 0]
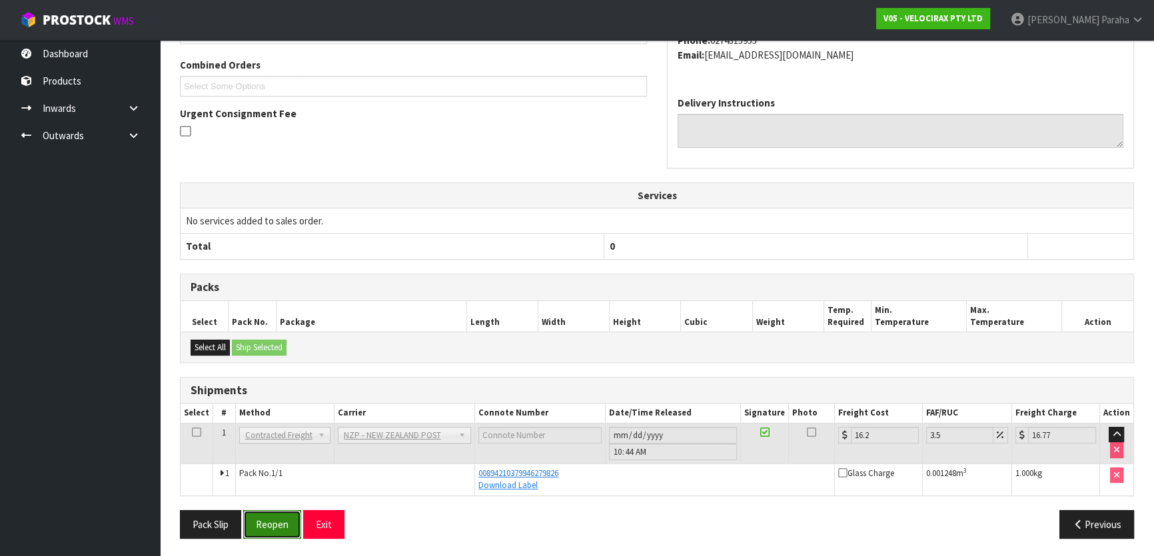
drag, startPoint x: 281, startPoint y: 526, endPoint x: 325, endPoint y: 514, distance: 45.6
click at [281, 526] on button "Reopen" at bounding box center [272, 524] width 58 height 29
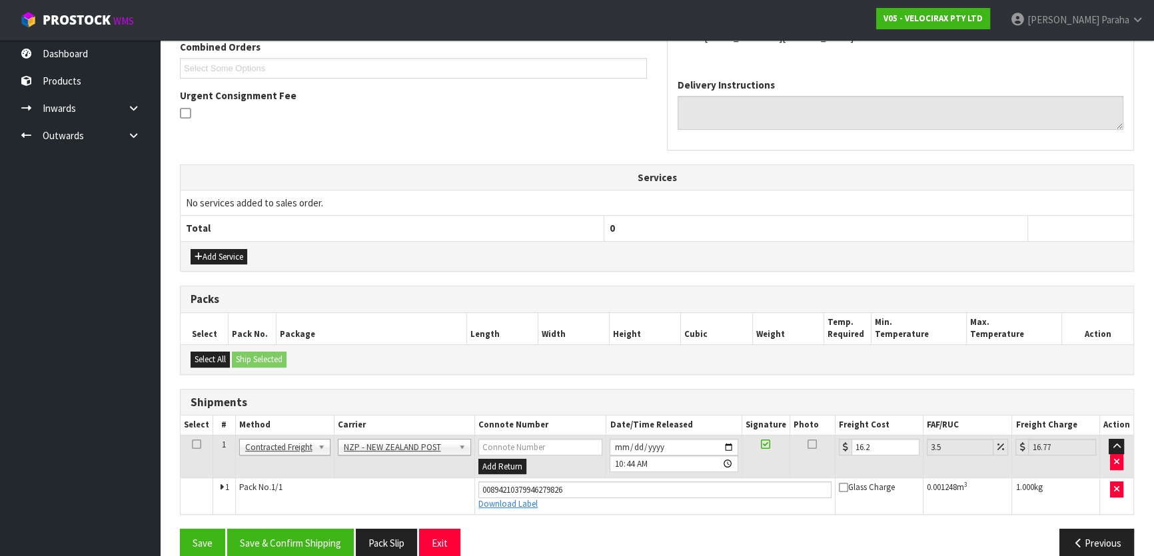
scroll to position [372, 0]
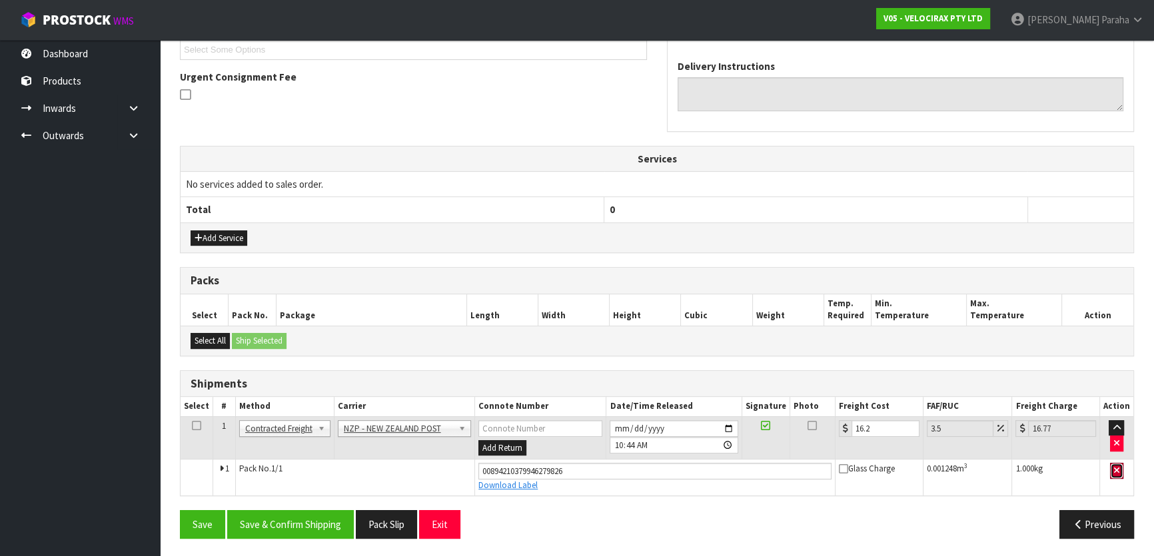
click at [1118, 469] on icon "button" at bounding box center [1116, 470] width 5 height 9
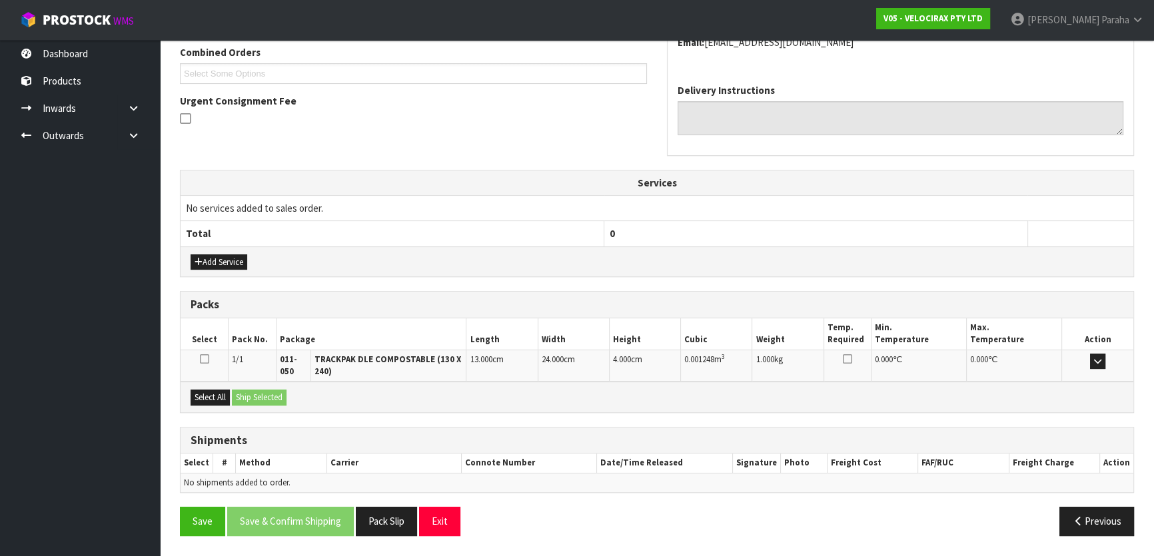
scroll to position [344, 0]
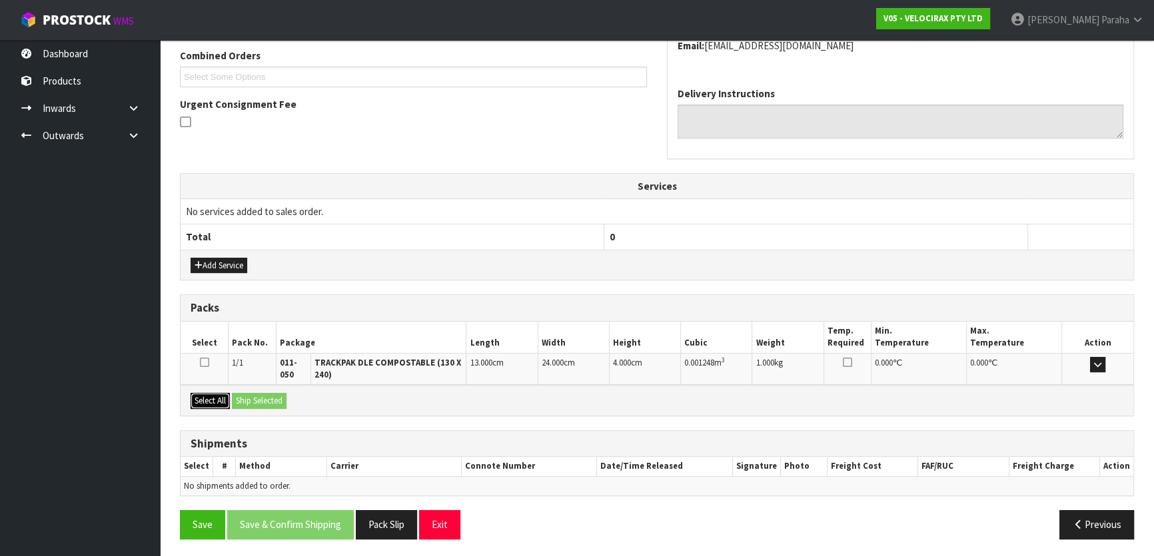
drag, startPoint x: 214, startPoint y: 401, endPoint x: 240, endPoint y: 400, distance: 26.0
click at [219, 401] on button "Select All" at bounding box center [210, 401] width 39 height 16
click at [243, 398] on button "Ship Selected" at bounding box center [259, 401] width 55 height 16
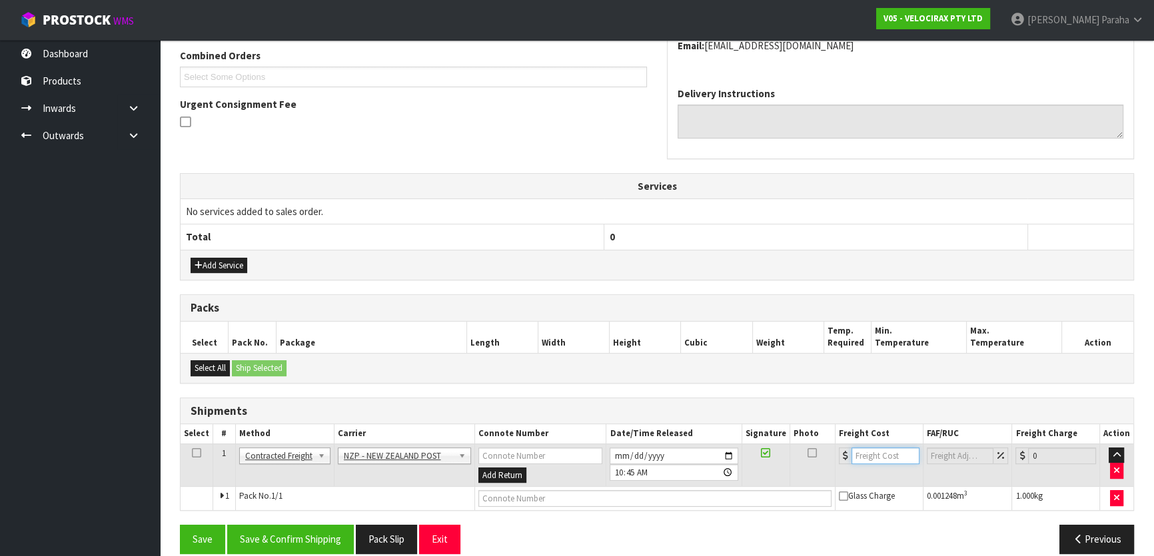
click at [885, 454] on input "number" at bounding box center [885, 456] width 68 height 17
type input "8.19"
click at [553, 496] on input "text" at bounding box center [654, 498] width 353 height 17
type input "00894210379946280402"
click at [180, 525] on button "Save" at bounding box center [202, 539] width 45 height 29
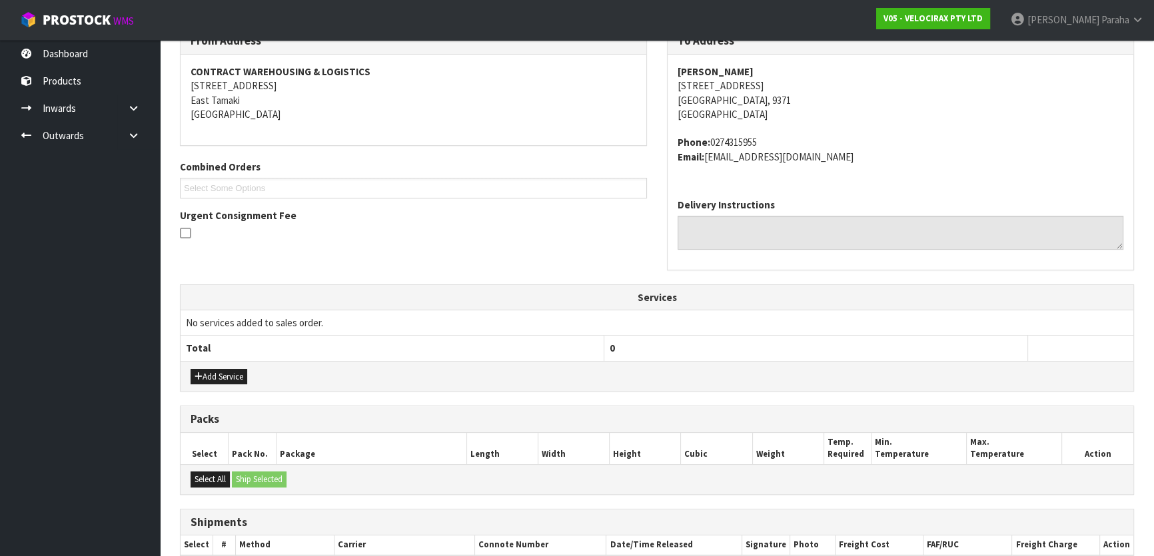
scroll to position [360, 0]
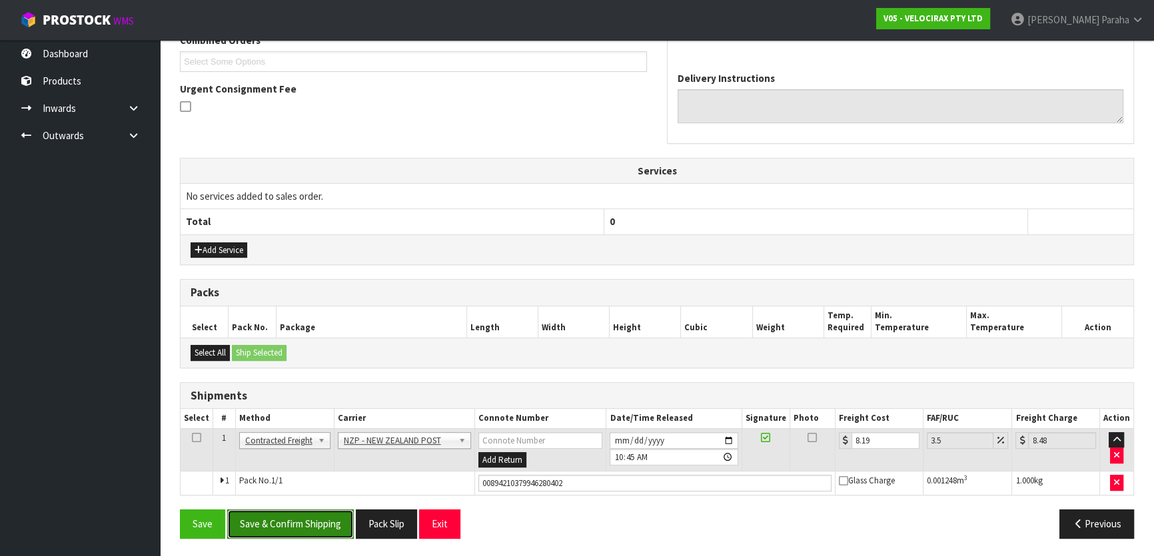
click at [268, 520] on button "Save & Confirm Shipping" at bounding box center [290, 524] width 127 height 29
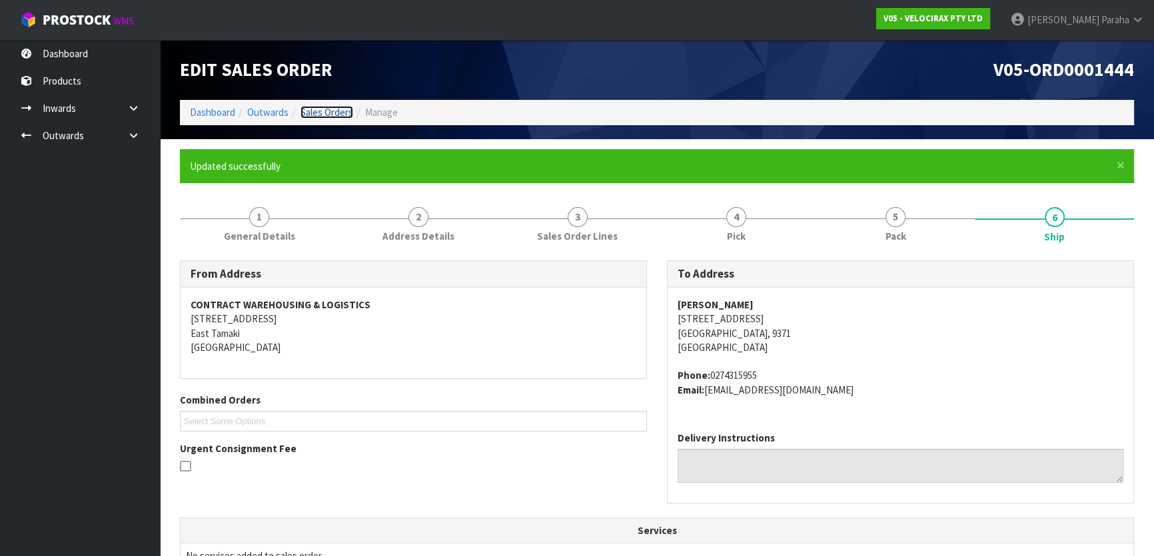
click at [312, 107] on link "Sales Orders" at bounding box center [326, 112] width 53 height 13
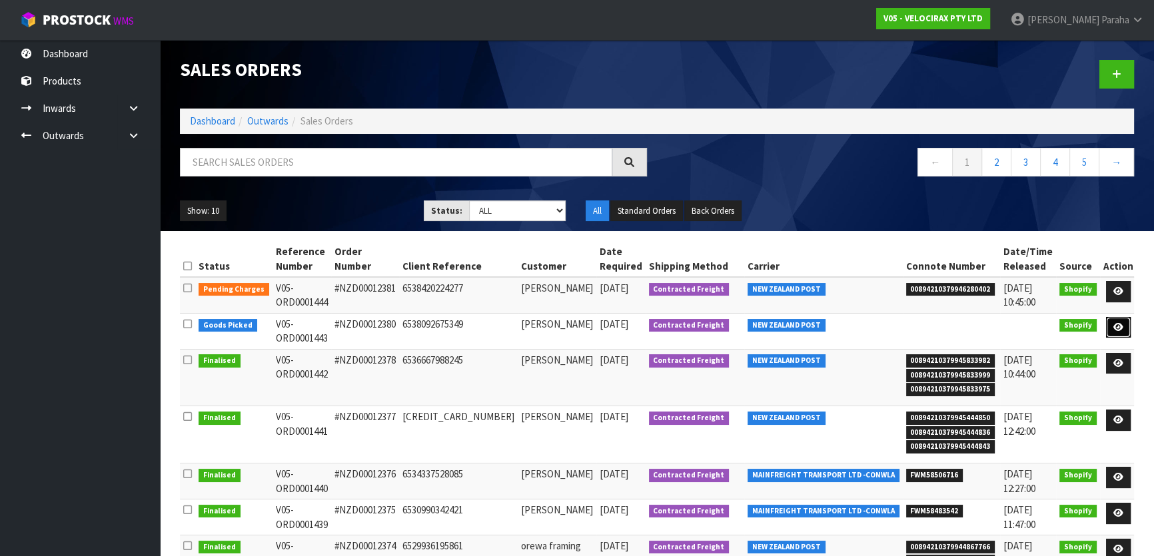
click at [1119, 330] on icon at bounding box center [1118, 327] width 10 height 9
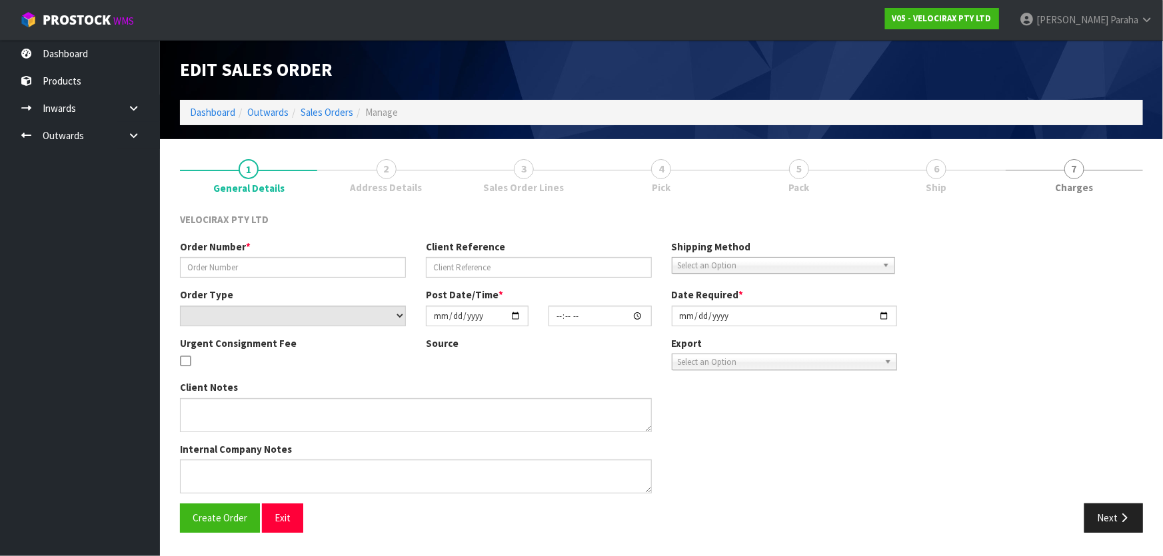
type input "#NZD00012380"
type input "6538092675349"
select select "number:0"
type input "[DATE]"
type input "20:57:51.000"
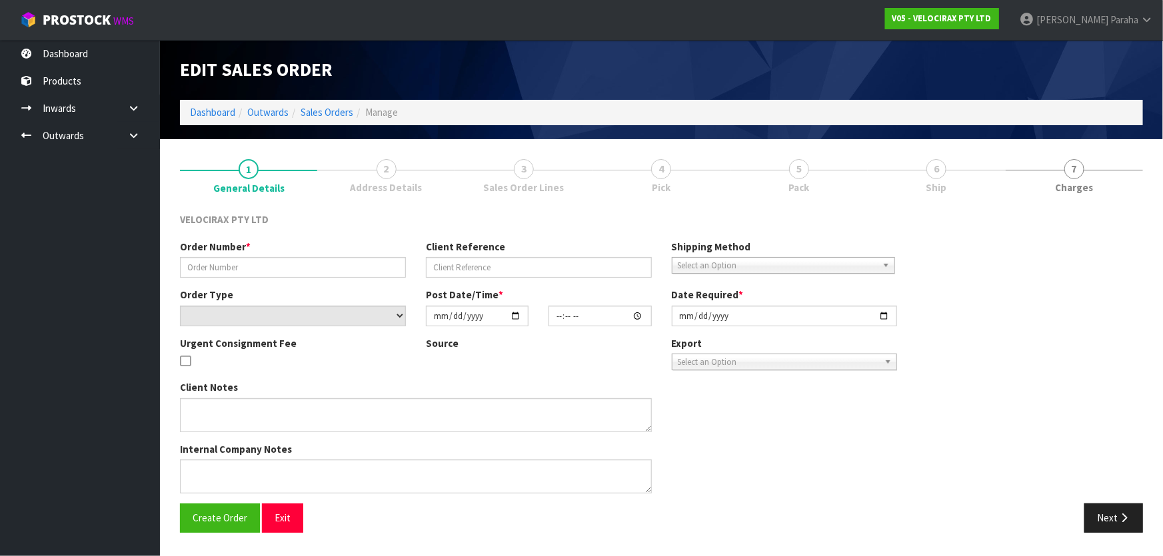
type input "[DATE]"
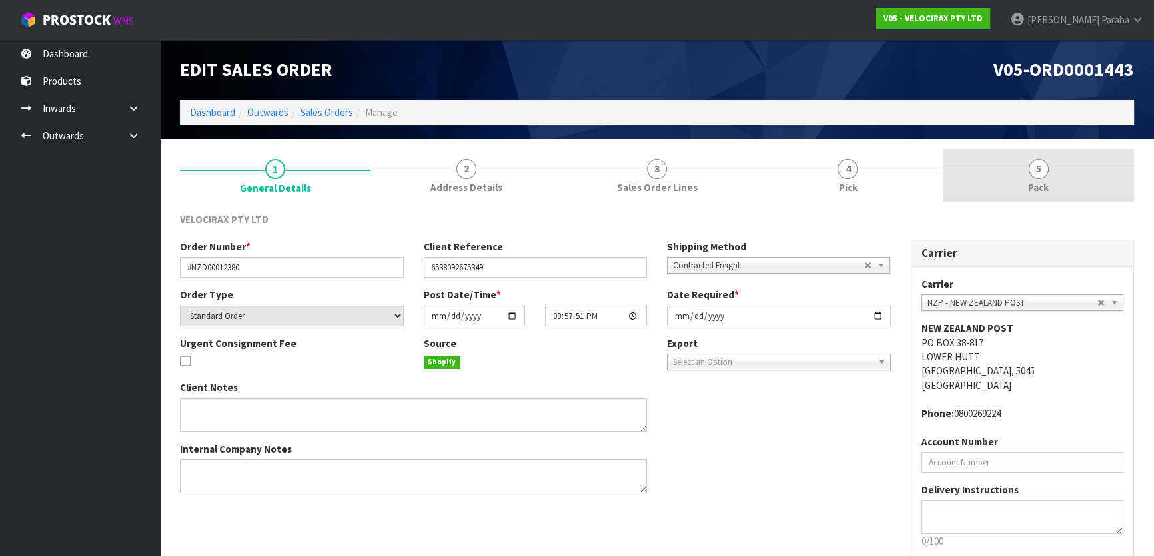
click at [1031, 168] on span "5" at bounding box center [1039, 169] width 20 height 20
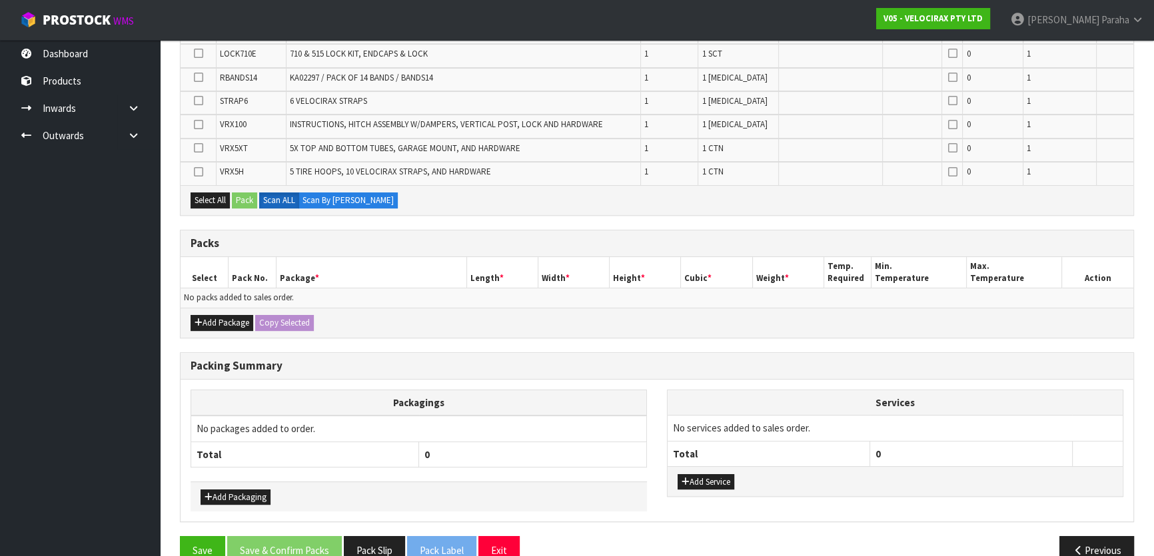
scroll to position [288, 0]
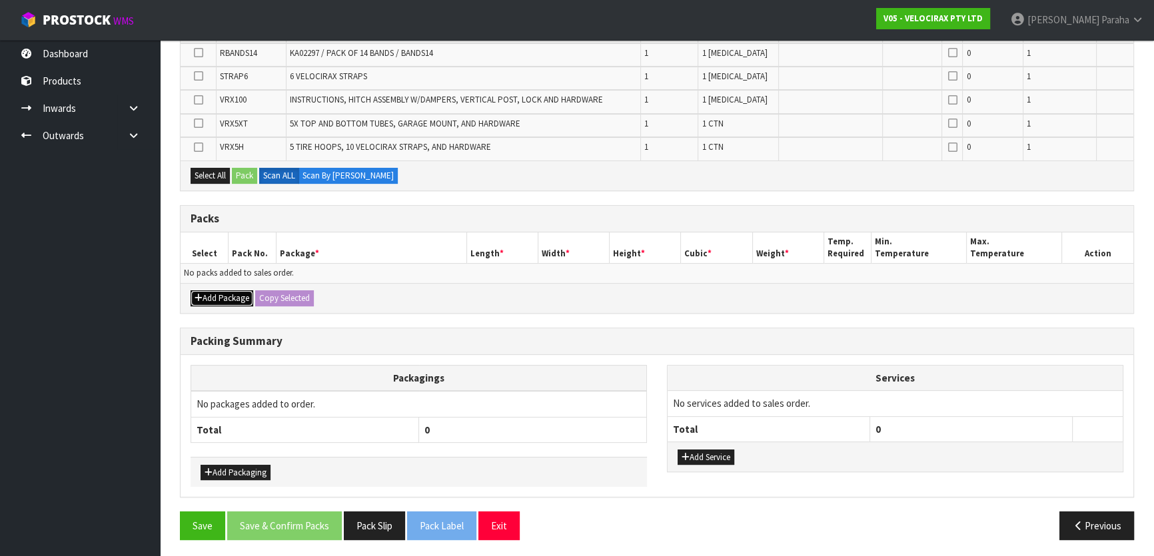
click at [220, 293] on button "Add Package" at bounding box center [222, 298] width 63 height 16
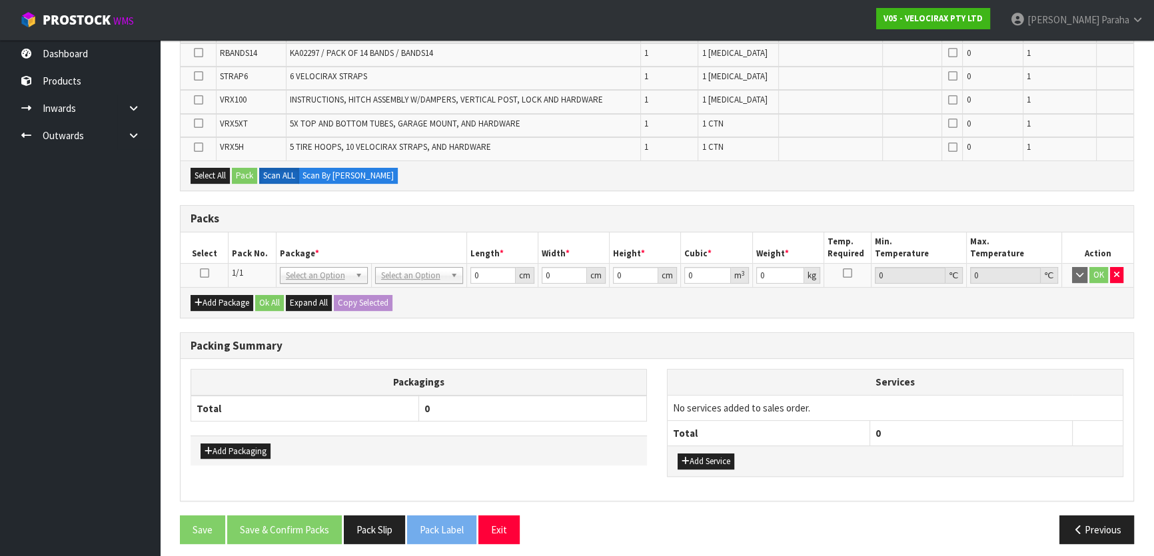
click at [202, 273] on icon at bounding box center [204, 273] width 9 height 1
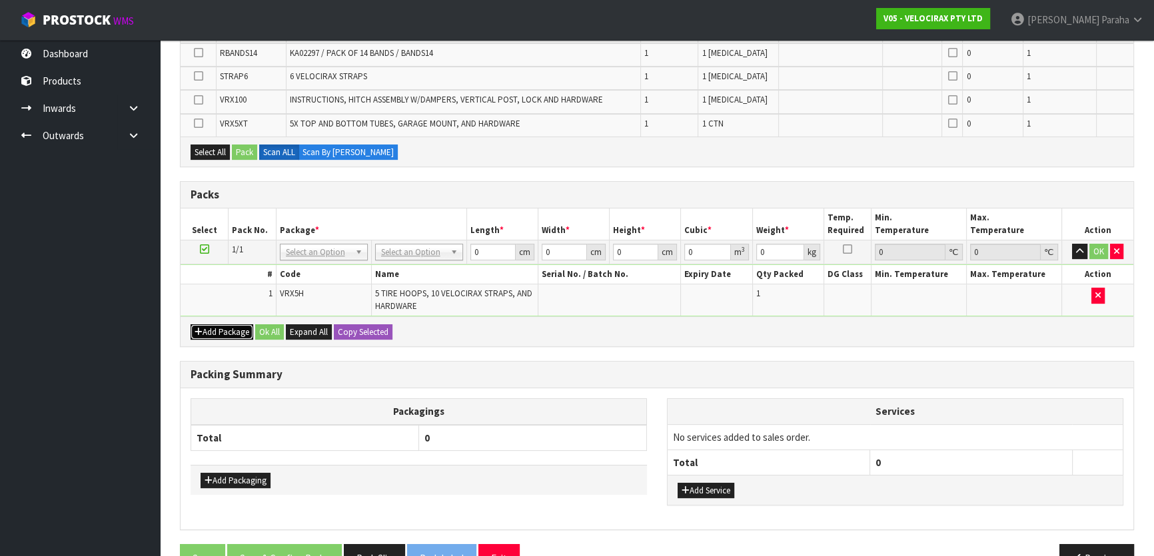
click at [213, 326] on button "Add Package" at bounding box center [222, 332] width 63 height 16
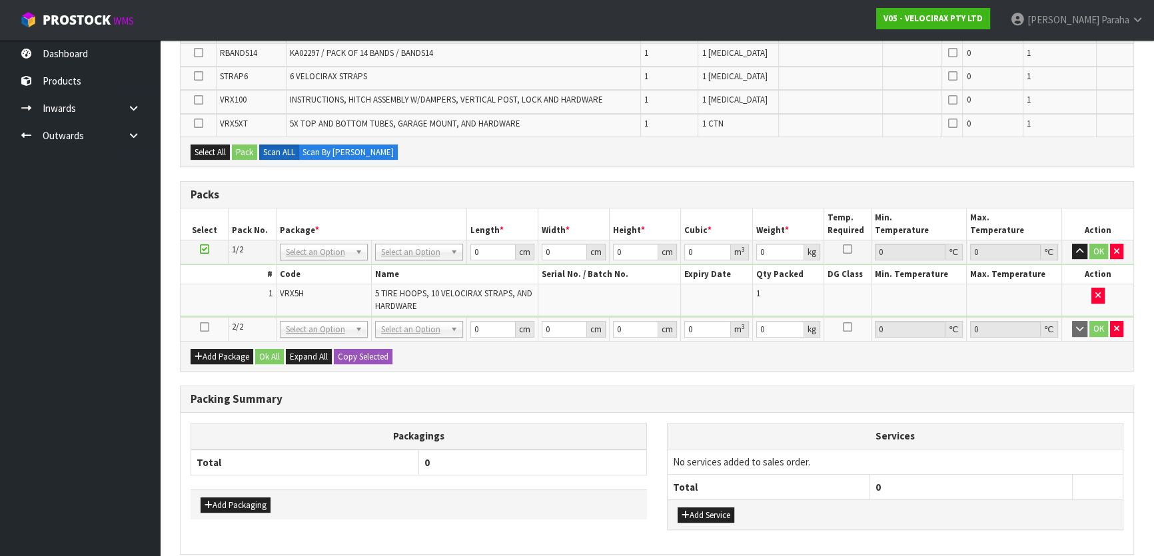
click at [200, 327] on icon at bounding box center [204, 327] width 9 height 1
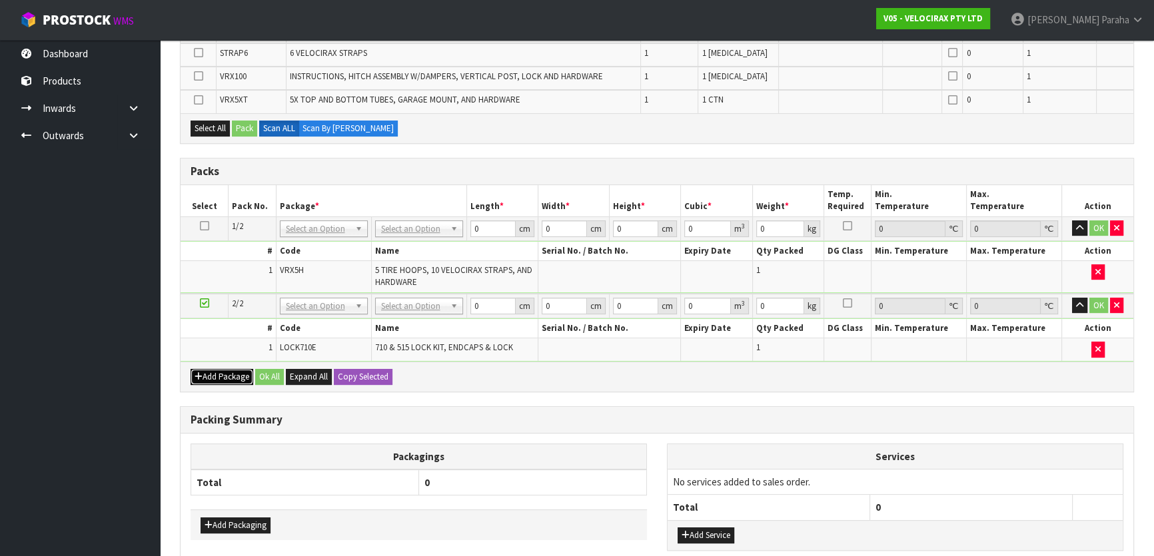
click at [207, 370] on button "Add Package" at bounding box center [222, 377] width 63 height 16
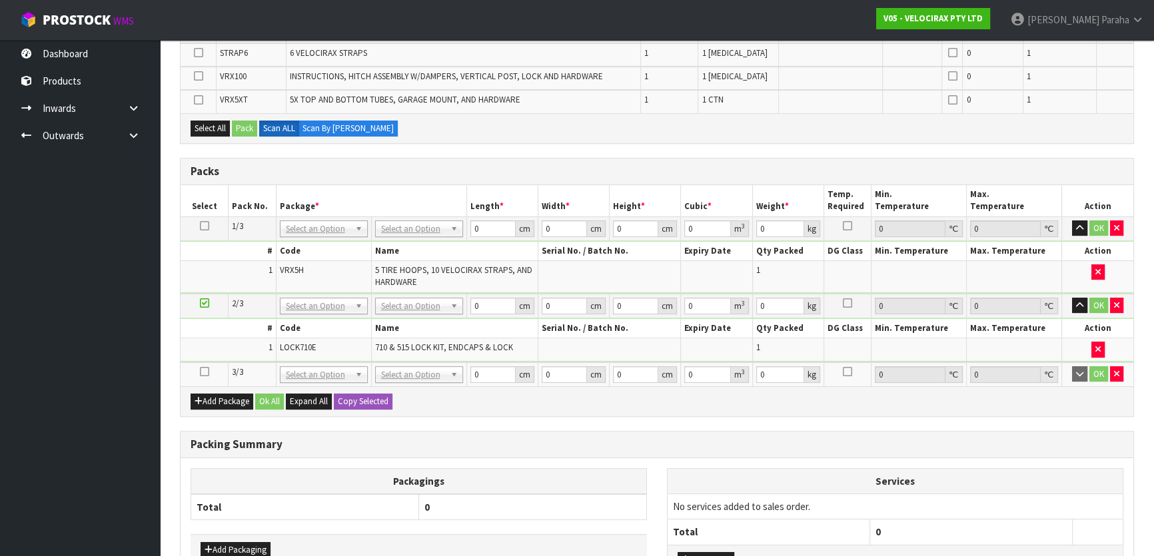
click at [201, 372] on icon at bounding box center [204, 372] width 9 height 1
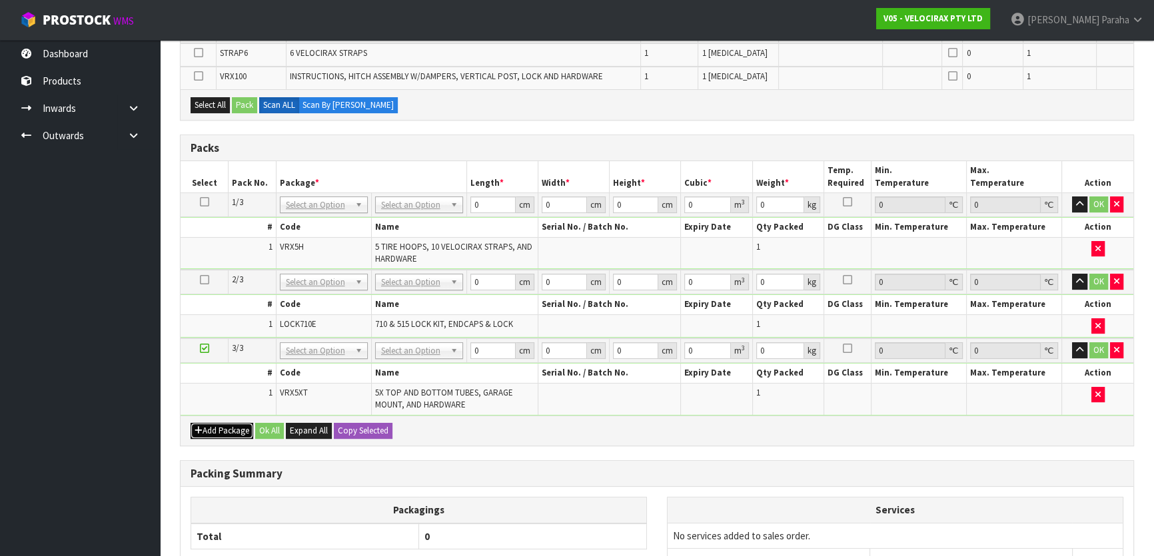
click at [240, 424] on button "Add Package" at bounding box center [222, 431] width 63 height 16
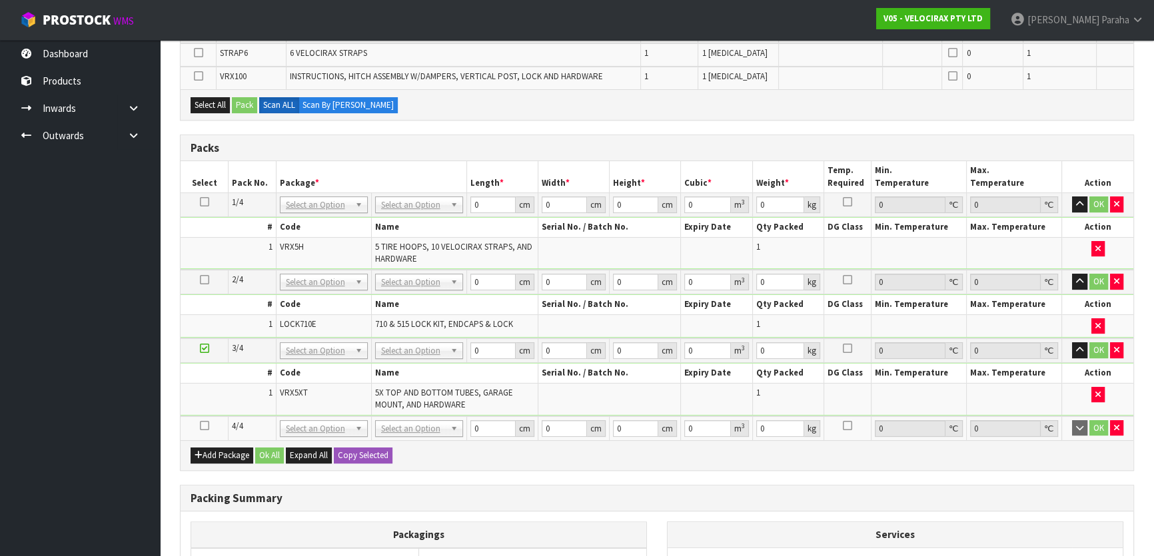
click at [199, 424] on td at bounding box center [205, 428] width 48 height 24
click at [202, 426] on icon at bounding box center [204, 426] width 9 height 1
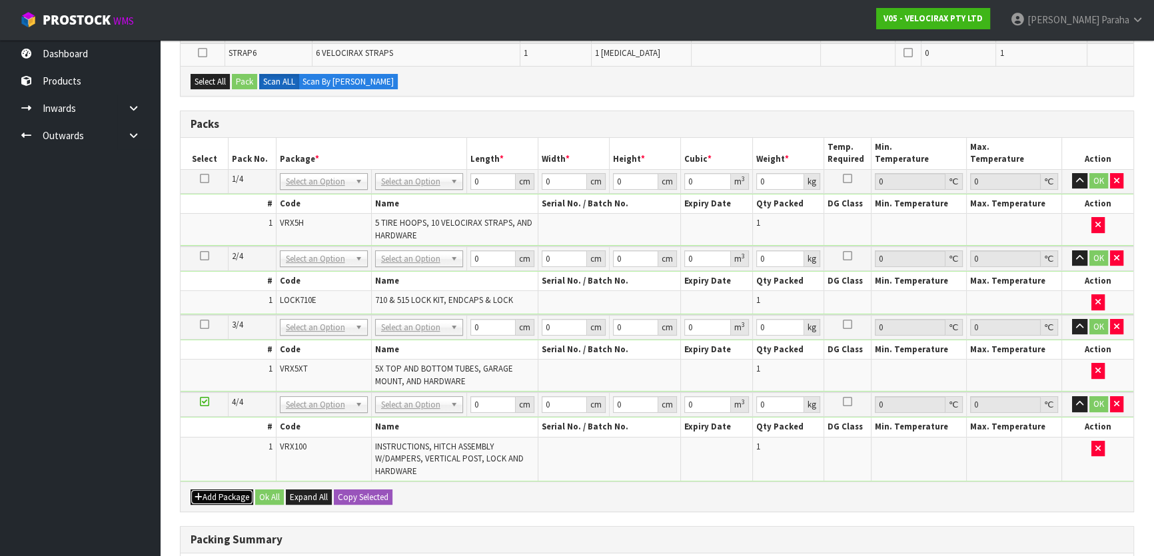
click at [217, 496] on button "Add Package" at bounding box center [222, 498] width 63 height 16
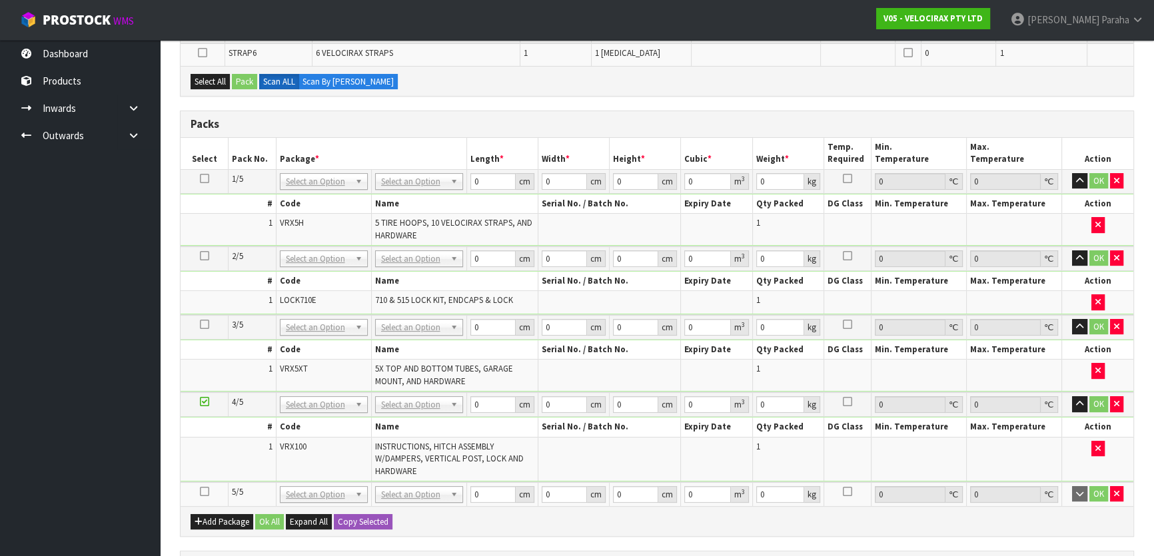
click at [201, 492] on icon at bounding box center [204, 492] width 9 height 1
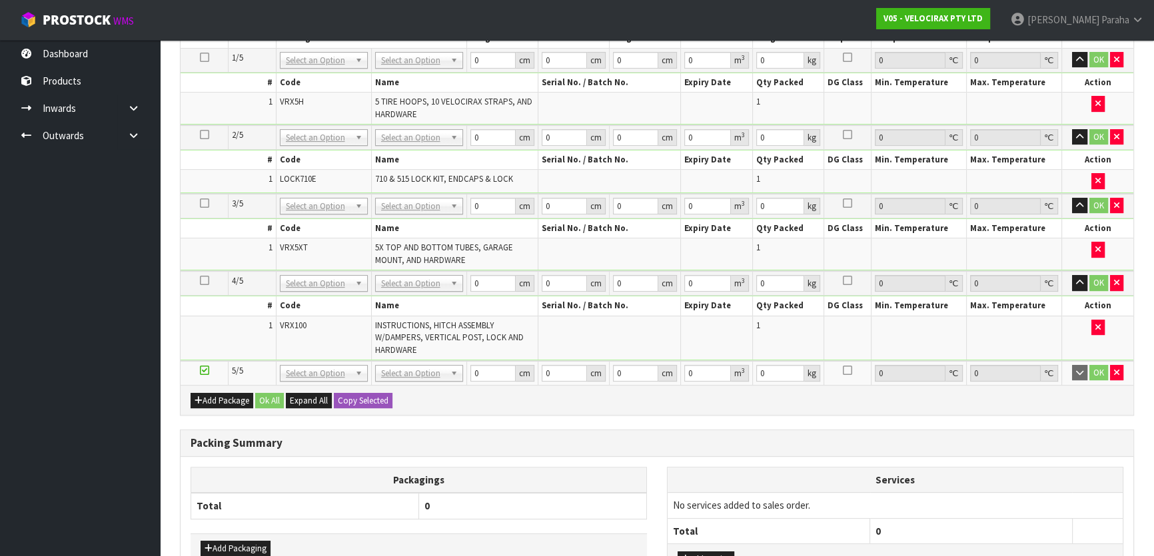
scroll to position [0, 0]
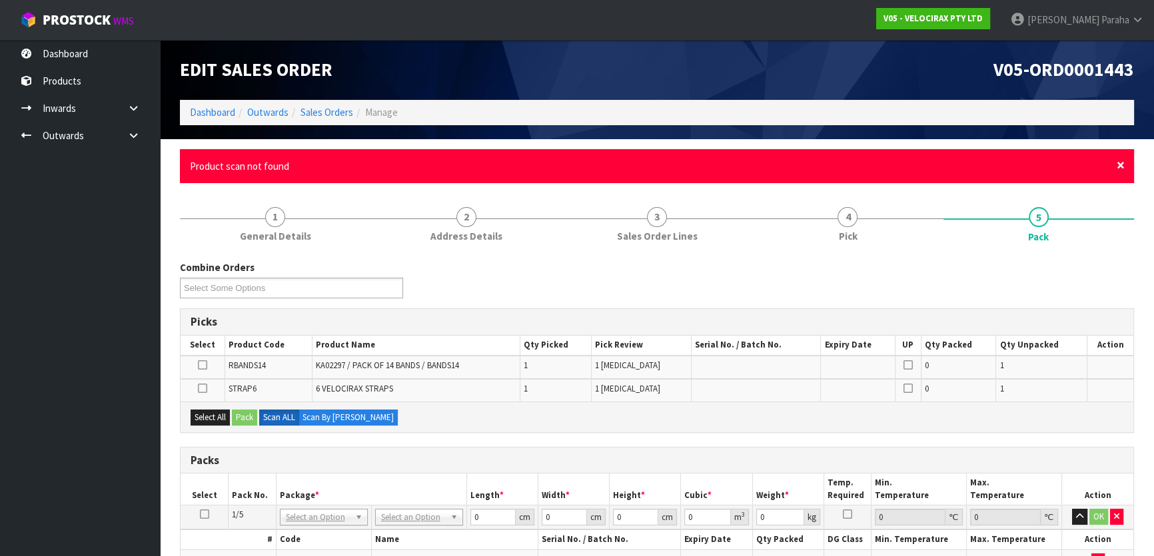
click at [1121, 165] on span "×" at bounding box center [1121, 165] width 8 height 19
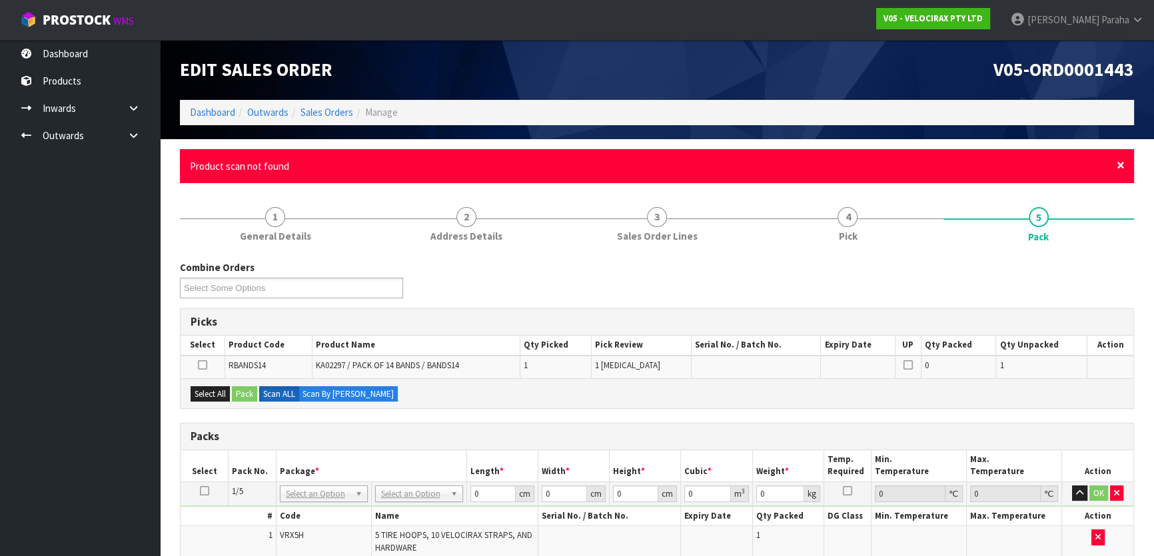
click at [1120, 165] on span "×" at bounding box center [1121, 165] width 8 height 19
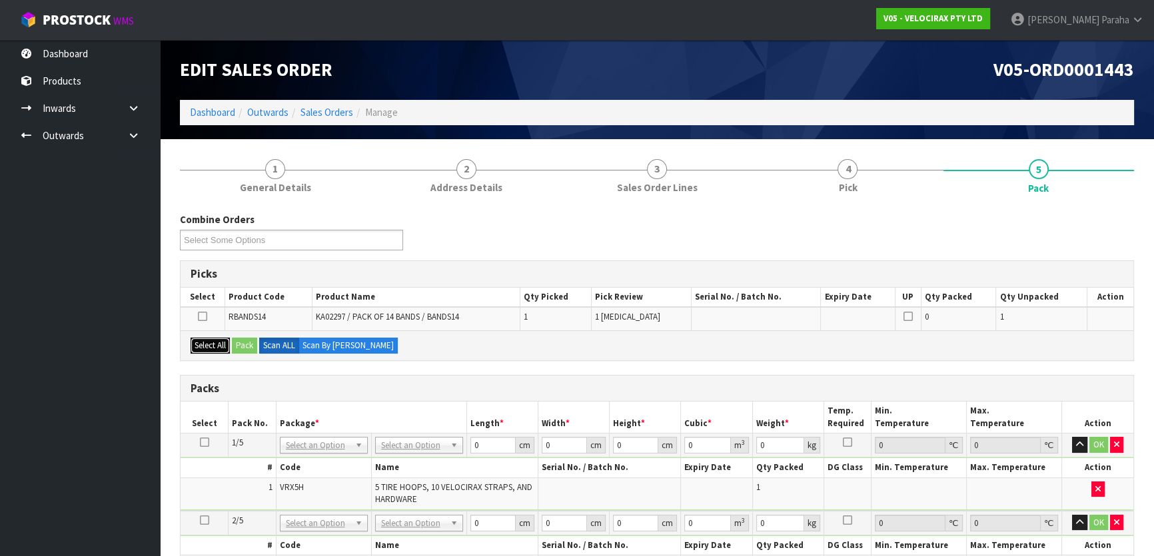
click at [216, 338] on button "Select All" at bounding box center [210, 346] width 39 height 16
click at [249, 347] on button "Pack" at bounding box center [244, 346] width 25 height 16
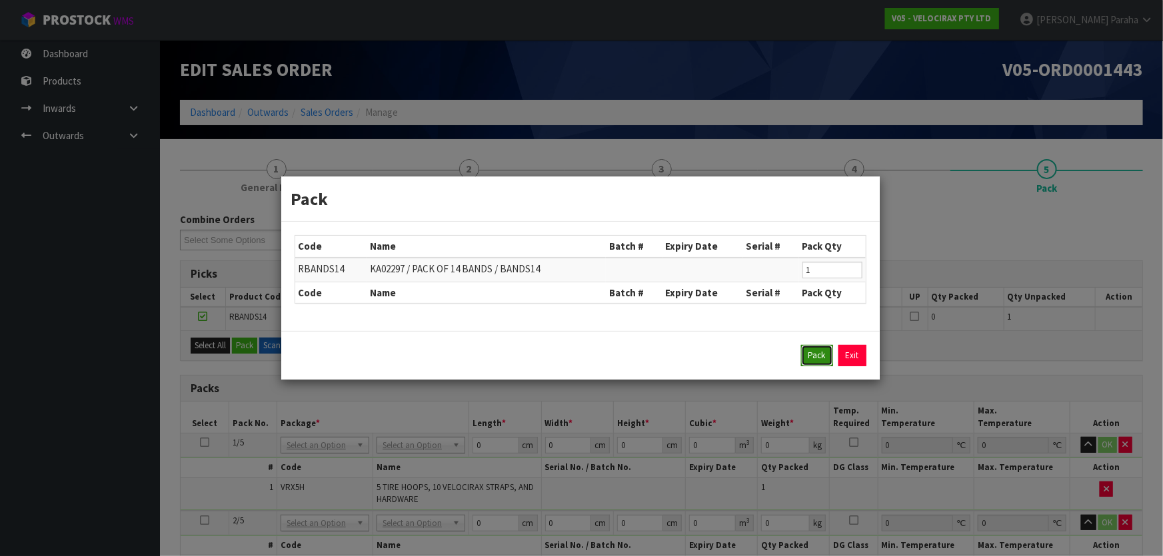
click at [821, 356] on button "Pack" at bounding box center [817, 355] width 32 height 21
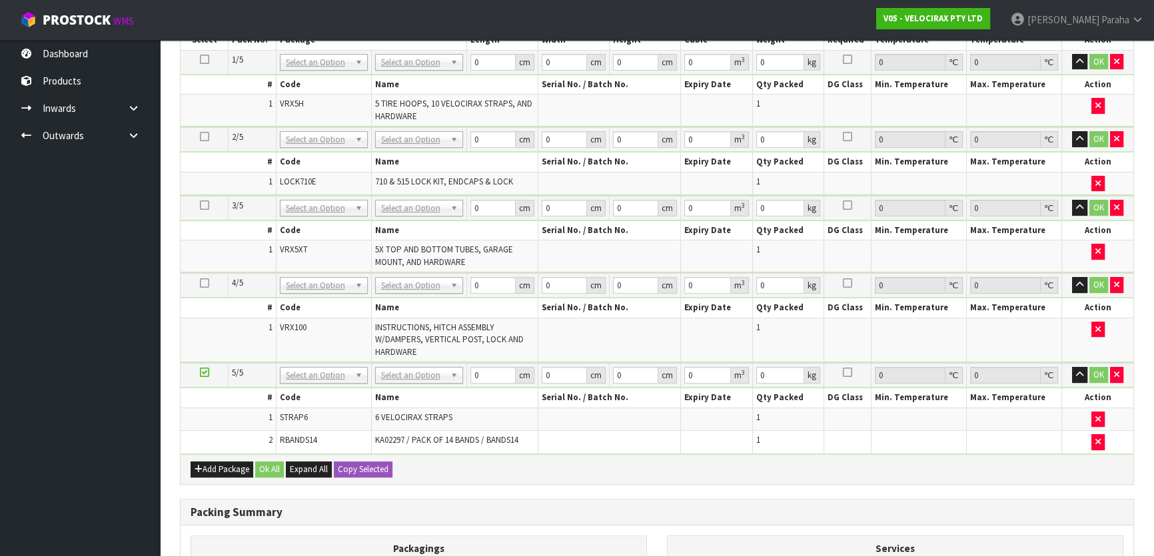
scroll to position [363, 0]
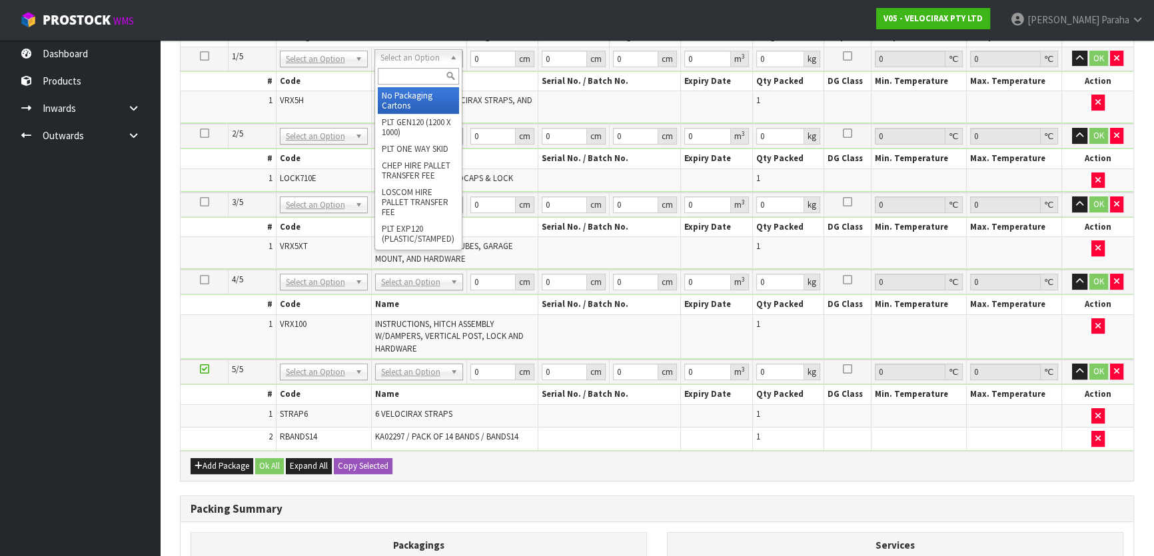
click at [429, 76] on input "text" at bounding box center [418, 76] width 81 height 17
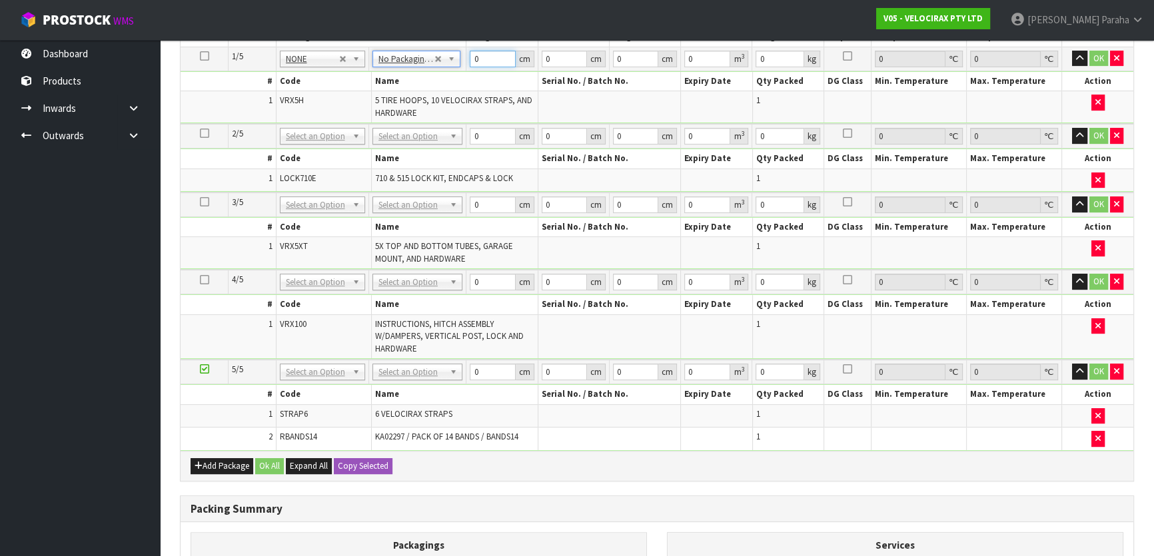
click at [478, 59] on input "0" at bounding box center [492, 59] width 45 height 17
type input "69"
type input "33"
type input "2"
type input "0.004554"
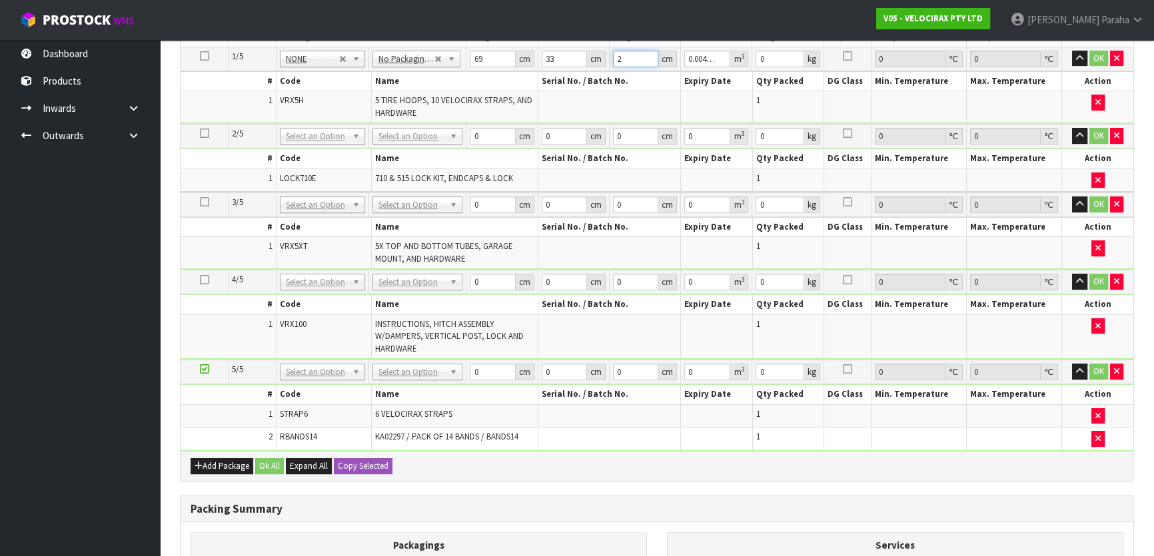
type input "24"
type input "0.054648"
type input "24"
type input "16"
click at [1072, 51] on button "button" at bounding box center [1079, 59] width 15 height 16
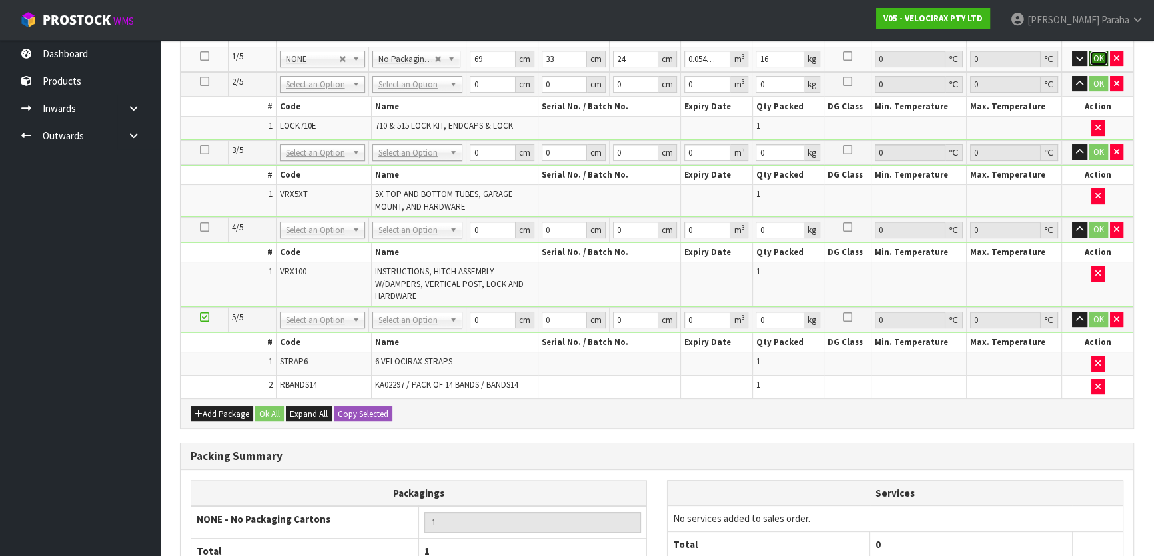
click button "OK" at bounding box center [1098, 59] width 19 height 16
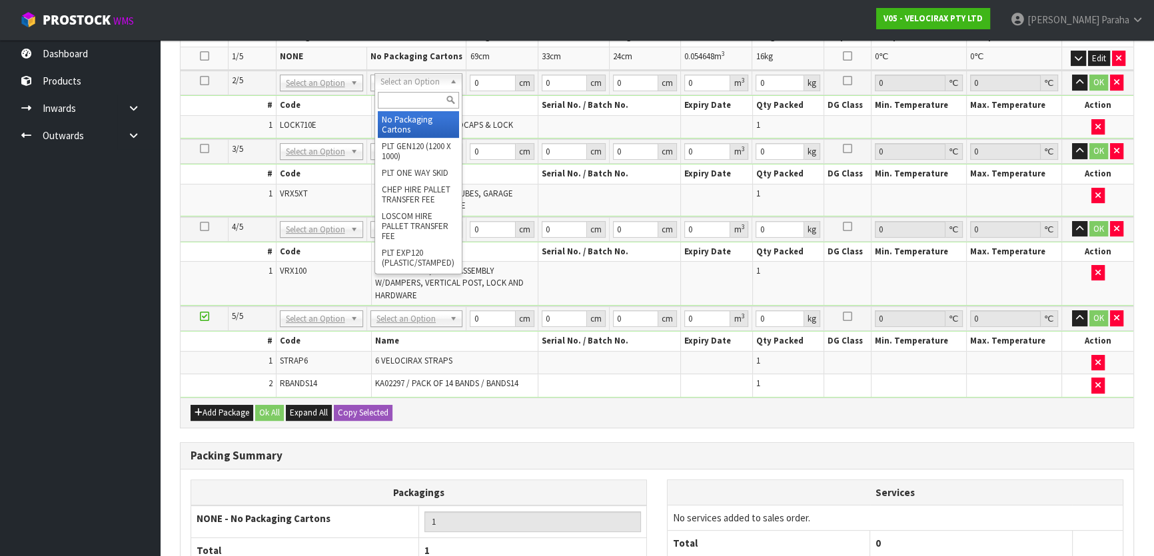
type input "2"
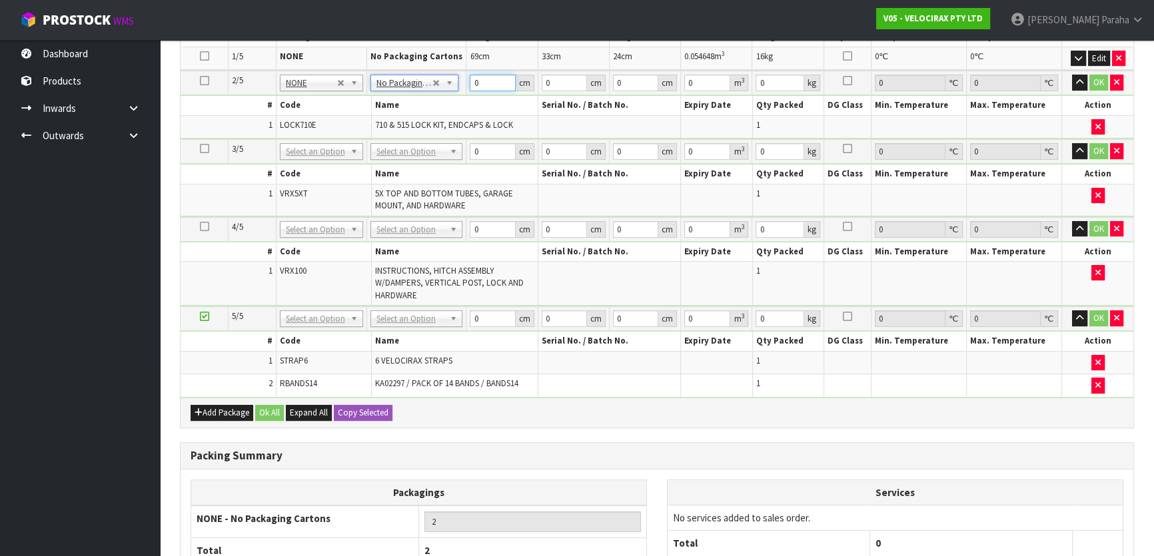
click at [486, 81] on input "0" at bounding box center [492, 83] width 45 height 17
type input "194"
type input "7"
type input "6"
type input "0.008148"
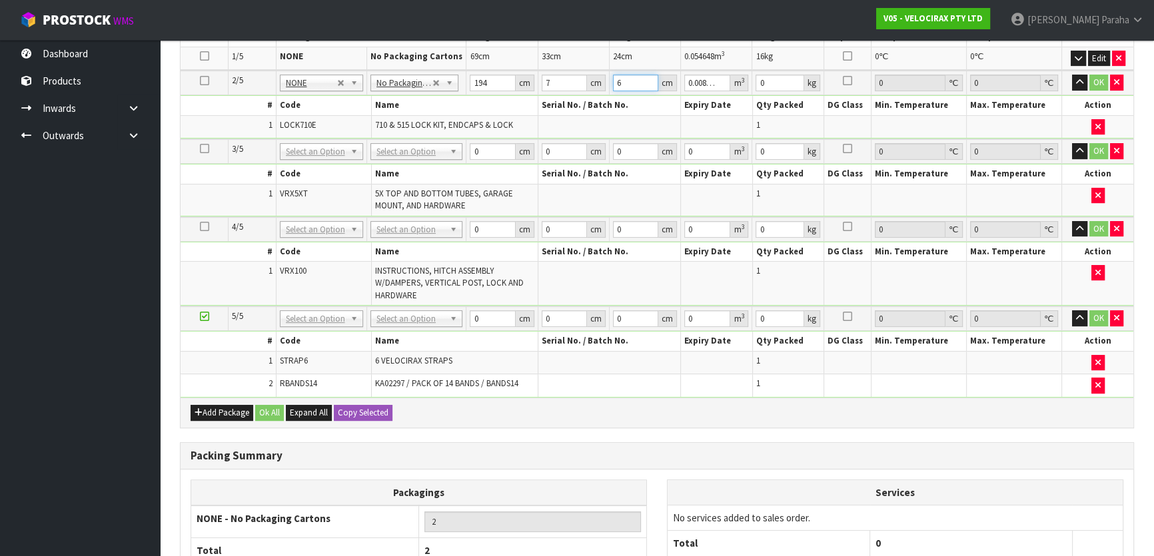
type input "6"
type input "3"
click at [1072, 75] on button "button" at bounding box center [1079, 83] width 15 height 16
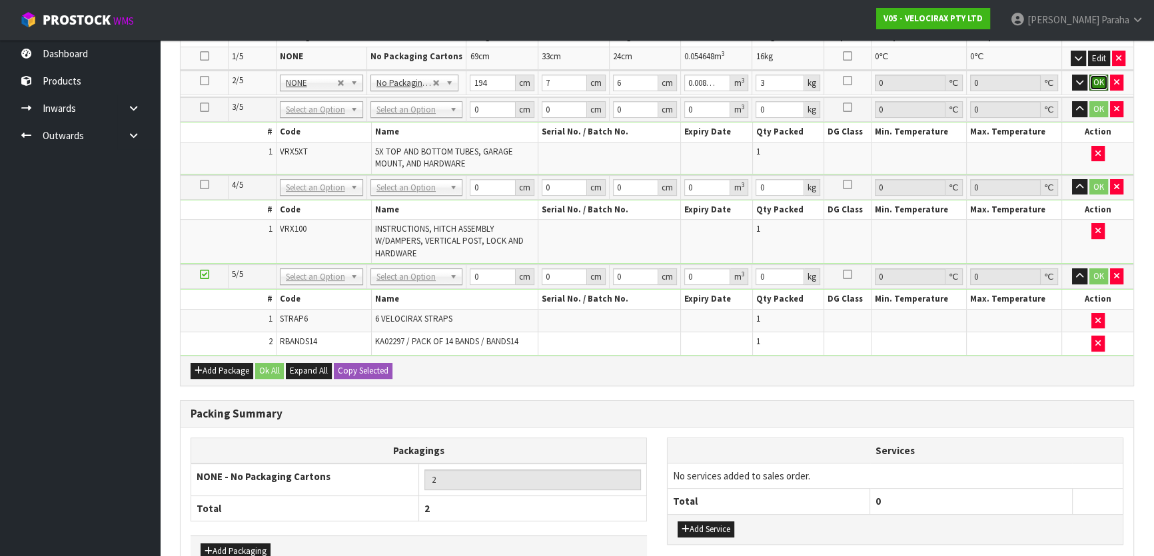
click button "OK" at bounding box center [1098, 83] width 19 height 16
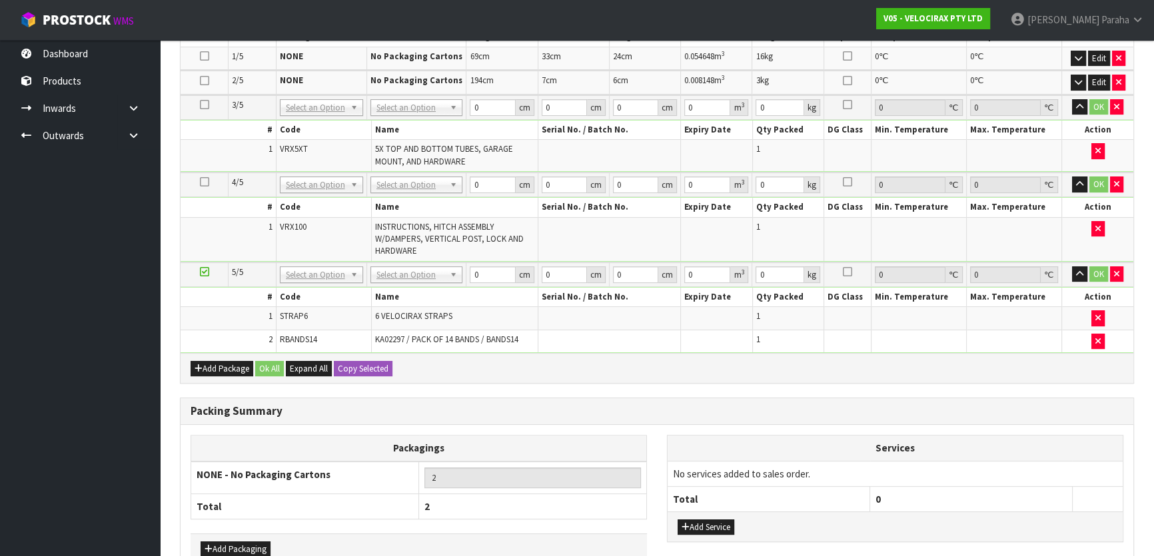
drag, startPoint x: 410, startPoint y: 105, endPoint x: 410, endPoint y: 121, distance: 16.0
click at [482, 102] on input "0" at bounding box center [492, 107] width 45 height 17
click at [1072, 99] on button "button" at bounding box center [1079, 107] width 15 height 16
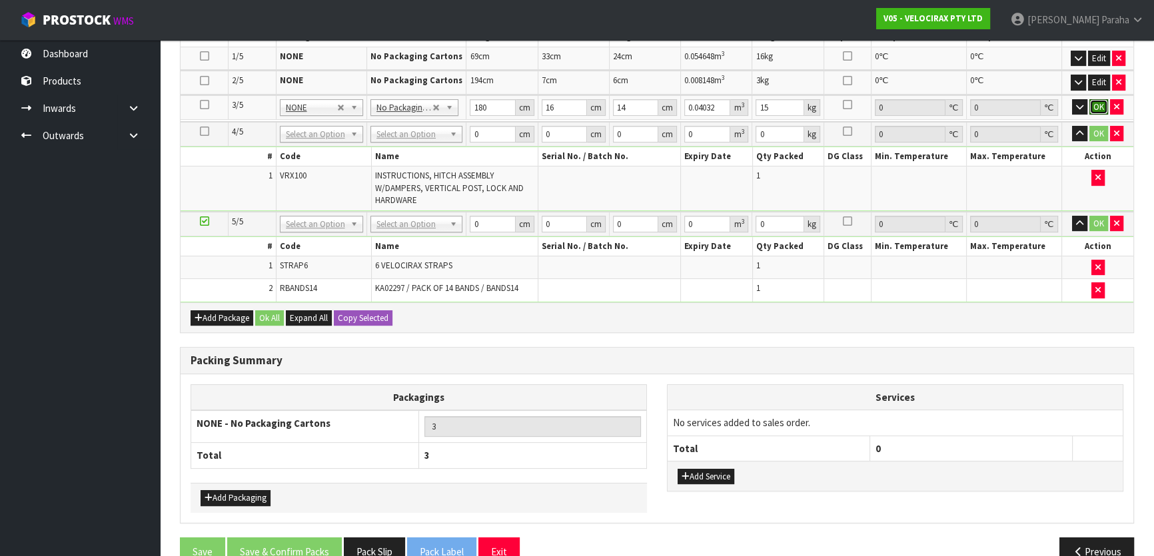
click button "OK" at bounding box center [1098, 107] width 19 height 16
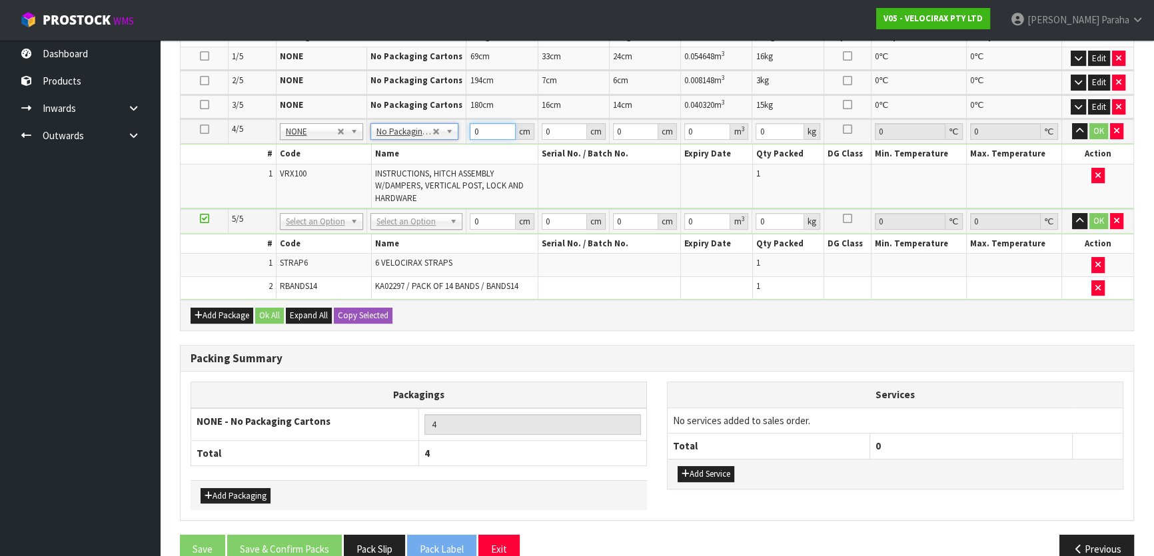
click at [486, 127] on input "0" at bounding box center [492, 131] width 45 height 17
click at [1072, 123] on button "button" at bounding box center [1079, 131] width 15 height 16
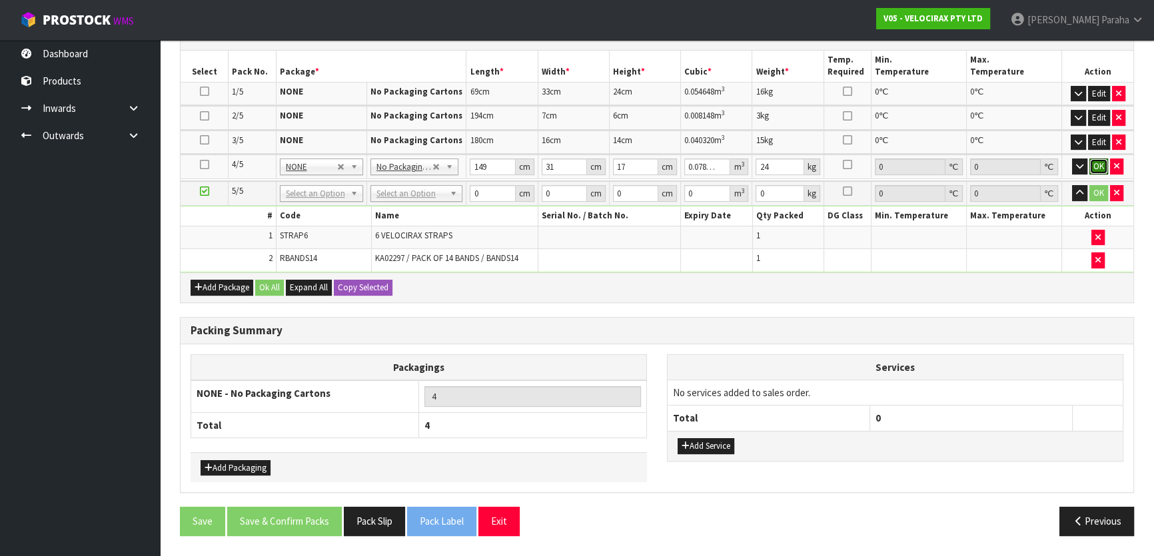
click button "OK" at bounding box center [1098, 167] width 19 height 16
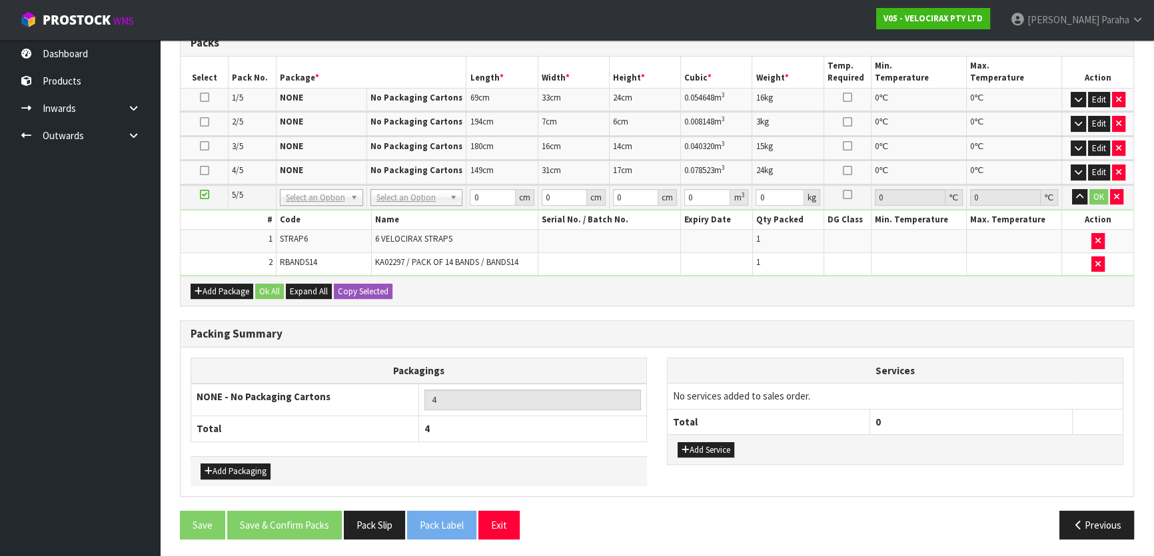
scroll to position [320, 0]
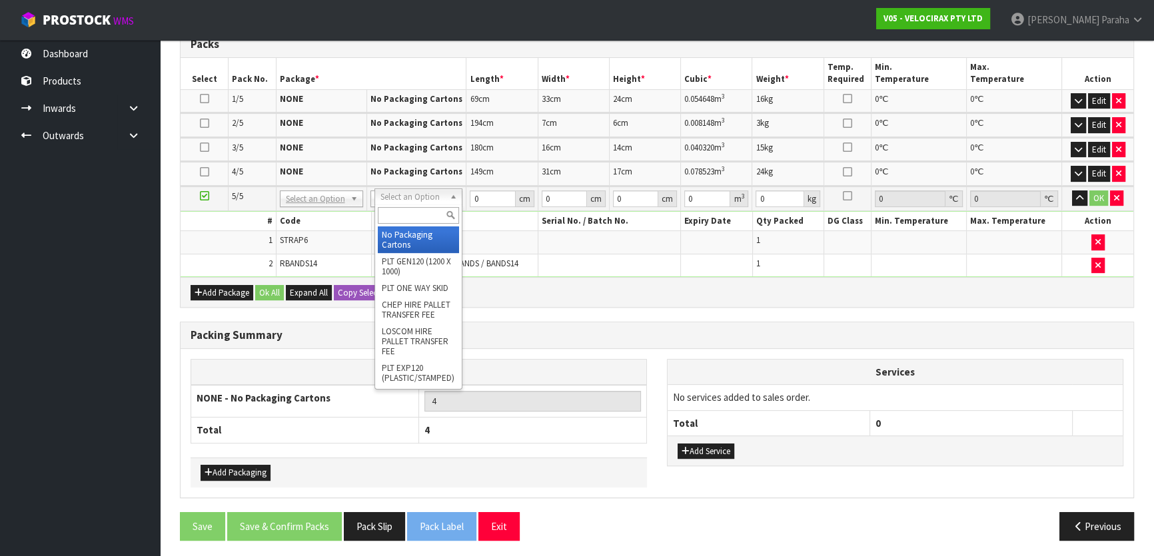
click at [422, 213] on input "text" at bounding box center [418, 215] width 81 height 17
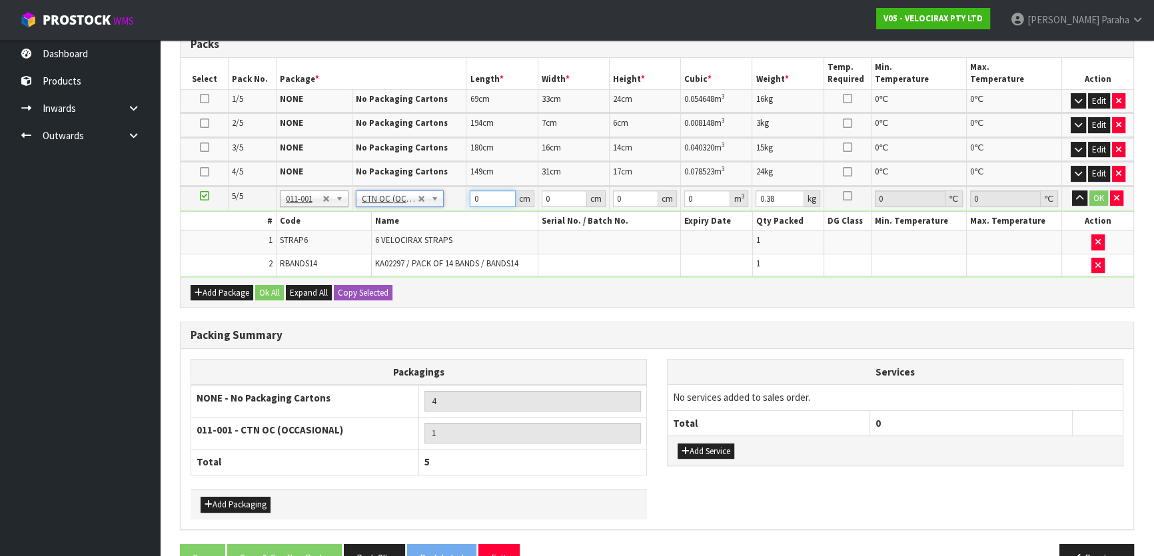
click at [477, 200] on input "0" at bounding box center [492, 199] width 45 height 17
click at [1072, 191] on button "button" at bounding box center [1079, 199] width 15 height 16
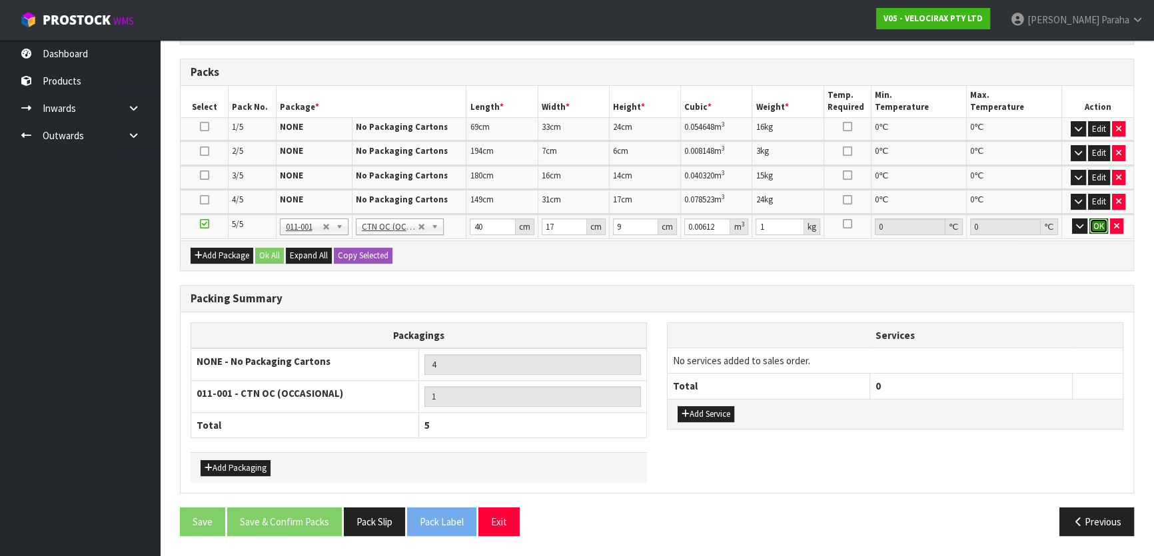
click button "OK" at bounding box center [1098, 227] width 19 height 16
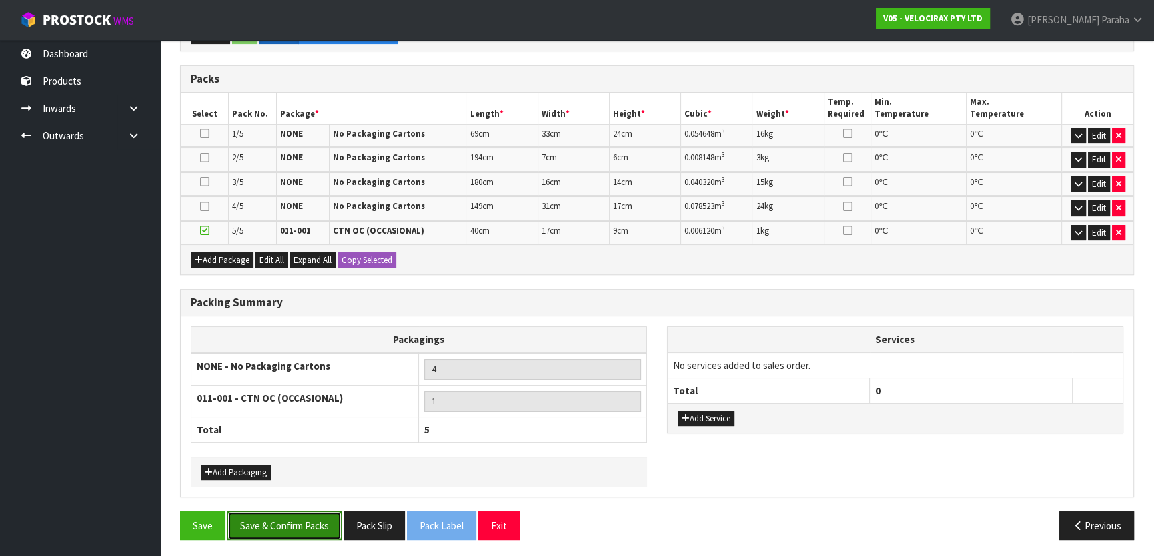
click at [307, 530] on button "Save & Confirm Packs" at bounding box center [284, 526] width 115 height 29
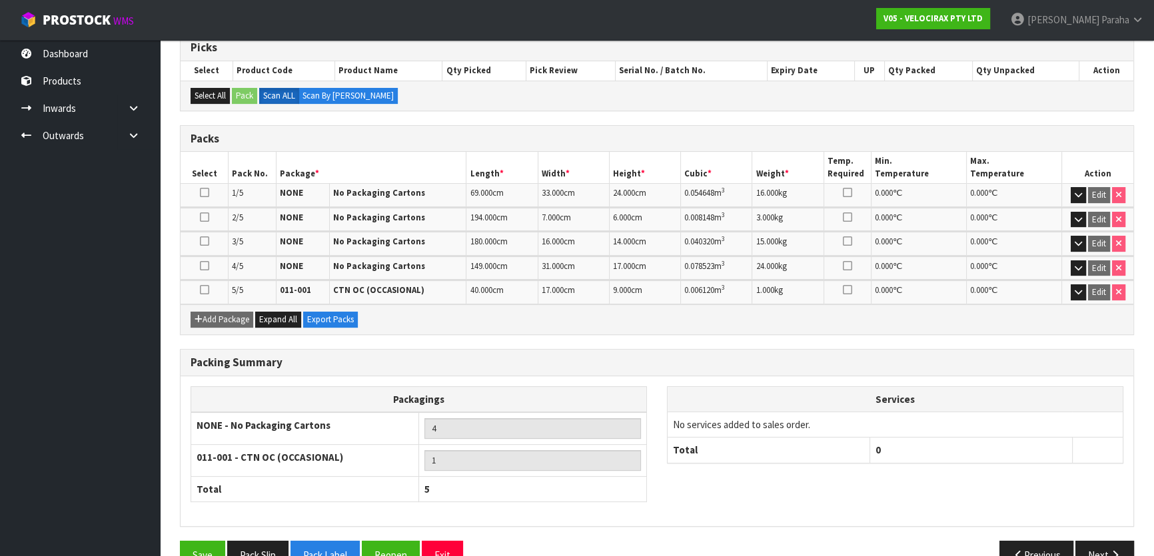
scroll to position [304, 0]
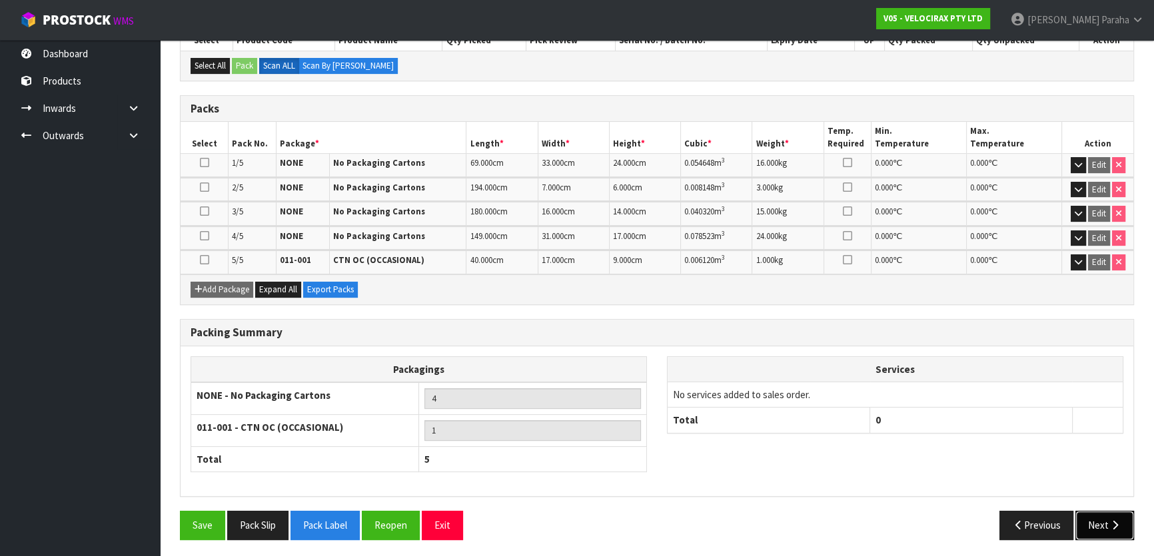
click at [1119, 524] on icon "button" at bounding box center [1115, 525] width 13 height 10
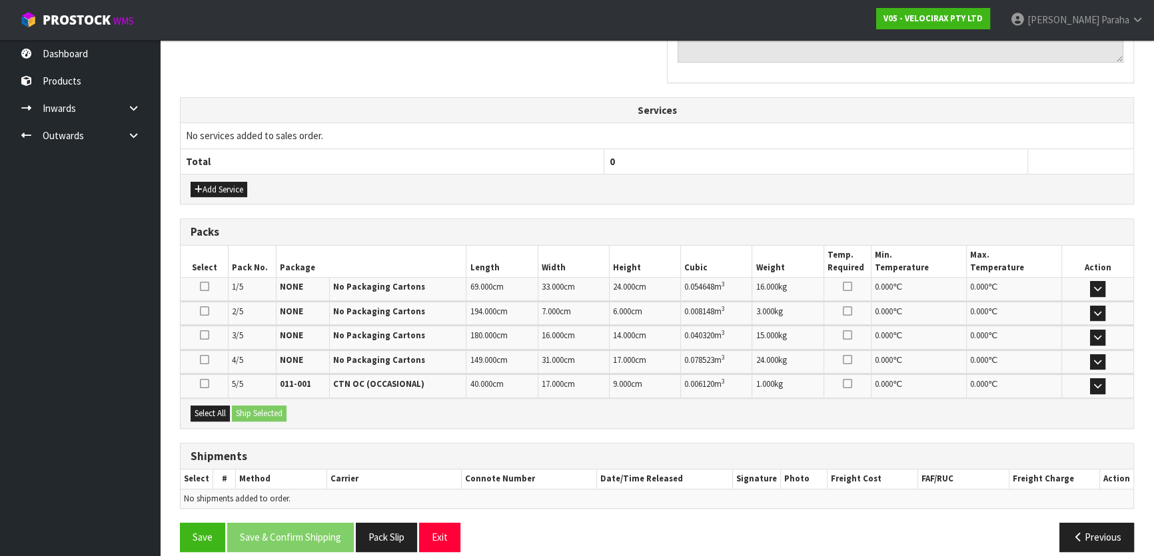
scroll to position [446, 0]
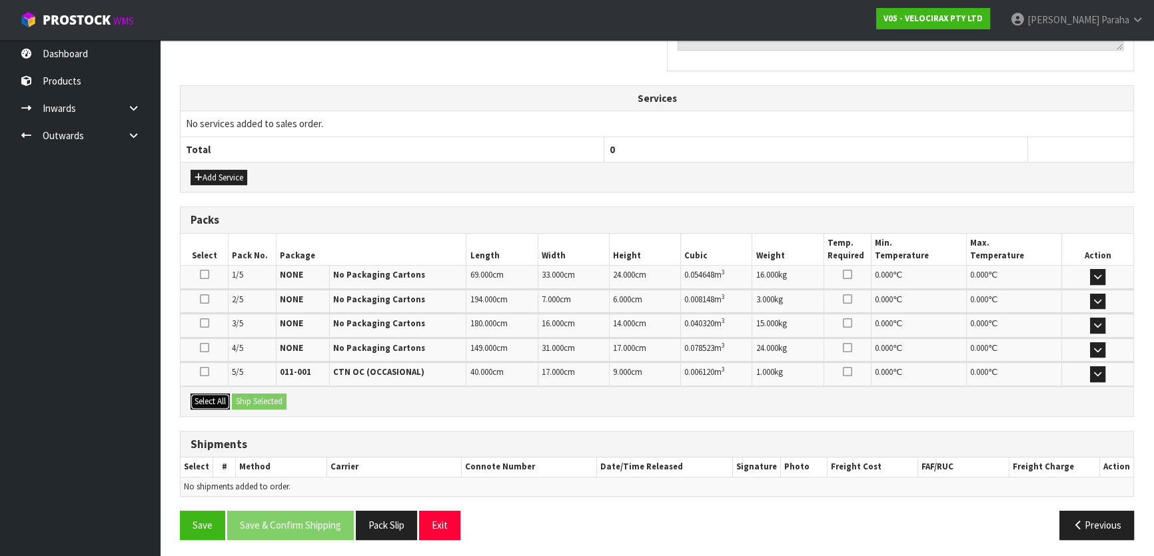
drag, startPoint x: 211, startPoint y: 399, endPoint x: 255, endPoint y: 398, distance: 44.0
click at [211, 398] on button "Select All" at bounding box center [210, 402] width 39 height 16
click at [281, 400] on button "Ship Selected" at bounding box center [259, 402] width 55 height 16
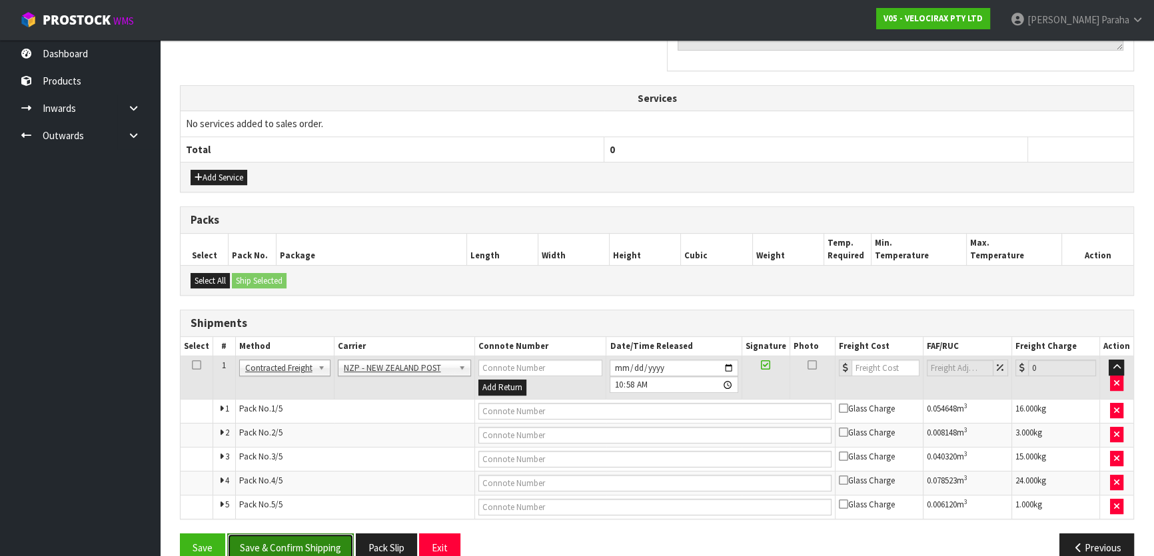
click at [292, 540] on button "Save & Confirm Shipping" at bounding box center [290, 548] width 127 height 29
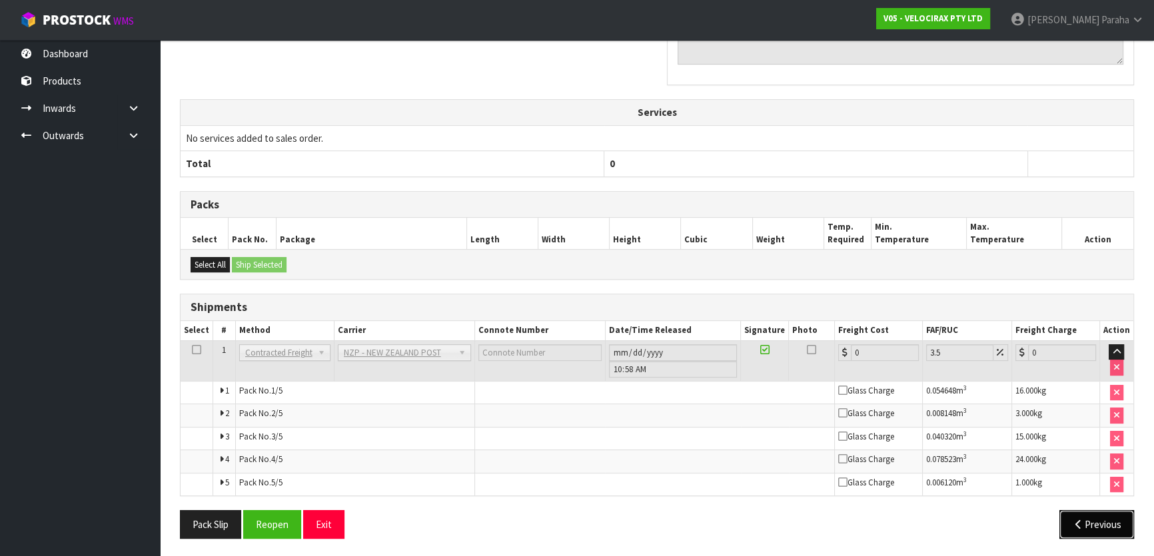
click at [1101, 521] on button "Previous" at bounding box center [1096, 524] width 75 height 29
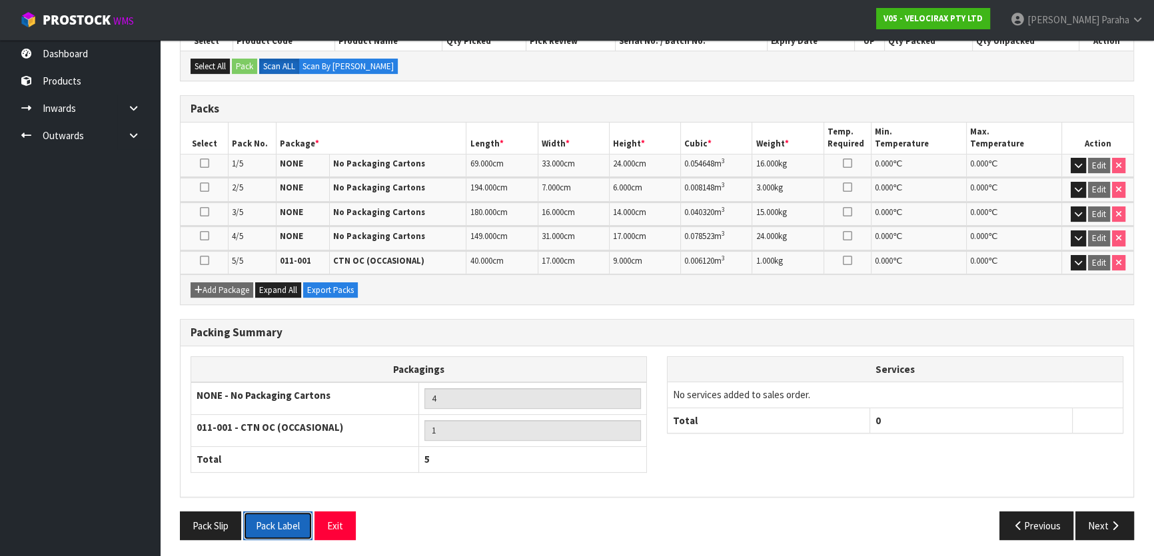
click at [291, 524] on button "Pack Label" at bounding box center [277, 526] width 69 height 29
click at [1101, 524] on button "Next" at bounding box center [1104, 526] width 59 height 29
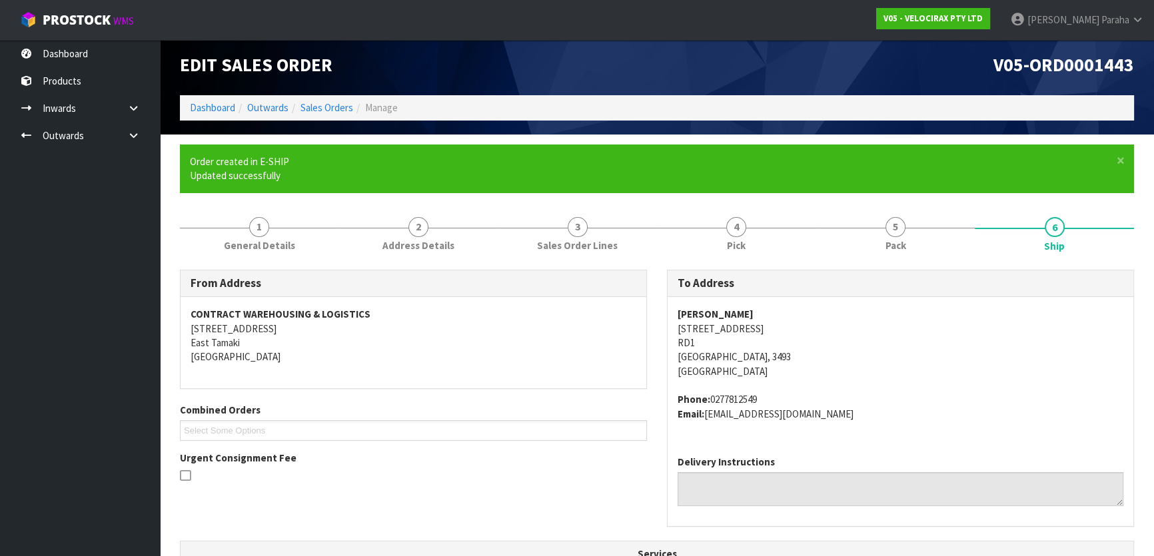
scroll to position [0, 0]
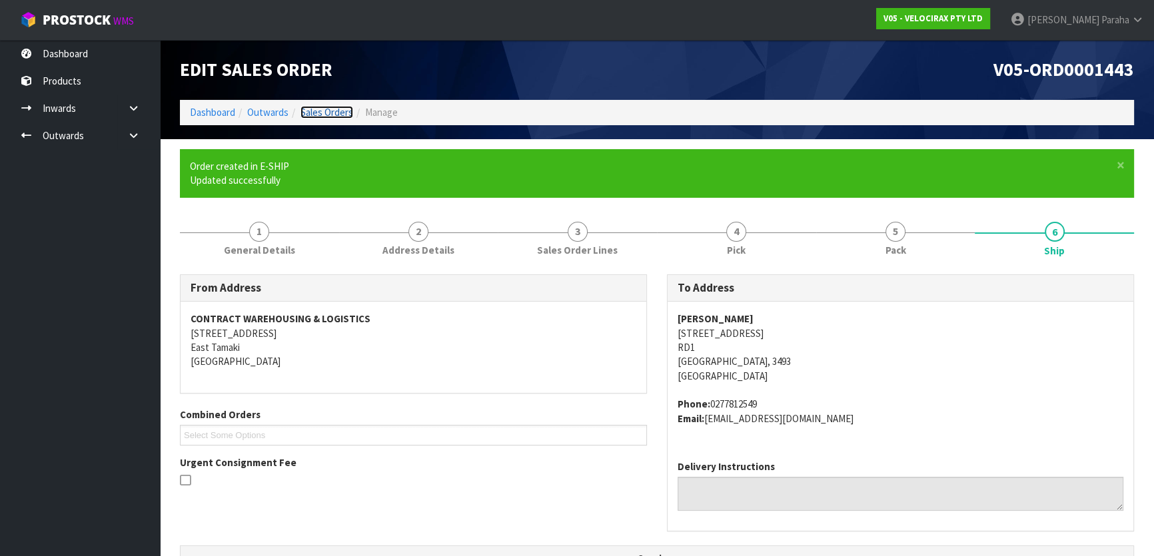
click at [328, 114] on link "Sales Orders" at bounding box center [326, 112] width 53 height 13
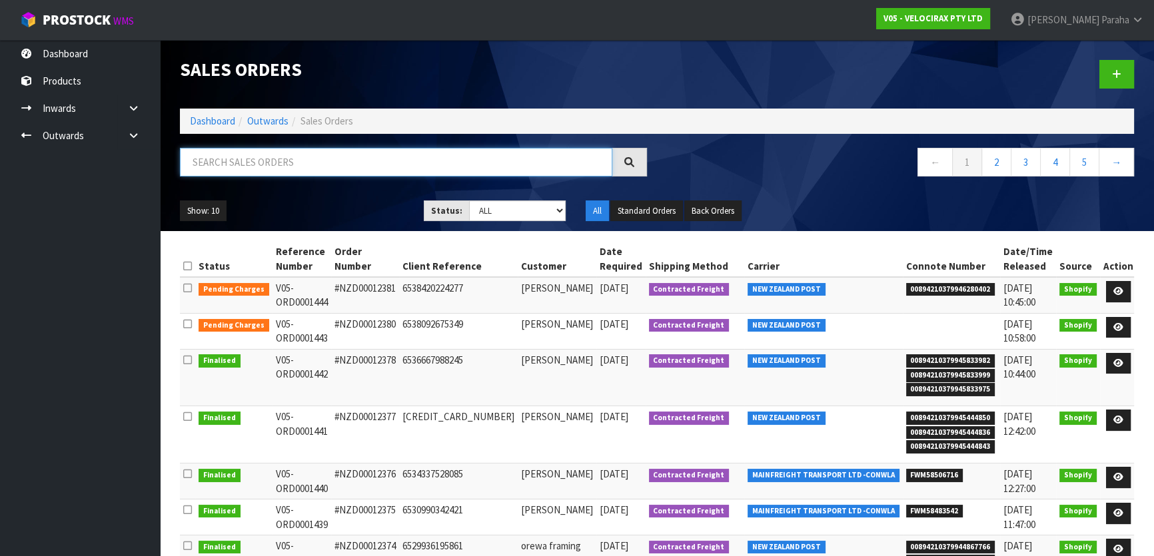
click at [321, 163] on input "text" at bounding box center [396, 162] width 432 height 29
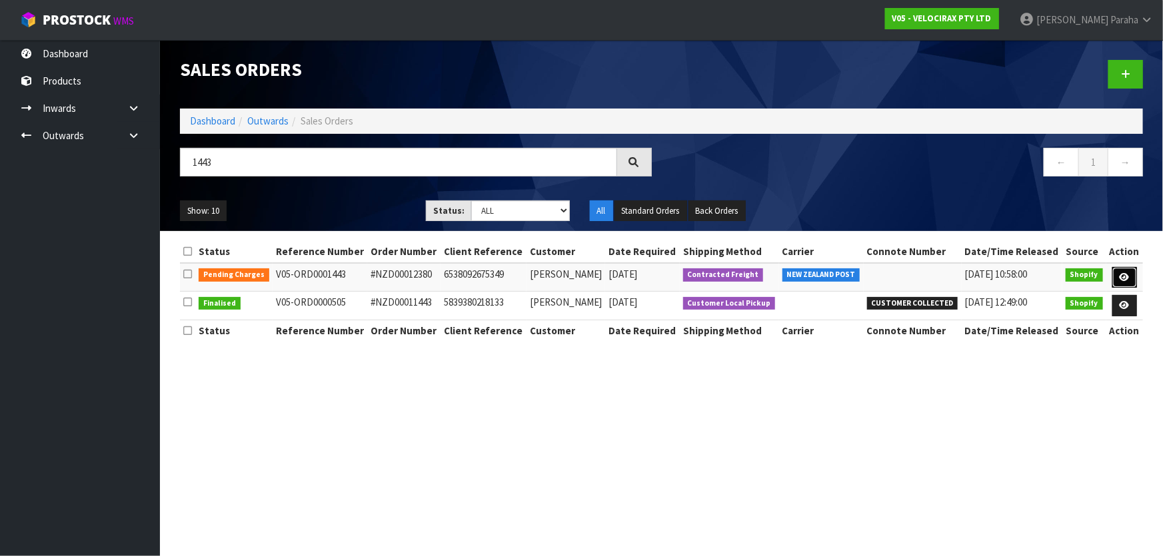
click at [1129, 273] on icon at bounding box center [1124, 277] width 10 height 9
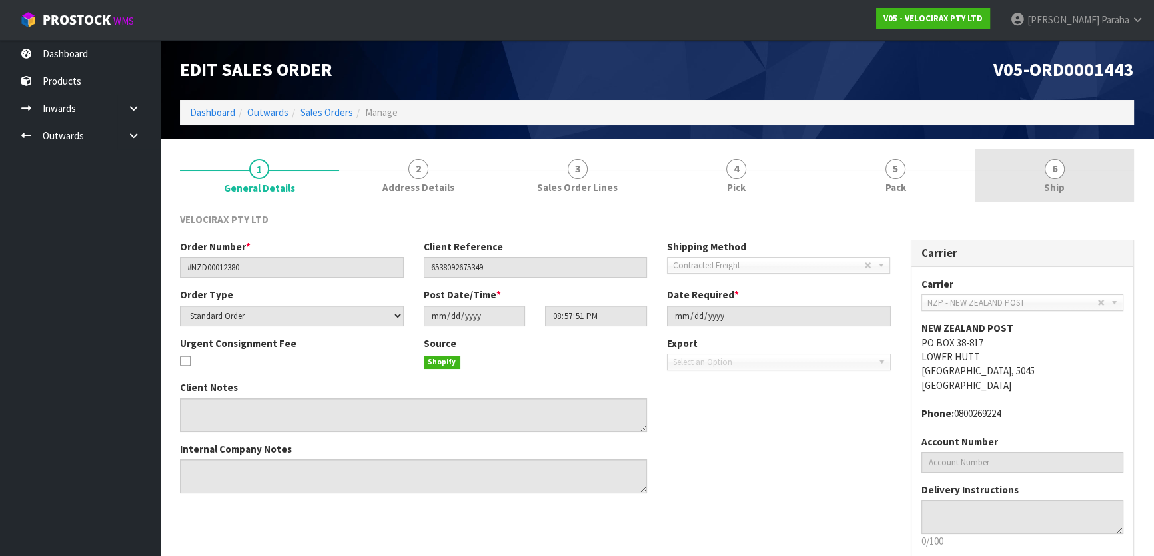
click at [1053, 169] on span "6" at bounding box center [1055, 169] width 20 height 20
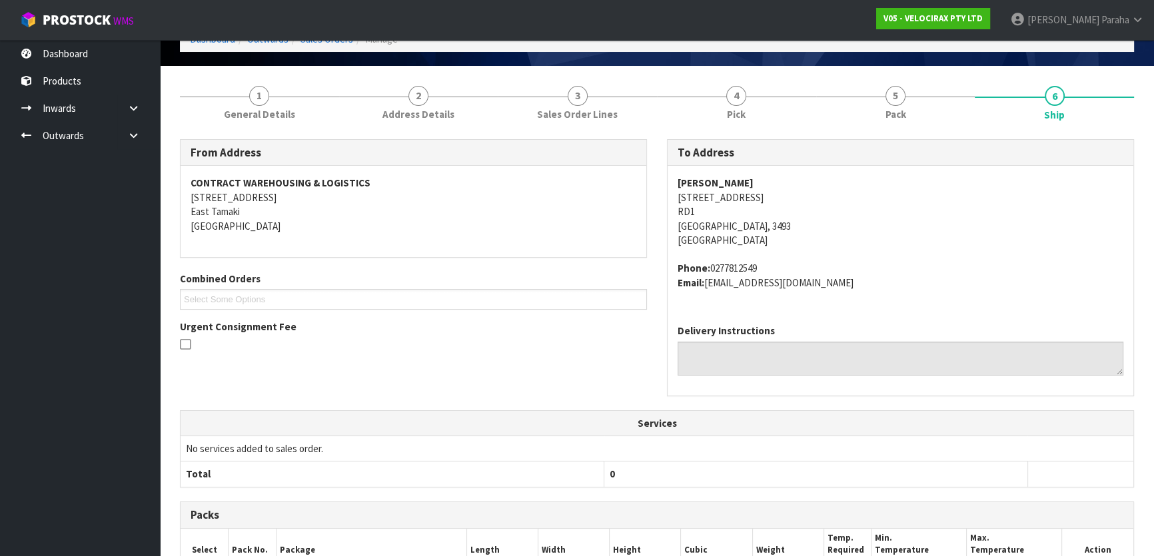
scroll to position [60, 0]
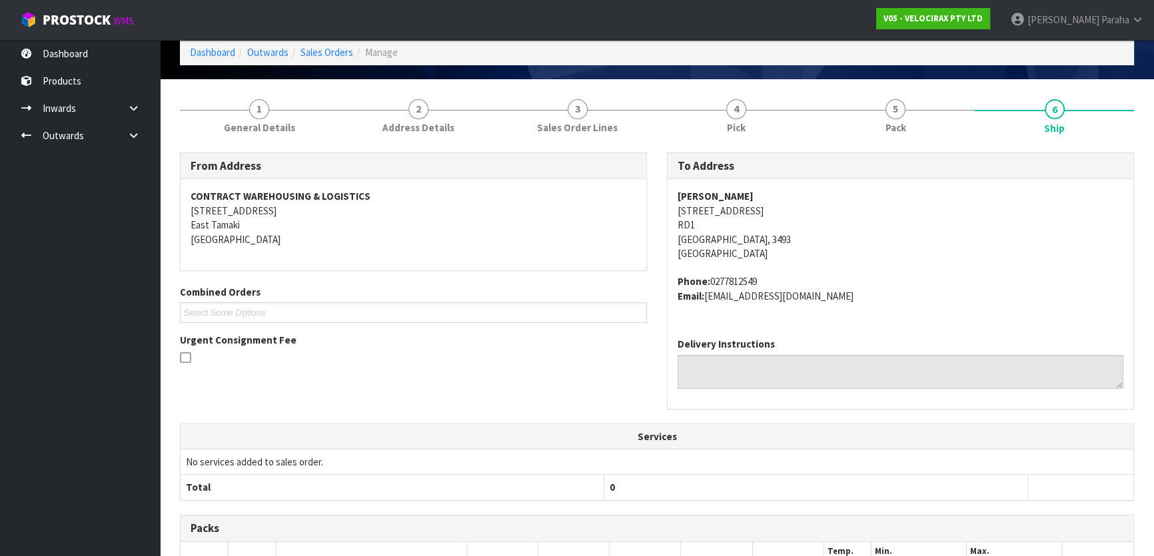
click at [748, 197] on address "[PERSON_NAME] [STREET_ADDRESS]" at bounding box center [901, 224] width 446 height 71
drag, startPoint x: 748, startPoint y: 197, endPoint x: 668, endPoint y: 193, distance: 80.7
click at [668, 193] on div "[PERSON_NAME] [STREET_ADDRESS] Phone: [PHONE_NUMBER] Email: [EMAIL_ADDRESS][DOM…" at bounding box center [901, 253] width 466 height 148
copy strong "[PERSON_NAME]"
click at [768, 209] on address "[PERSON_NAME] [STREET_ADDRESS]" at bounding box center [901, 224] width 446 height 71
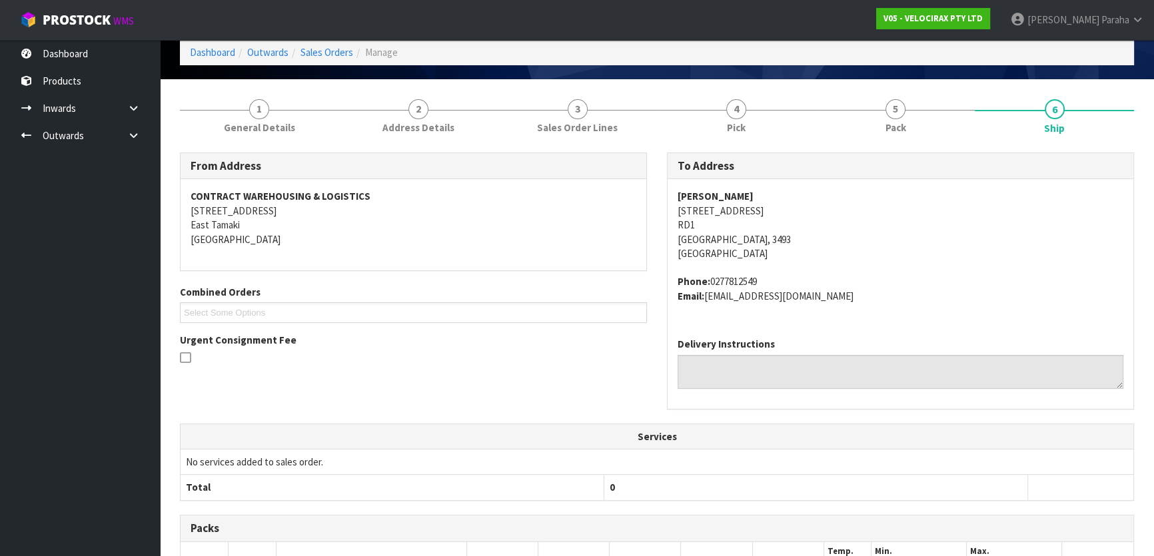
drag, startPoint x: 767, startPoint y: 209, endPoint x: 658, endPoint y: 213, distance: 108.7
click at [658, 213] on div "To Address [PERSON_NAME] [STREET_ADDRESS] Phone: [PHONE_NUMBER] Email: [EMAIL_A…" at bounding box center [900, 288] width 487 height 271
copy address "[STREET_ADDRESS]"
click at [713, 225] on address "[PERSON_NAME] [STREET_ADDRESS]" at bounding box center [901, 224] width 446 height 71
drag, startPoint x: 702, startPoint y: 223, endPoint x: 674, endPoint y: 211, distance: 31.1
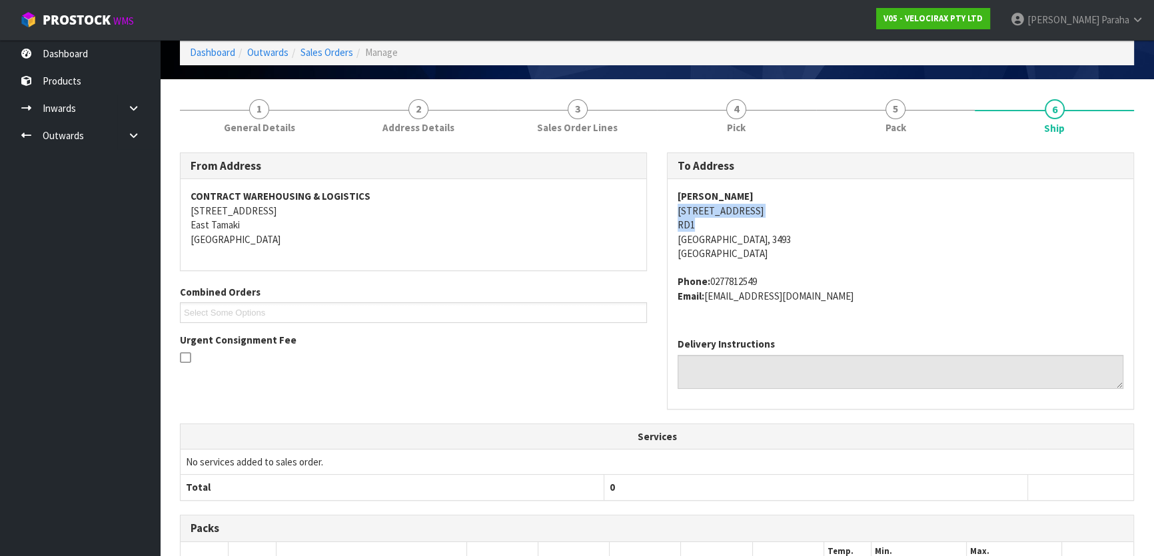
click at [674, 211] on div "[PERSON_NAME] [STREET_ADDRESS] Phone: [PHONE_NUMBER] Email: [EMAIL_ADDRESS][DOM…" at bounding box center [901, 253] width 466 height 148
copy address "[STREET_ADDRESS]"
click at [704, 225] on address "[PERSON_NAME] [STREET_ADDRESS]" at bounding box center [901, 224] width 446 height 71
drag, startPoint x: 752, startPoint y: 235, endPoint x: 677, endPoint y: 208, distance: 79.9
click at [678, 208] on address "[PERSON_NAME] [STREET_ADDRESS]" at bounding box center [901, 224] width 446 height 71
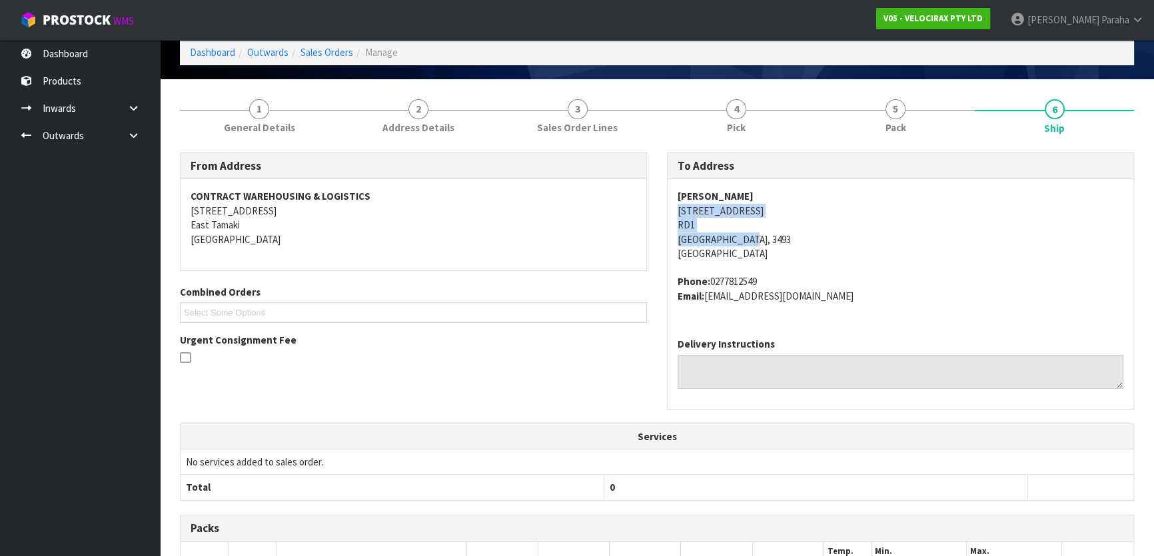
copy address "[STREET_ADDRESS]"
click at [776, 220] on address "[PERSON_NAME] [STREET_ADDRESS]" at bounding box center [901, 224] width 446 height 71
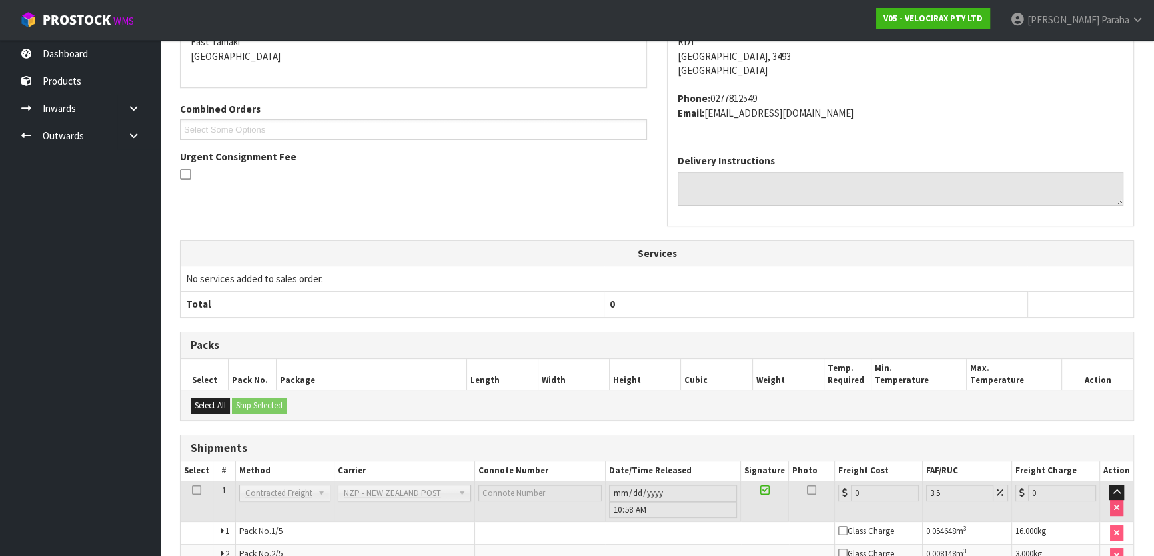
scroll to position [384, 0]
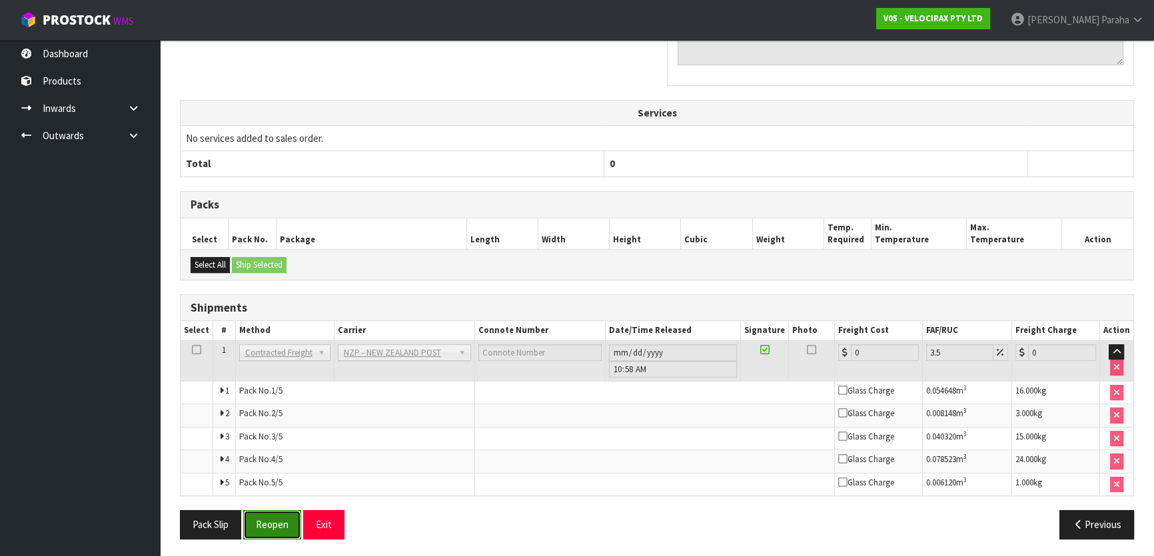
click at [276, 532] on button "Reopen" at bounding box center [272, 524] width 58 height 29
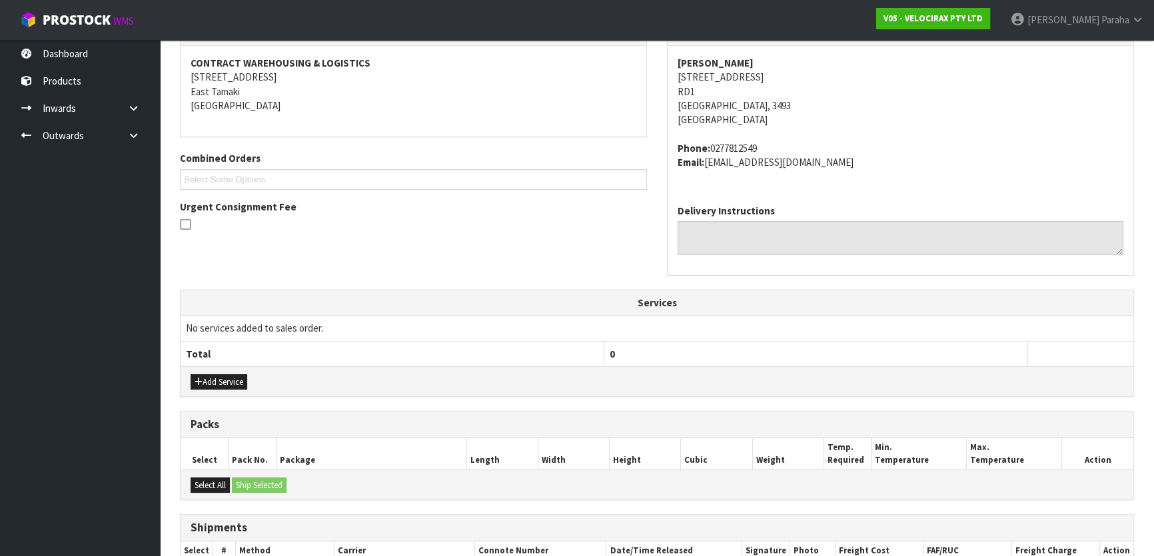
scroll to position [469, 0]
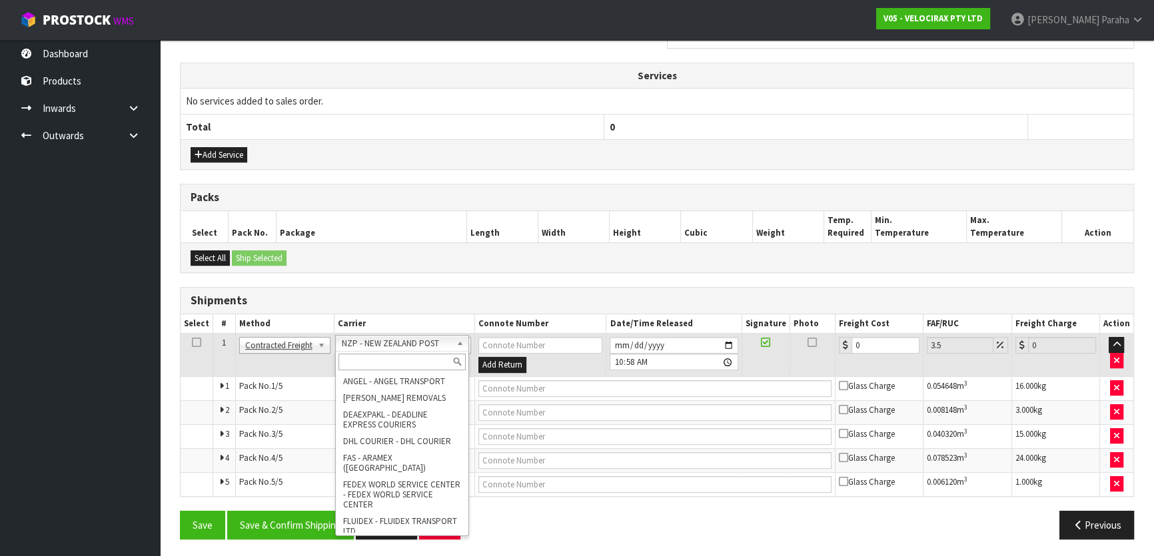
click at [413, 360] on input "text" at bounding box center [401, 362] width 127 height 17
click at [430, 360] on input "text" at bounding box center [401, 362] width 127 height 17
click at [415, 288] on div "Shipments" at bounding box center [657, 301] width 953 height 27
click at [433, 362] on input "text" at bounding box center [401, 362] width 127 height 17
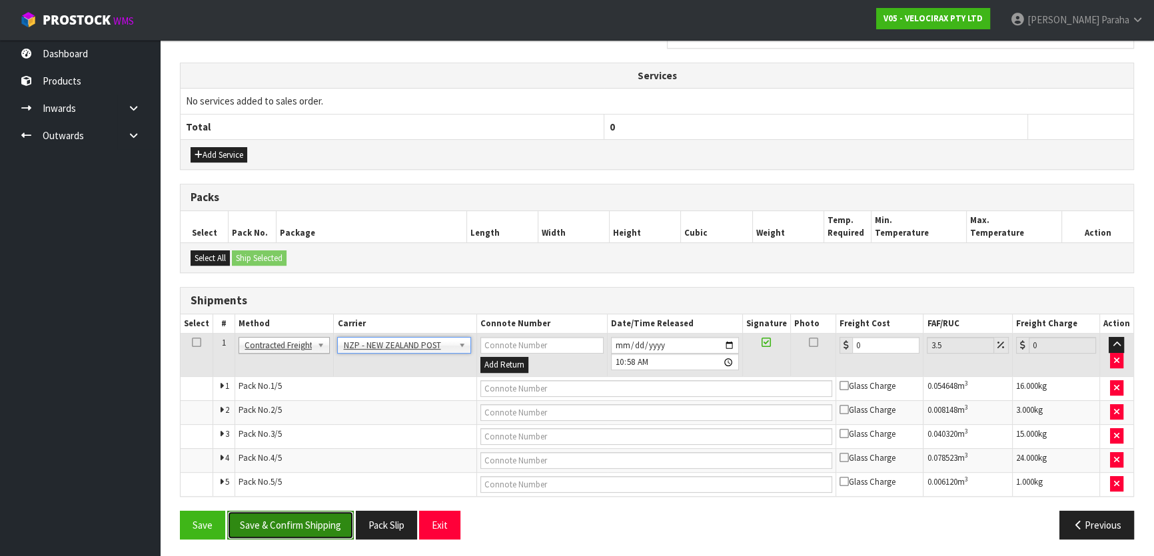
click at [291, 516] on button "Save & Confirm Shipping" at bounding box center [290, 525] width 127 height 29
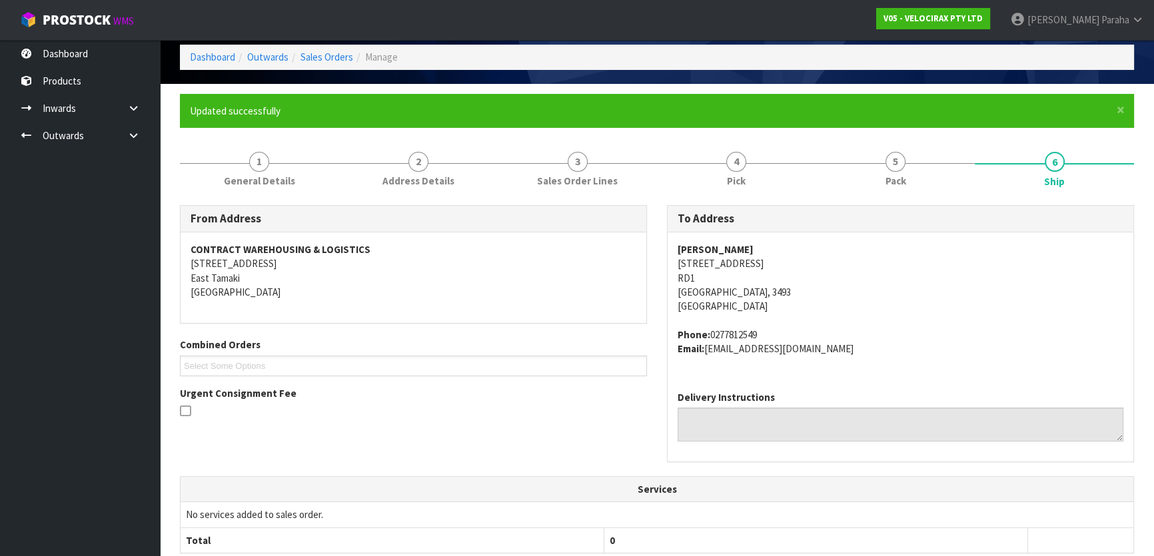
scroll to position [0, 0]
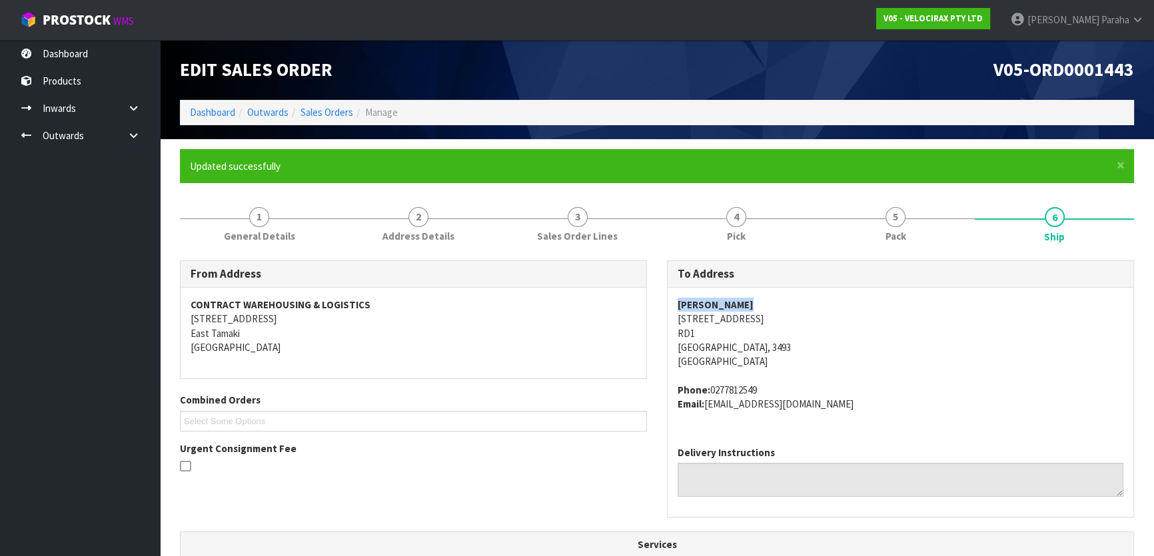
drag, startPoint x: 737, startPoint y: 306, endPoint x: 677, endPoint y: 308, distance: 60.0
click at [678, 308] on address "[PERSON_NAME] [STREET_ADDRESS]" at bounding box center [901, 333] width 446 height 71
copy strong "[PERSON_NAME]"
click at [771, 319] on address "[PERSON_NAME] [STREET_ADDRESS]" at bounding box center [901, 333] width 446 height 71
drag, startPoint x: 765, startPoint y: 317, endPoint x: 676, endPoint y: 320, distance: 89.3
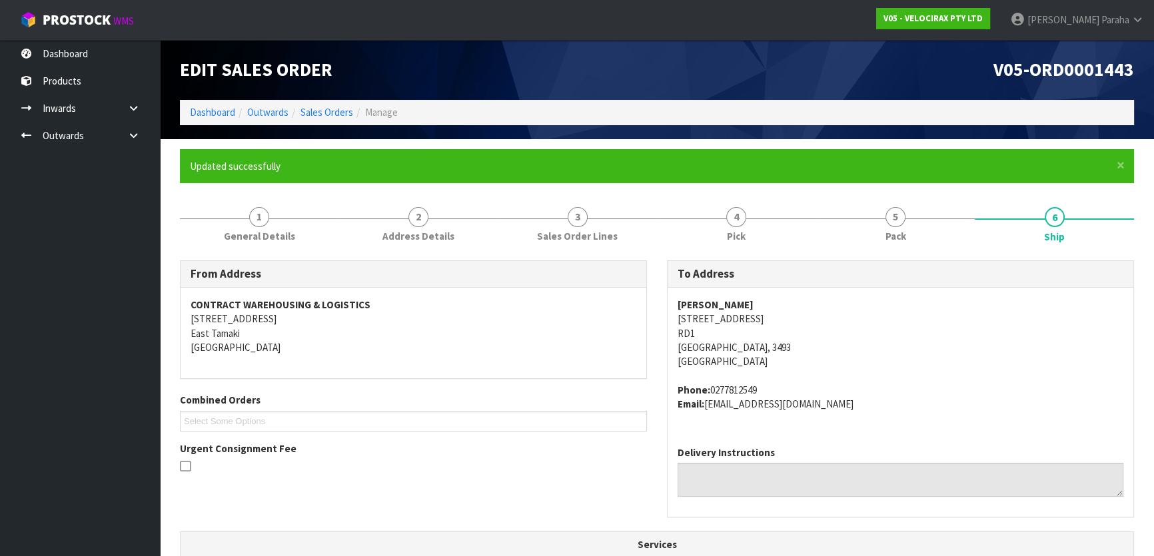
click at [676, 320] on div "[PERSON_NAME] [STREET_ADDRESS] Phone: [PHONE_NUMBER] Email: [EMAIL_ADDRESS][DOM…" at bounding box center [901, 362] width 466 height 148
copy address "[STREET_ADDRESS]"
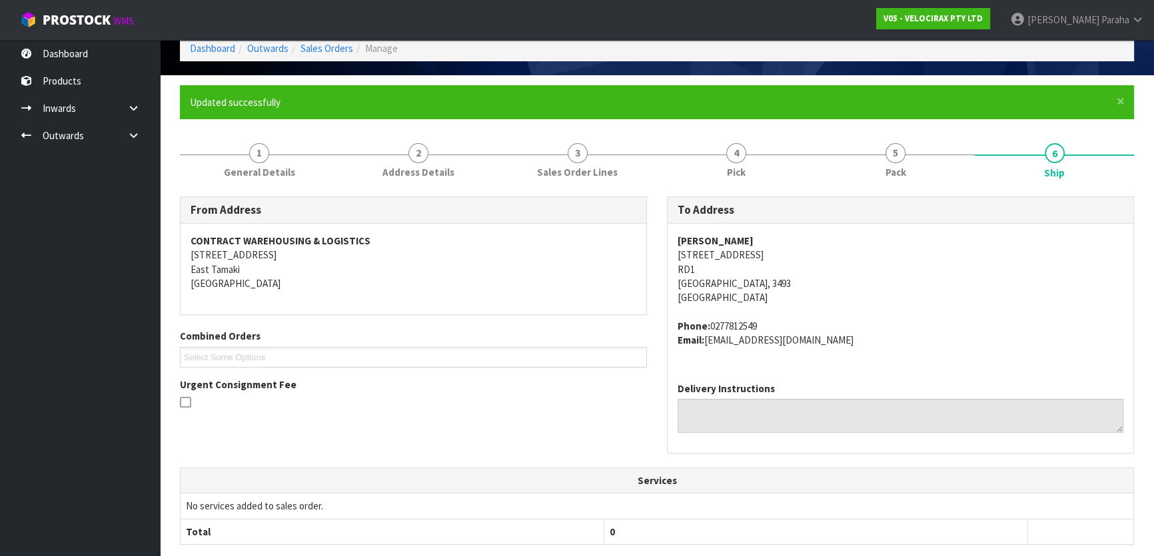
scroll to position [121, 0]
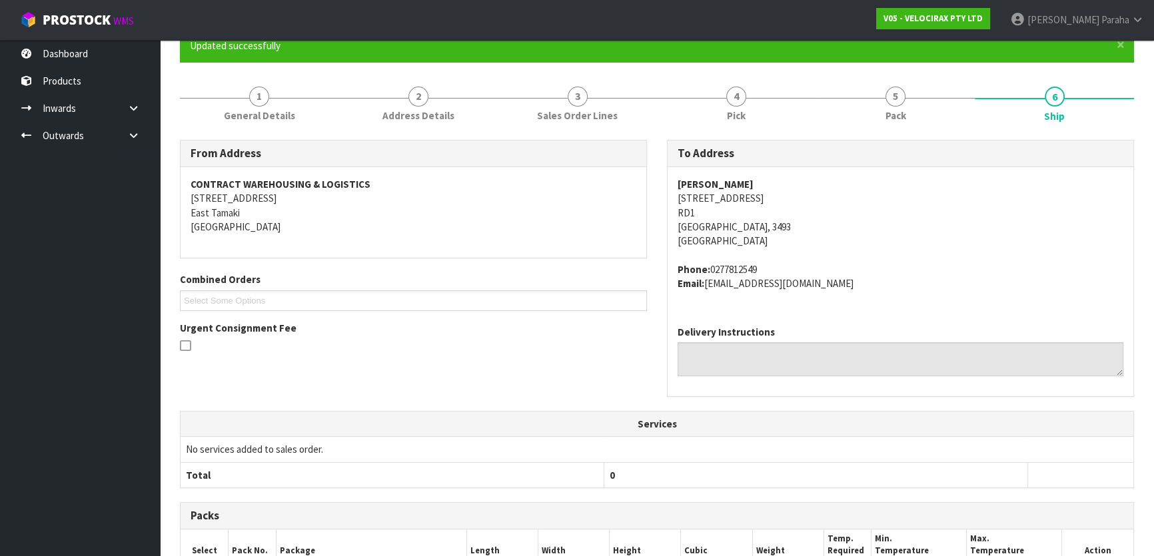
click at [765, 263] on address "Phone: [PHONE_NUMBER] Email: [EMAIL_ADDRESS][DOMAIN_NAME]" at bounding box center [901, 276] width 446 height 29
drag, startPoint x: 763, startPoint y: 265, endPoint x: 712, endPoint y: 274, distance: 52.8
click at [712, 274] on address "Phone: [PHONE_NUMBER] Email: [EMAIL_ADDRESS][DOMAIN_NAME]" at bounding box center [901, 276] width 446 height 29
drag, startPoint x: 738, startPoint y: 186, endPoint x: 679, endPoint y: 185, distance: 59.3
click at [679, 185] on address "[PERSON_NAME] [STREET_ADDRESS]" at bounding box center [901, 212] width 446 height 71
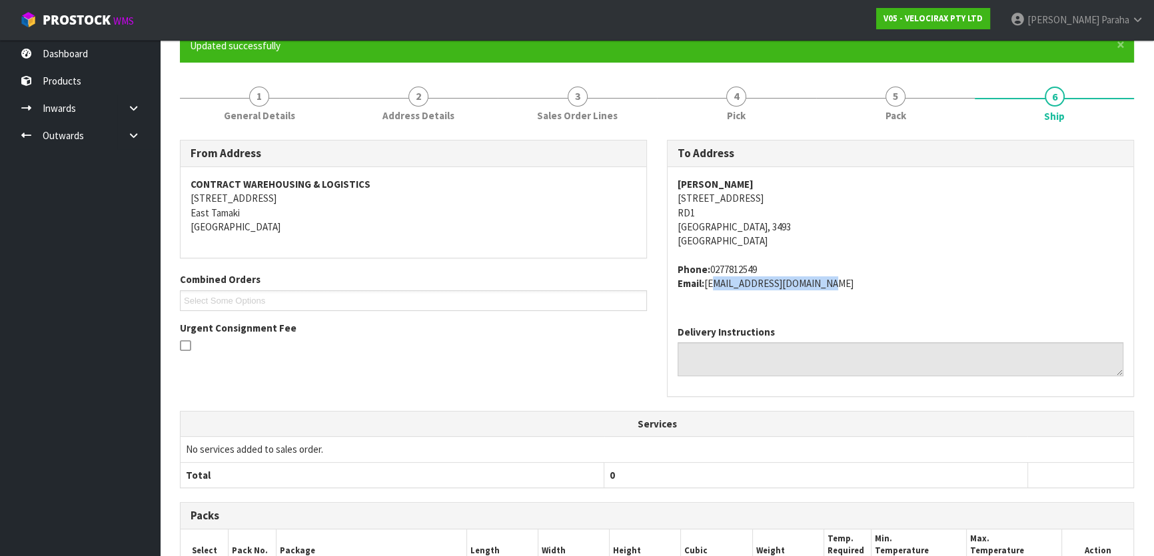
drag, startPoint x: 833, startPoint y: 285, endPoint x: 708, endPoint y: 285, distance: 125.9
click at [708, 285] on address "Phone: [PHONE_NUMBER] Email: [EMAIL_ADDRESS][DOMAIN_NAME]" at bounding box center [901, 276] width 446 height 29
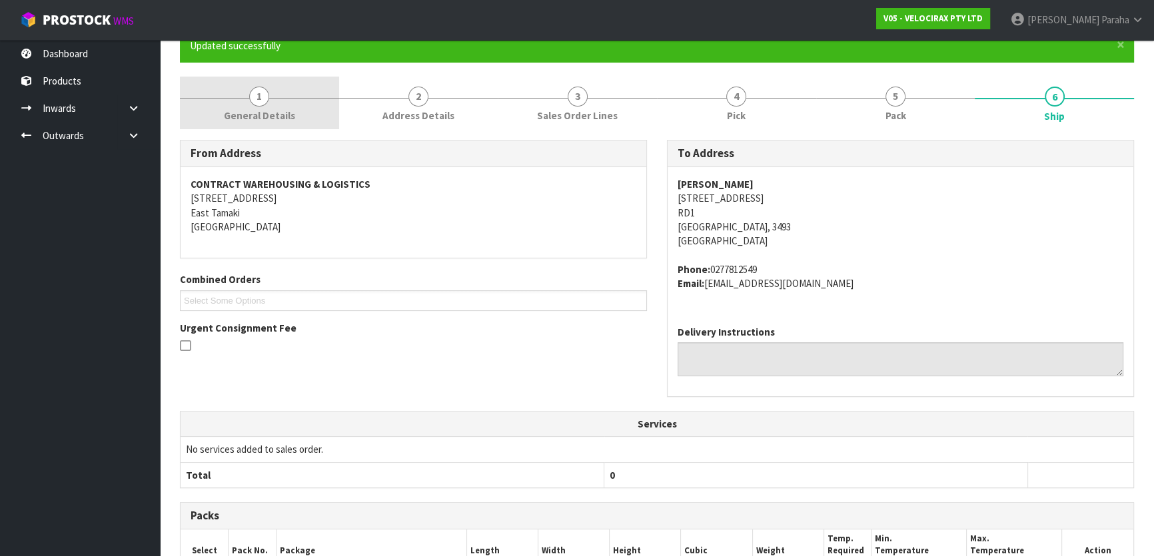
click at [262, 98] on span "1" at bounding box center [259, 97] width 20 height 20
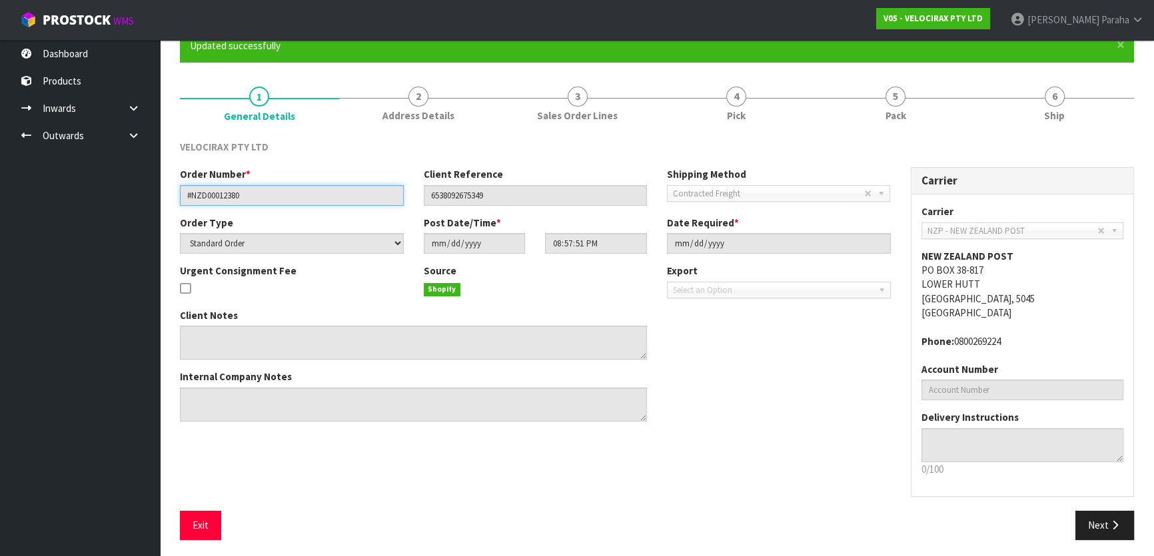
drag, startPoint x: 251, startPoint y: 194, endPoint x: 172, endPoint y: 200, distance: 79.5
click at [172, 200] on div "Order Number * #NZD00012380" at bounding box center [292, 186] width 244 height 38
drag, startPoint x: 507, startPoint y: 197, endPoint x: 420, endPoint y: 205, distance: 87.7
click at [420, 205] on div "Order Number * #NZD00012380 Client Reference 6538092675349 Shipping Method Clie…" at bounding box center [535, 191] width 731 height 48
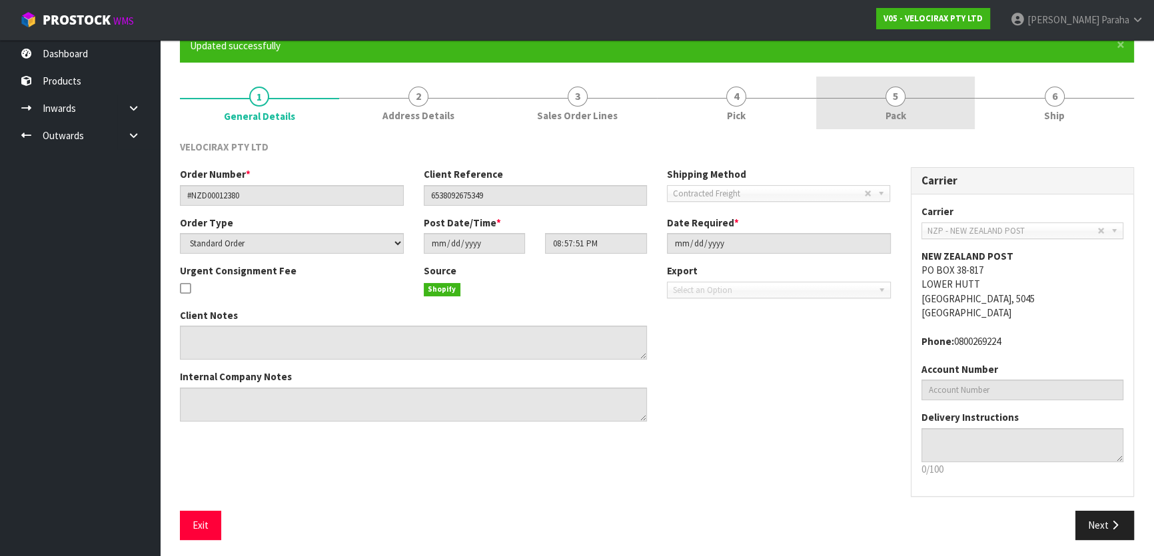
click at [880, 100] on link "5 Pack" at bounding box center [895, 103] width 159 height 53
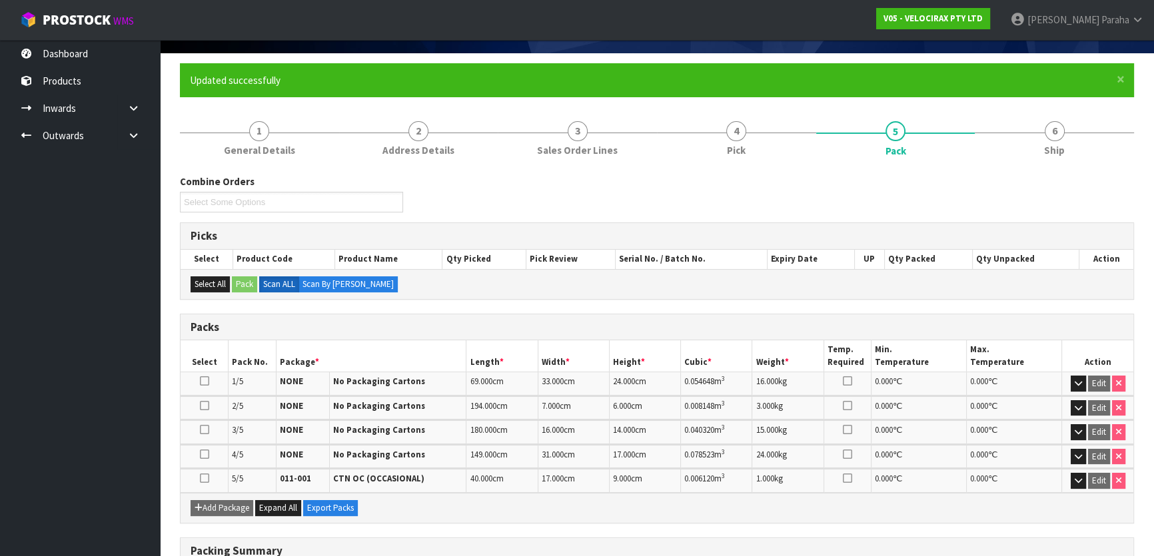
scroll to position [62, 0]
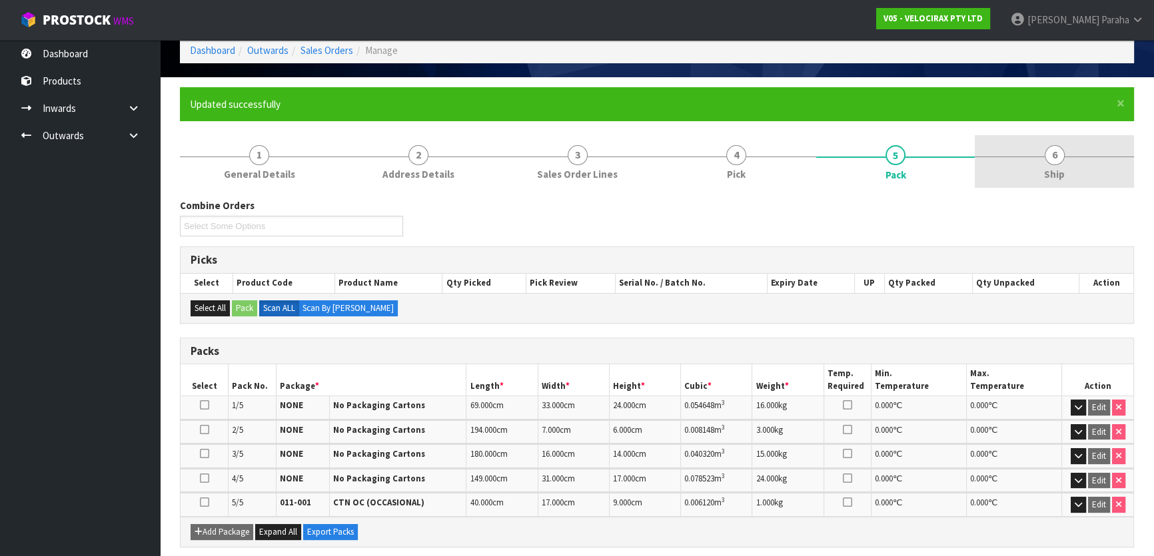
click at [1046, 164] on link "6 Ship" at bounding box center [1054, 161] width 159 height 53
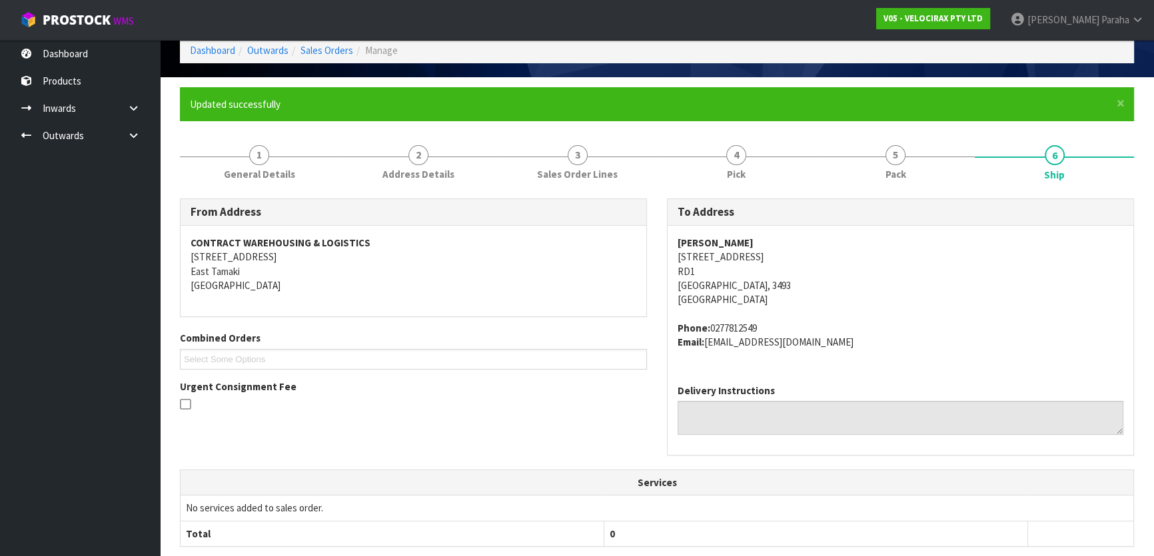
click at [744, 326] on address "Phone: [PHONE_NUMBER] Email: [EMAIL_ADDRESS][DOMAIN_NAME]" at bounding box center [901, 335] width 446 height 29
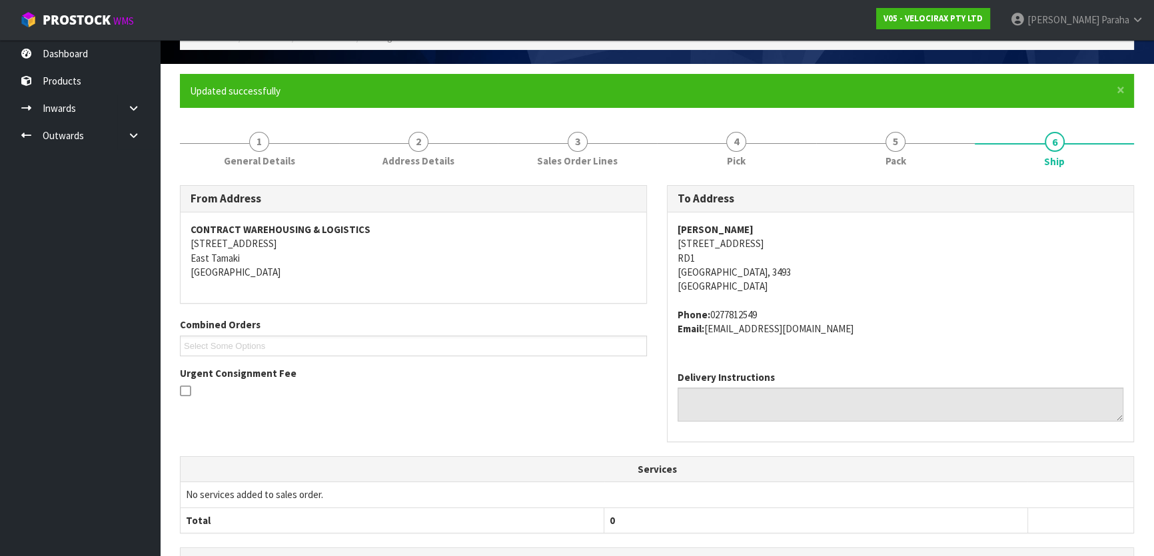
scroll to position [426, 0]
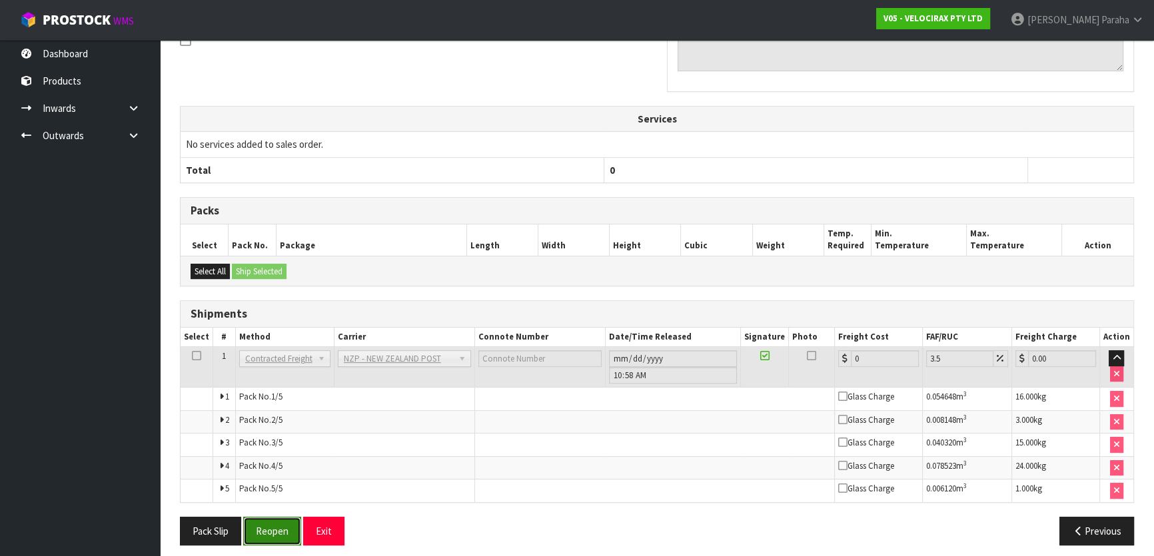
click at [278, 524] on button "Reopen" at bounding box center [272, 531] width 58 height 29
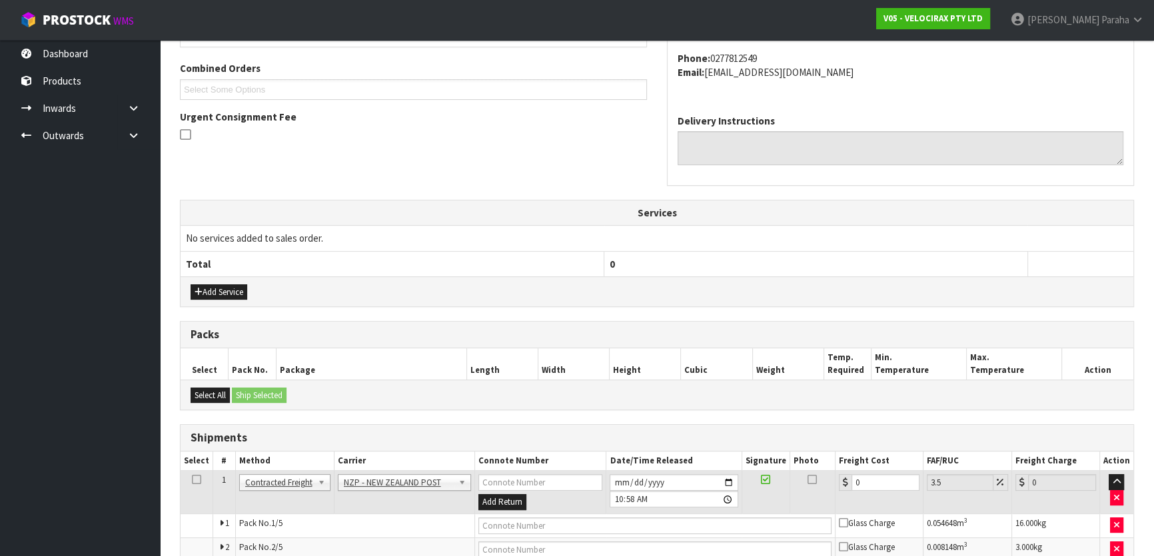
scroll to position [469, 0]
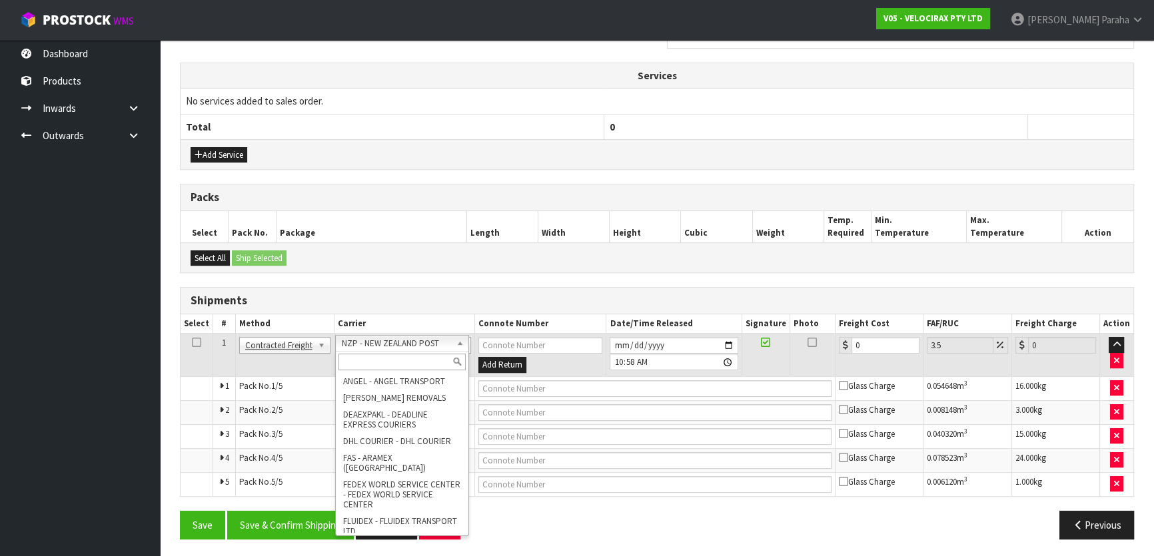
click at [421, 363] on input "text" at bounding box center [401, 362] width 127 height 17
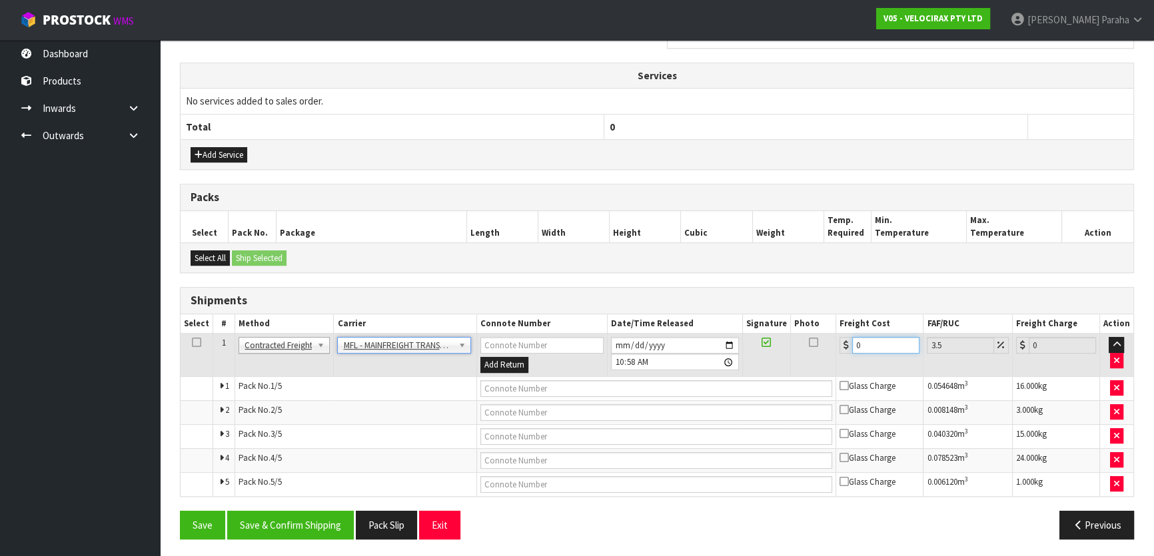
drag, startPoint x: 869, startPoint y: 345, endPoint x: 790, endPoint y: 338, distance: 79.6
click at [790, 338] on tr "1 Client Local Pickup Customer Local Pickup Company Freight Contracted Freight …" at bounding box center [657, 355] width 953 height 43
click at [622, 385] on input "text" at bounding box center [656, 388] width 352 height 17
paste input "FWM58544677"
click at [326, 527] on button "Save & Confirm Shipping" at bounding box center [290, 525] width 127 height 29
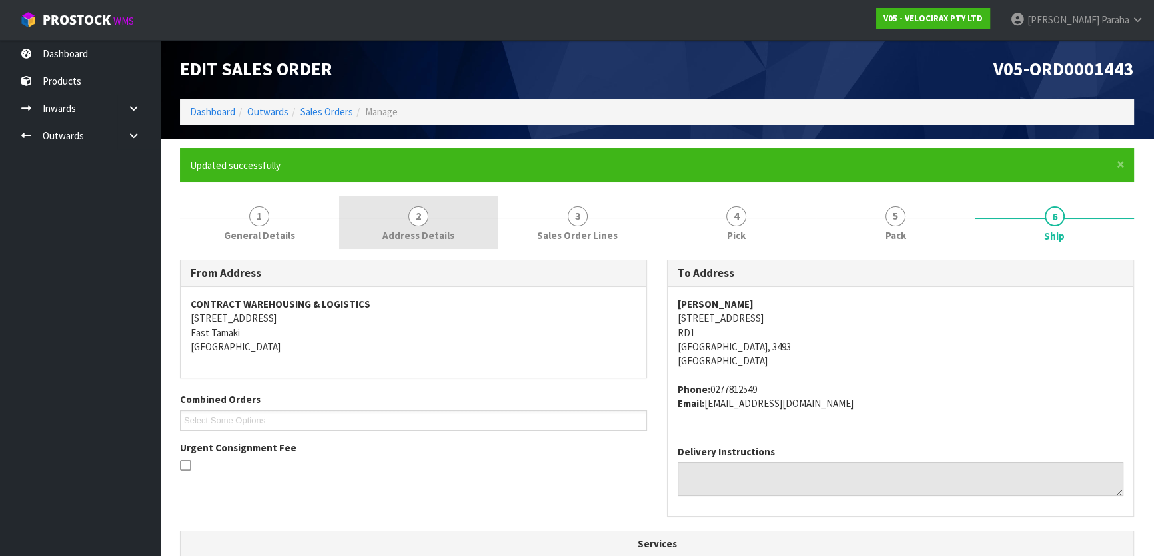
scroll to position [0, 0]
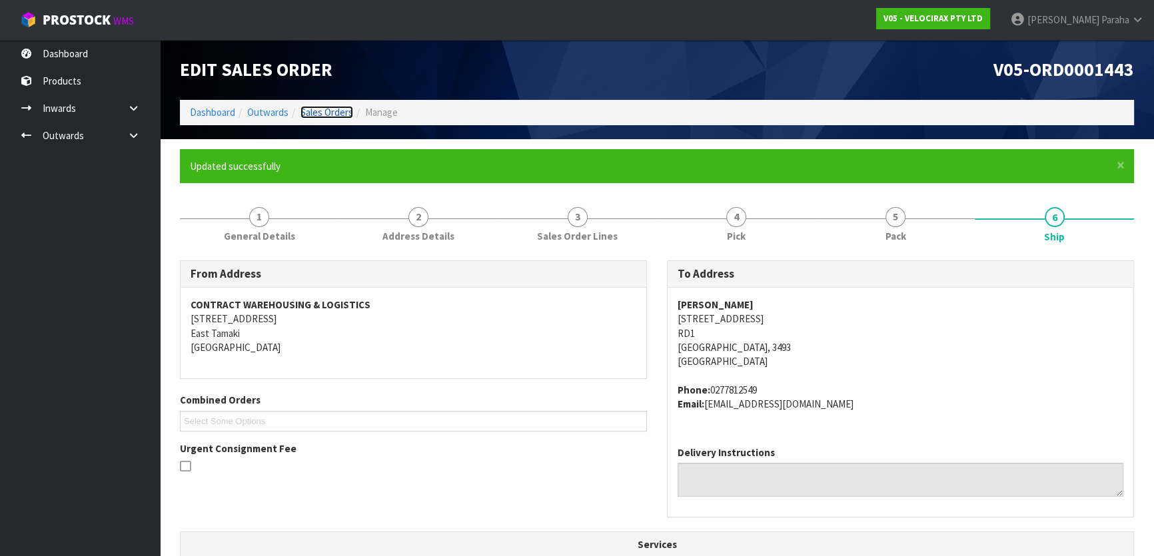
click at [331, 117] on link "Sales Orders" at bounding box center [326, 112] width 53 height 13
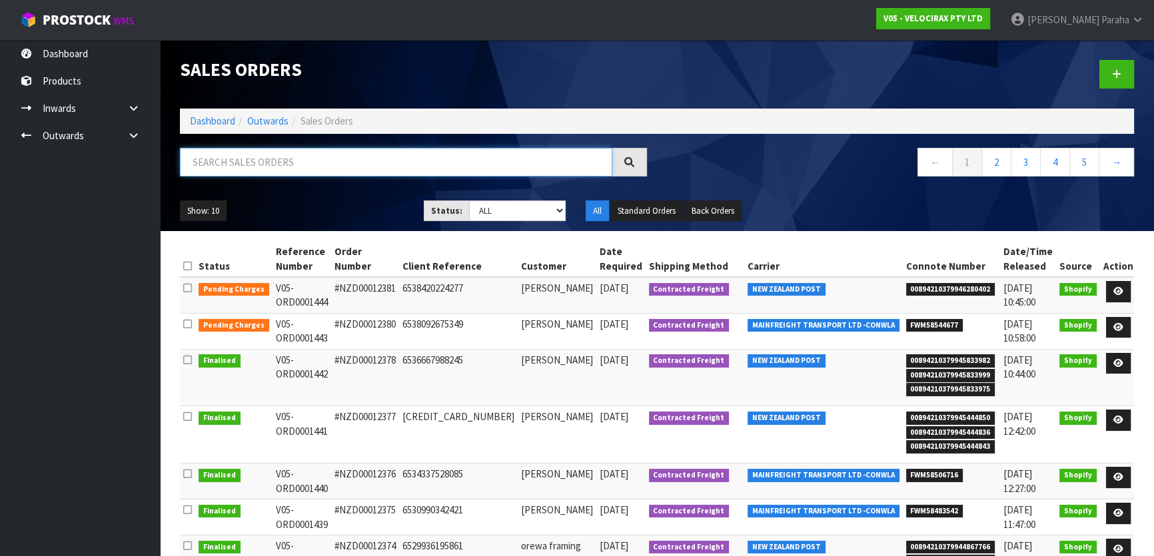
click at [225, 167] on input "text" at bounding box center [396, 162] width 432 height 29
click at [260, 165] on input "text" at bounding box center [396, 162] width 432 height 29
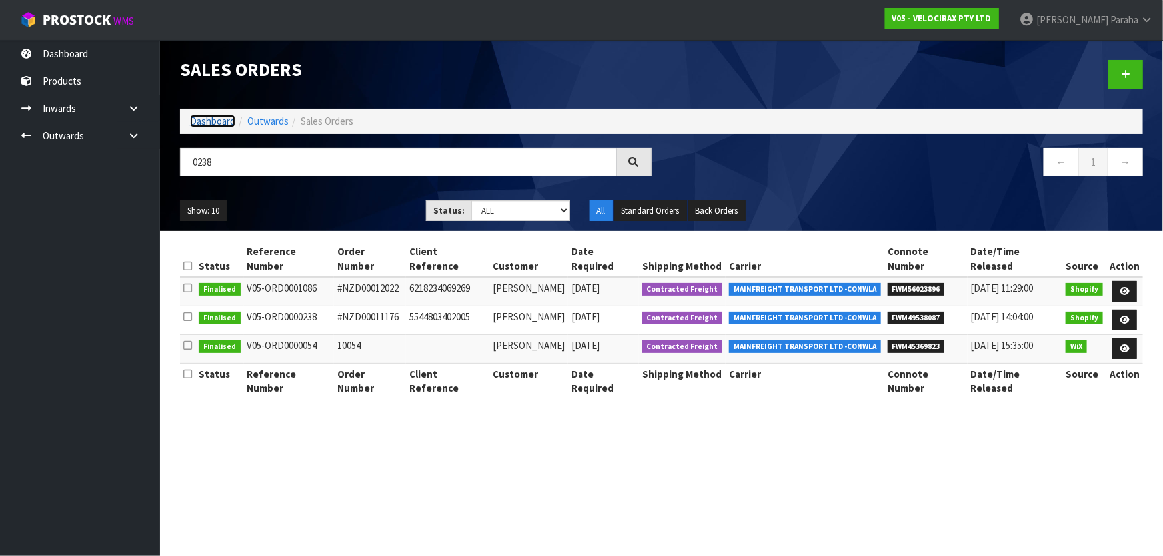
click at [221, 121] on link "Dashboard" at bounding box center [212, 121] width 45 height 13
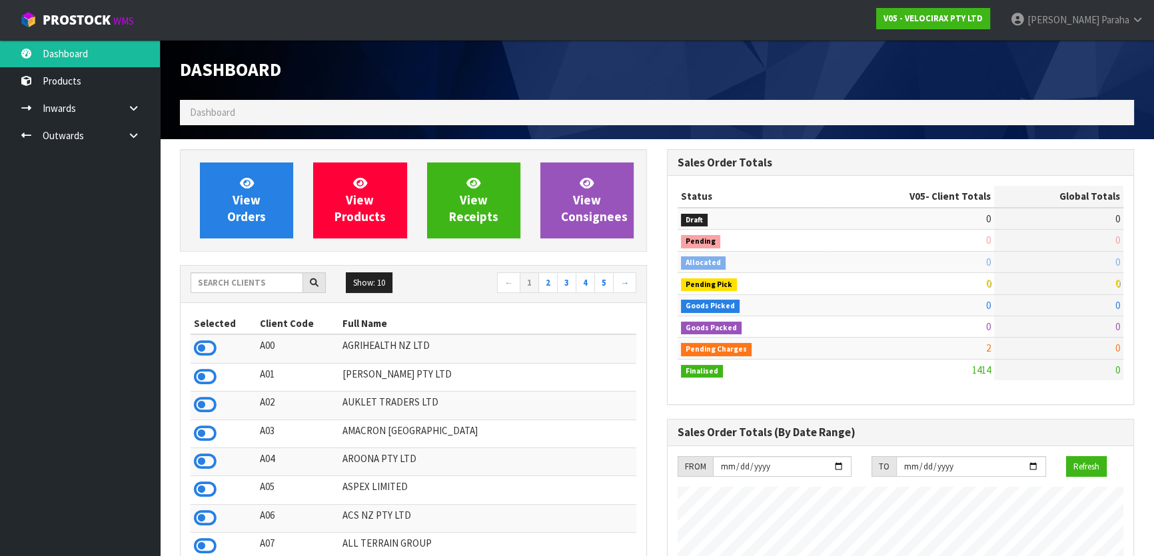
scroll to position [1036, 486]
click at [240, 277] on input "text" at bounding box center [247, 282] width 113 height 21
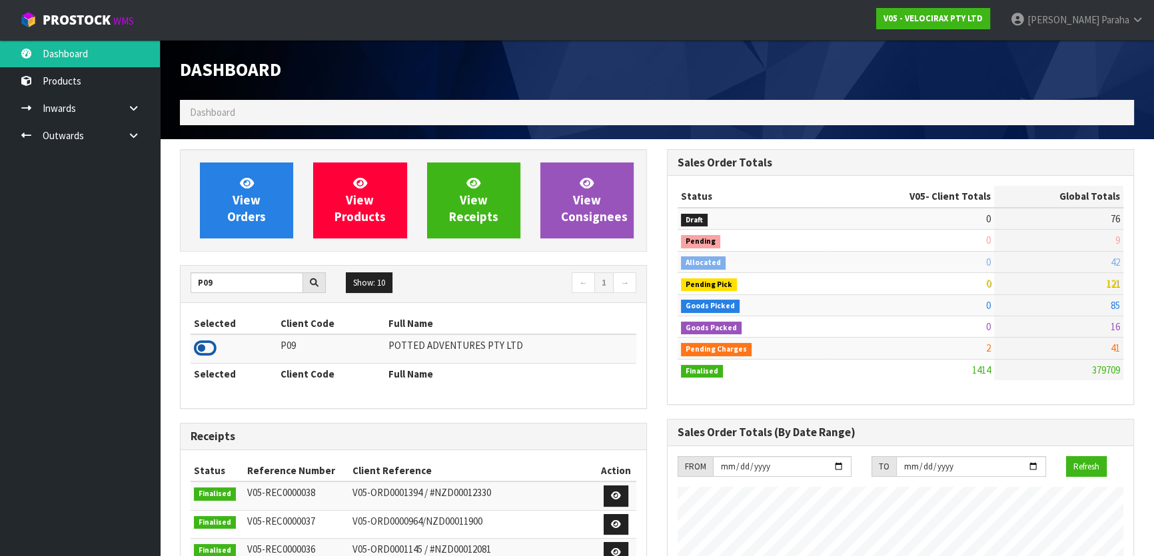
click at [210, 347] on icon at bounding box center [205, 348] width 23 height 20
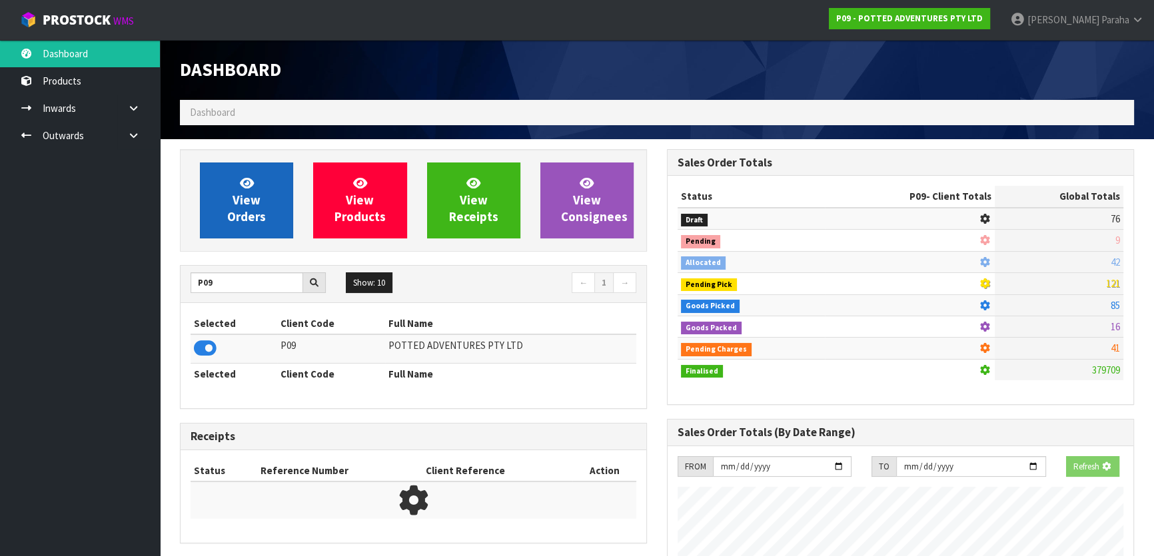
scroll to position [829, 486]
click at [257, 227] on link "View Orders" at bounding box center [246, 201] width 93 height 76
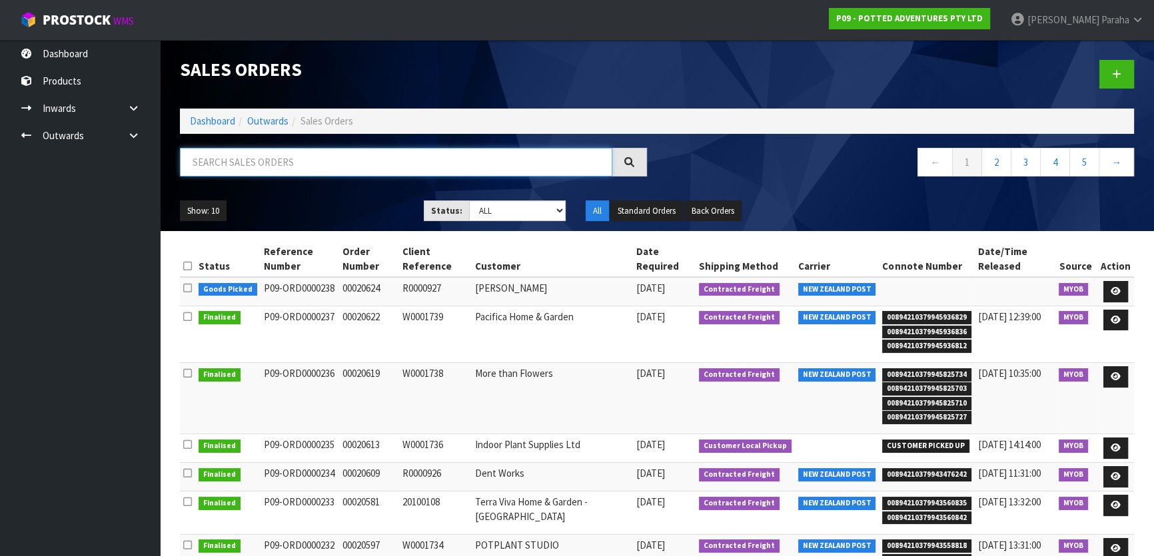
click at [254, 169] on input "text" at bounding box center [396, 162] width 432 height 29
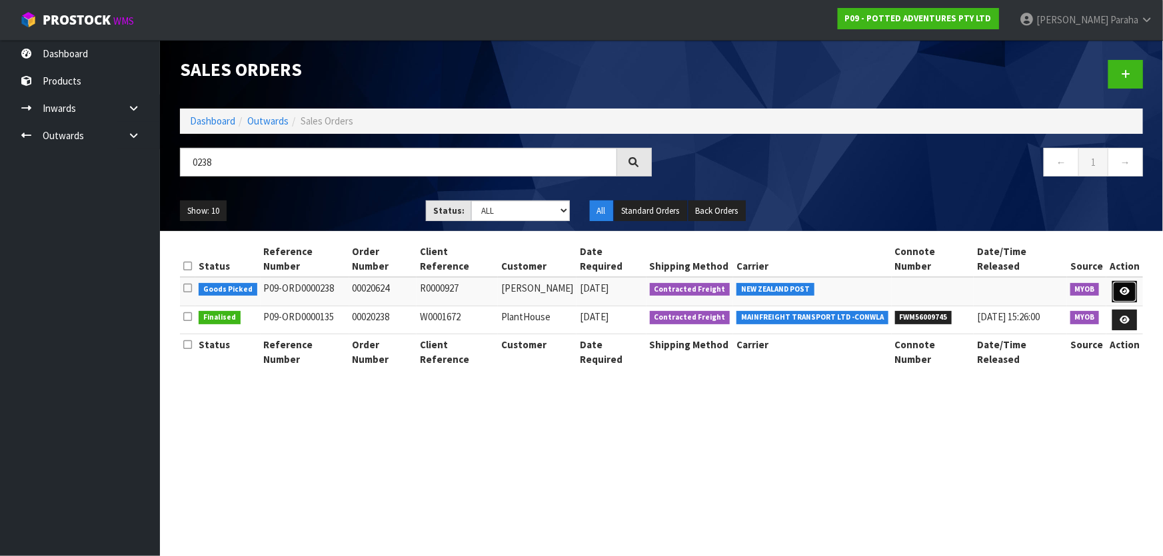
click at [1126, 281] on link at bounding box center [1124, 291] width 25 height 21
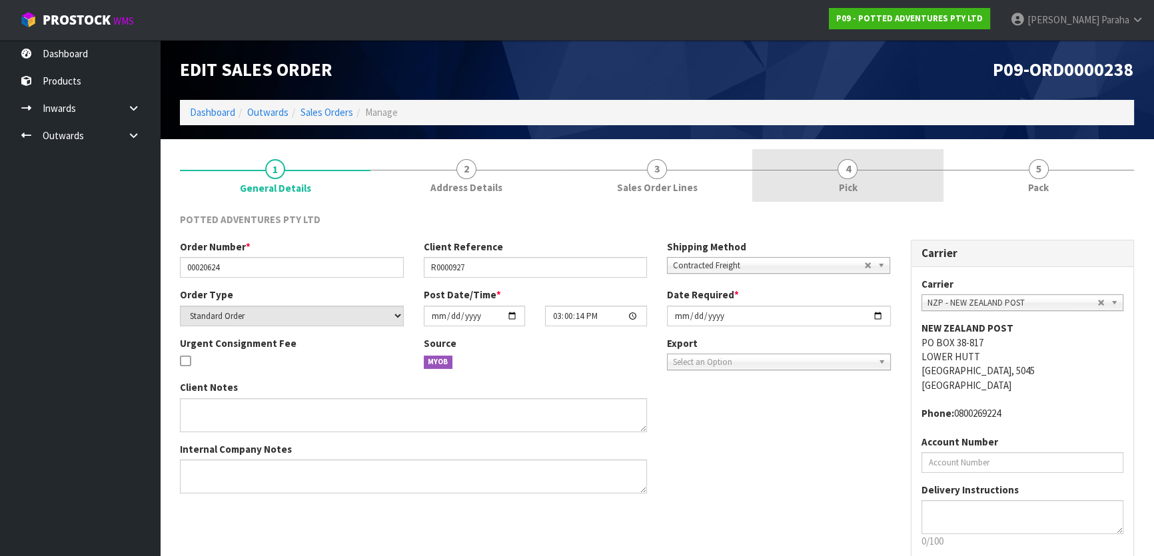
click at [839, 165] on span "4" at bounding box center [847, 169] width 20 height 20
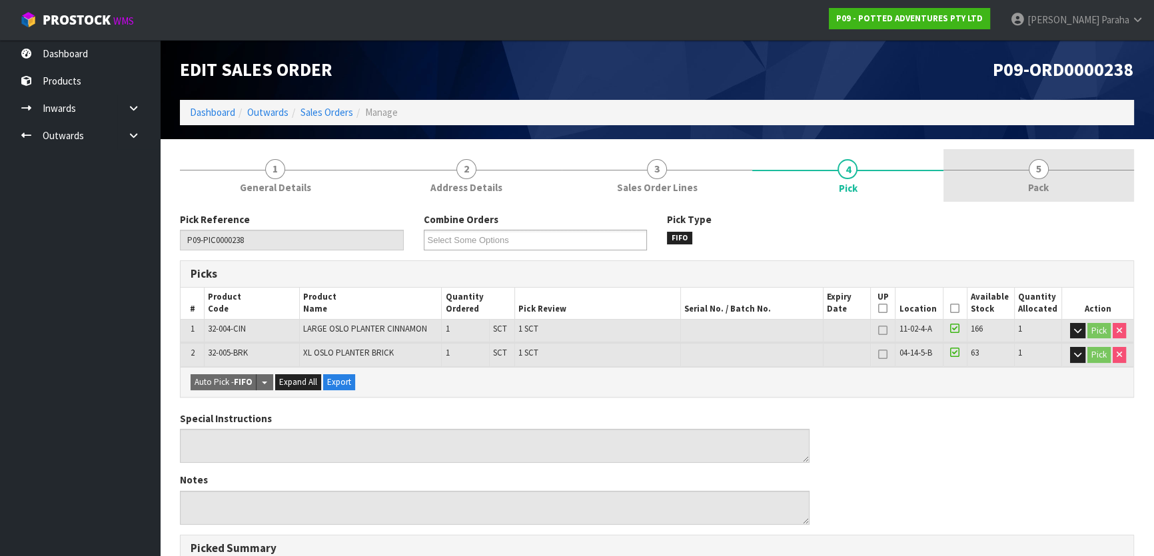
click at [1025, 171] on link "5 Pack" at bounding box center [1038, 175] width 191 height 53
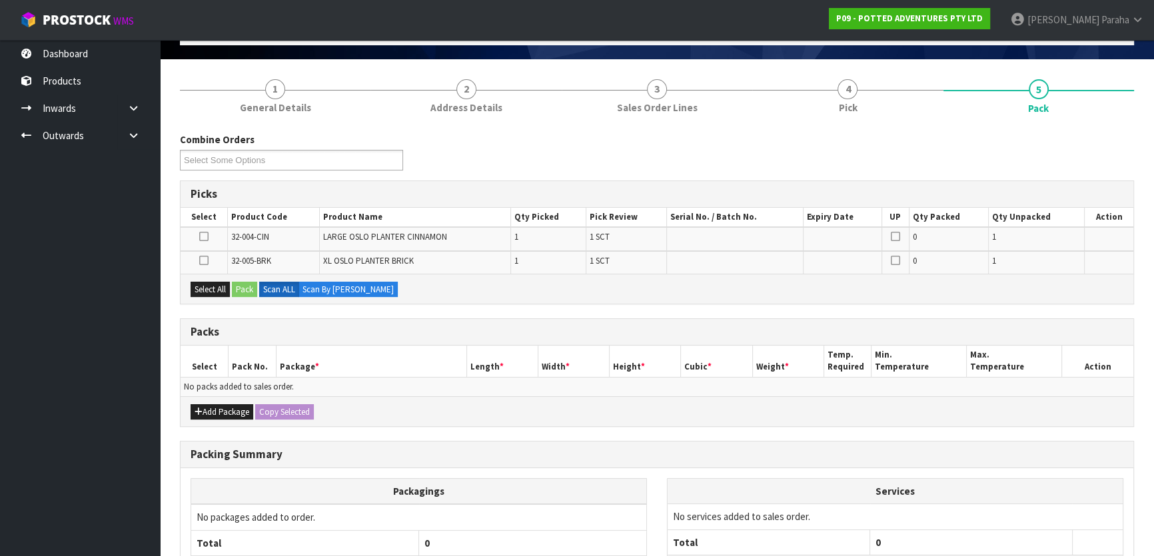
scroll to position [181, 0]
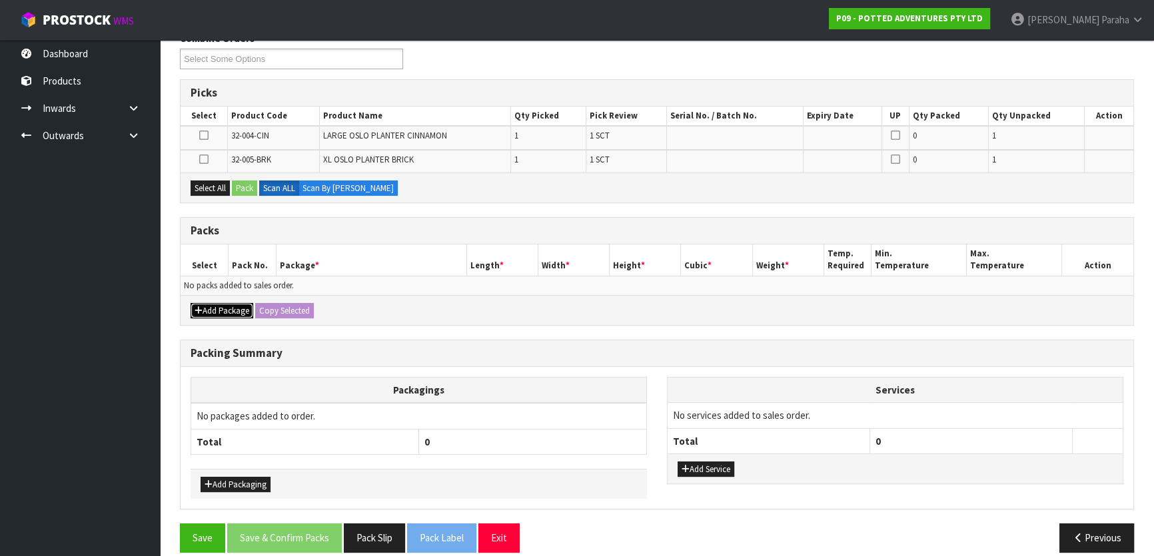
click at [237, 312] on button "Add Package" at bounding box center [222, 311] width 63 height 16
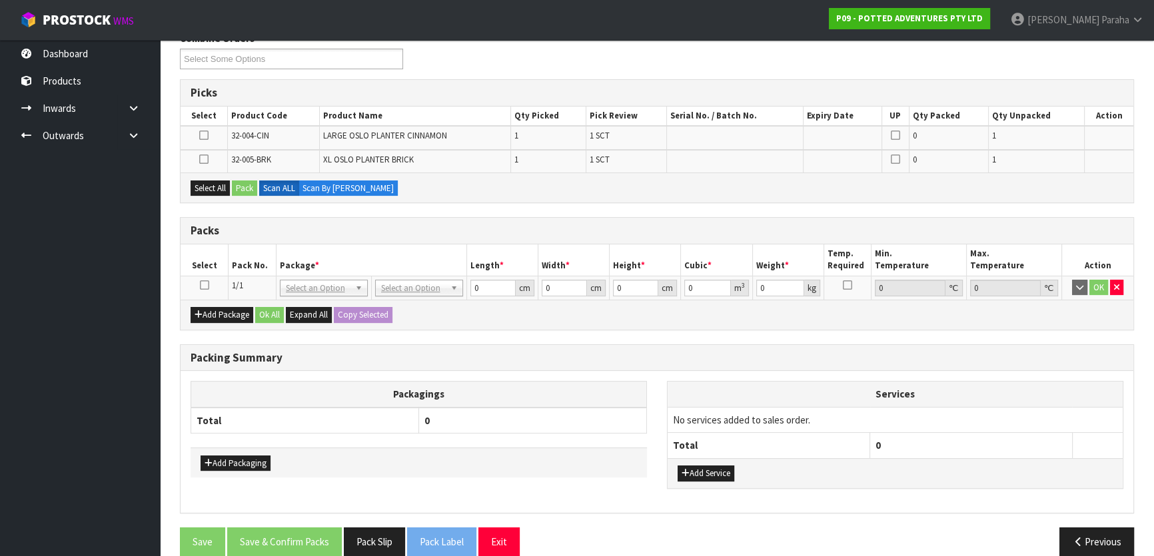
click at [202, 285] on icon at bounding box center [204, 285] width 9 height 1
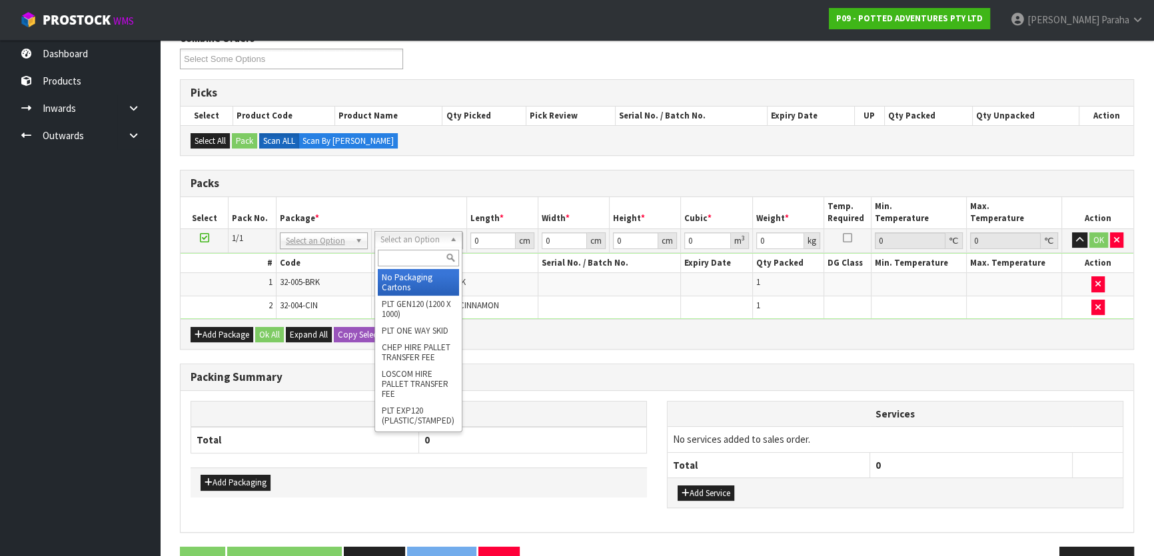
click at [420, 251] on input "text" at bounding box center [418, 258] width 81 height 17
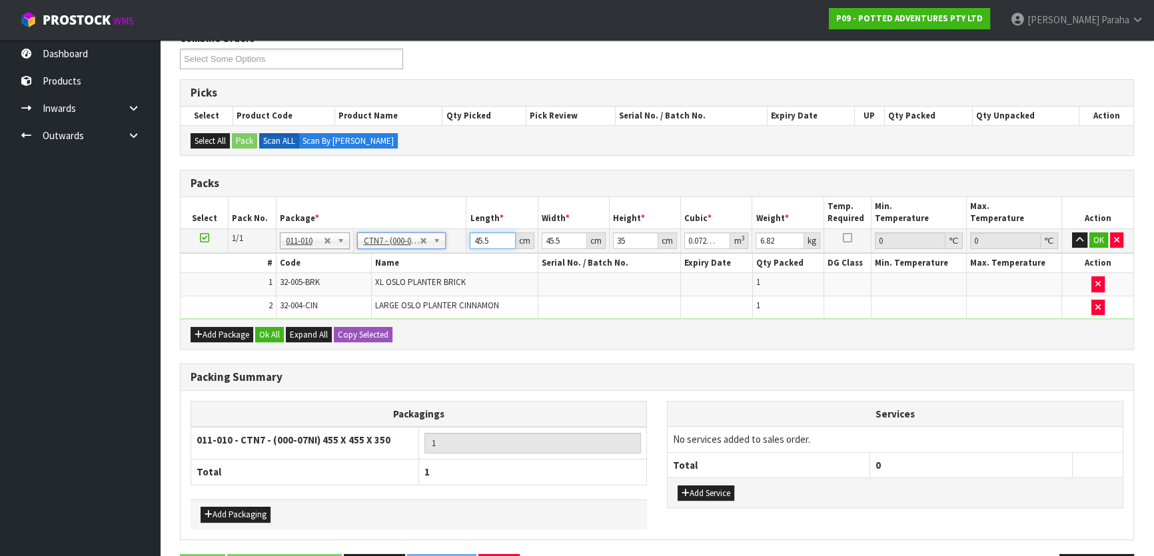
drag, startPoint x: 483, startPoint y: 233, endPoint x: 466, endPoint y: 229, distance: 17.1
click at [465, 229] on tr "1/1 NONE 007-001 007-002 007-004 007-009 007-013 007-014 007-015 007-017 007-01…" at bounding box center [657, 241] width 953 height 24
click at [1072, 233] on button "button" at bounding box center [1079, 241] width 15 height 16
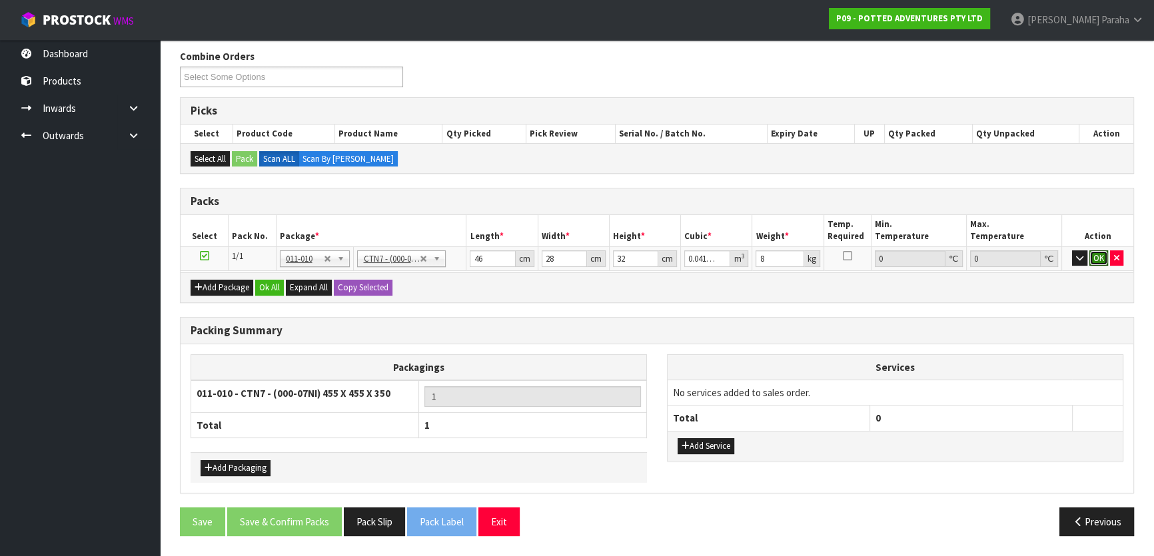
click button "OK" at bounding box center [1098, 259] width 19 height 16
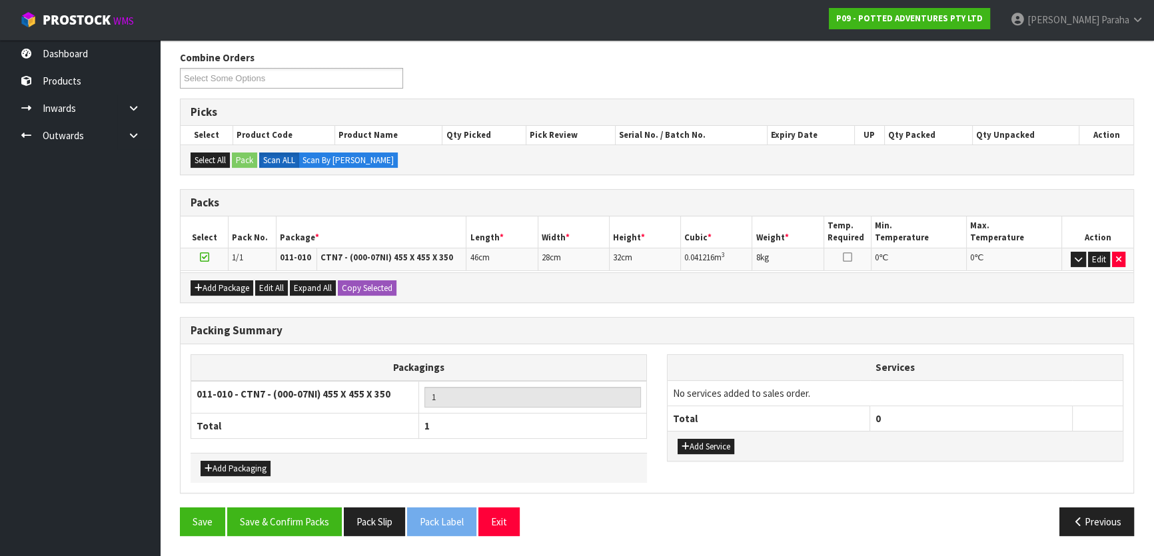
scroll to position [157, 0]
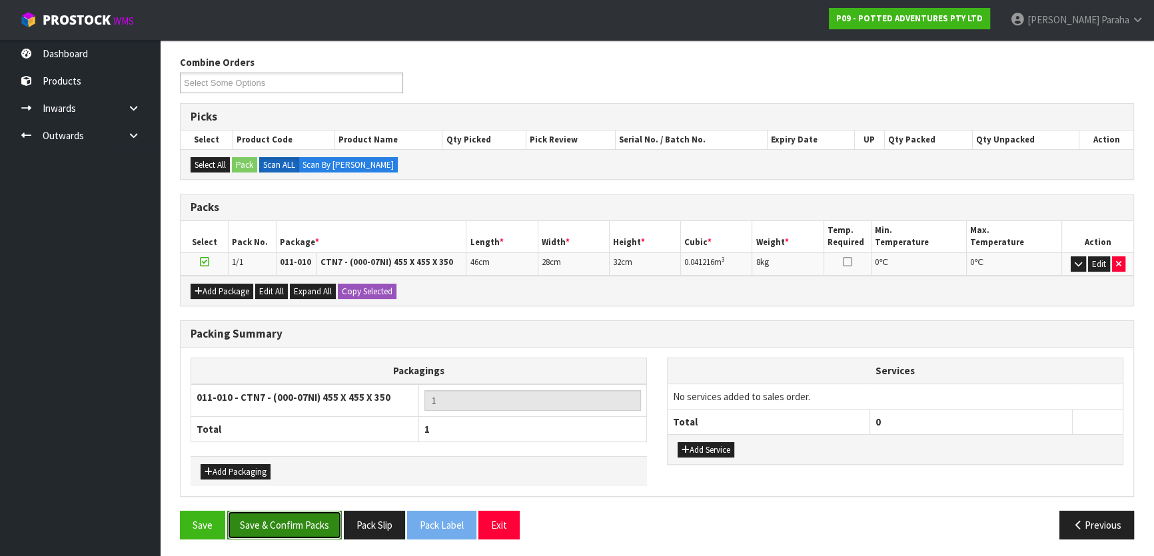
click at [290, 528] on button "Save & Confirm Packs" at bounding box center [284, 525] width 115 height 29
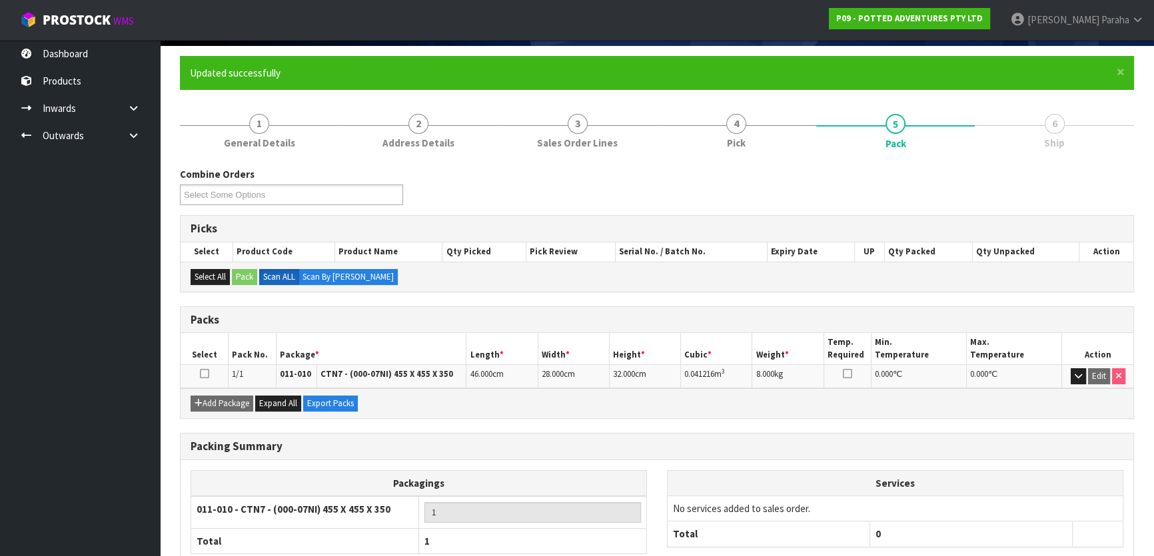
scroll to position [176, 0]
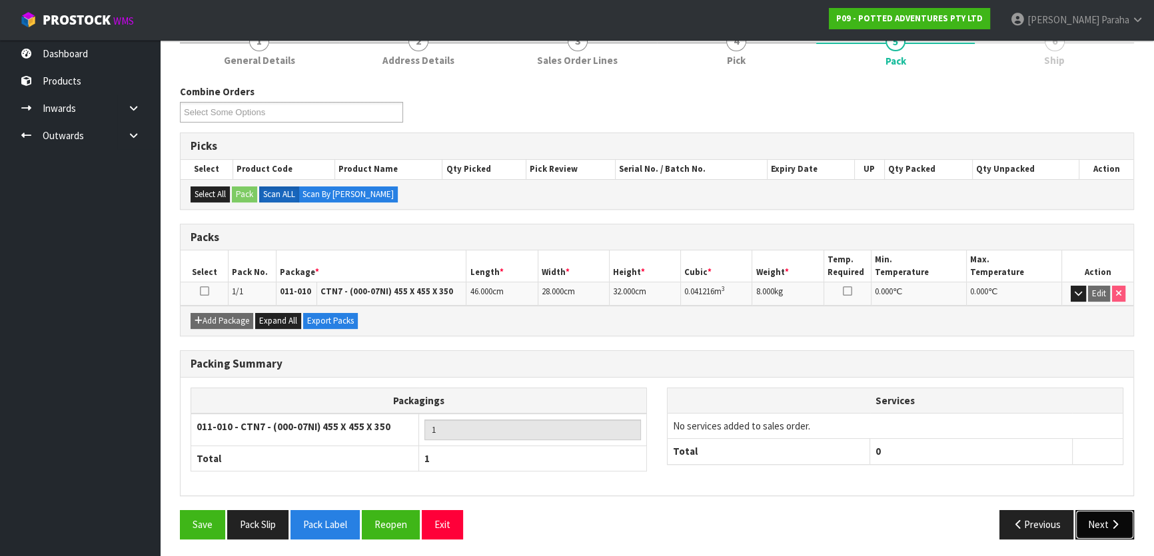
click at [1105, 527] on button "Next" at bounding box center [1104, 524] width 59 height 29
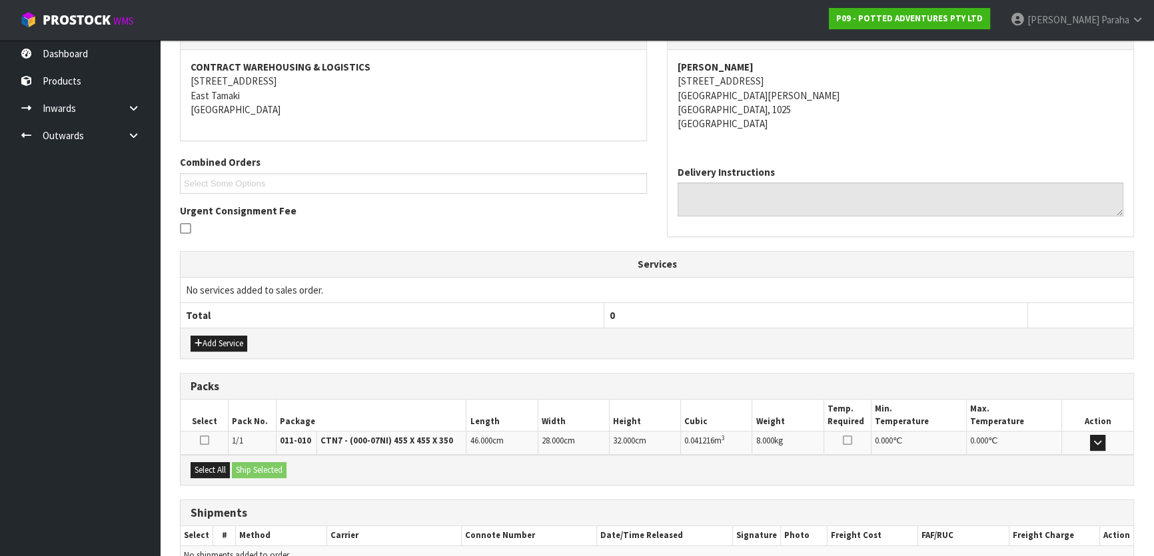
scroll to position [307, 0]
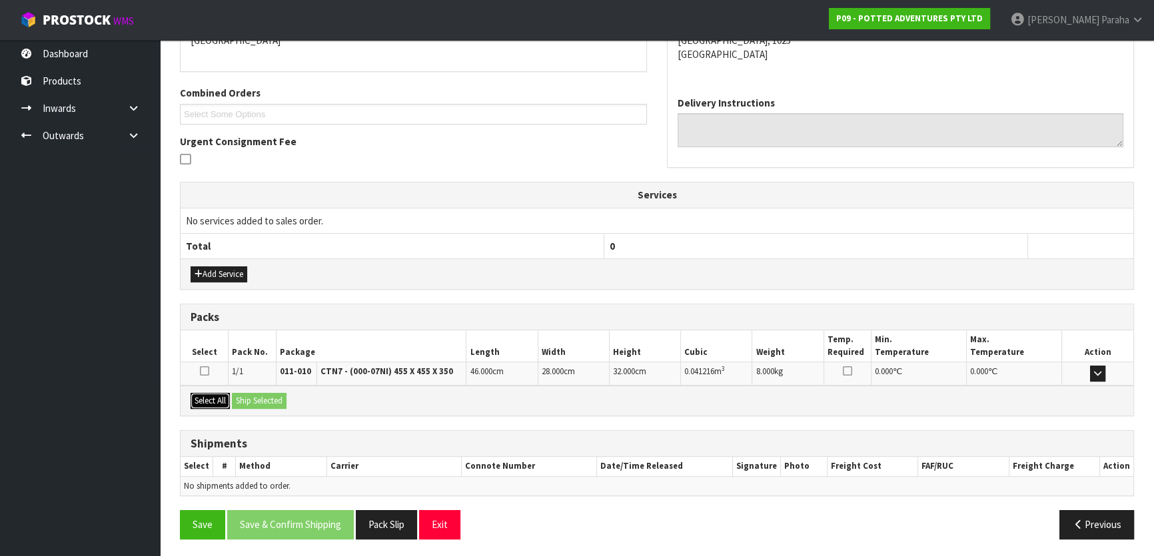
click at [215, 398] on button "Select All" at bounding box center [210, 401] width 39 height 16
click at [276, 403] on button "Ship Selected" at bounding box center [259, 401] width 55 height 16
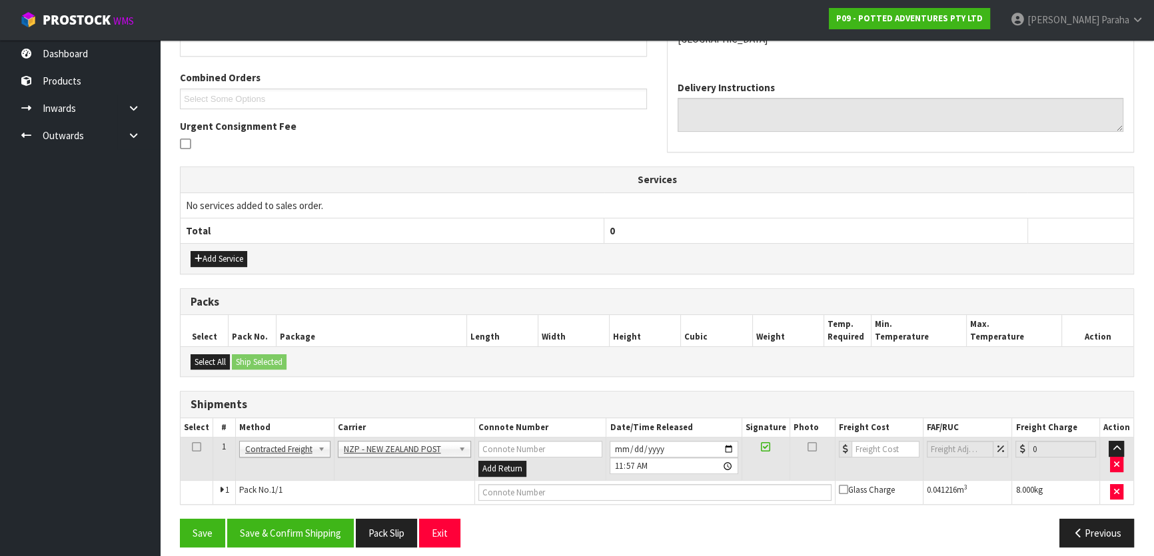
scroll to position [331, 0]
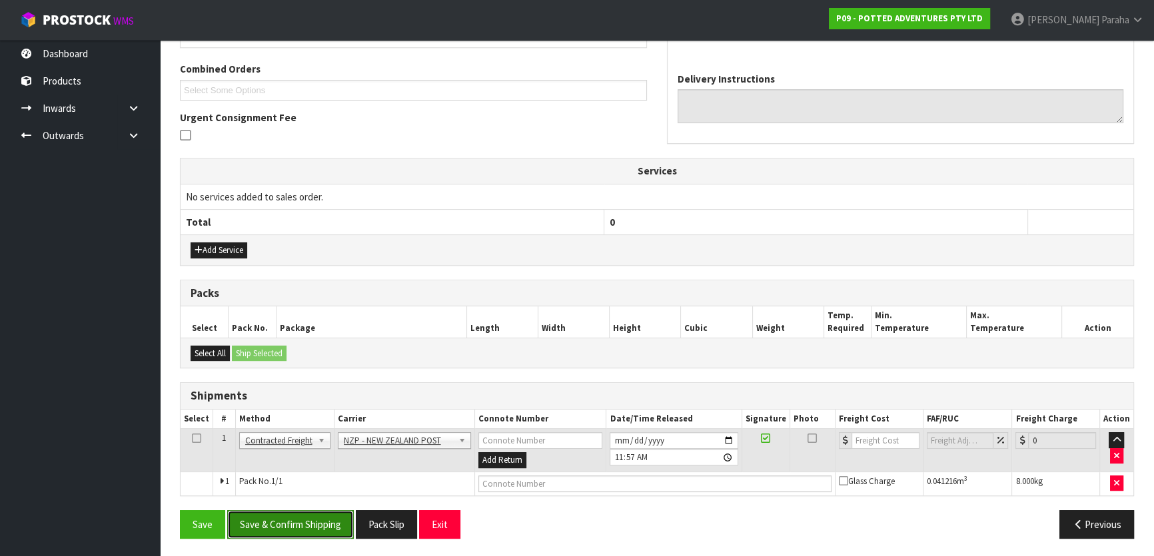
click at [327, 520] on button "Save & Confirm Shipping" at bounding box center [290, 524] width 127 height 29
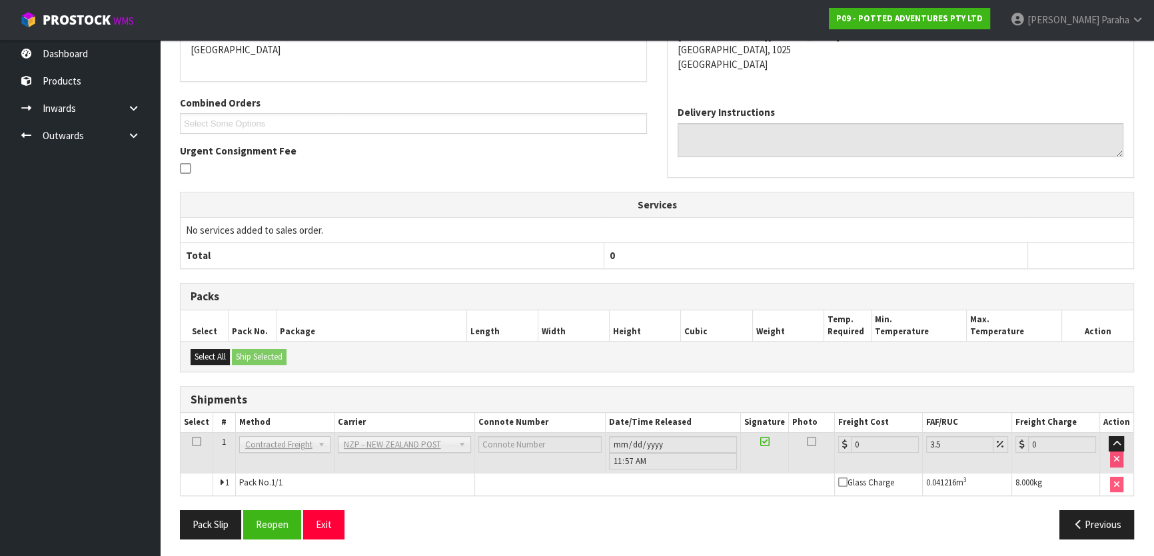
scroll to position [312, 0]
click at [266, 518] on button "Reopen" at bounding box center [272, 524] width 58 height 29
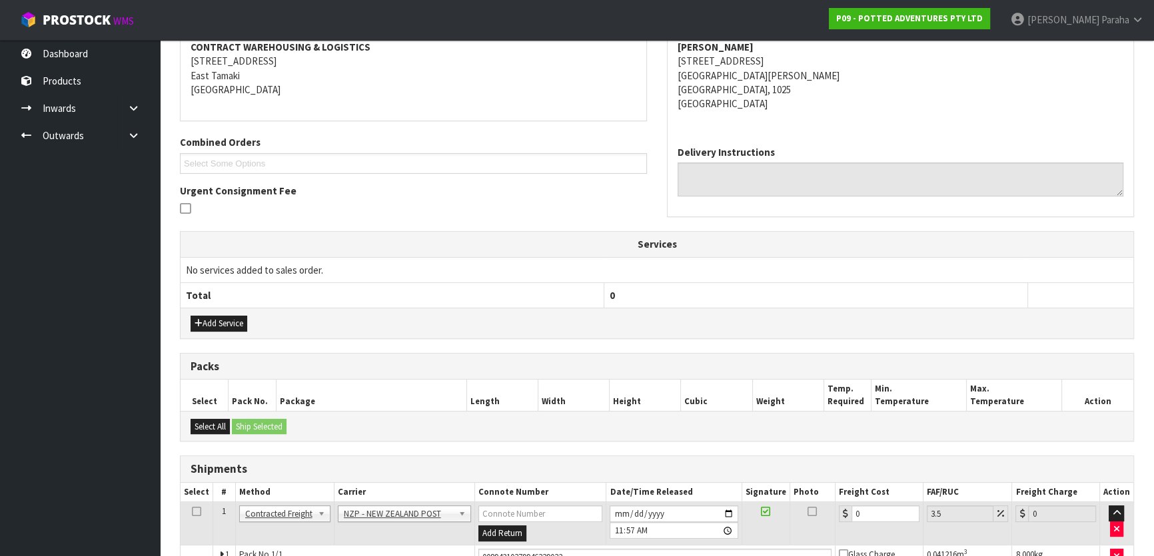
scroll to position [343, 0]
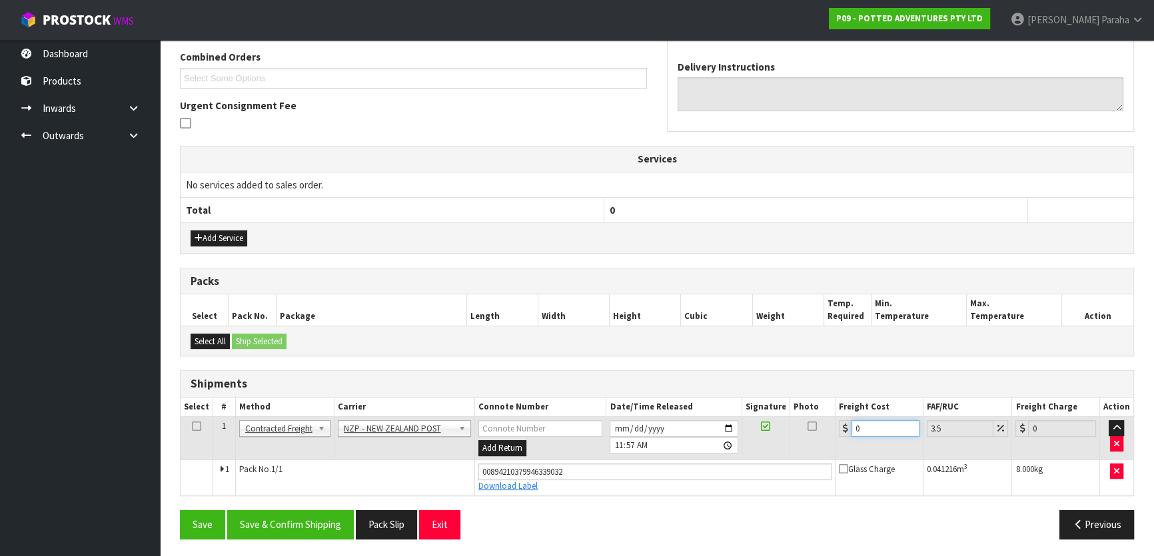
click at [893, 426] on input "0" at bounding box center [885, 428] width 68 height 17
click at [304, 526] on button "Save & Confirm Shipping" at bounding box center [290, 524] width 127 height 29
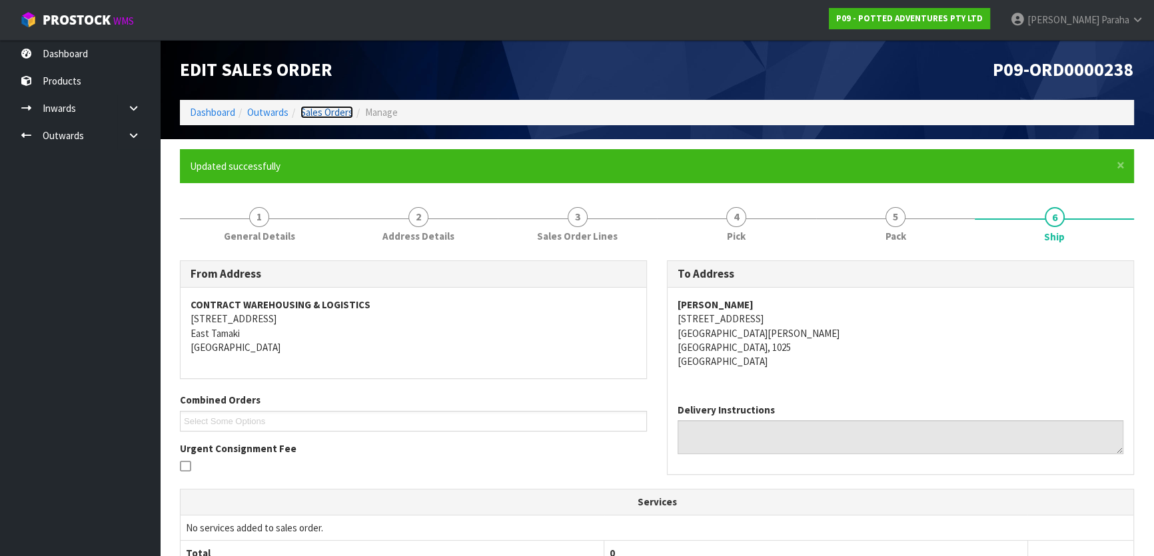
click at [319, 113] on link "Sales Orders" at bounding box center [326, 112] width 53 height 13
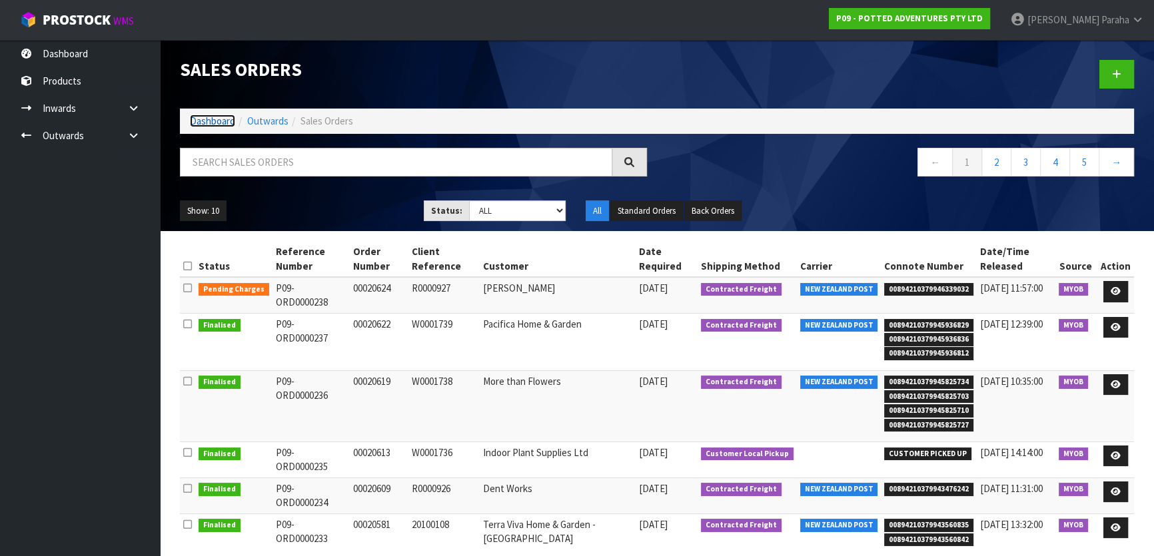
click at [223, 123] on link "Dashboard" at bounding box center [212, 121] width 45 height 13
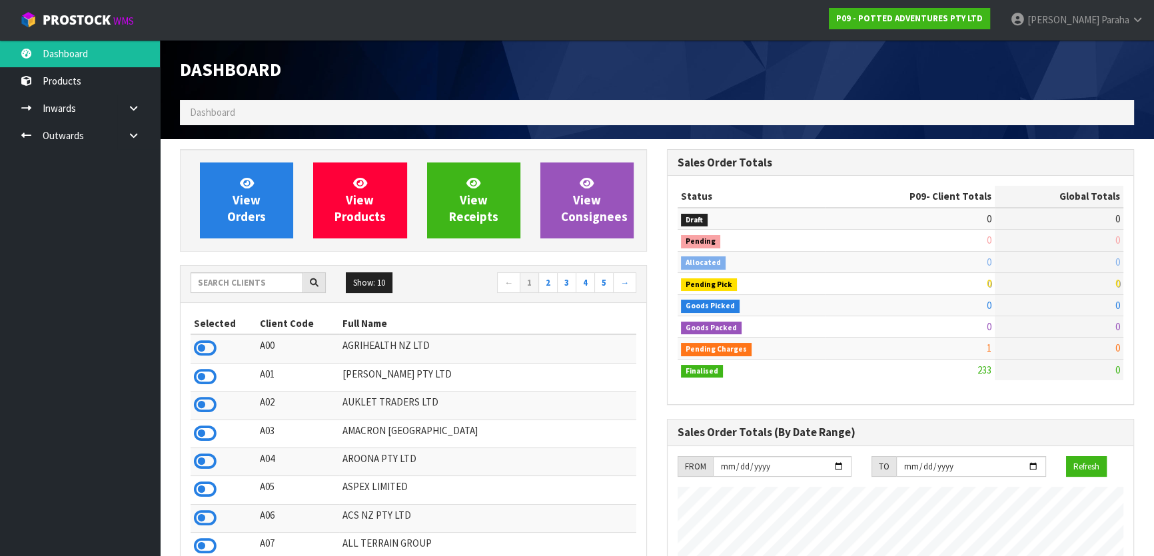
scroll to position [1007, 486]
click at [256, 281] on input "text" at bounding box center [247, 282] width 113 height 21
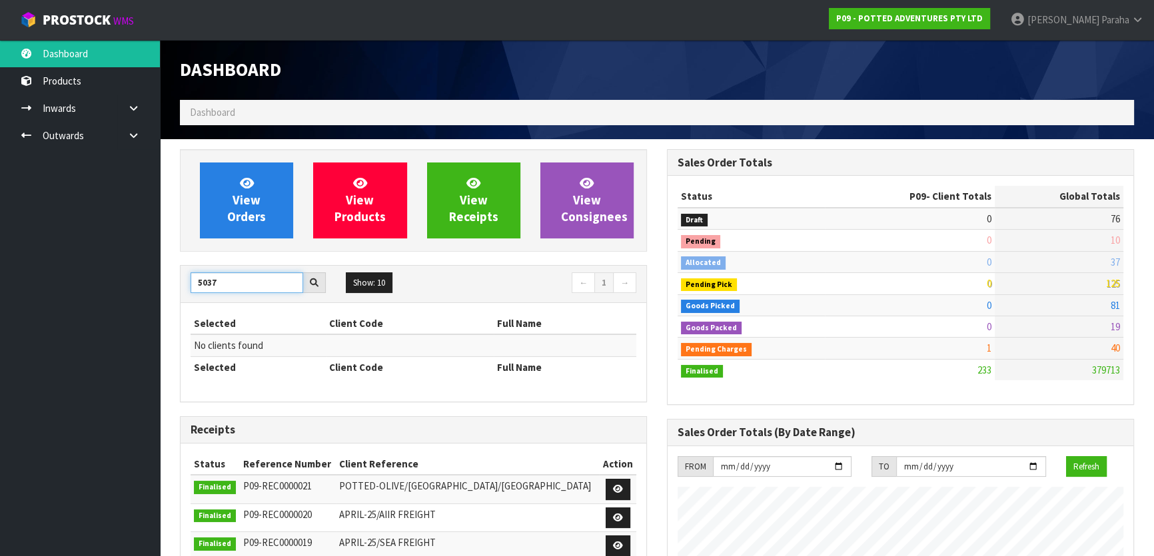
drag, startPoint x: 235, startPoint y: 274, endPoint x: 165, endPoint y: 286, distance: 71.5
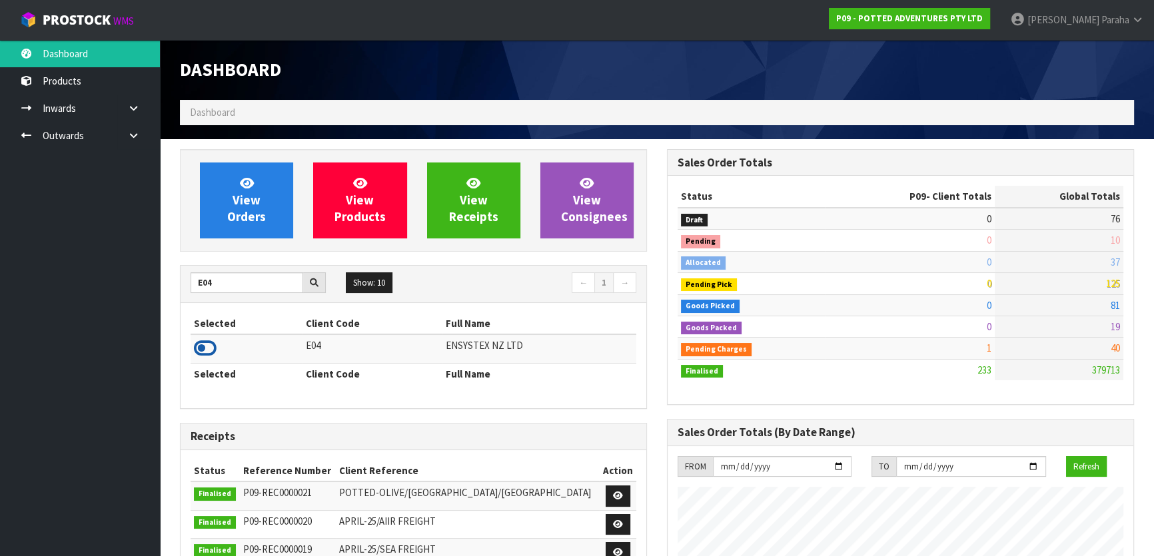
click at [211, 348] on icon at bounding box center [205, 348] width 23 height 20
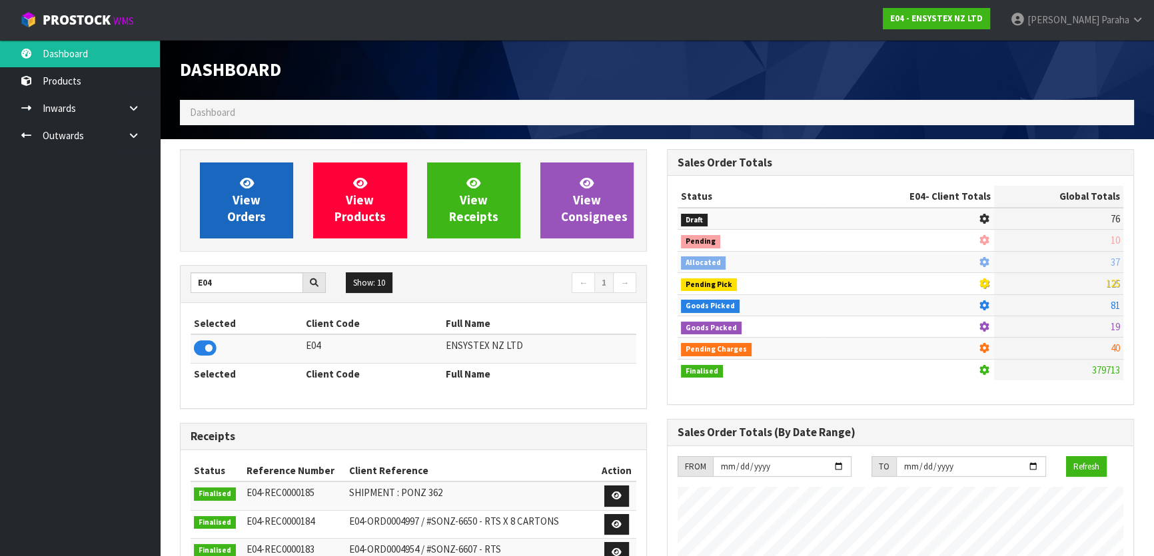
scroll to position [1036, 486]
click at [233, 197] on span "View Orders" at bounding box center [246, 200] width 39 height 50
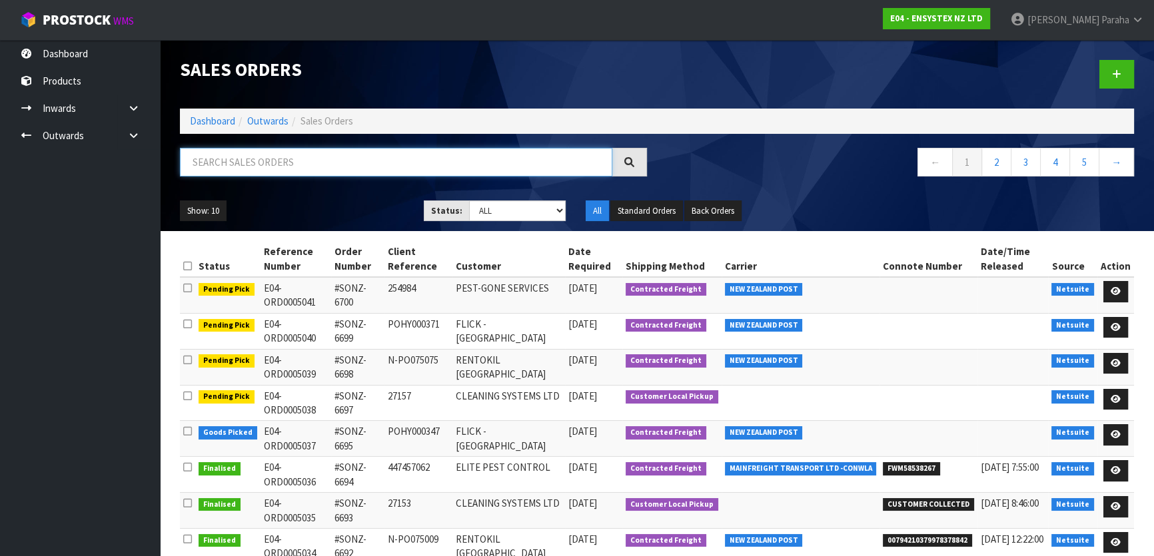
click at [260, 169] on input "text" at bounding box center [396, 162] width 432 height 29
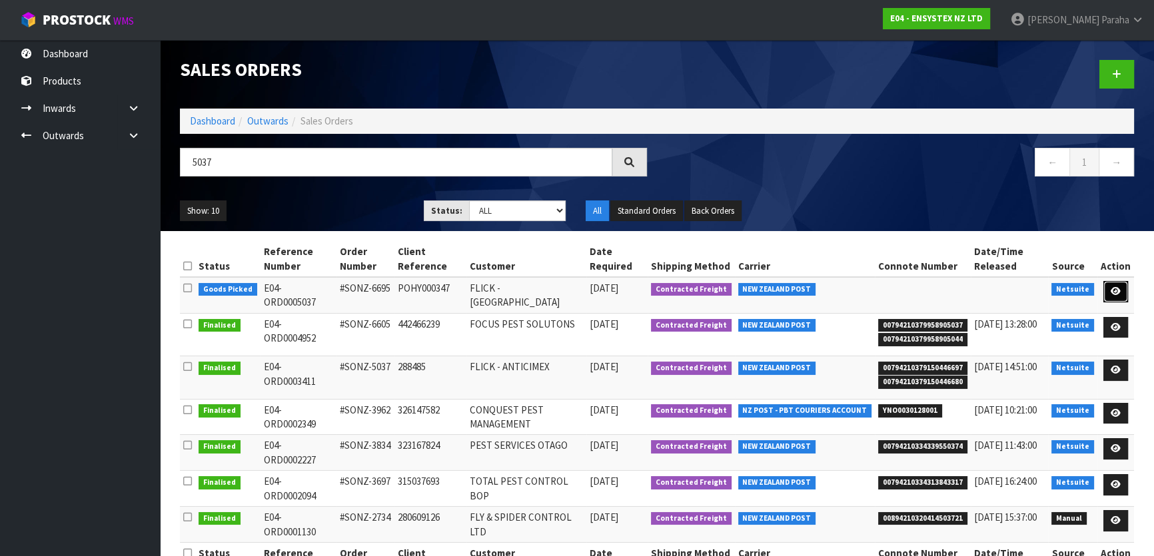
click at [1119, 288] on icon at bounding box center [1116, 291] width 10 height 9
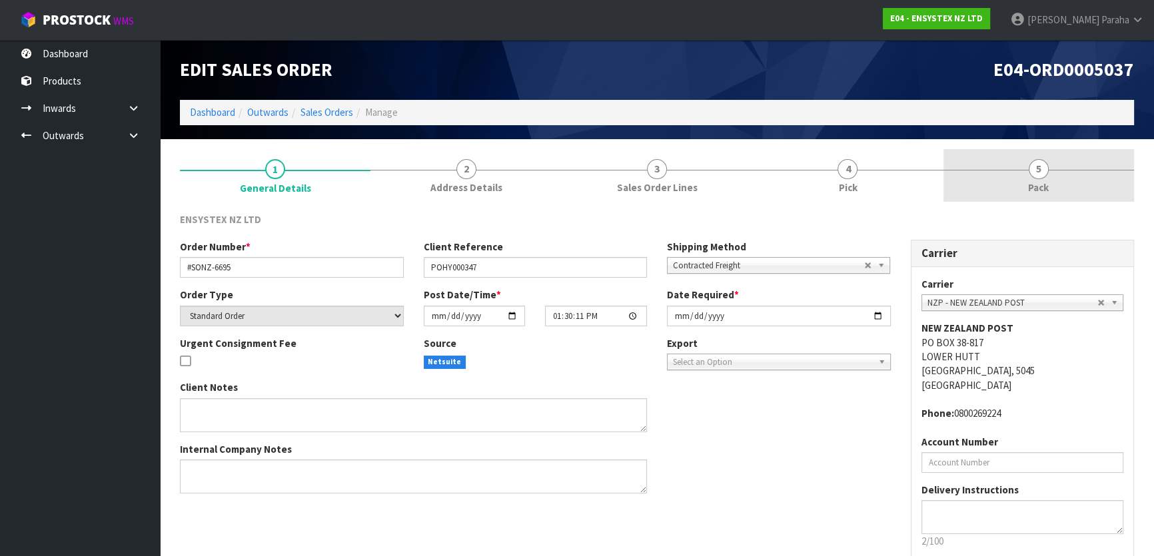
click at [1026, 170] on link "5 Pack" at bounding box center [1038, 175] width 191 height 53
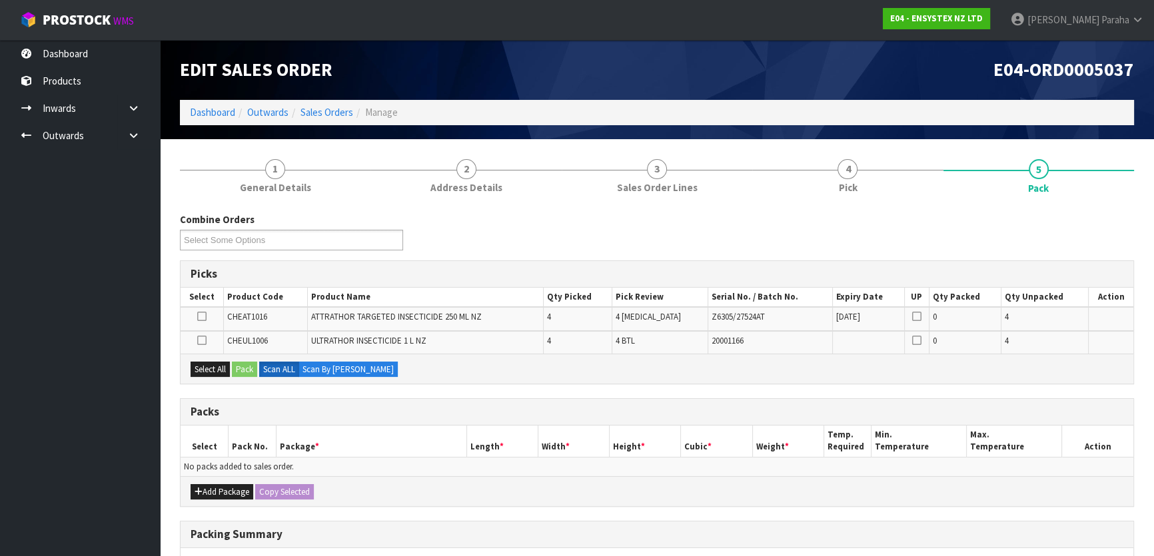
scroll to position [60, 0]
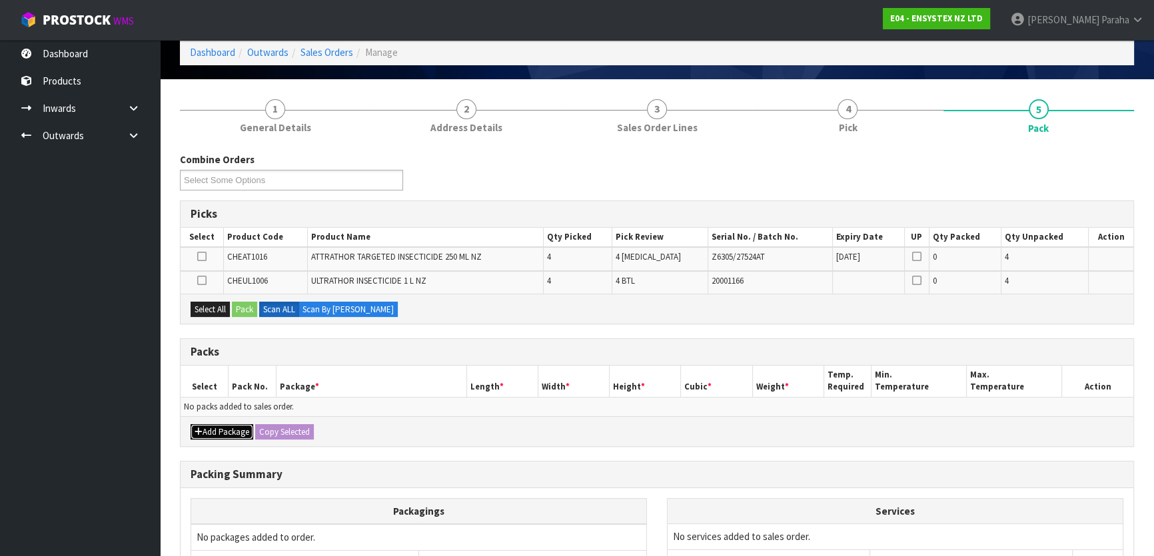
click at [213, 428] on button "Add Package" at bounding box center [222, 432] width 63 height 16
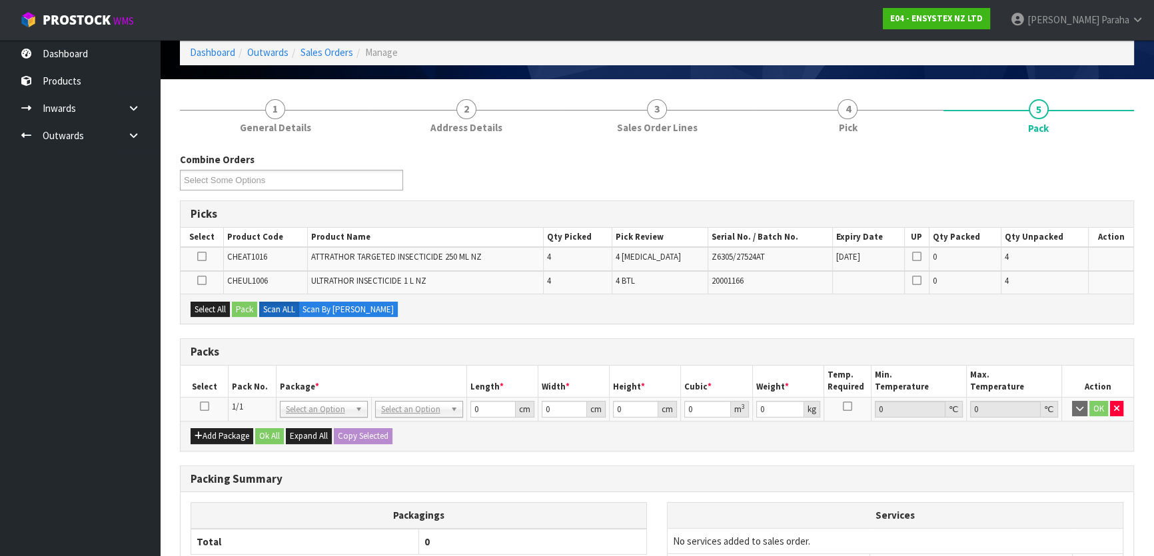
click at [200, 406] on icon at bounding box center [204, 406] width 9 height 1
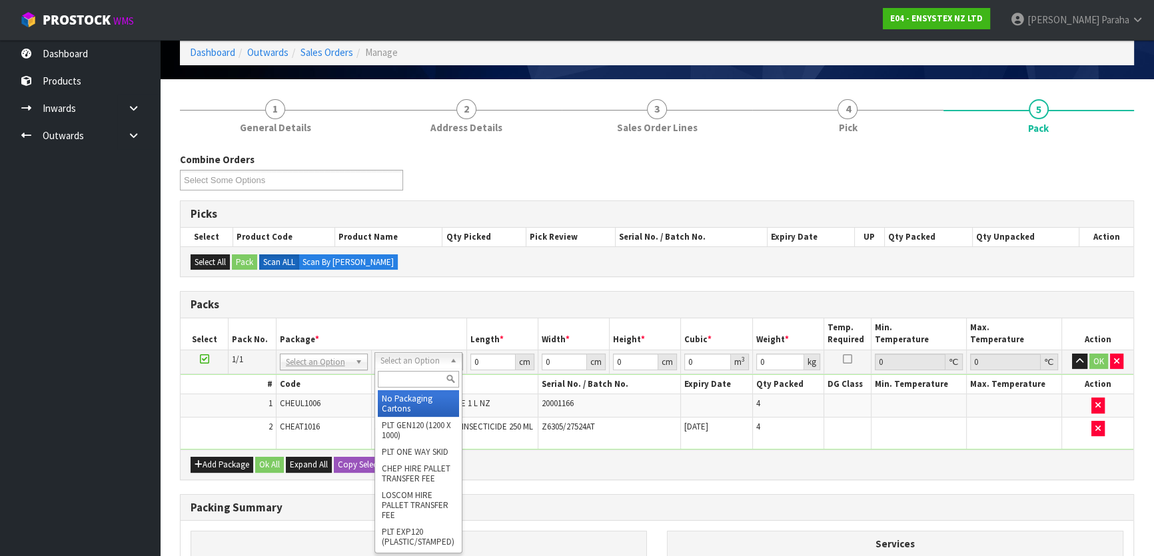
click at [434, 373] on input "text" at bounding box center [418, 379] width 81 height 17
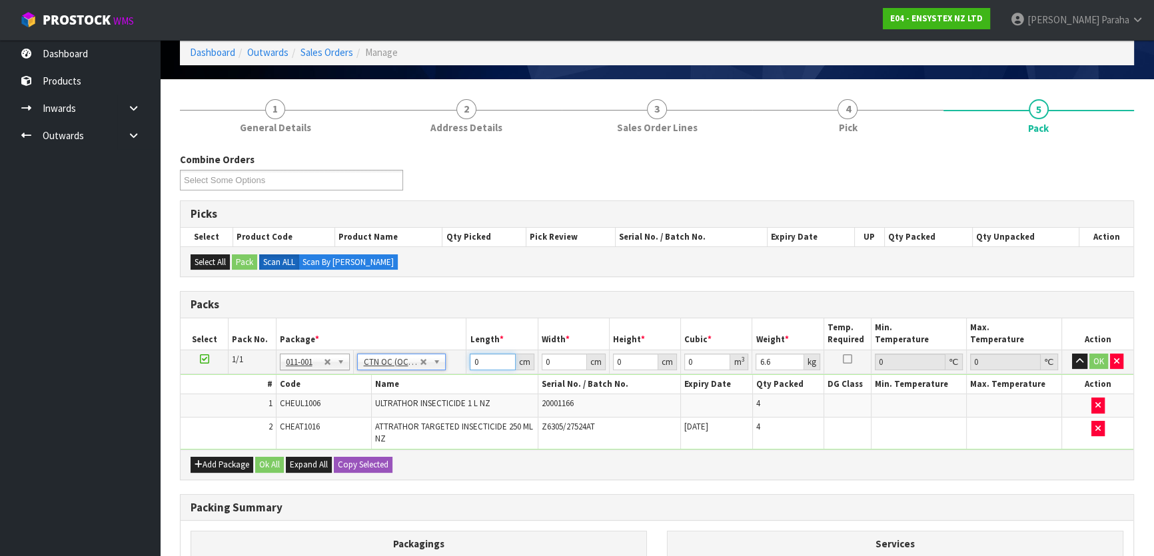
click at [484, 358] on input "0" at bounding box center [492, 362] width 45 height 17
click at [1072, 354] on button "button" at bounding box center [1079, 362] width 15 height 16
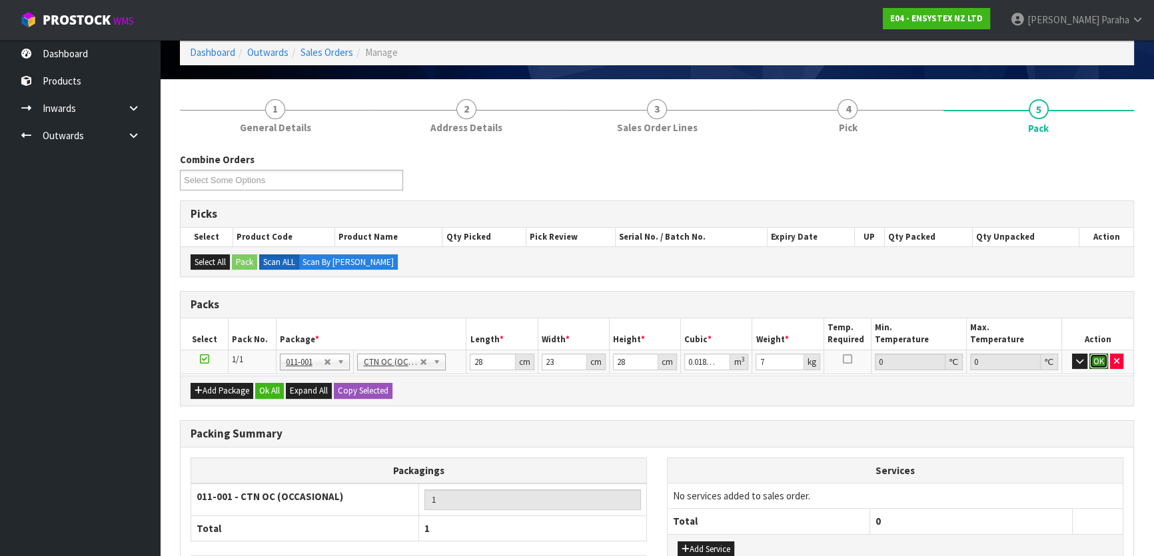
click button "OK" at bounding box center [1098, 362] width 19 height 16
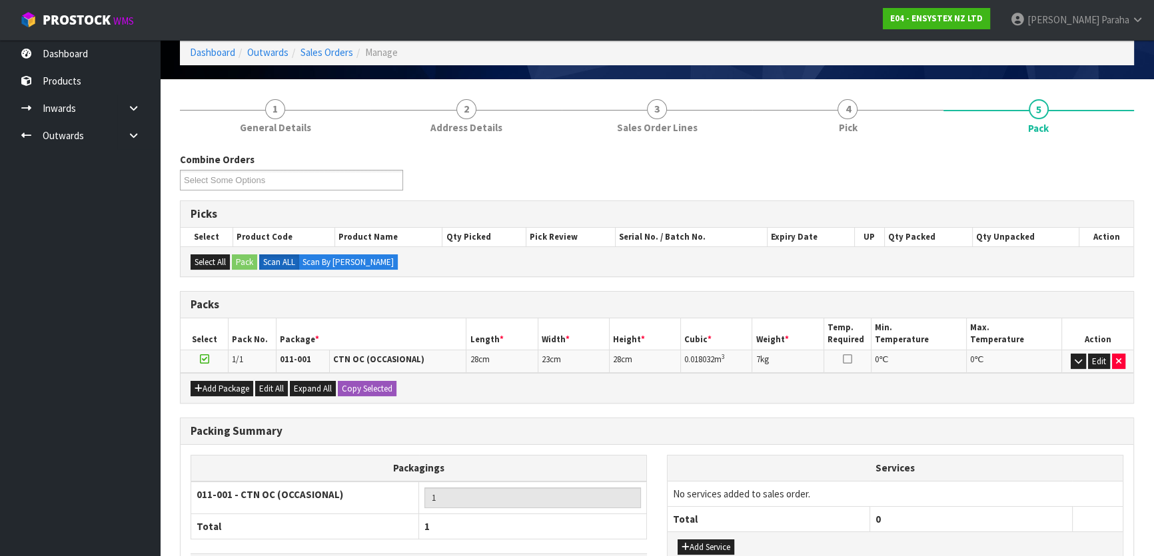
scroll to position [157, 0]
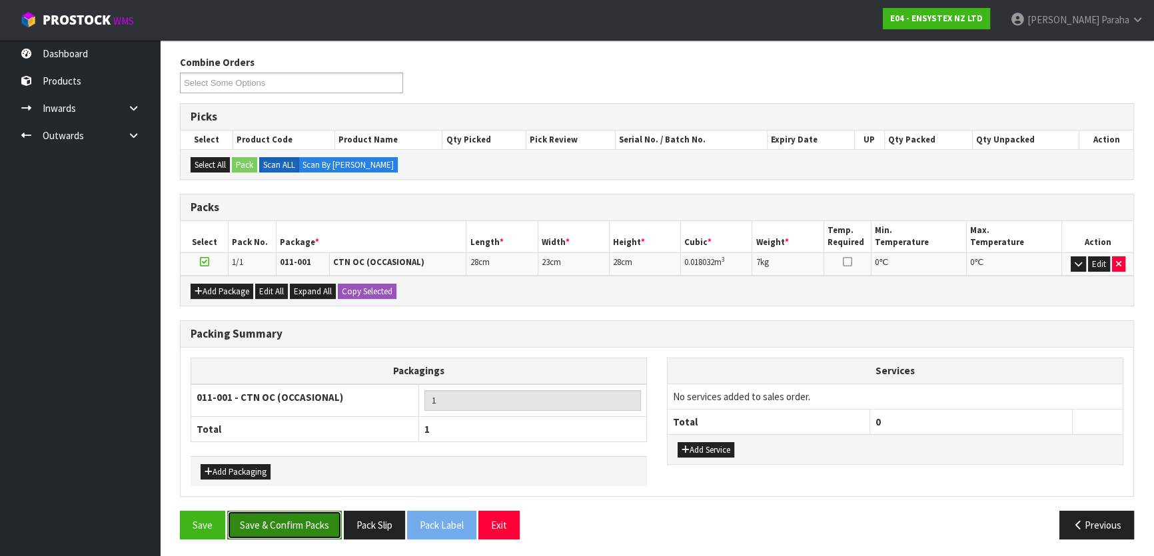
click at [293, 526] on button "Save & Confirm Packs" at bounding box center [284, 525] width 115 height 29
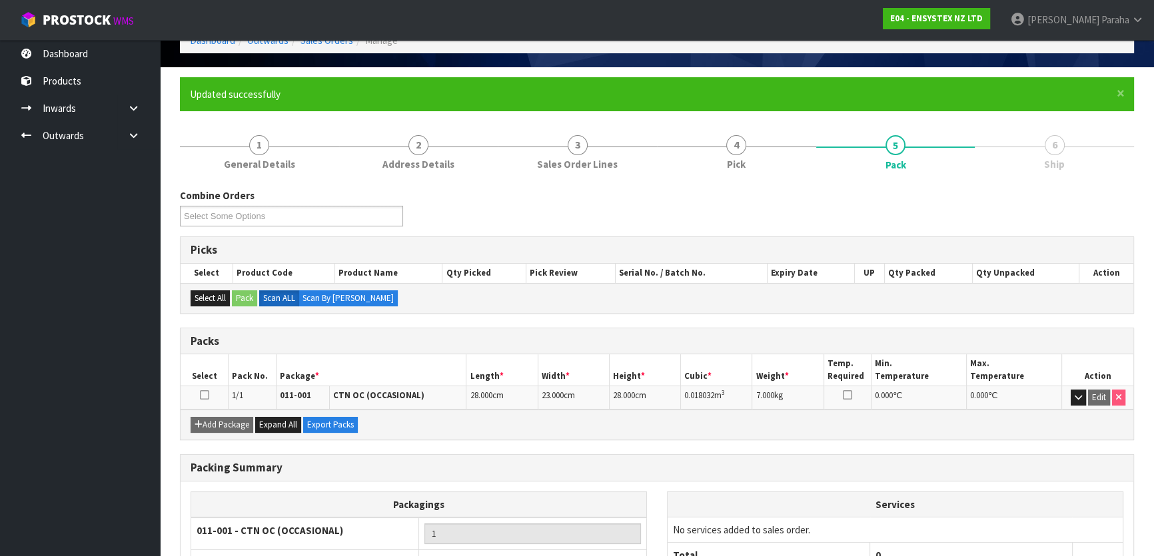
scroll to position [176, 0]
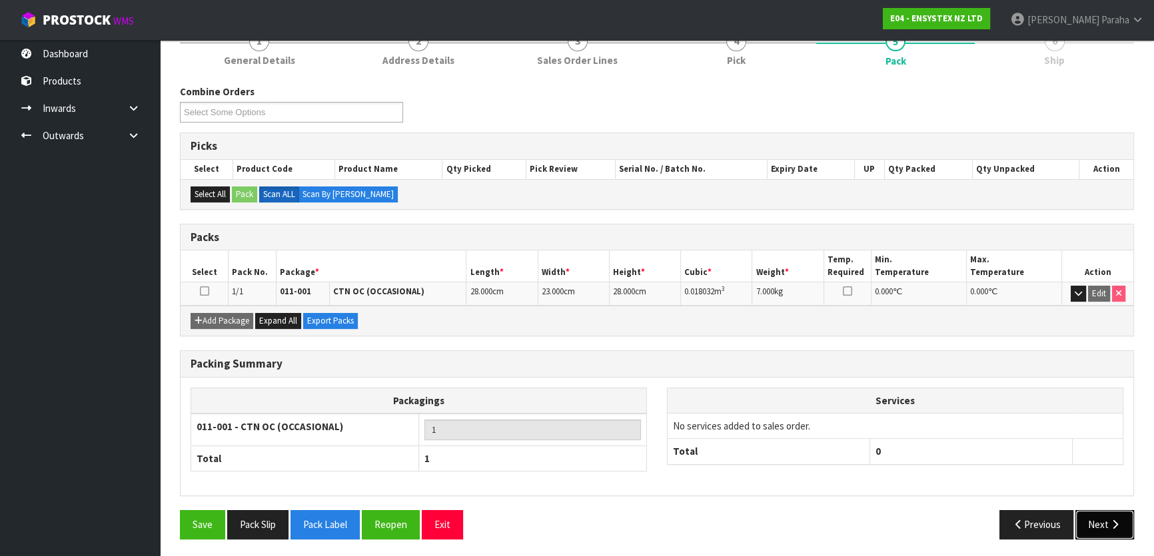
click at [1093, 528] on button "Next" at bounding box center [1104, 524] width 59 height 29
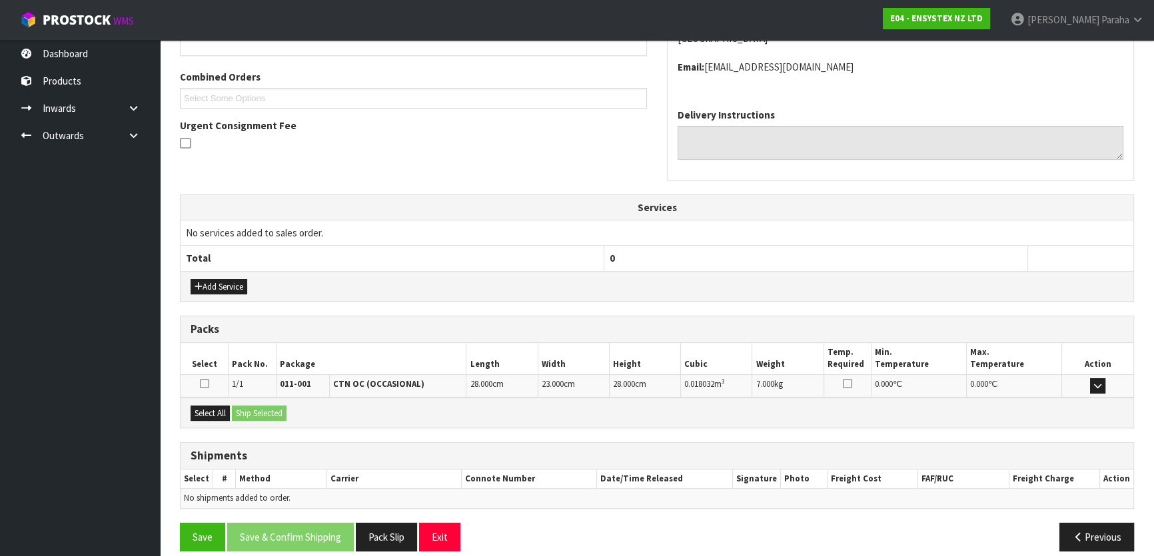
scroll to position [335, 0]
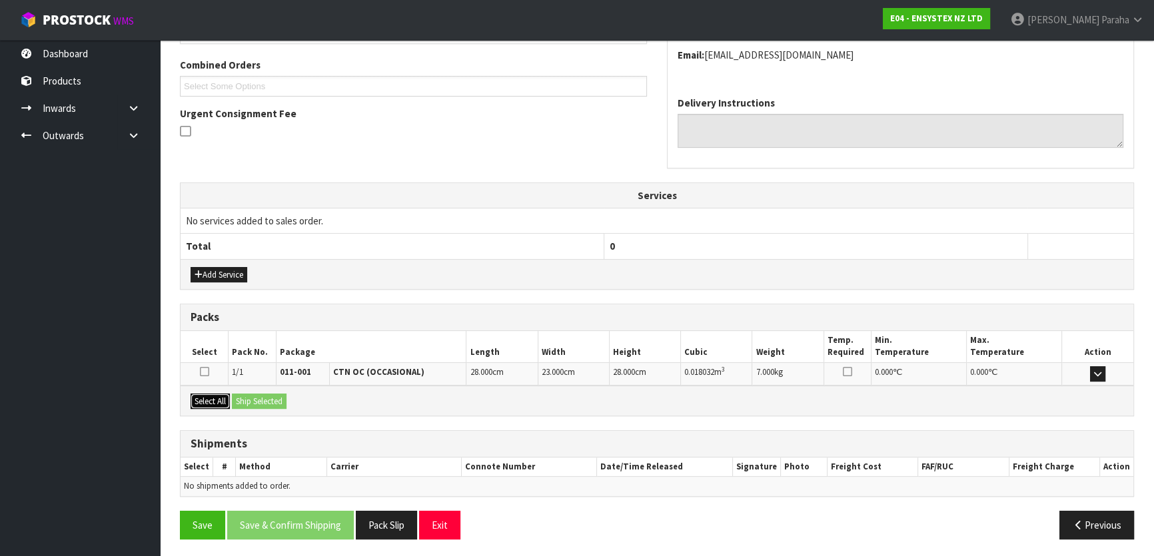
drag, startPoint x: 207, startPoint y: 400, endPoint x: 215, endPoint y: 400, distance: 8.0
click at [210, 400] on button "Select All" at bounding box center [210, 402] width 39 height 16
click at [250, 401] on button "Ship Selected" at bounding box center [259, 402] width 55 height 16
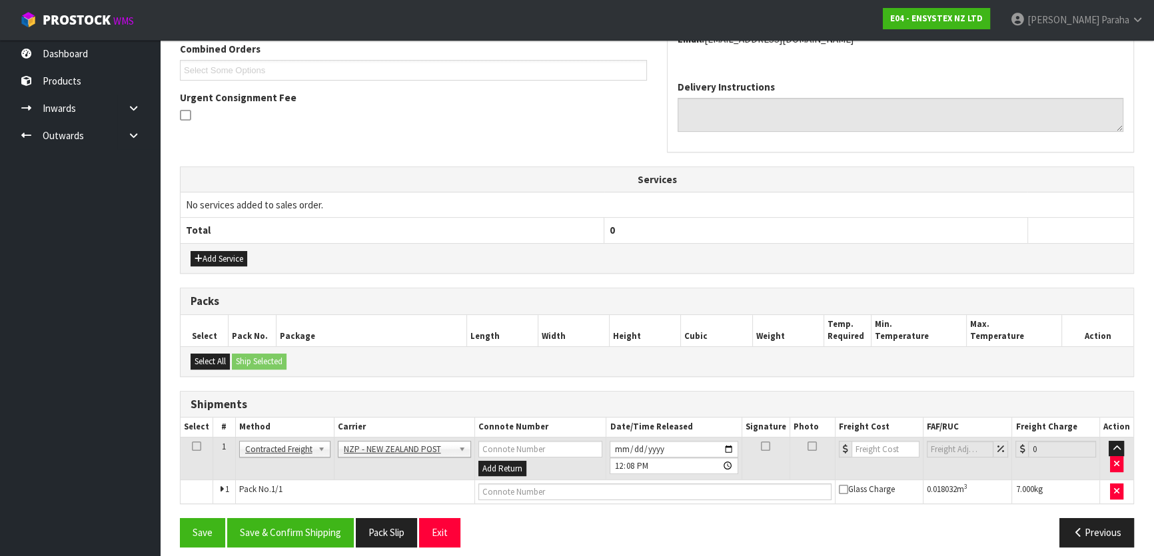
scroll to position [360, 0]
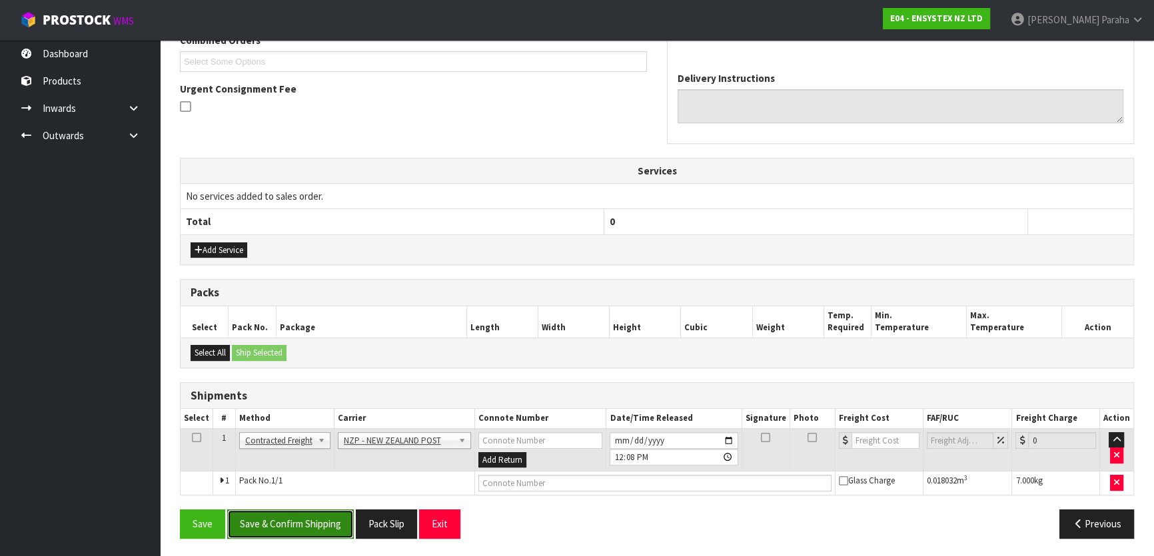
click at [311, 519] on button "Save & Confirm Shipping" at bounding box center [290, 524] width 127 height 29
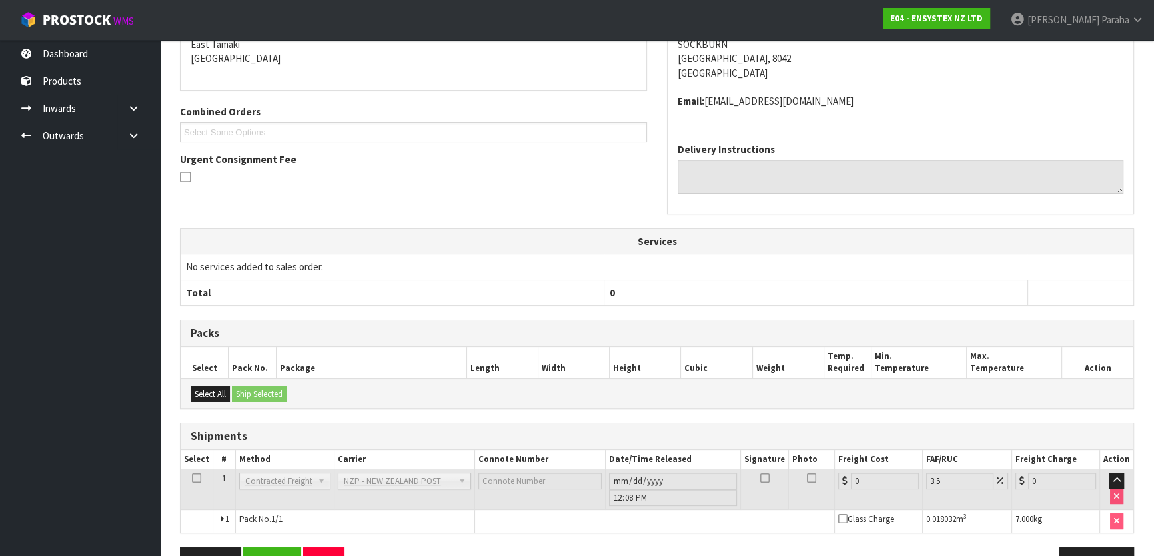
scroll to position [340, 0]
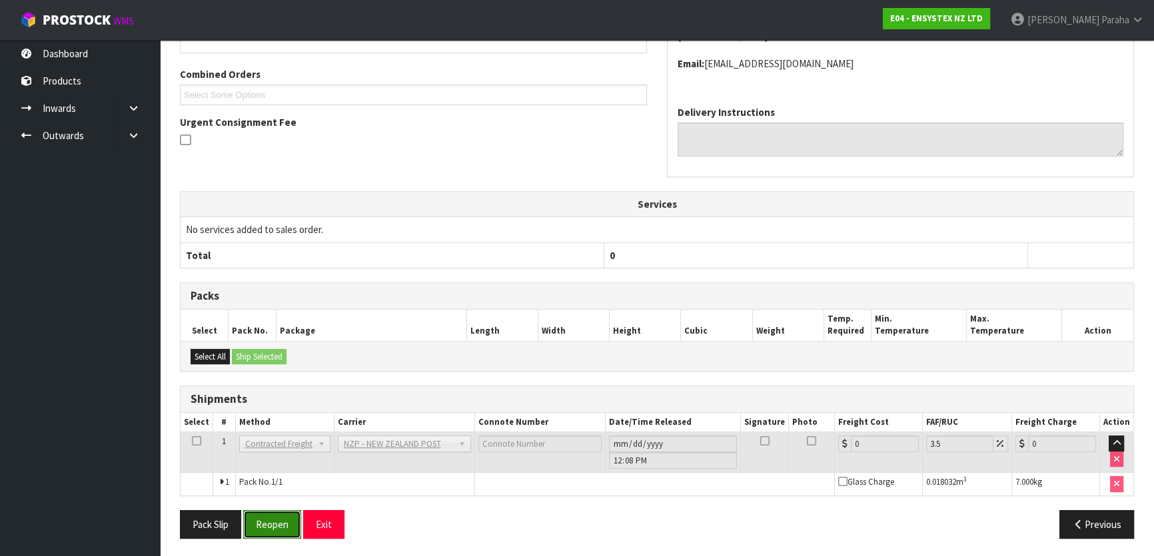
click at [260, 524] on button "Reopen" at bounding box center [272, 524] width 58 height 29
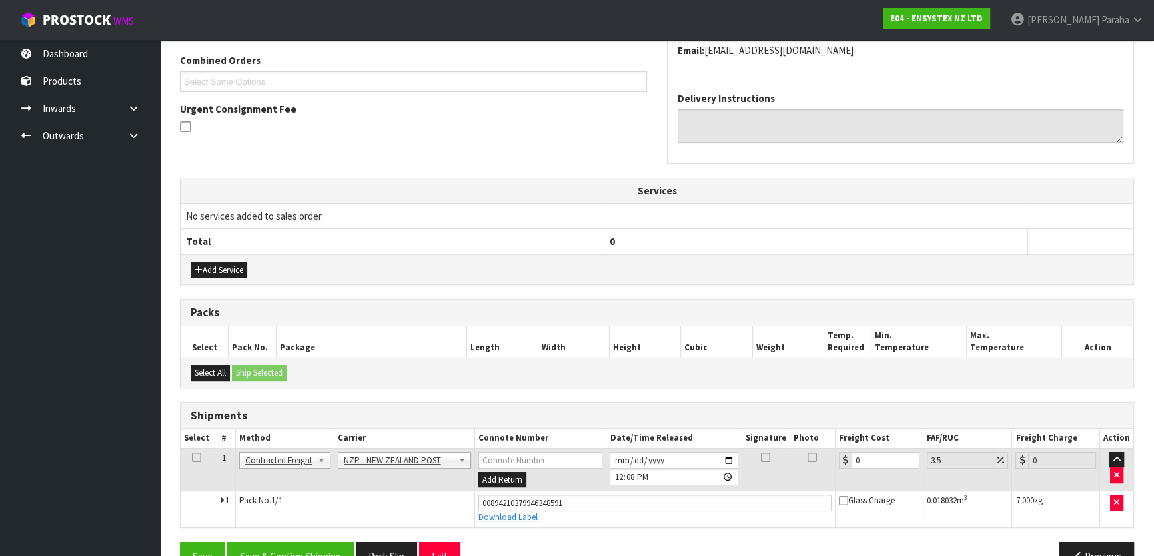
scroll to position [372, 0]
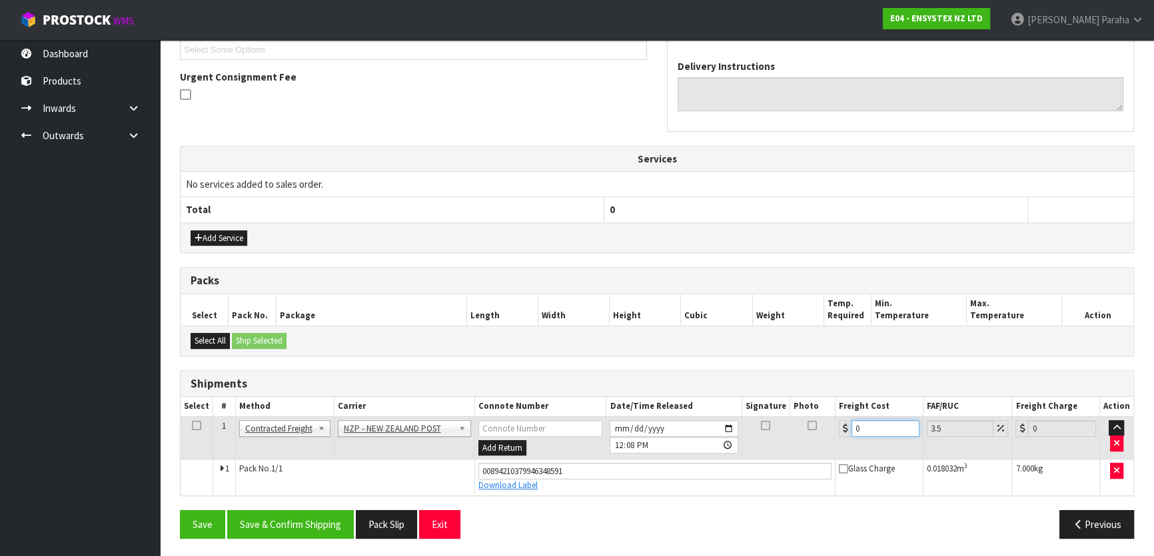
click at [885, 420] on input "0" at bounding box center [885, 428] width 68 height 17
click at [287, 526] on button "Save & Confirm Shipping" at bounding box center [290, 524] width 127 height 29
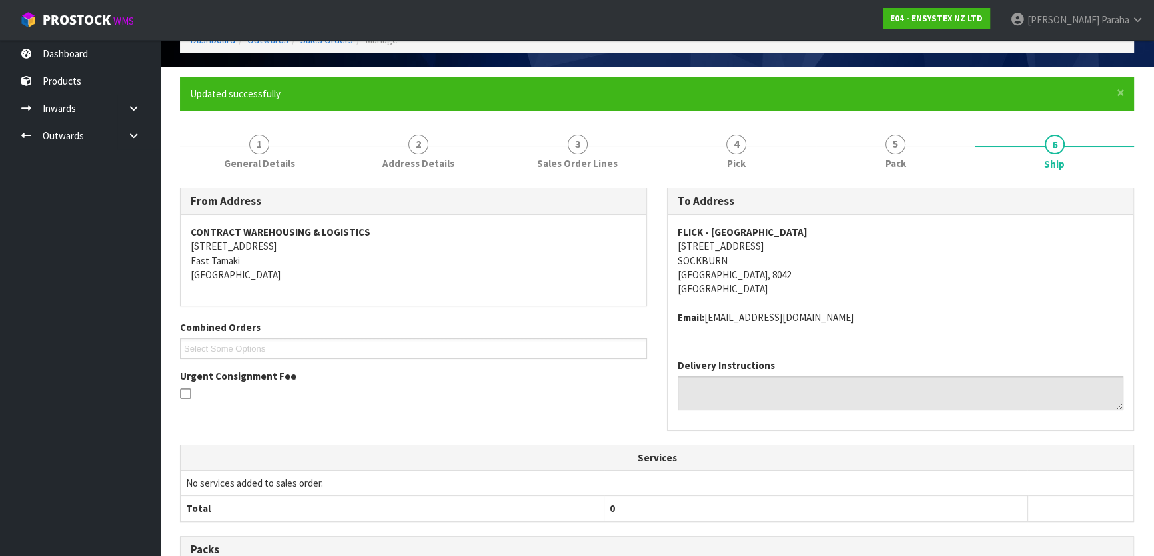
scroll to position [0, 0]
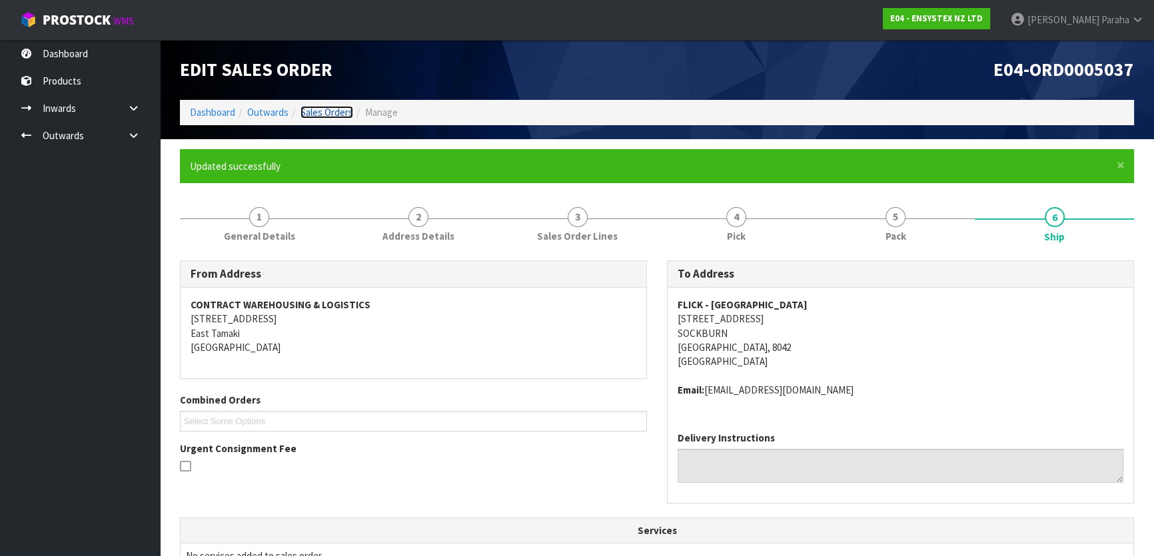
click at [334, 113] on link "Sales Orders" at bounding box center [326, 112] width 53 height 13
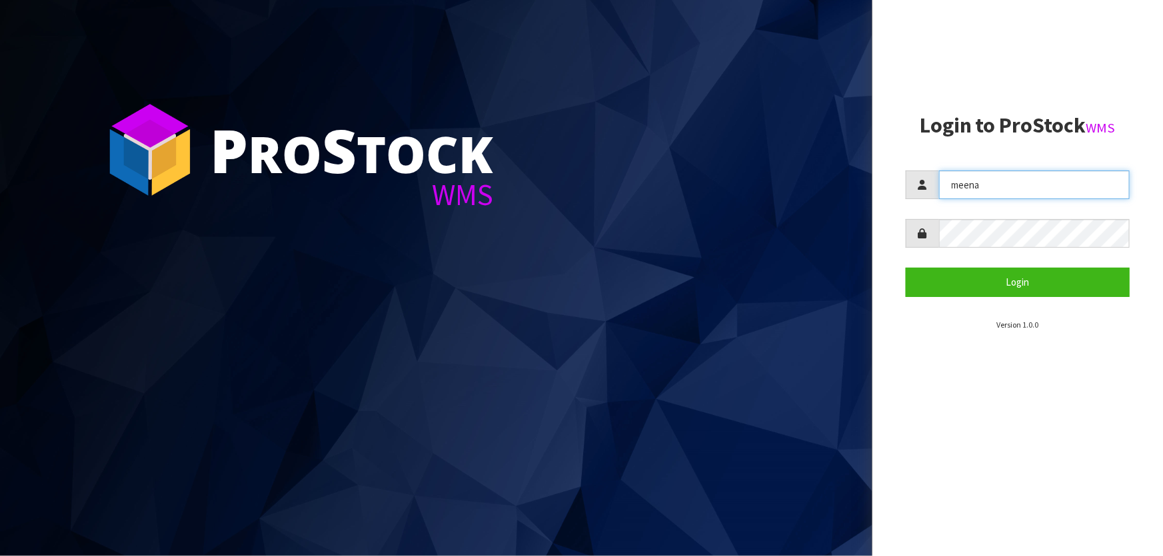
click at [1033, 185] on input "meena" at bounding box center [1034, 185] width 191 height 29
type input "[PERSON_NAME]"
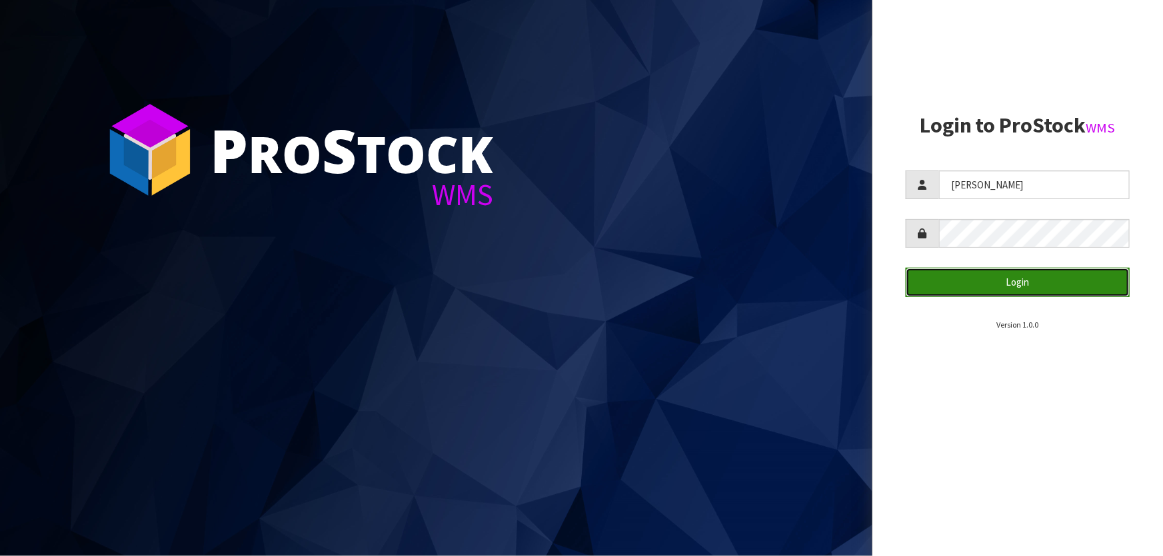
click at [1028, 274] on button "Login" at bounding box center [1017, 282] width 224 height 29
